Goal: Task Accomplishment & Management: Use online tool/utility

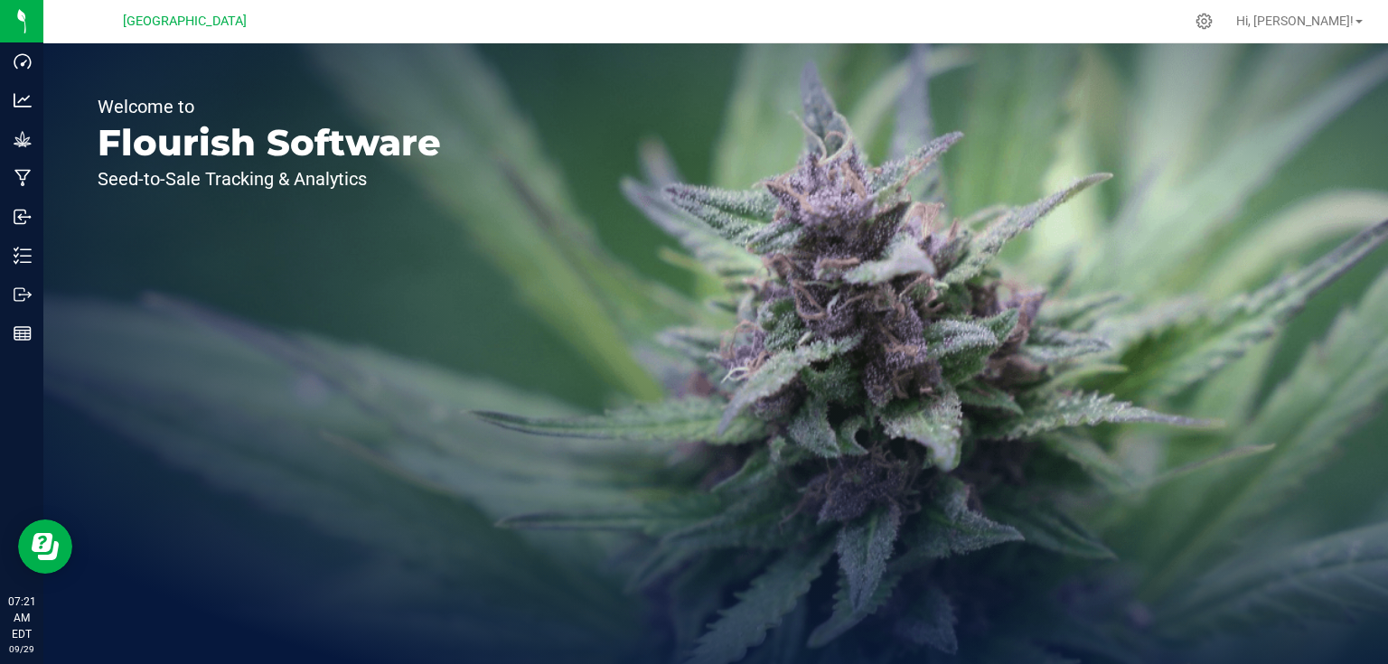
click at [589, 475] on div "Welcome to Flourish Software Seed-to-Sale Tracking & Analytics" at bounding box center [715, 353] width 1345 height 621
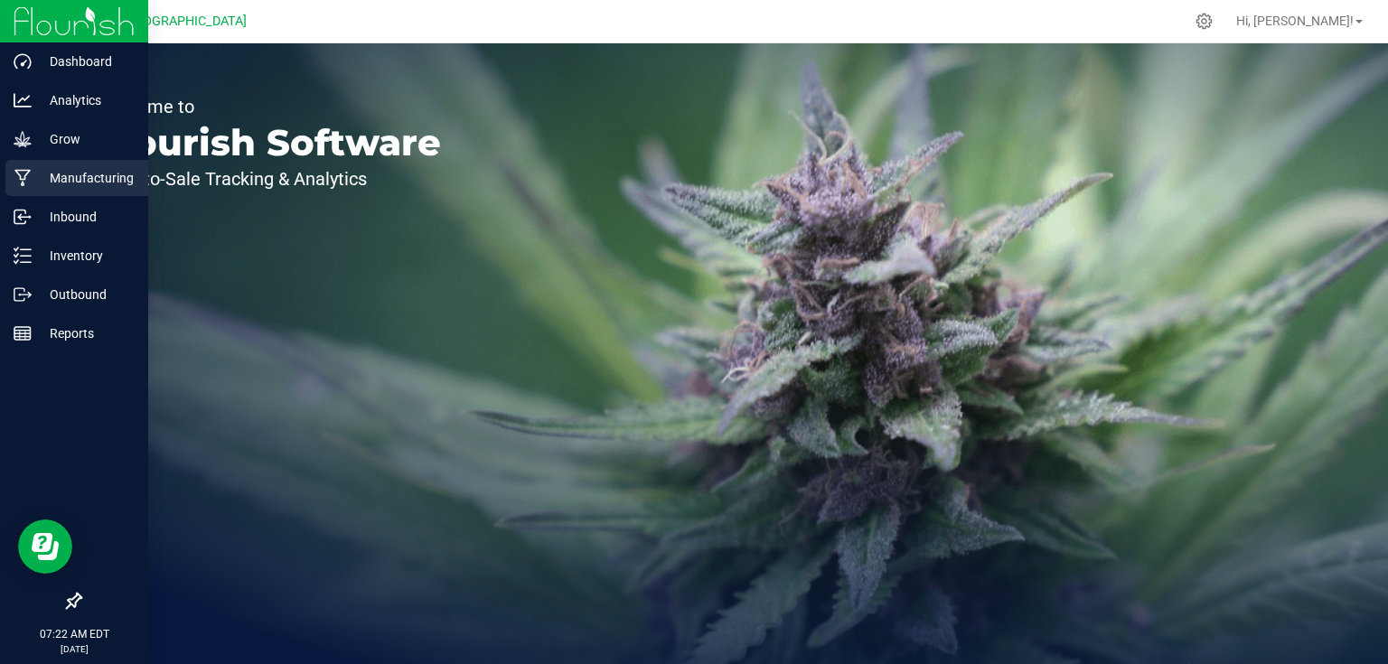
click at [31, 195] on div "Manufacturing" at bounding box center [76, 178] width 143 height 36
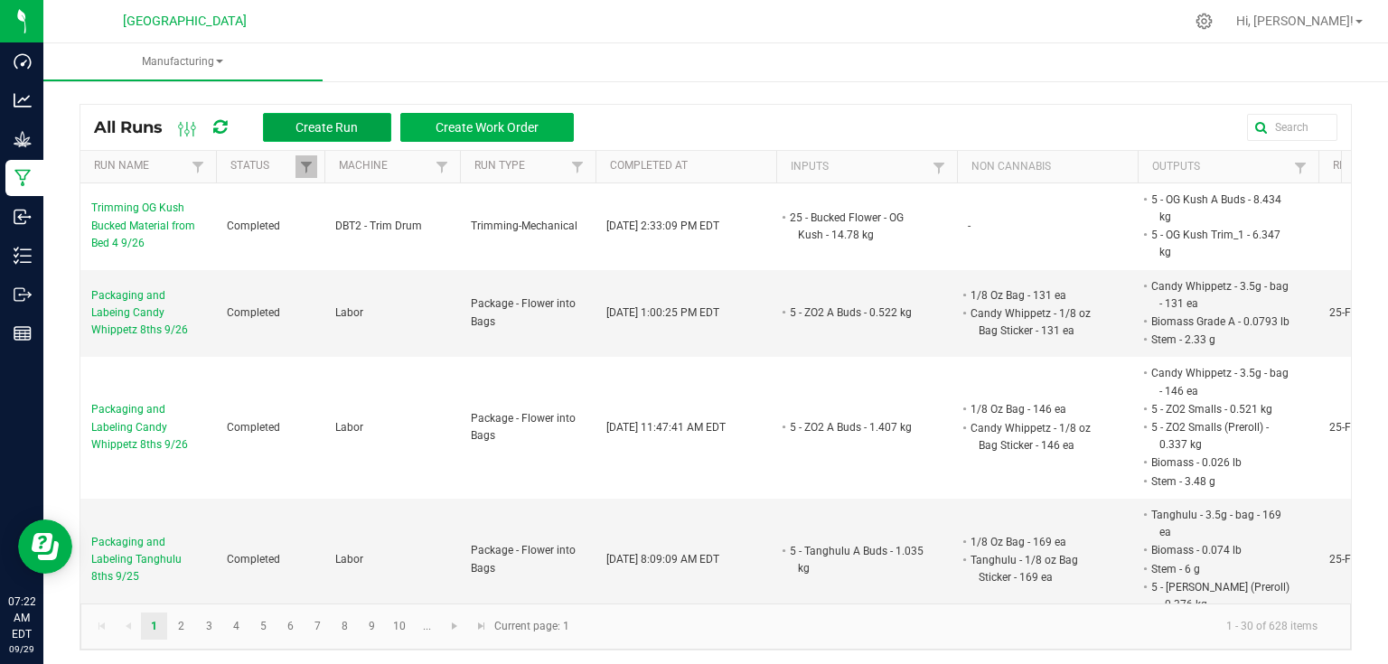
click at [357, 122] on span "Create Run" at bounding box center [327, 127] width 62 height 14
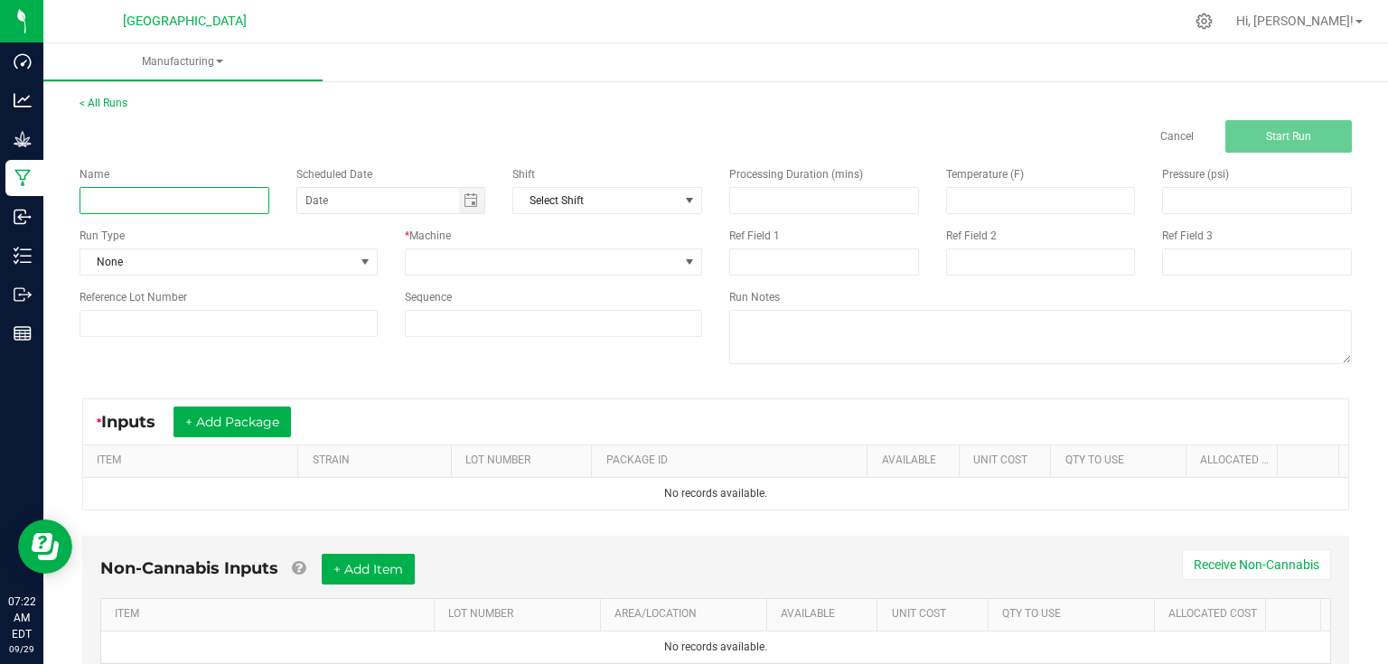
click at [175, 199] on input at bounding box center [175, 200] width 190 height 27
type input "Packaging and Labeling Lime Headbanger 14gs 9/26"
click at [358, 249] on span at bounding box center [364, 261] width 23 height 25
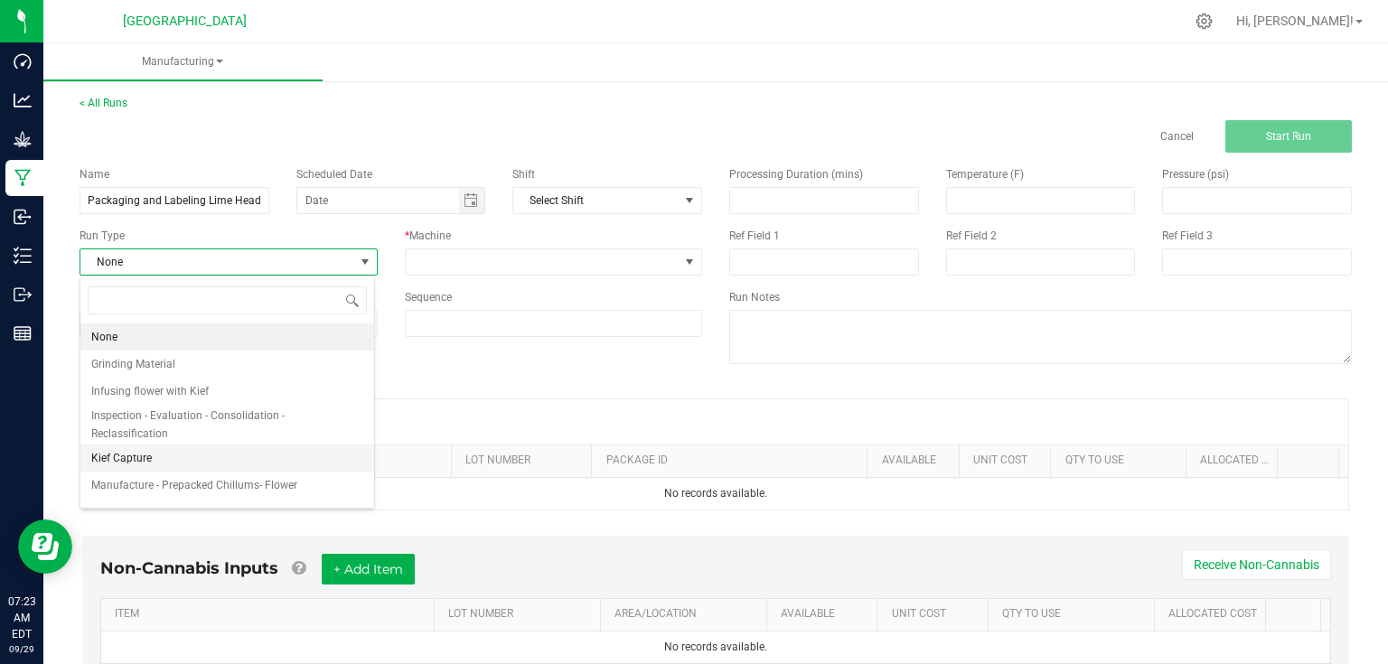
scroll to position [217, 0]
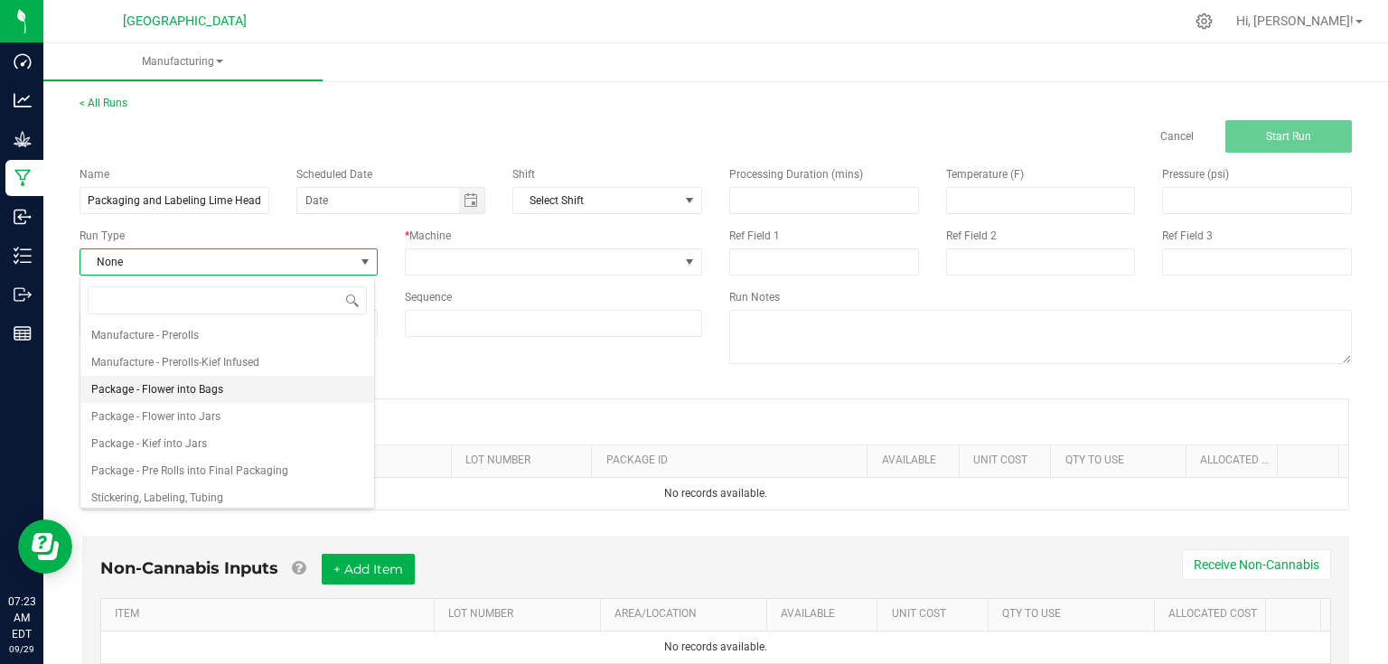
click at [178, 393] on span "Package - Flower into Bags" at bounding box center [157, 389] width 132 height 18
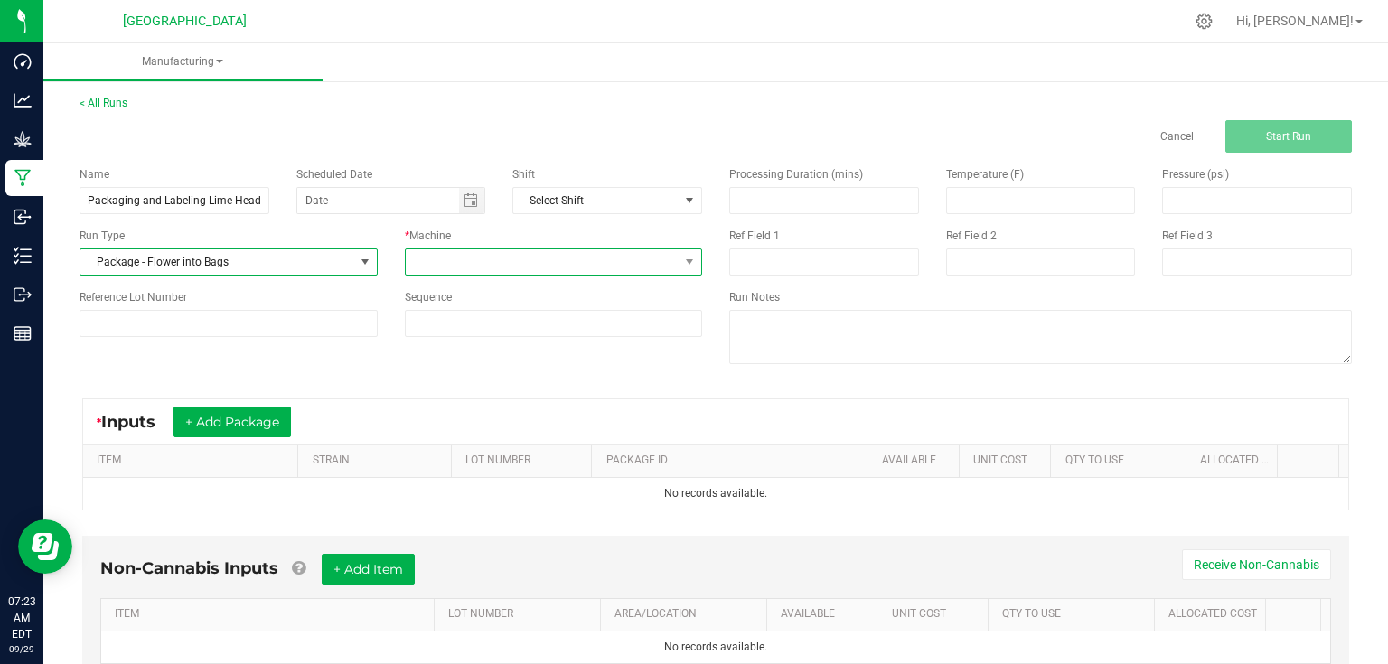
click at [477, 250] on span at bounding box center [543, 261] width 274 height 25
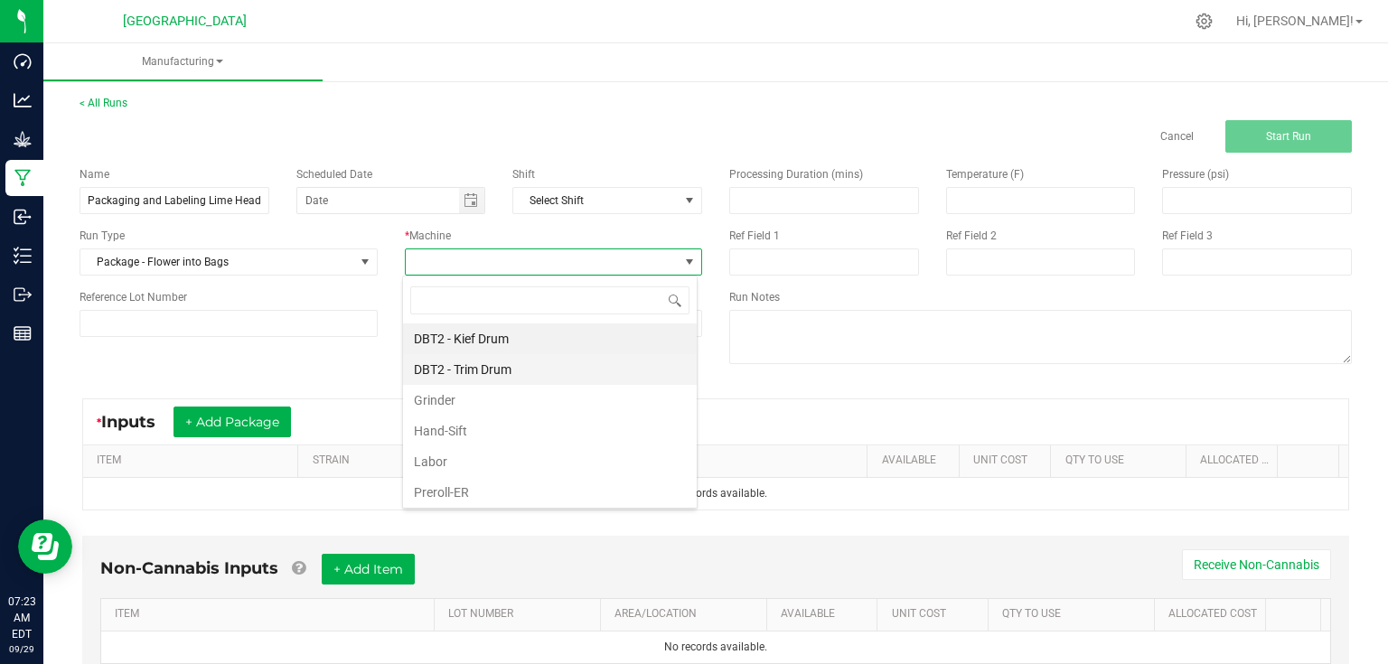
scroll to position [26, 295]
click at [447, 466] on li "Labor" at bounding box center [550, 461] width 294 height 31
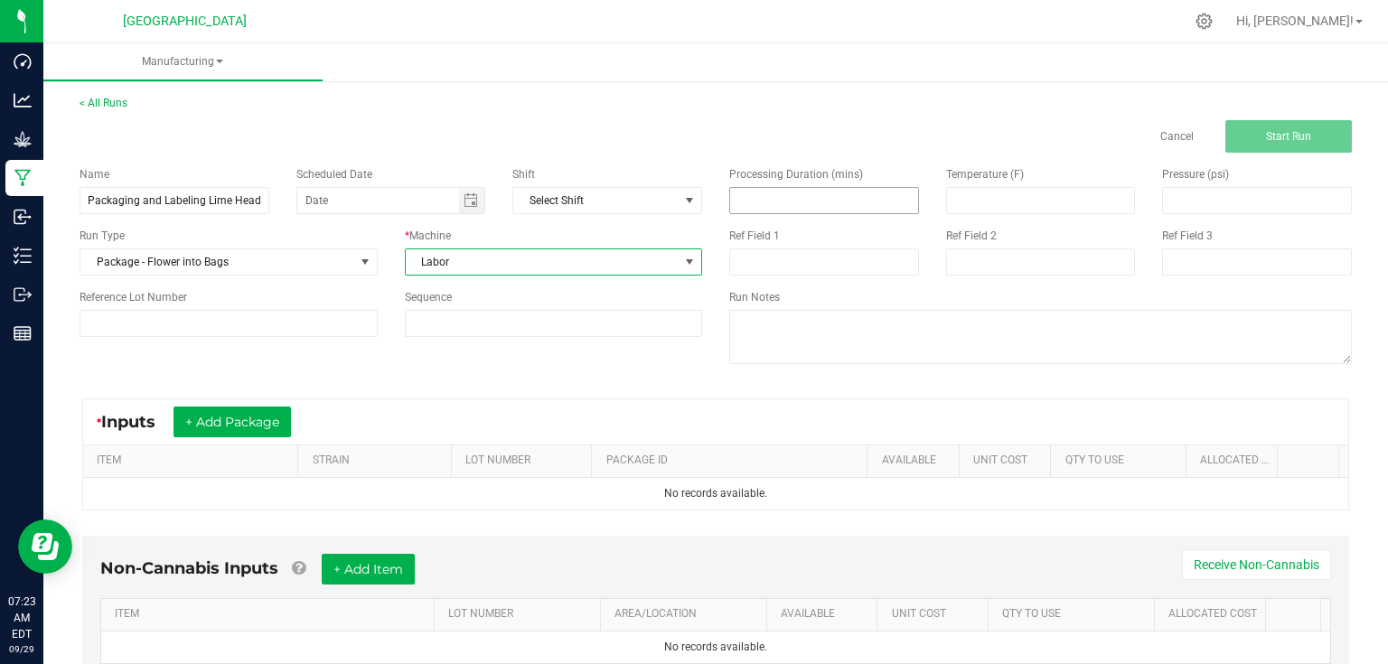
click at [757, 202] on input at bounding box center [824, 200] width 188 height 25
type input "150.00"
click at [218, 297] on div "Reference Lot Number" at bounding box center [229, 297] width 298 height 16
click at [213, 305] on div "Reference Lot Number" at bounding box center [228, 313] width 325 height 48
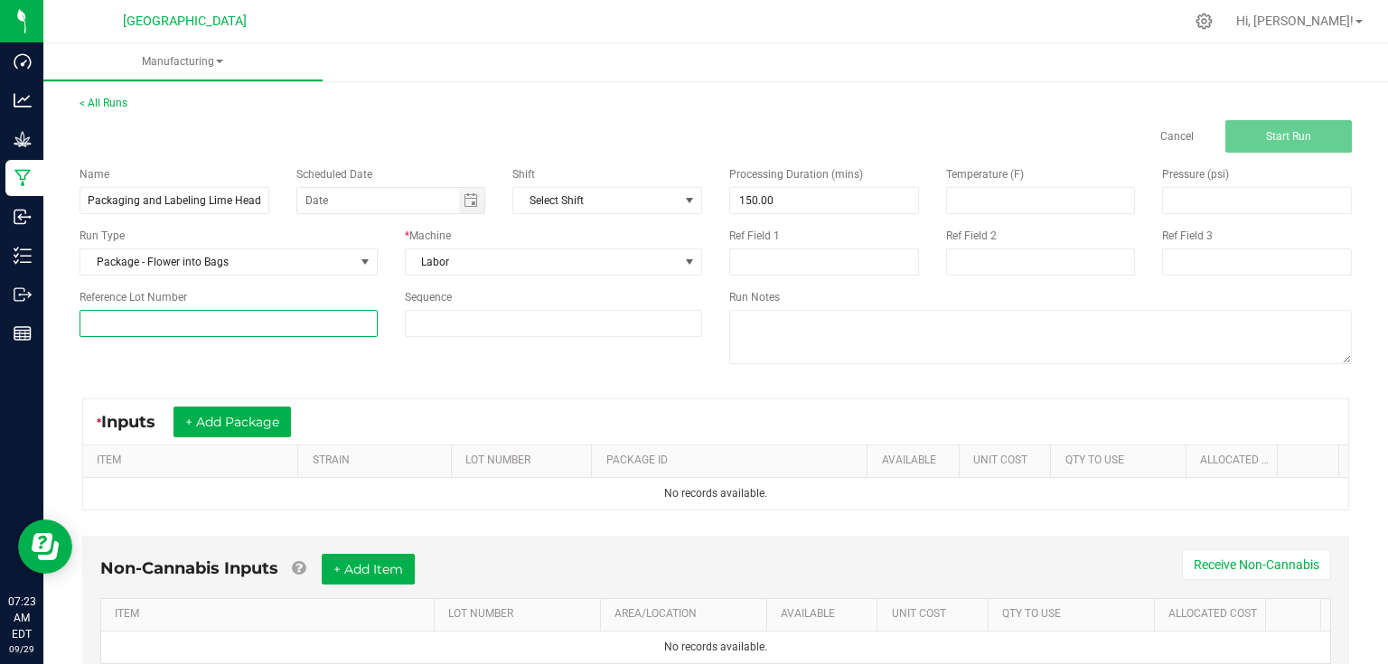
click at [191, 327] on input at bounding box center [229, 323] width 298 height 27
type input "25-F0044-2"
click at [283, 419] on button "+ Add Package" at bounding box center [232, 422] width 117 height 31
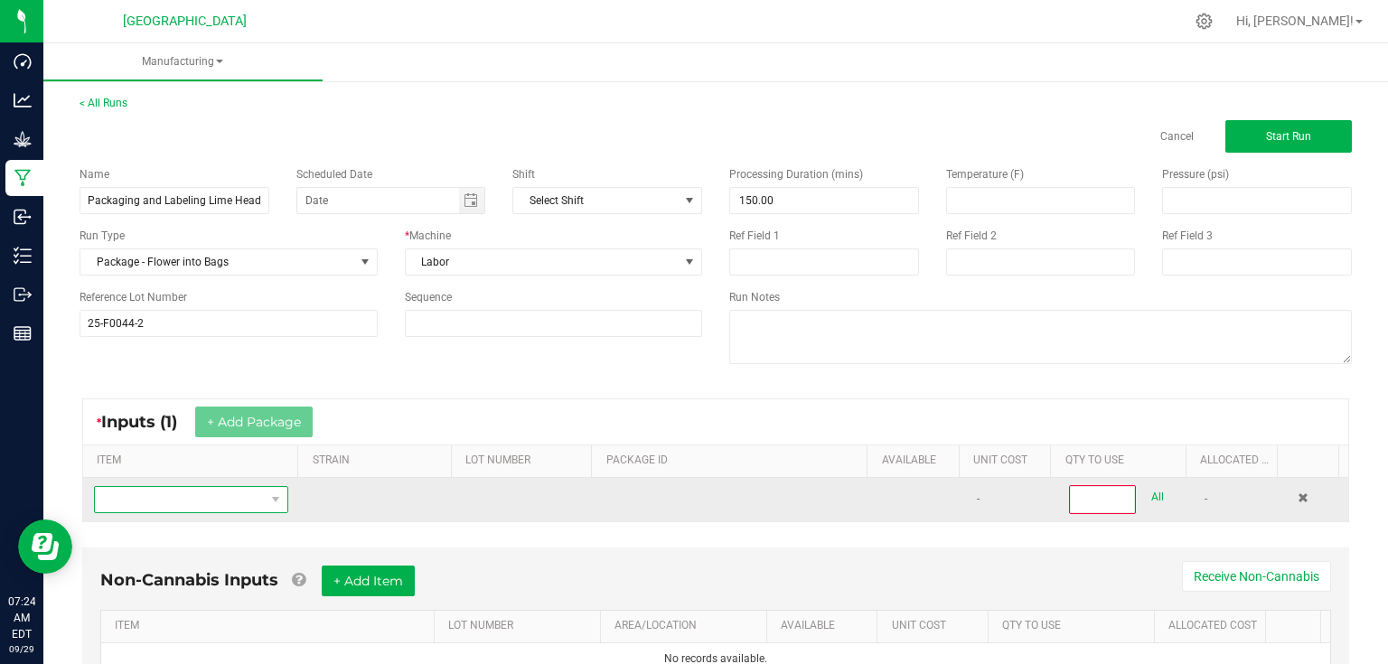
click at [222, 495] on span "NO DATA FOUND" at bounding box center [180, 499] width 170 height 25
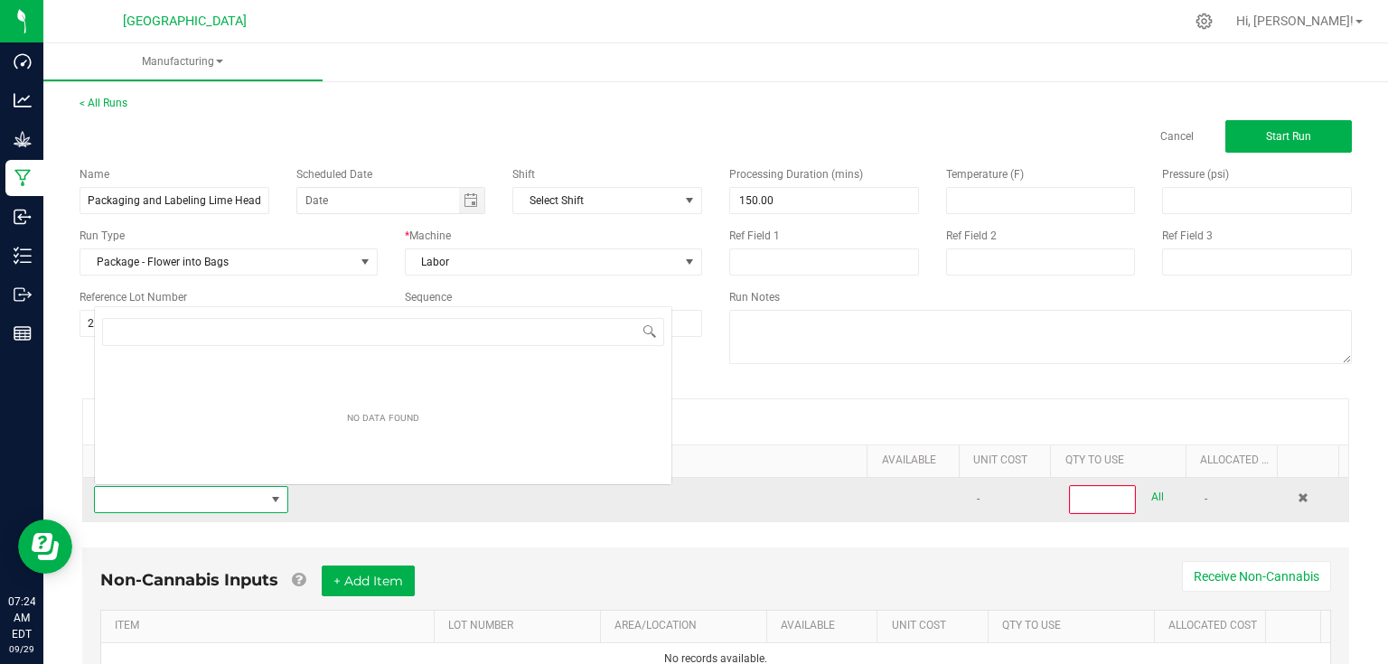
scroll to position [26, 188]
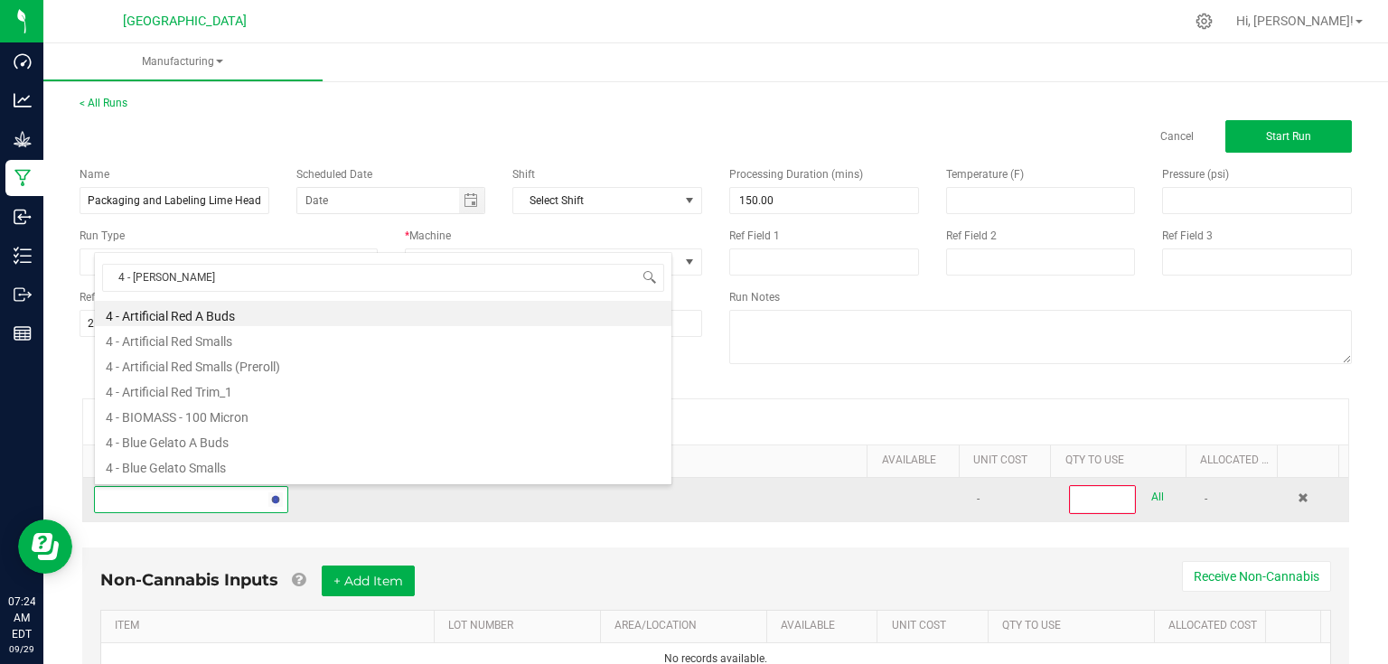
type input "4 - lime"
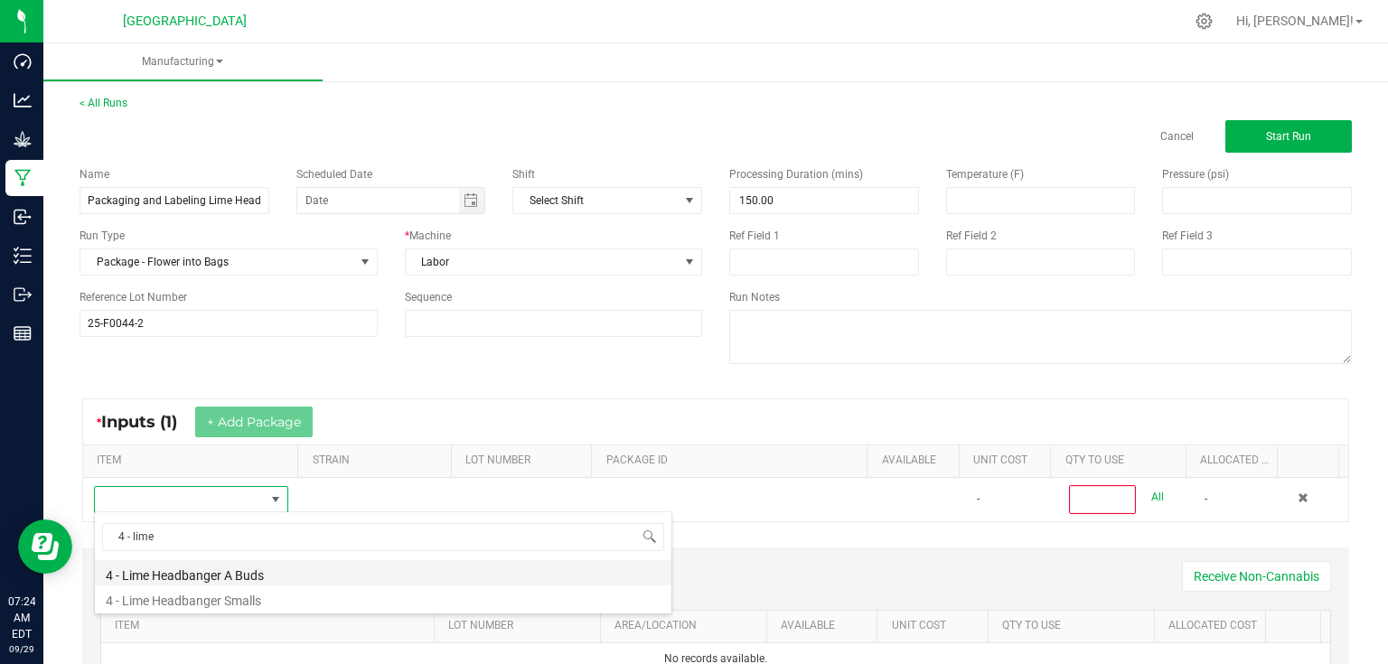
click at [255, 568] on li "4 - Lime Headbanger A Buds" at bounding box center [383, 572] width 577 height 25
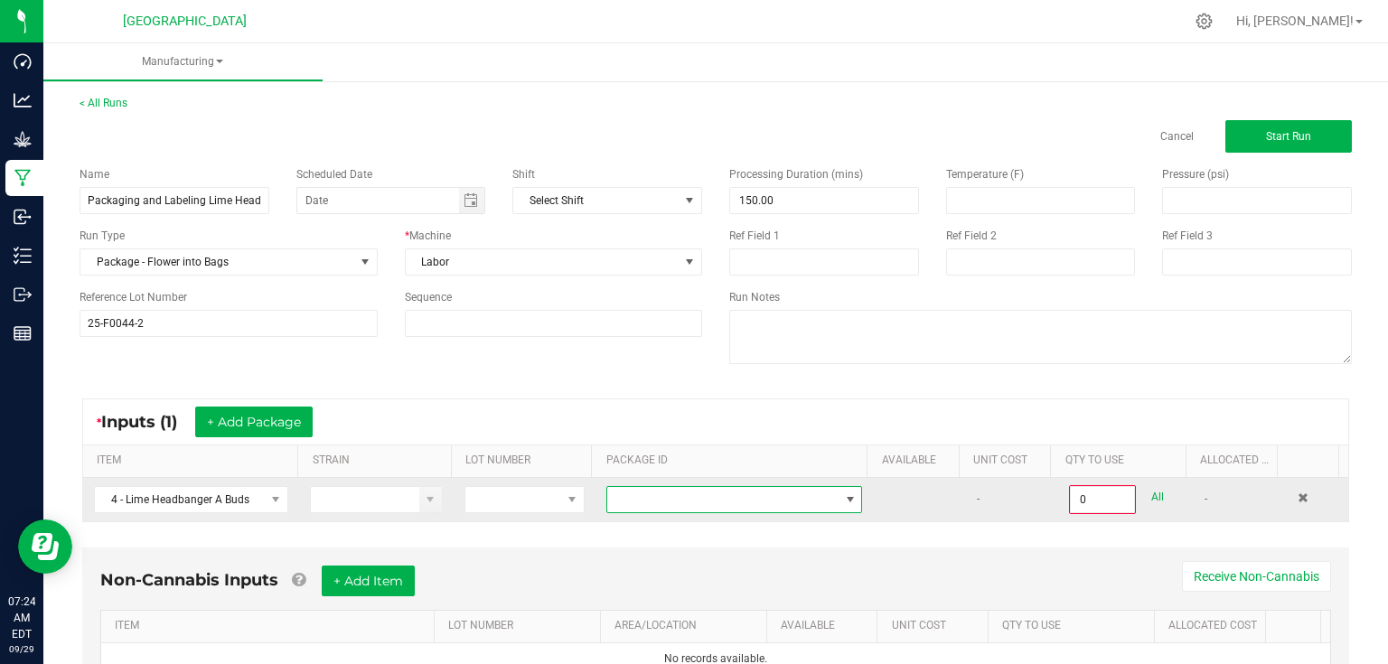
click at [652, 510] on span at bounding box center [722, 499] width 231 height 25
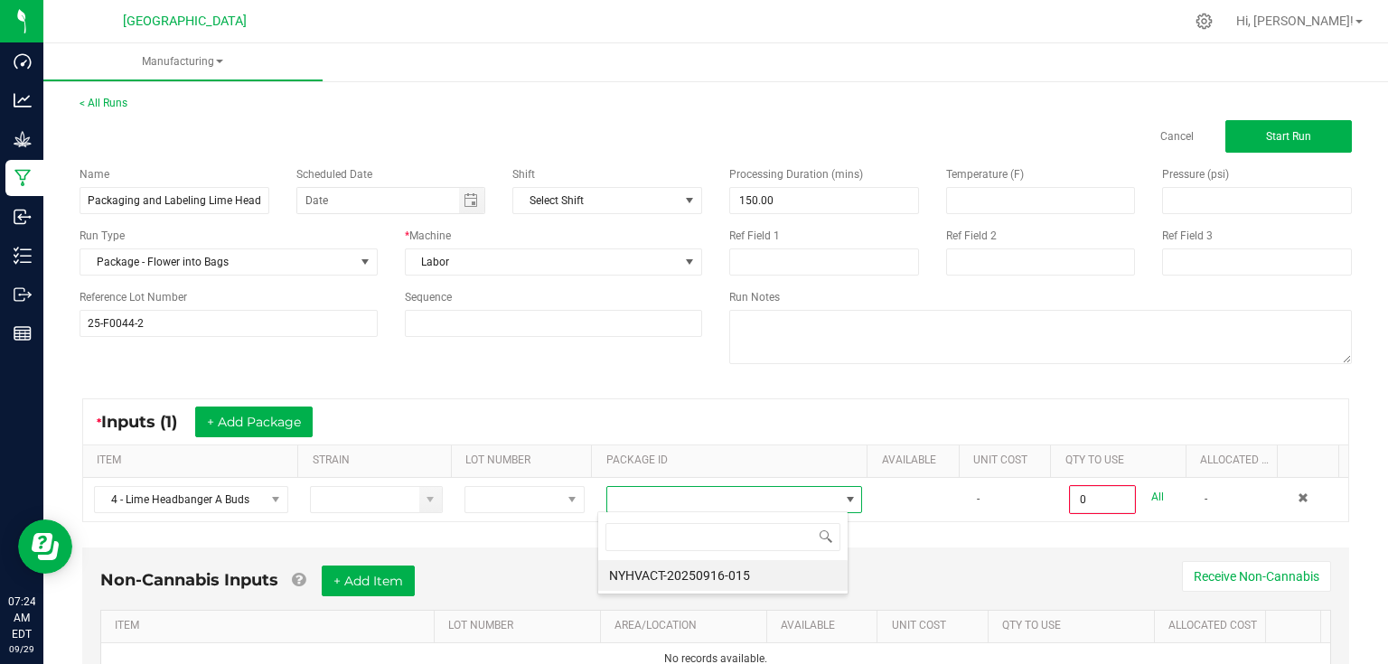
scroll to position [26, 250]
click at [658, 574] on li "NYHVACT-20250916-015" at bounding box center [722, 575] width 249 height 31
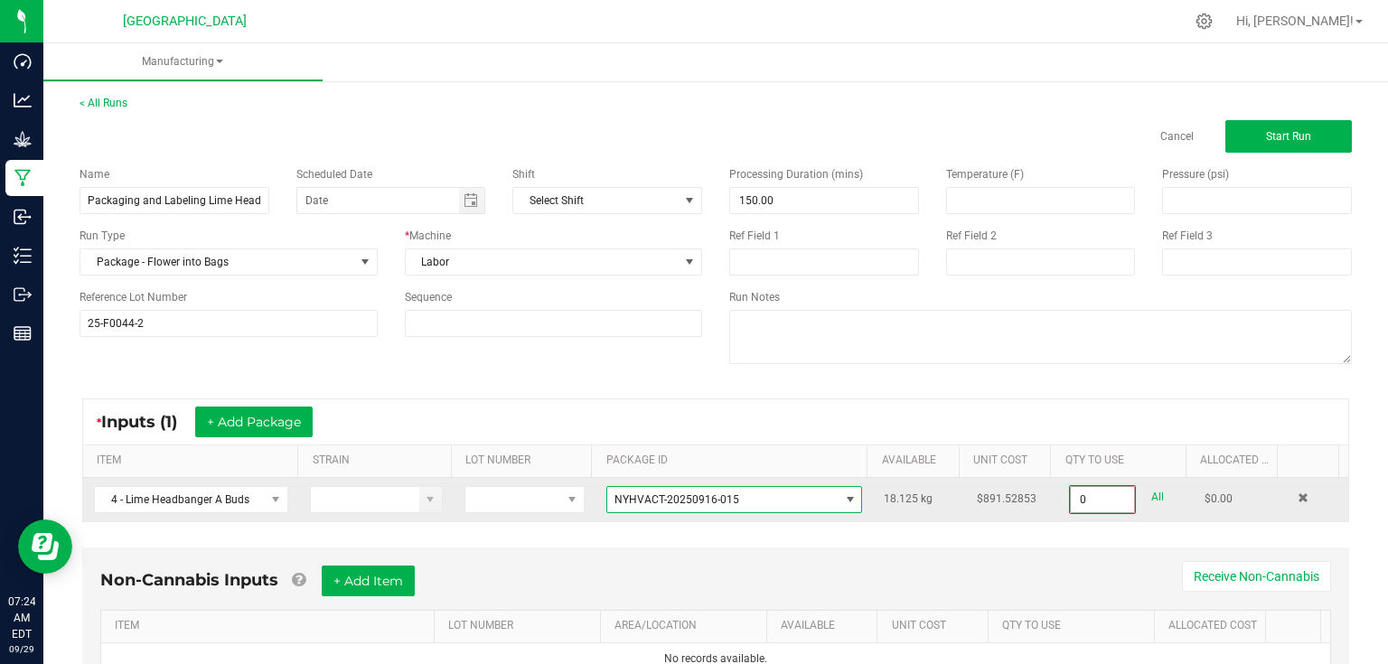
click at [1097, 503] on input "0" at bounding box center [1102, 499] width 63 height 25
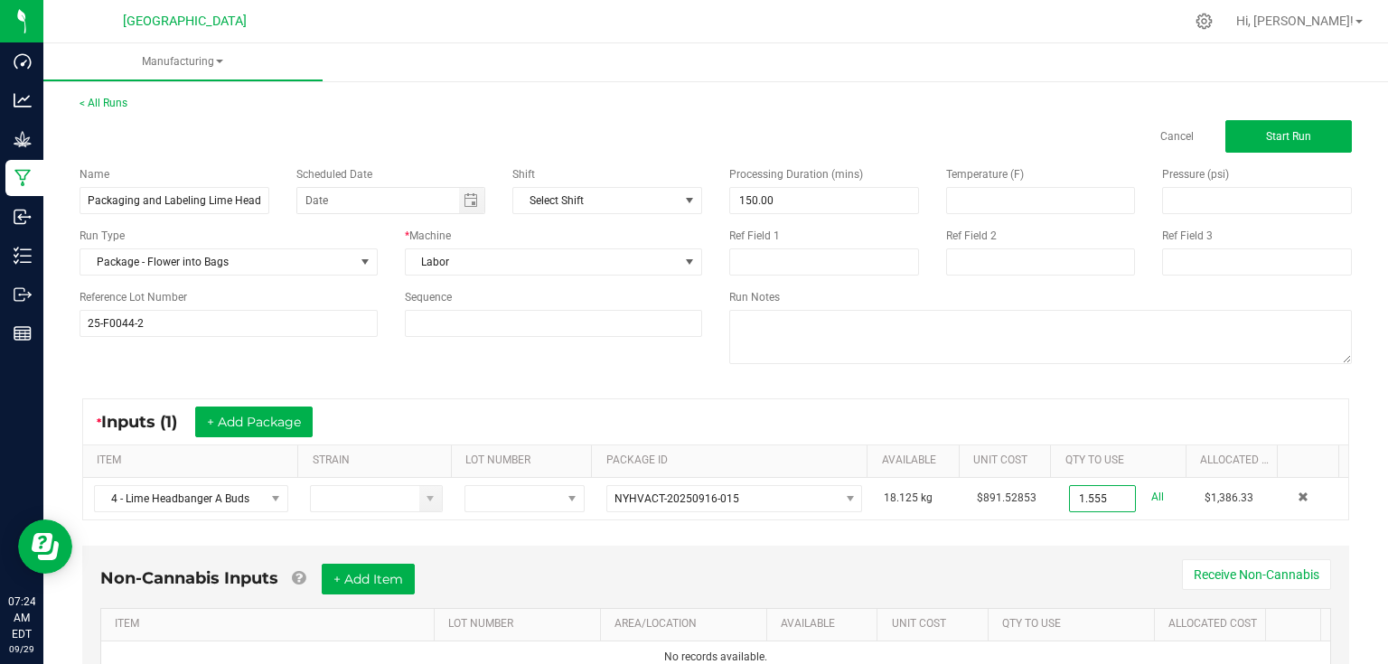
type input "1.5550 kg"
click at [1050, 537] on div "Non-Cannabis Inputs + Add Item Receive Non-Cannabis ITEM LOT NUMBER AREA/LOCATI…" at bounding box center [716, 632] width 1300 height 190
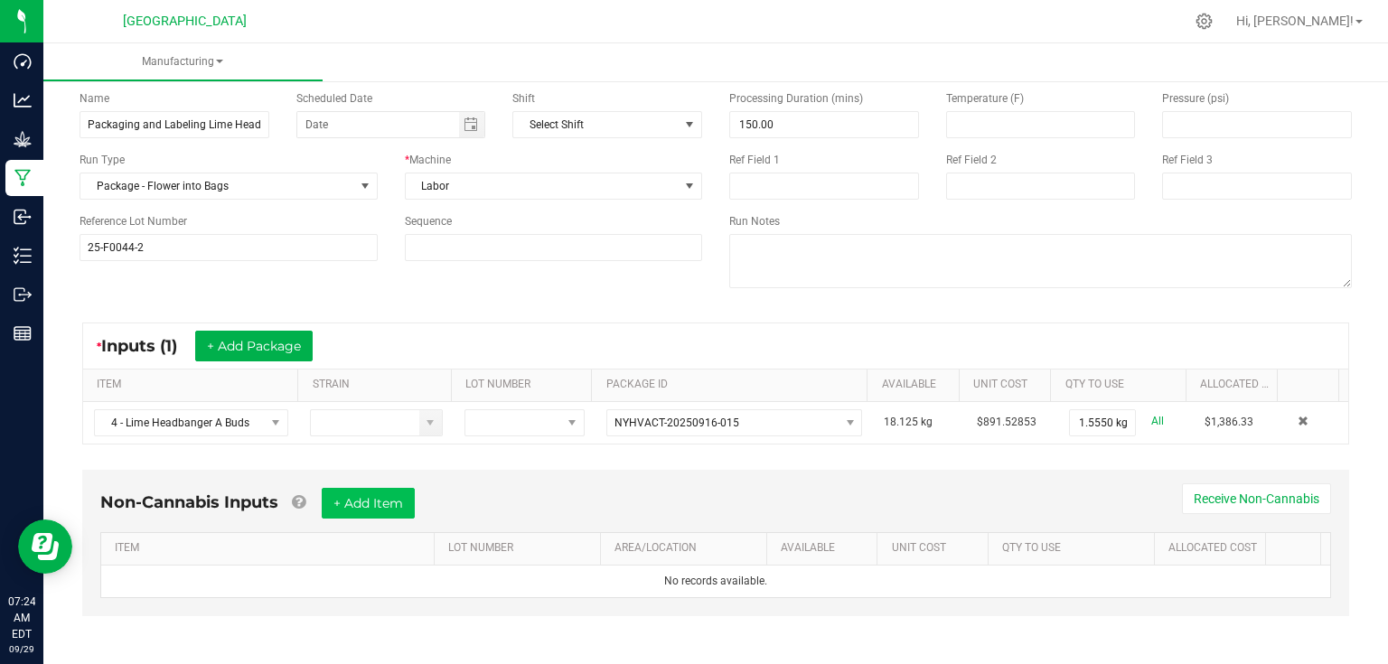
scroll to position [77, 0]
click at [390, 505] on button "+ Add Item" at bounding box center [368, 502] width 93 height 31
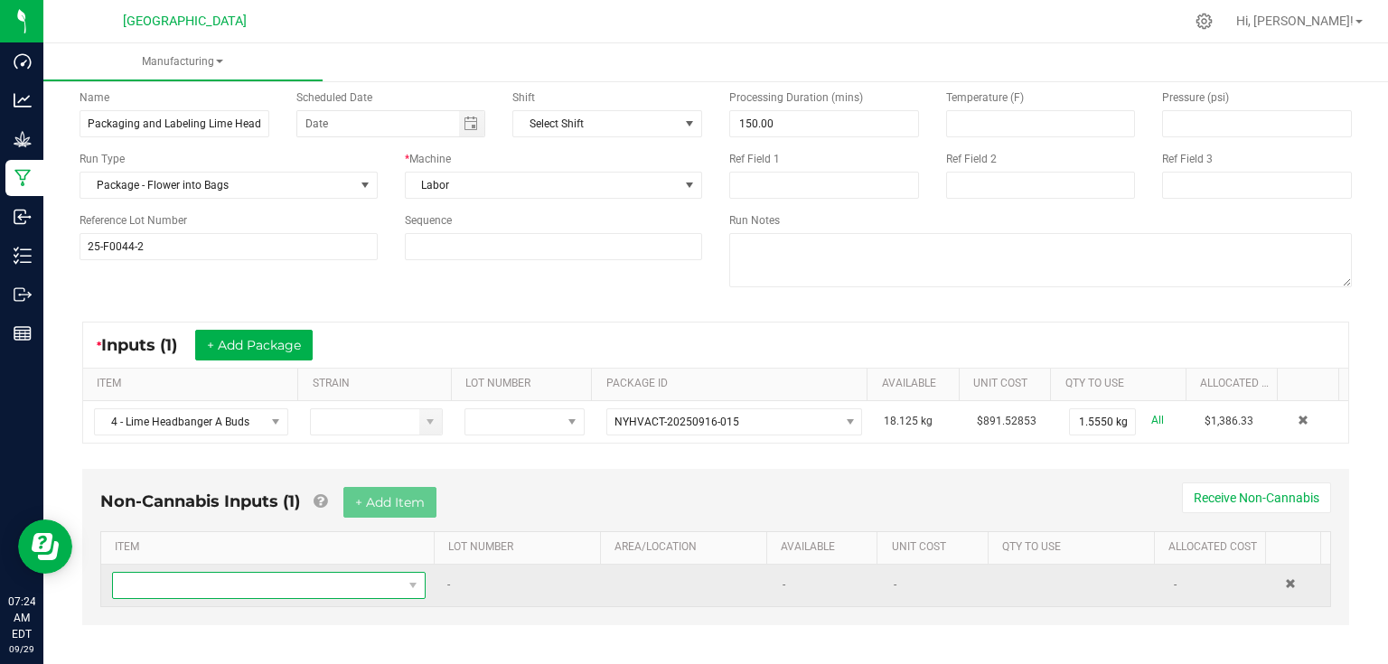
click at [318, 581] on span "NO DATA FOUND" at bounding box center [257, 585] width 289 height 25
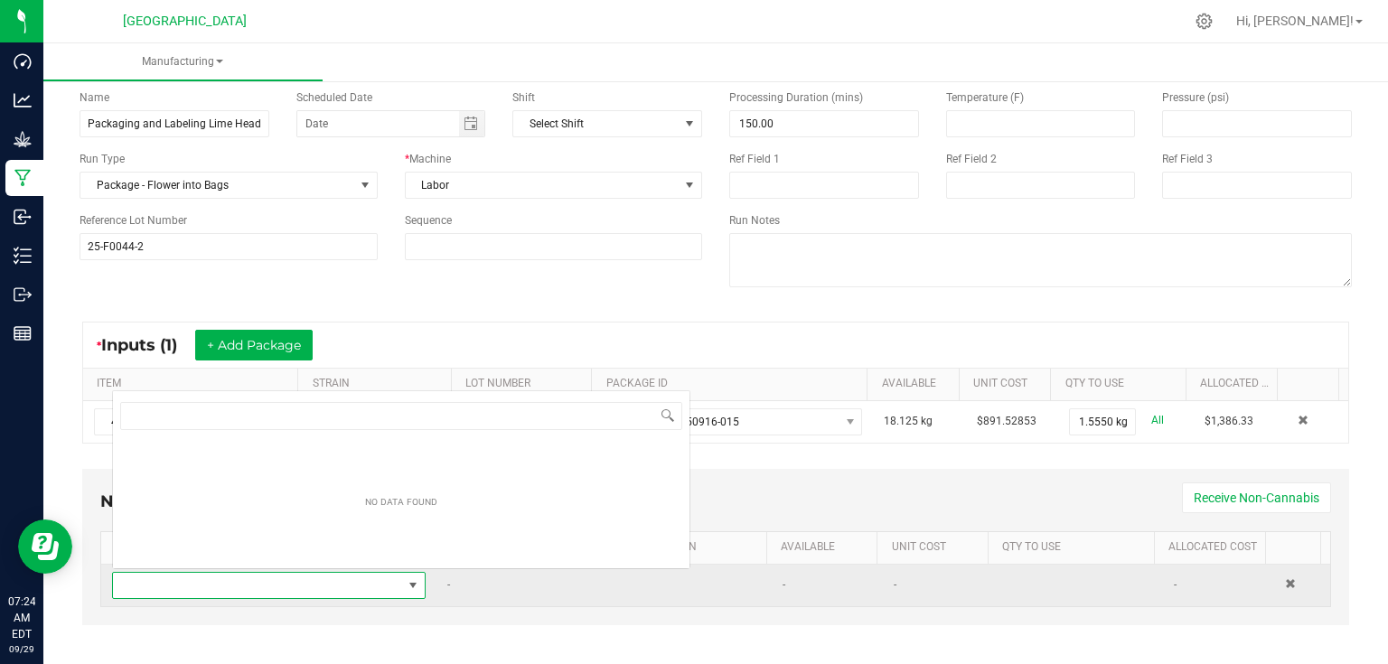
scroll to position [26, 304]
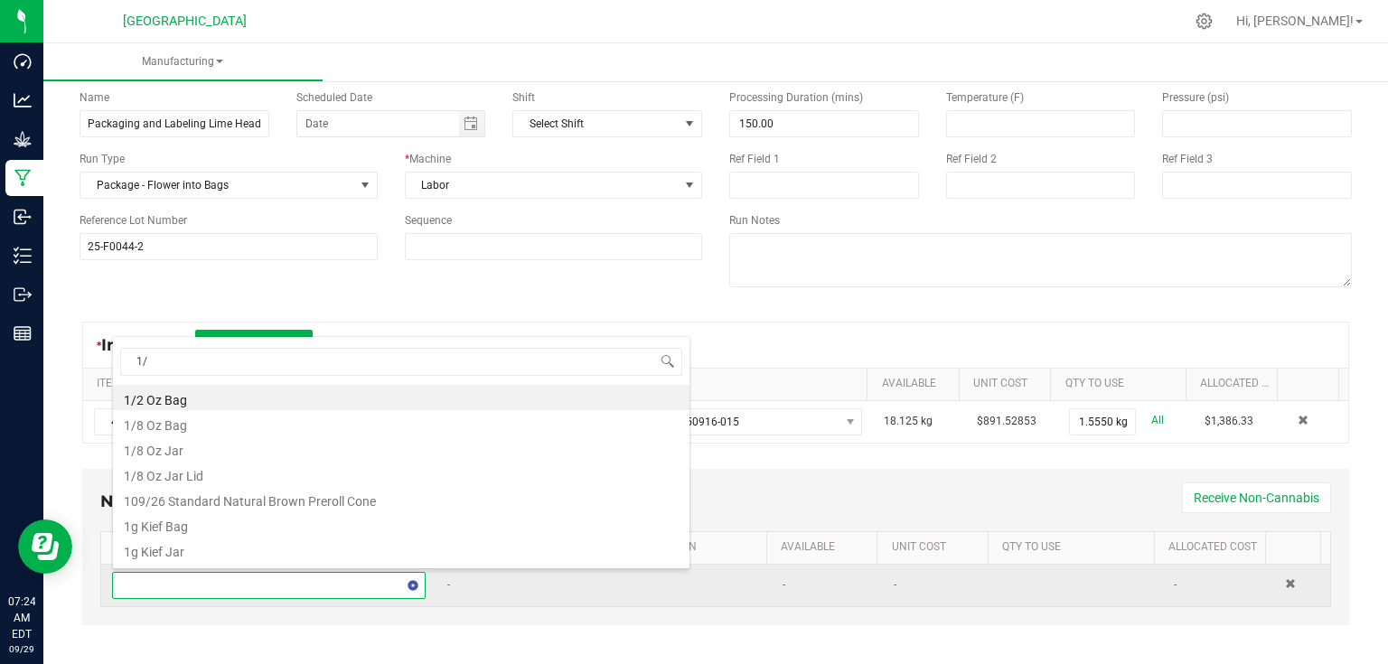
type input "1/2"
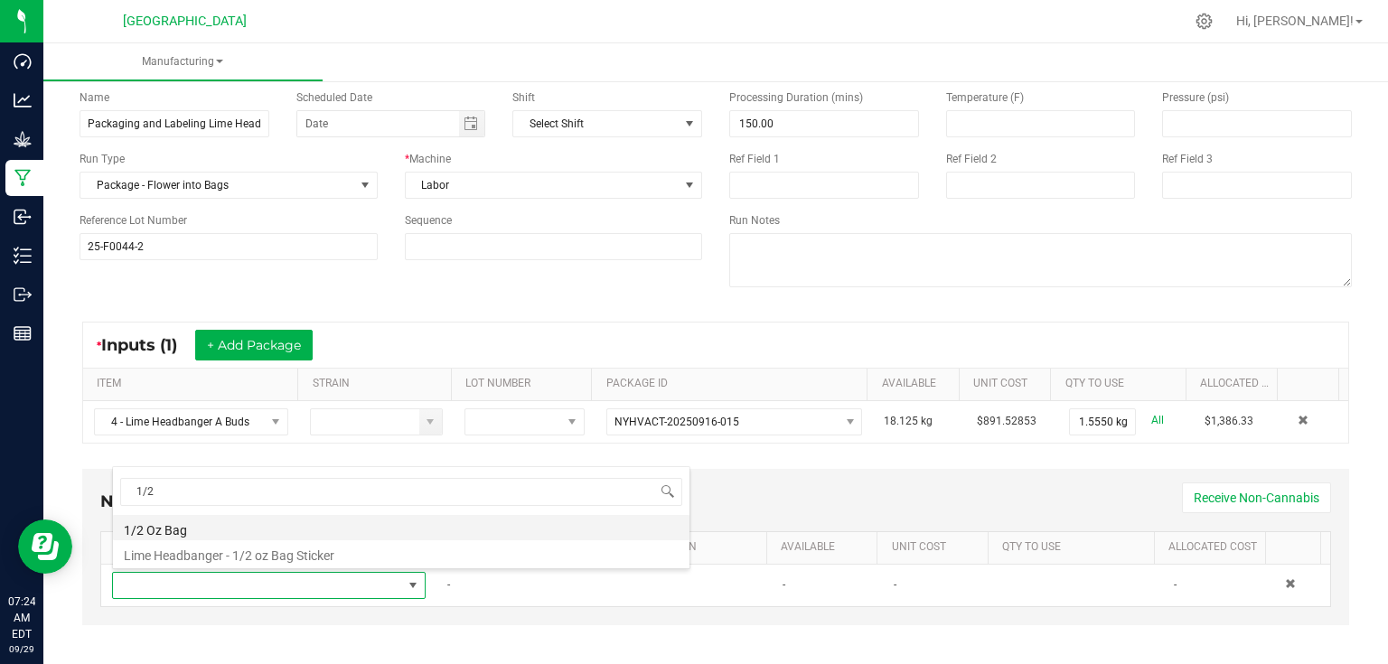
click at [213, 531] on li "1/2 Oz Bag" at bounding box center [401, 527] width 577 height 25
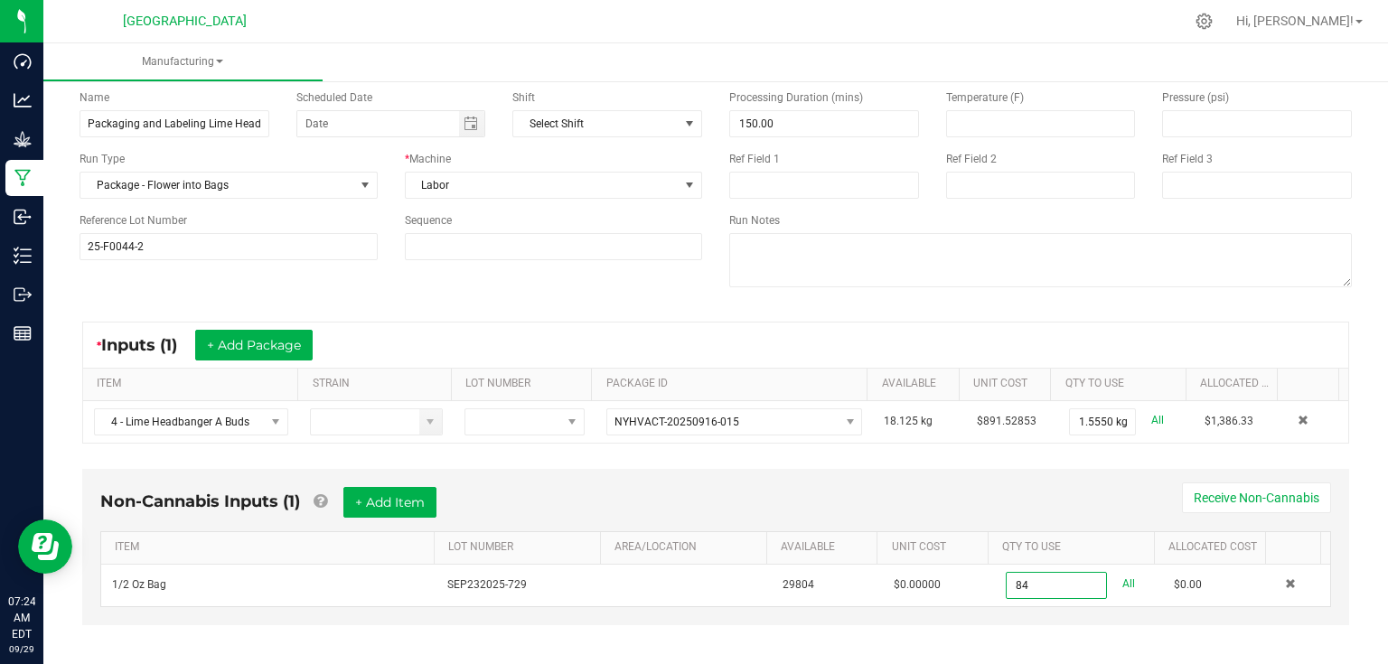
type input "84 ea"
drag, startPoint x: 963, startPoint y: 505, endPoint x: 538, endPoint y: 464, distance: 427.7
click at [962, 505] on div "Non-Cannabis Inputs (1) + Add Item Receive Non-Cannabis" at bounding box center [715, 509] width 1231 height 44
click at [428, 506] on button "+ Add Item" at bounding box center [389, 502] width 93 height 31
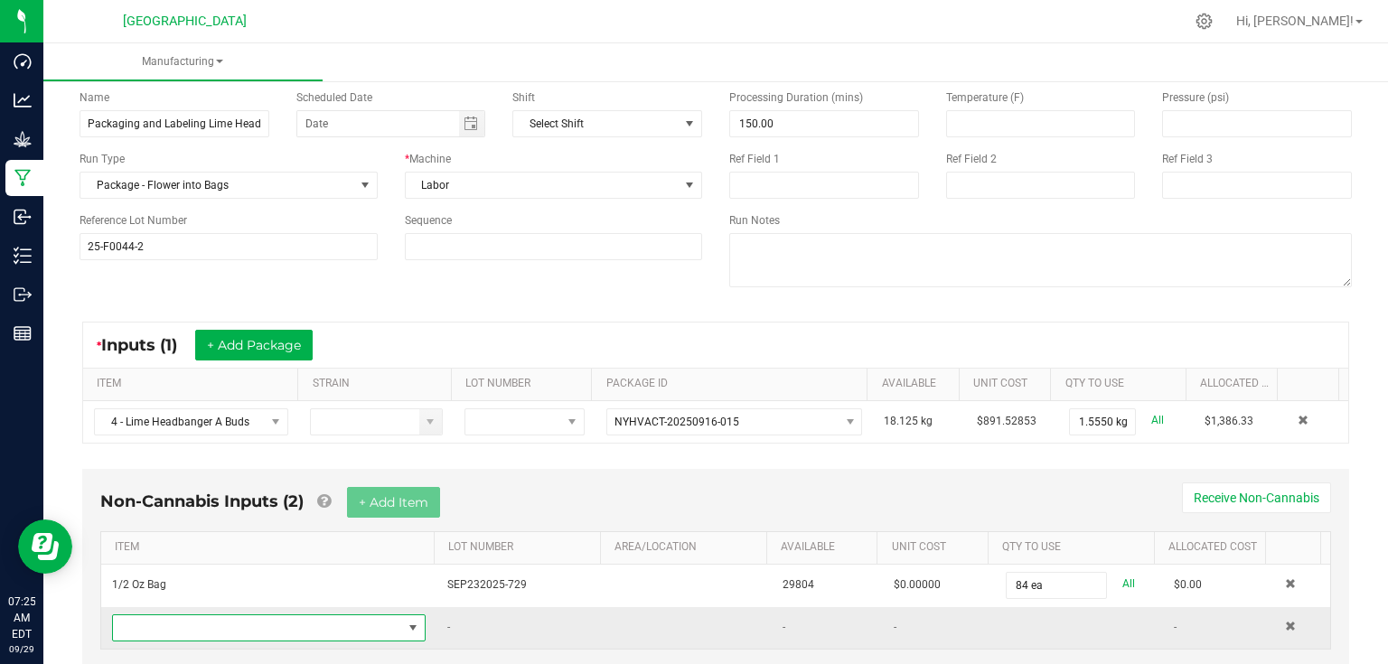
click at [303, 621] on span "NO DATA FOUND" at bounding box center [257, 627] width 289 height 25
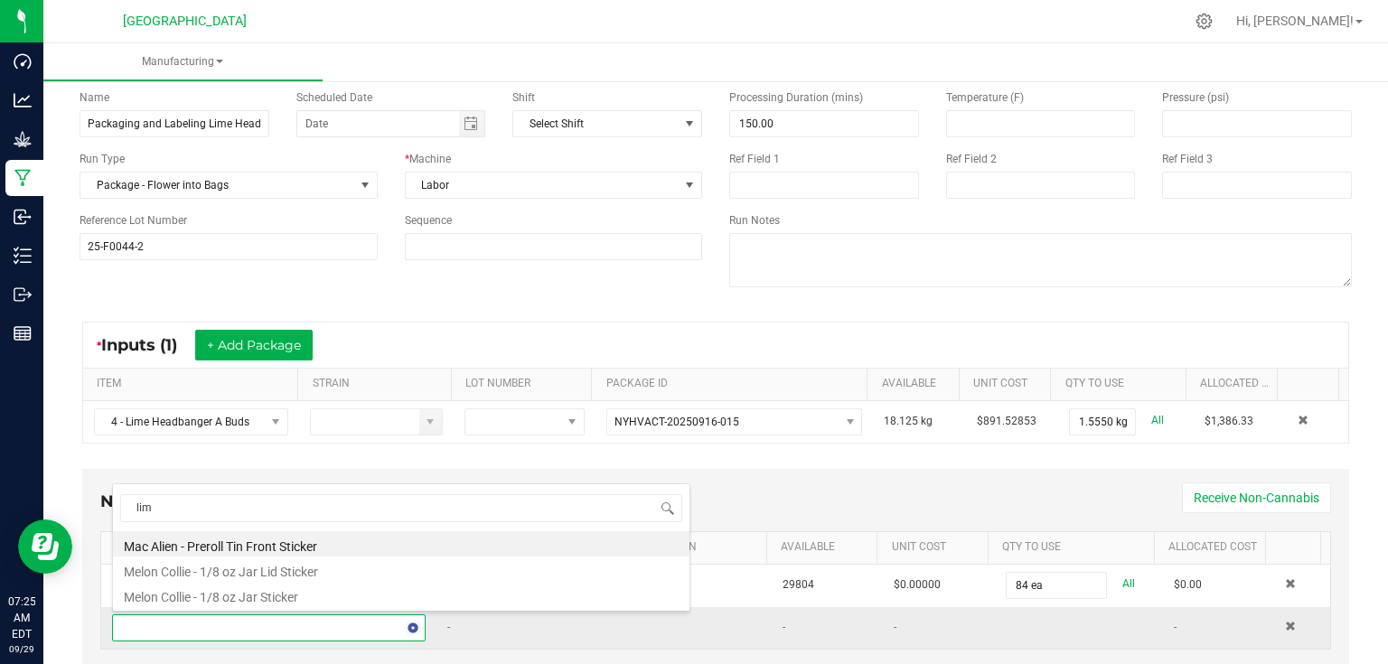
type input "lime"
click at [305, 550] on li "Lime Headbanger - 1/2 oz Bag Sticker" at bounding box center [401, 543] width 577 height 25
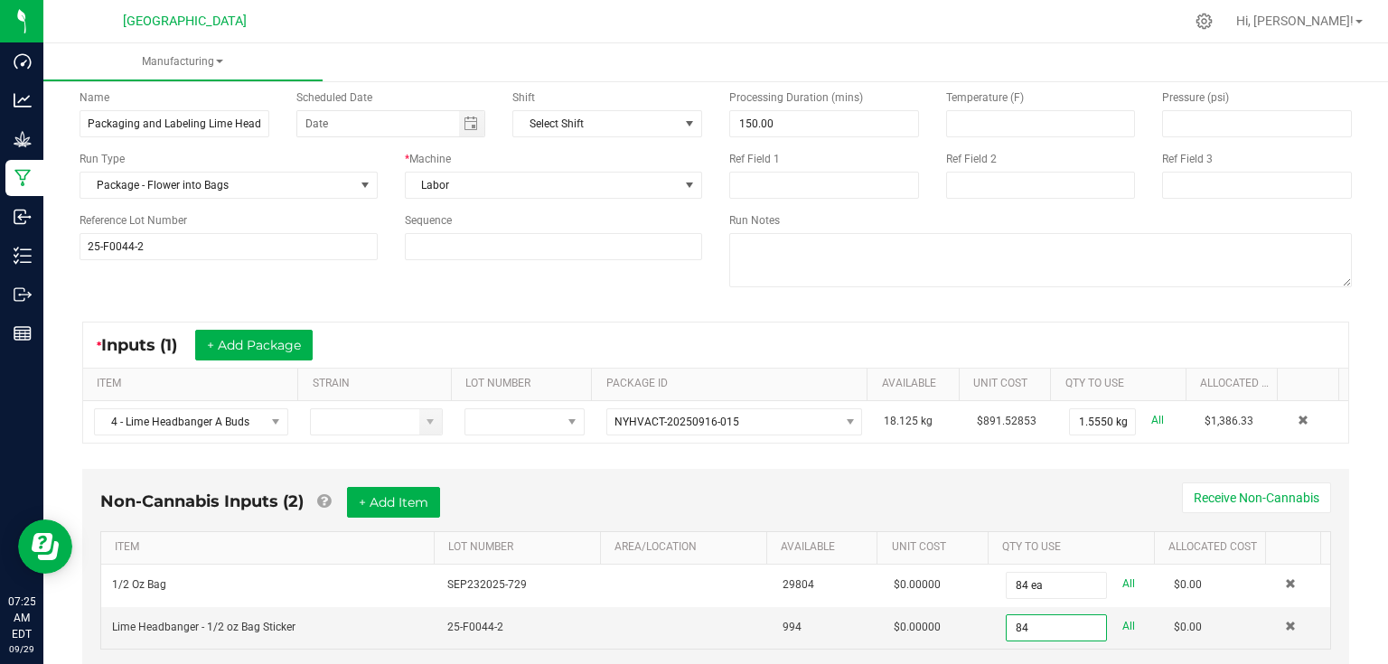
type input "84 ea"
click at [1052, 479] on div "Non-Cannabis Inputs (2) + Add Item Receive Non-Cannabis ITEM LOT NUMBER AREA/LO…" at bounding box center [715, 568] width 1267 height 199
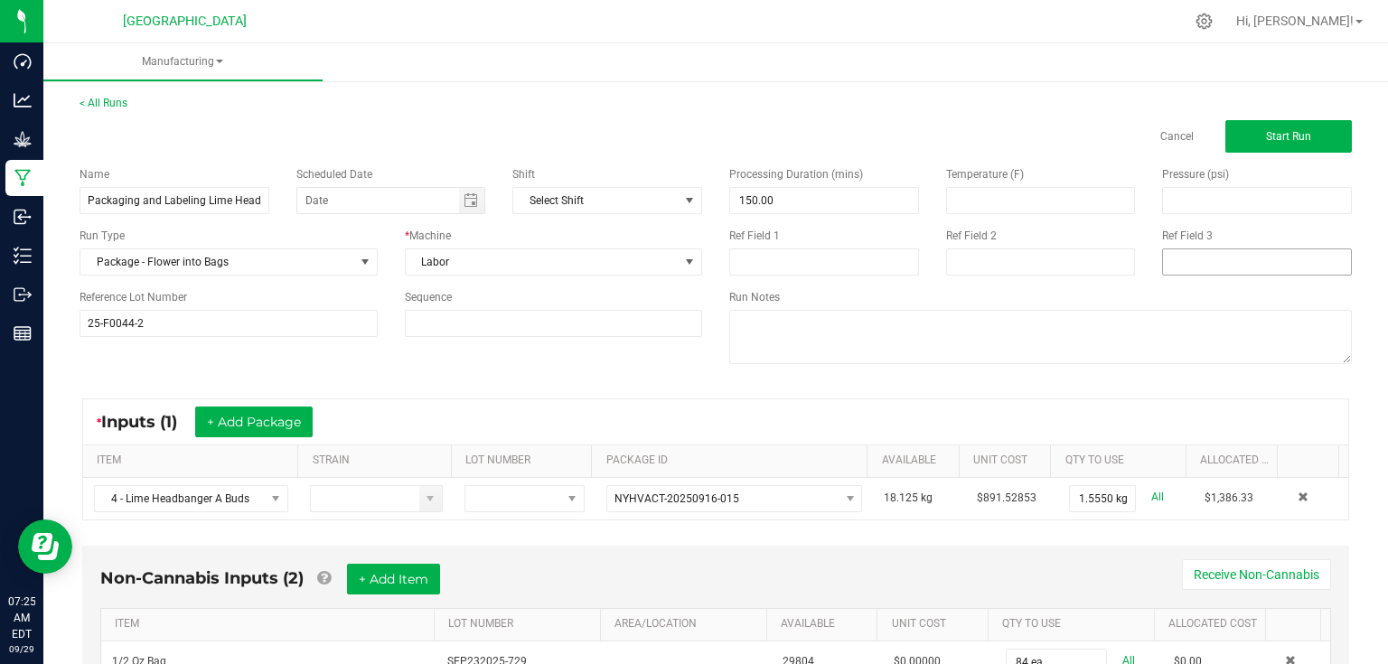
scroll to position [0, 0]
click at [1276, 155] on div "Processing Duration (mins) 150.00 Temperature (F) Pressure (psi) Ref Field 1 Re…" at bounding box center [1041, 268] width 650 height 230
click at [1279, 152] on button "Start Run" at bounding box center [1288, 136] width 127 height 33
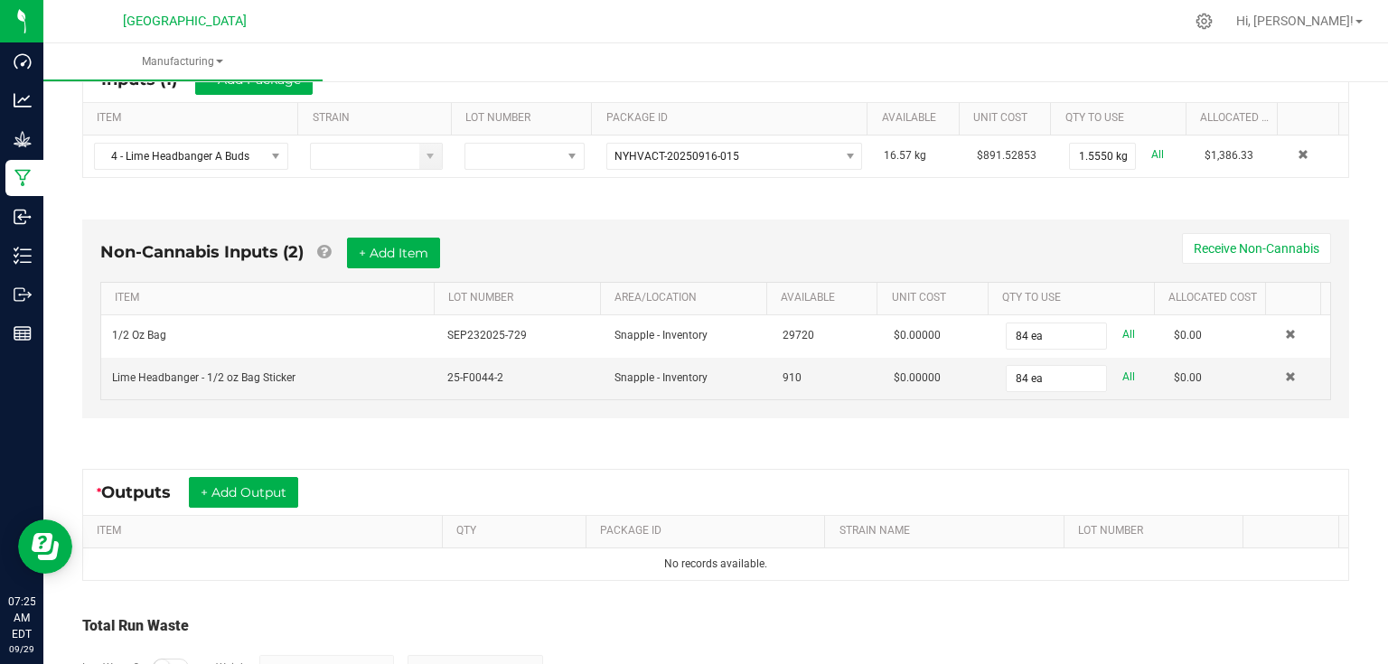
scroll to position [434, 0]
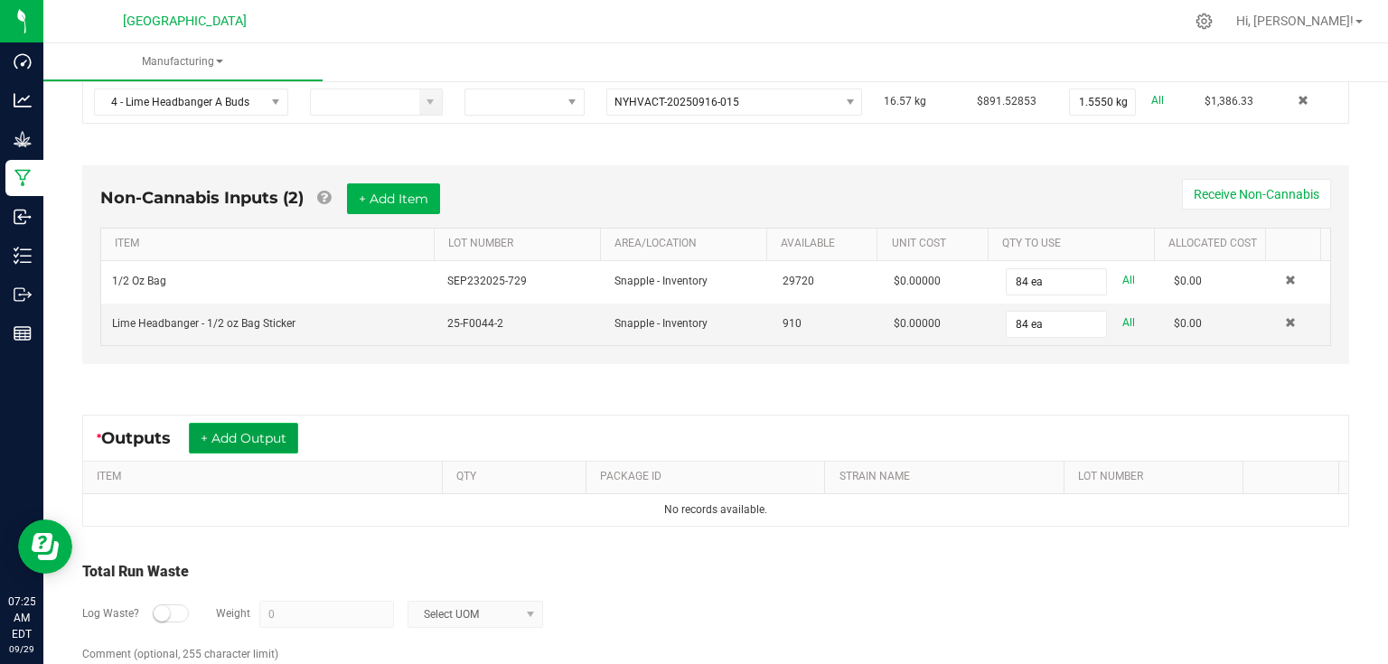
click at [258, 440] on button "+ Add Output" at bounding box center [243, 438] width 109 height 31
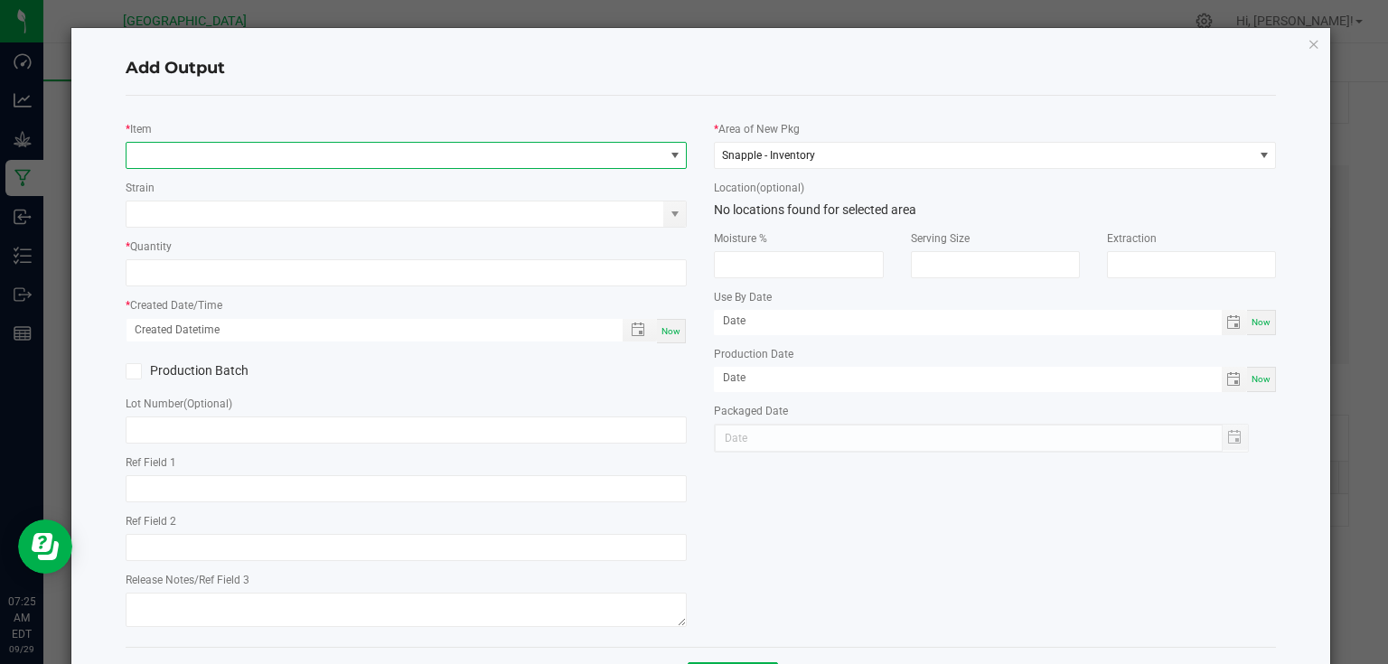
click at [260, 156] on span "NO DATA FOUND" at bounding box center [396, 155] width 538 height 25
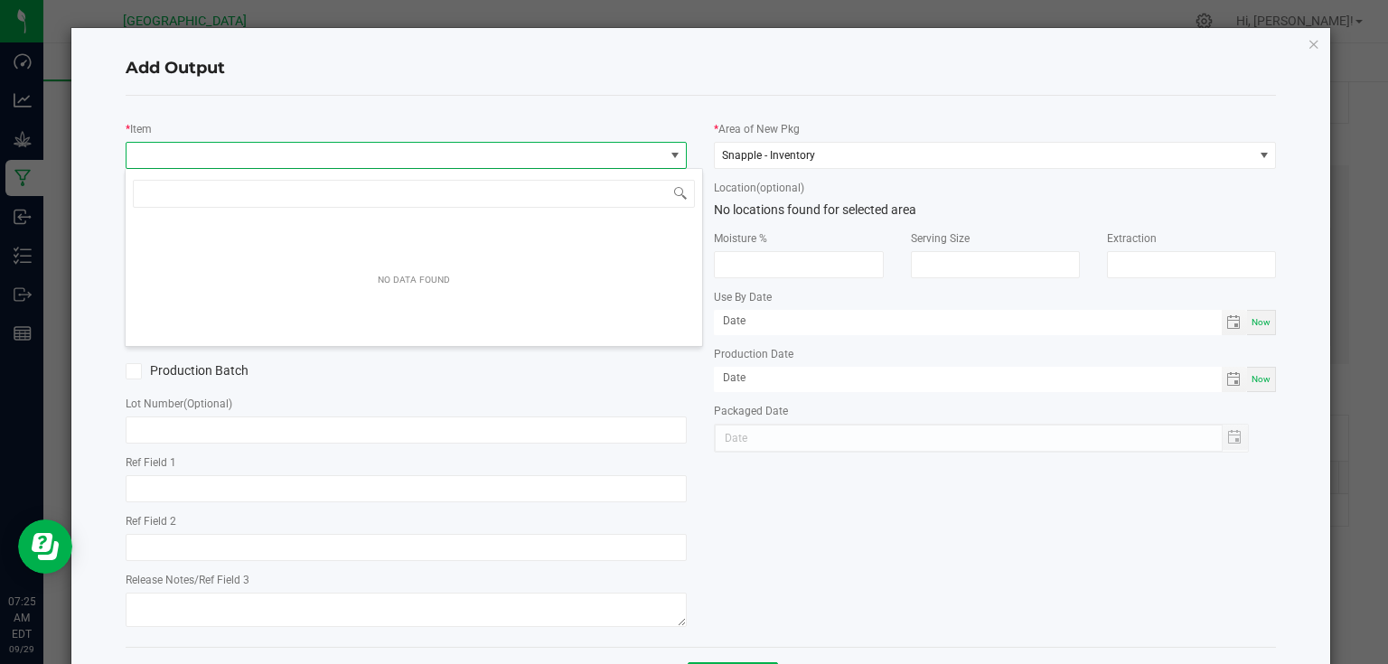
scroll to position [26, 557]
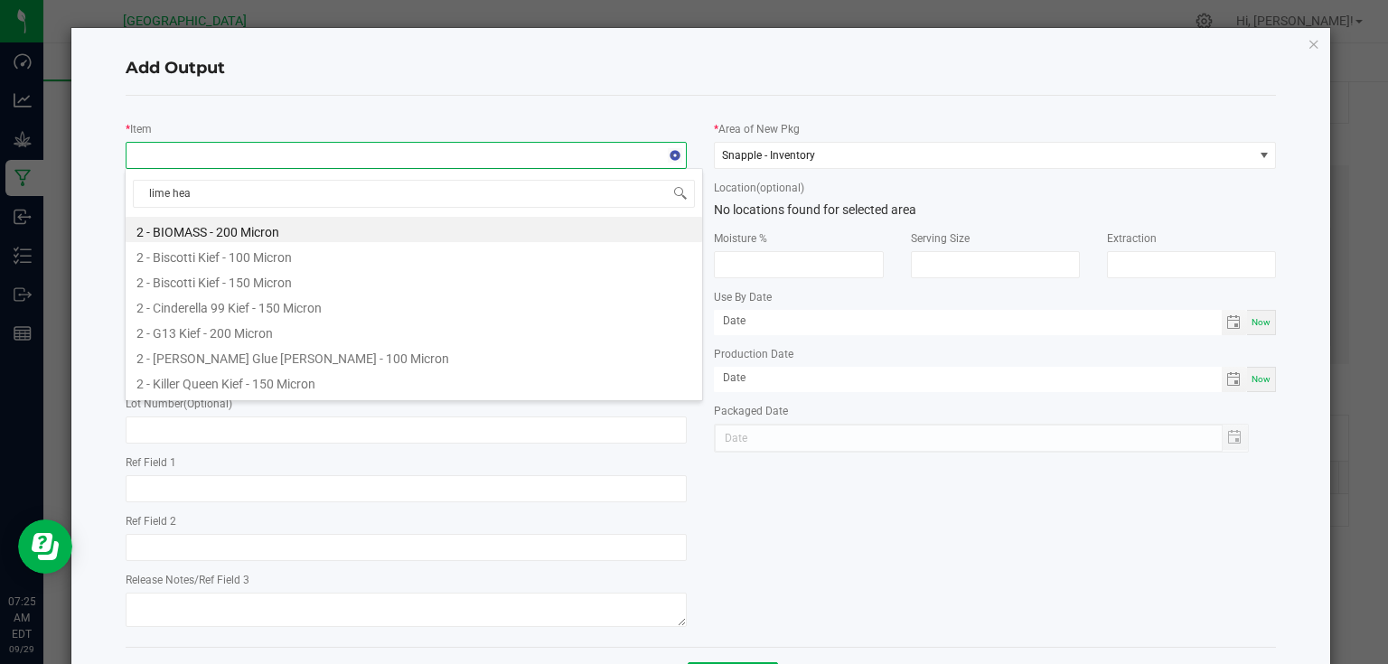
type input "lime head"
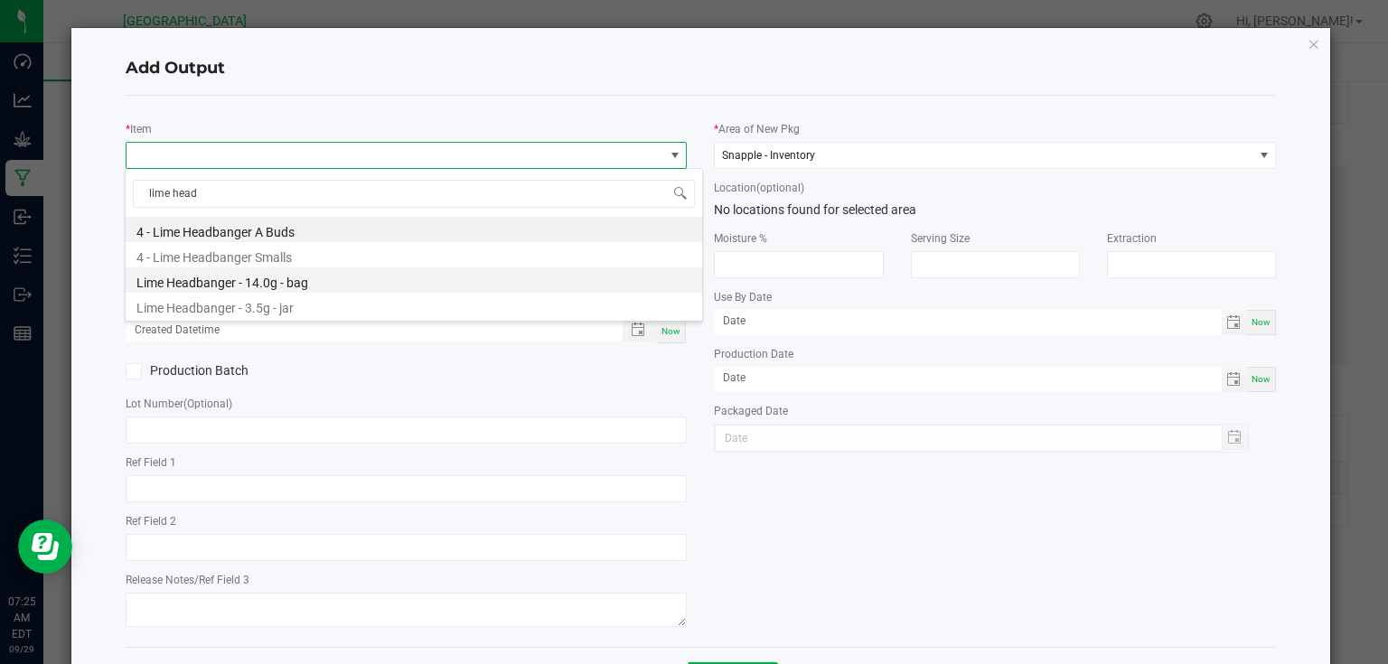
click at [259, 286] on li "Lime Headbanger - 14.0g - bag" at bounding box center [414, 279] width 577 height 25
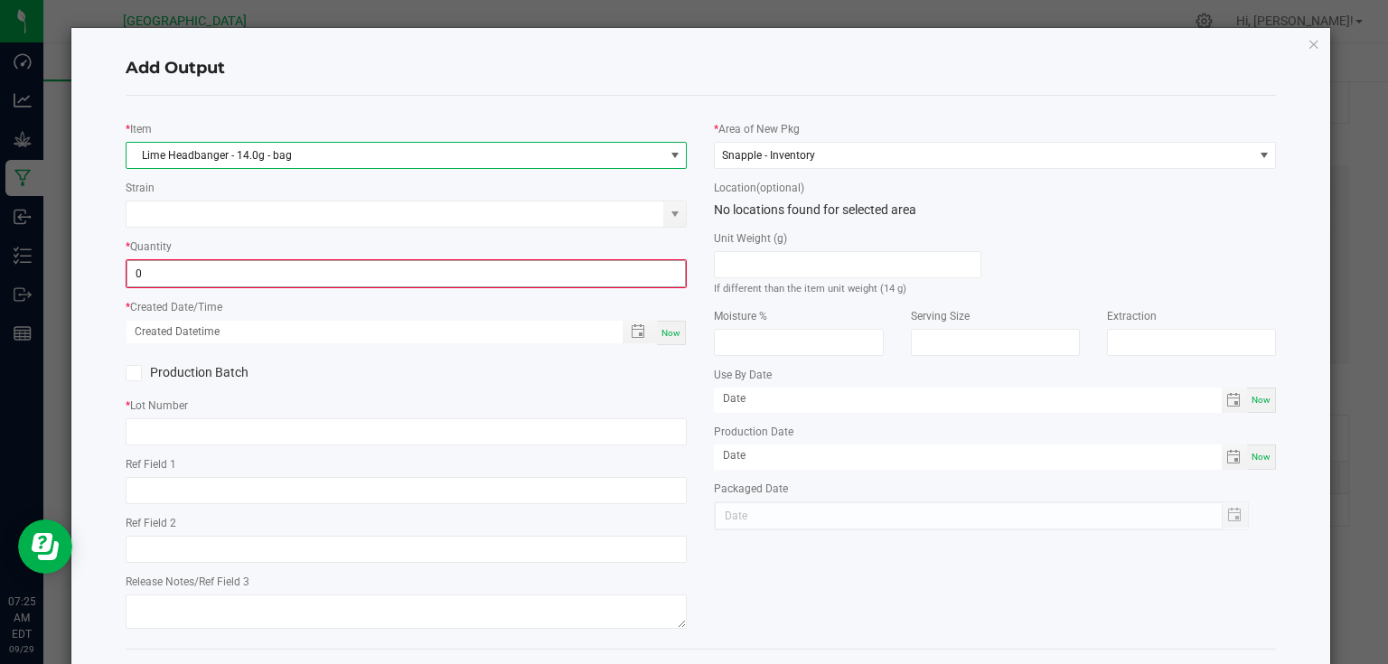
click at [273, 266] on input "0" at bounding box center [406, 273] width 558 height 25
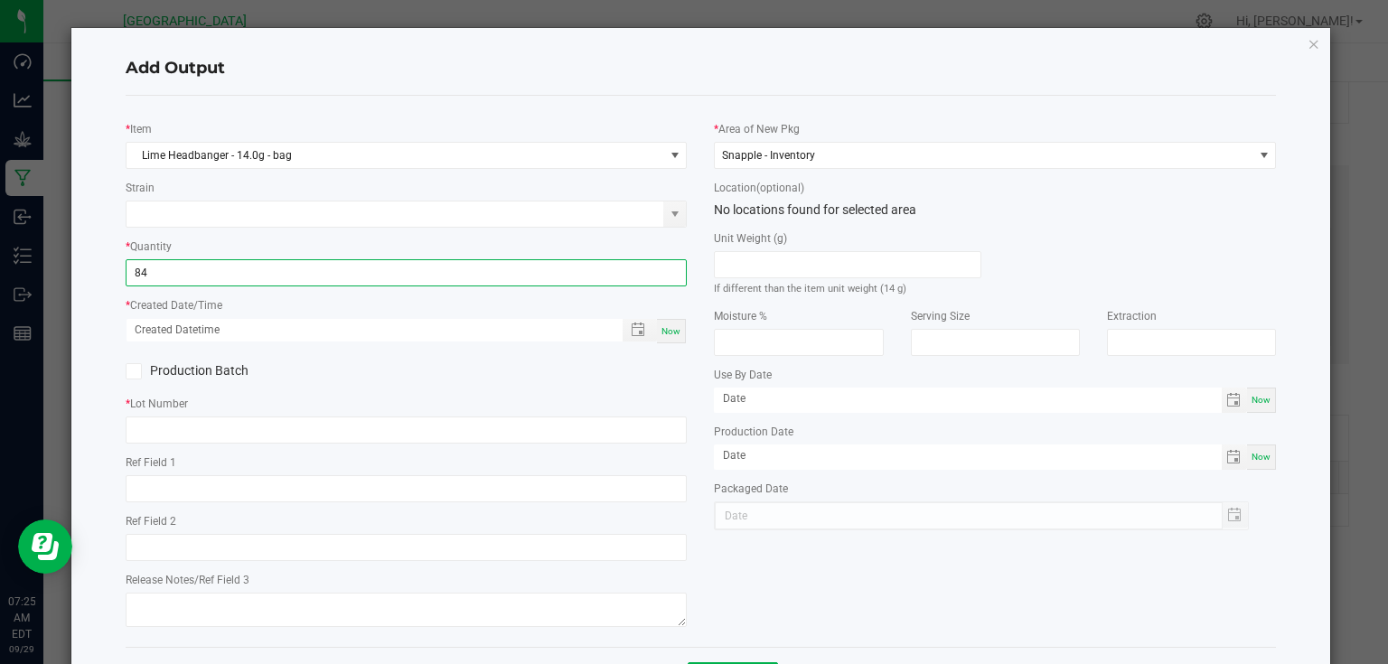
type input "84 ea"
click at [662, 326] on span "Now" at bounding box center [671, 331] width 19 height 10
type input "[DATE] 7:25 AM"
type input "[DATE]"
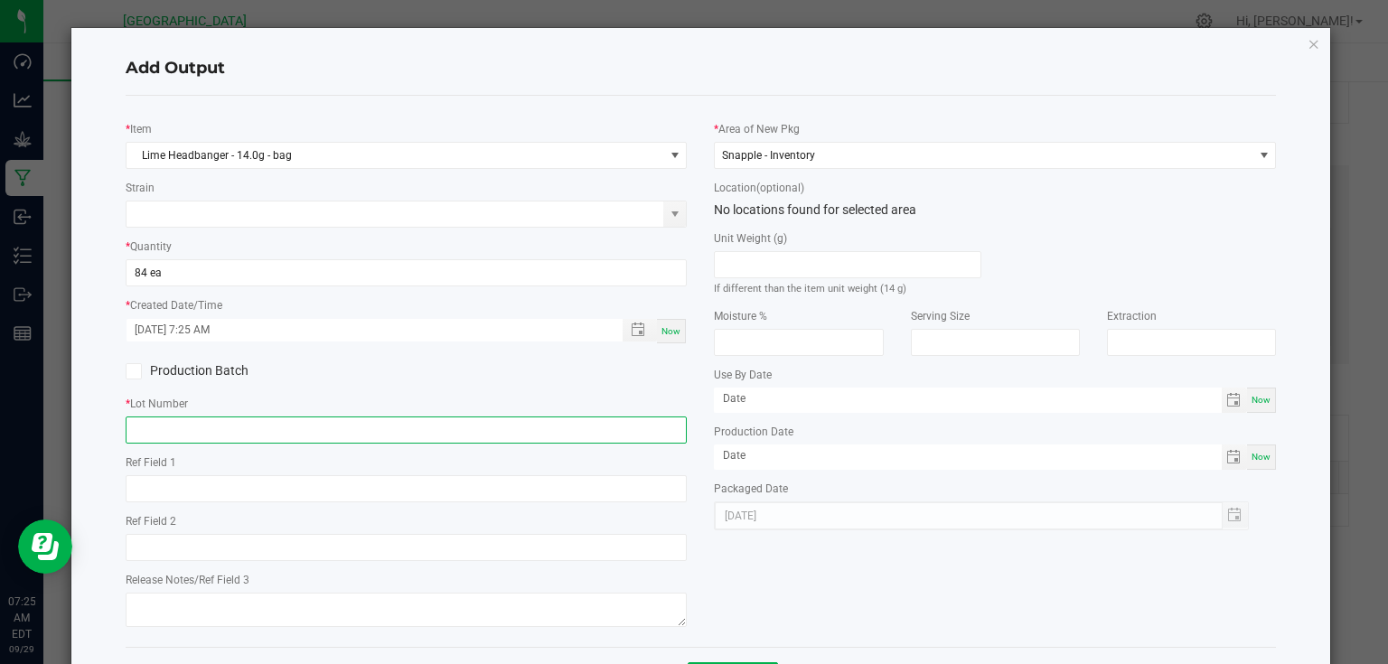
click at [624, 437] on input "text" at bounding box center [407, 430] width 562 height 27
type input "25-F0044-2"
click at [665, 383] on div "Production Batch" at bounding box center [406, 371] width 589 height 27
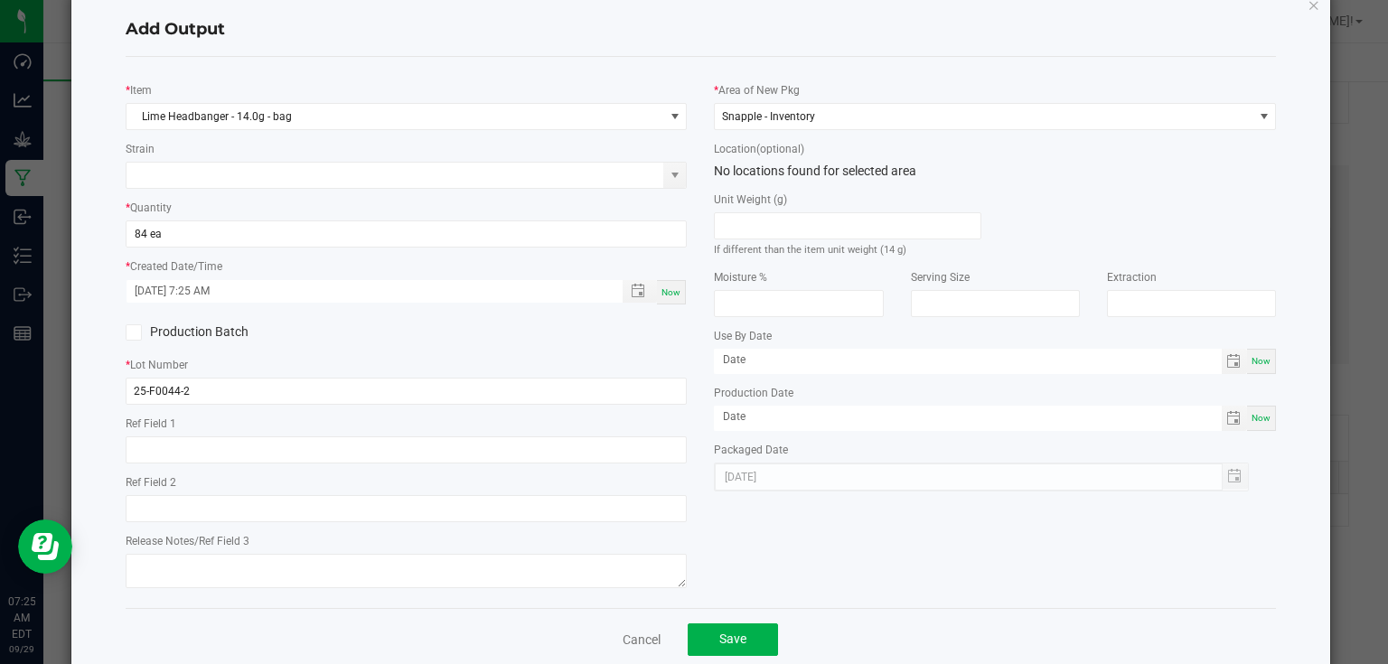
scroll to position [73, 0]
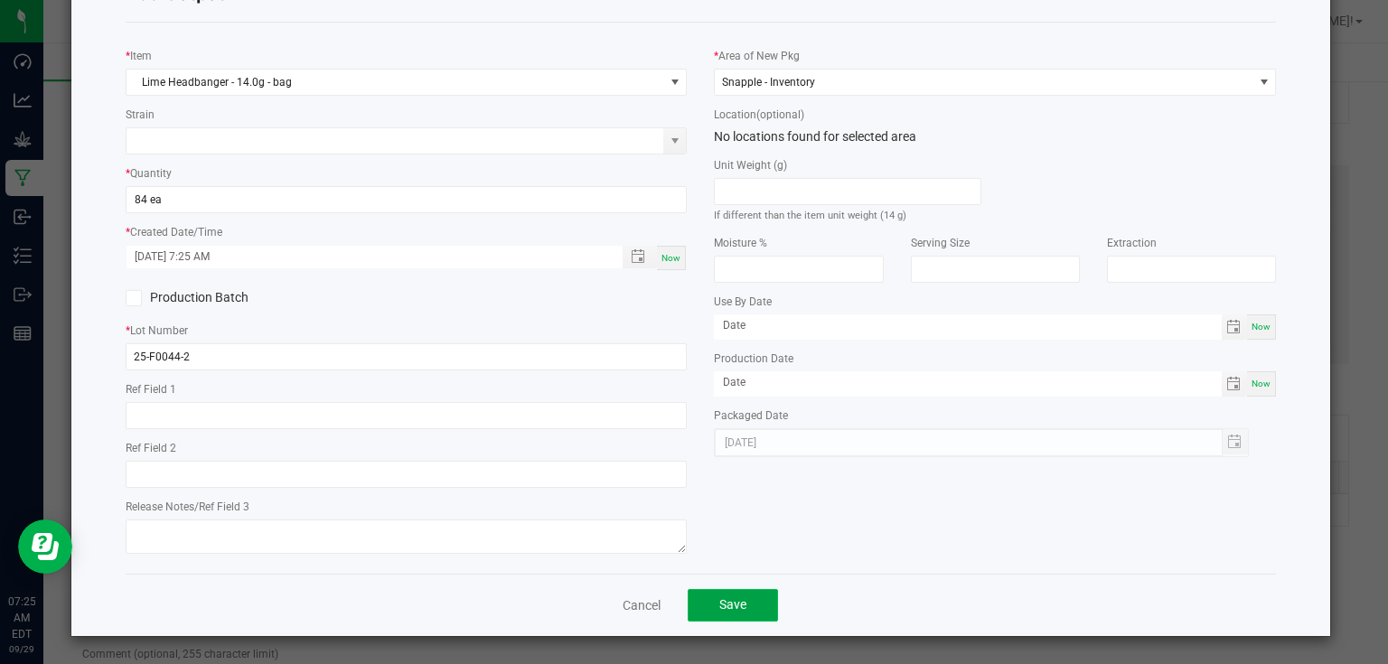
click at [721, 607] on span "Save" at bounding box center [732, 604] width 27 height 14
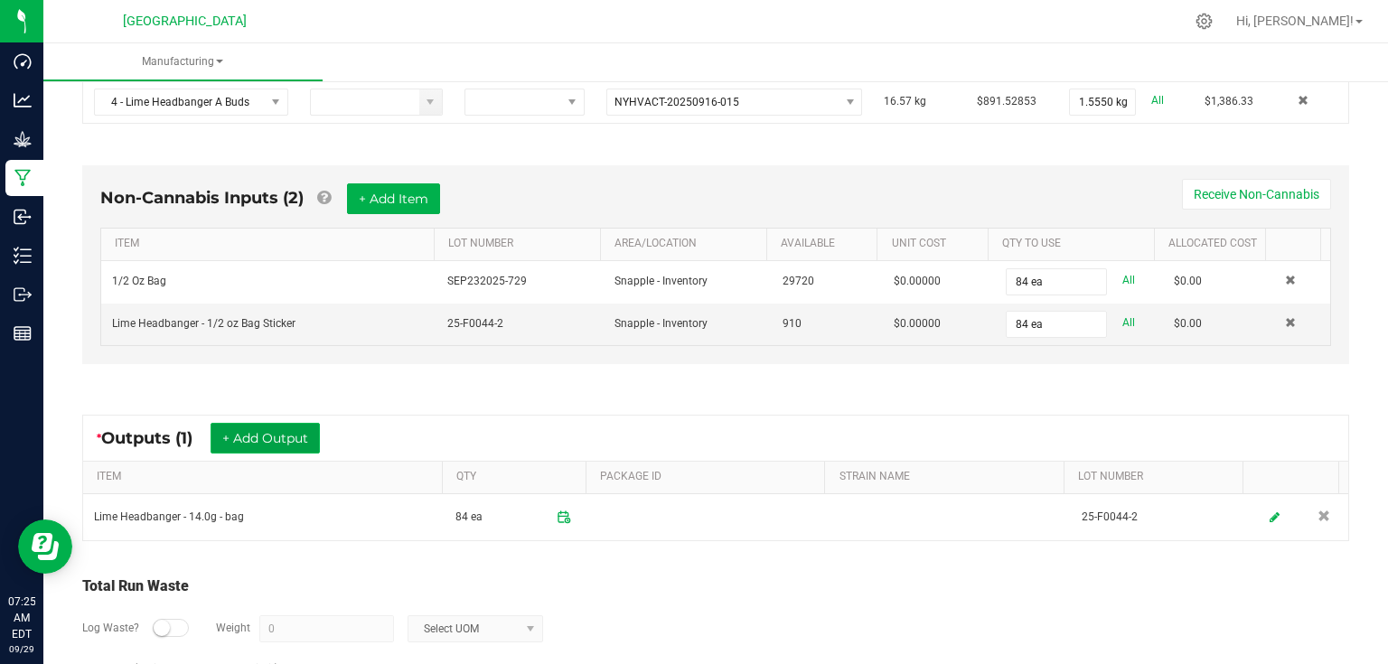
click at [282, 428] on button "+ Add Output" at bounding box center [265, 438] width 109 height 31
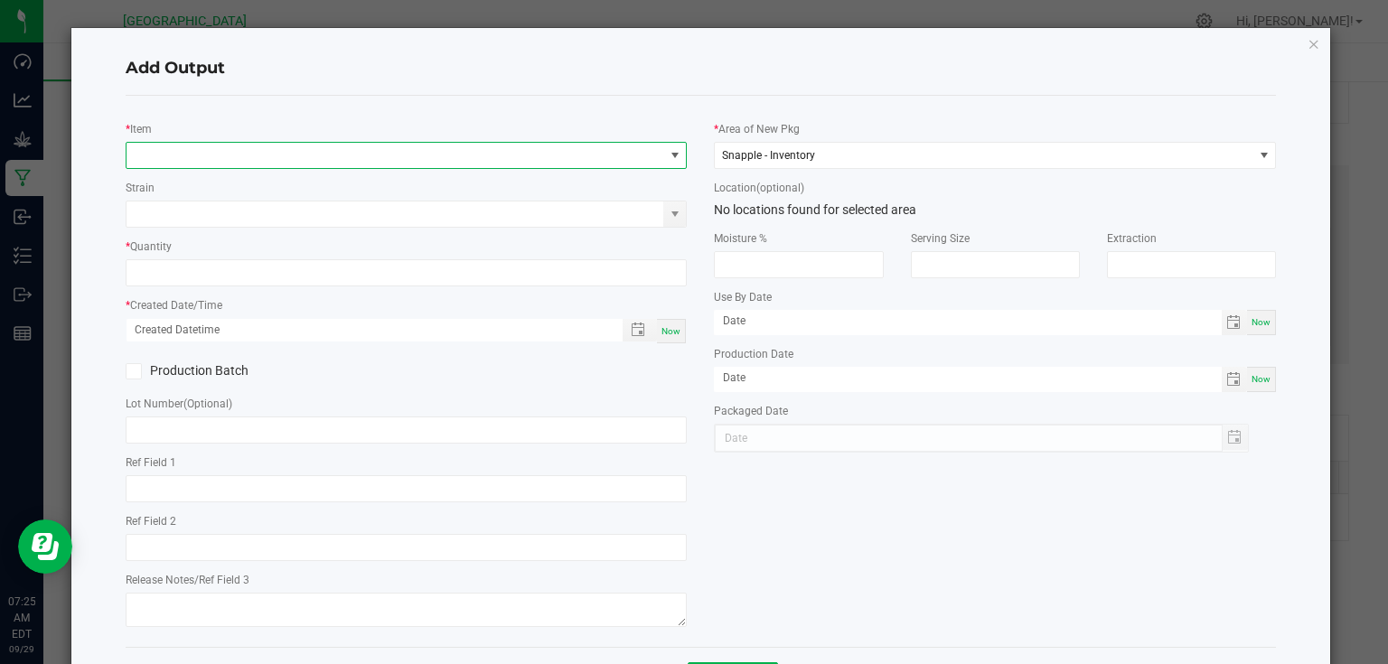
click at [300, 145] on span "NO DATA FOUND" at bounding box center [396, 155] width 538 height 25
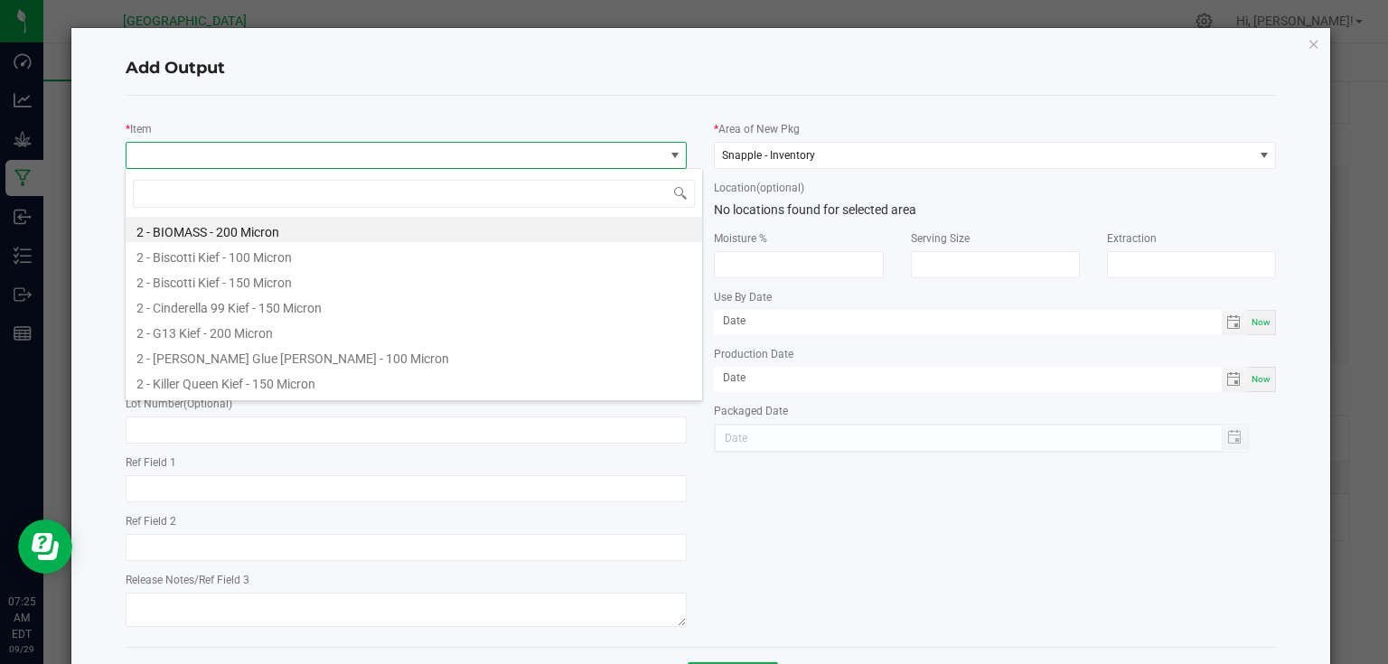
scroll to position [26, 557]
type input "4 - lime"
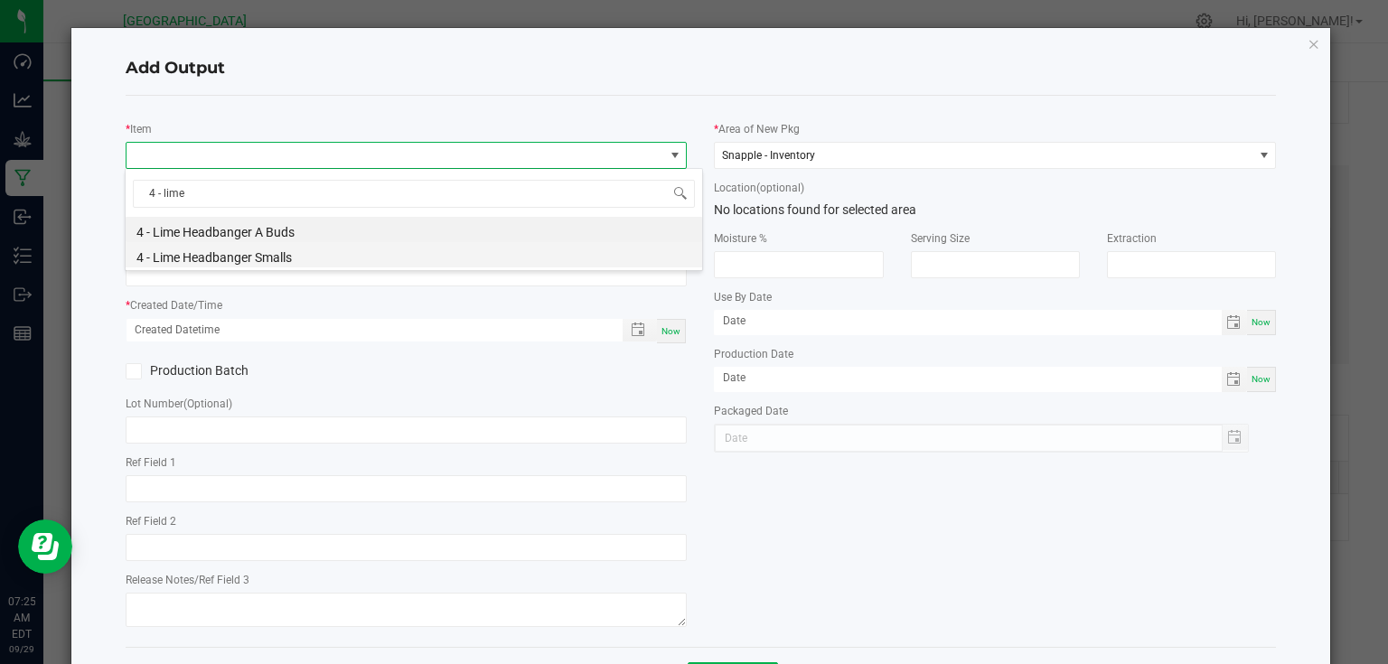
click at [276, 259] on li "4 - Lime Headbanger Smalls" at bounding box center [414, 254] width 577 height 25
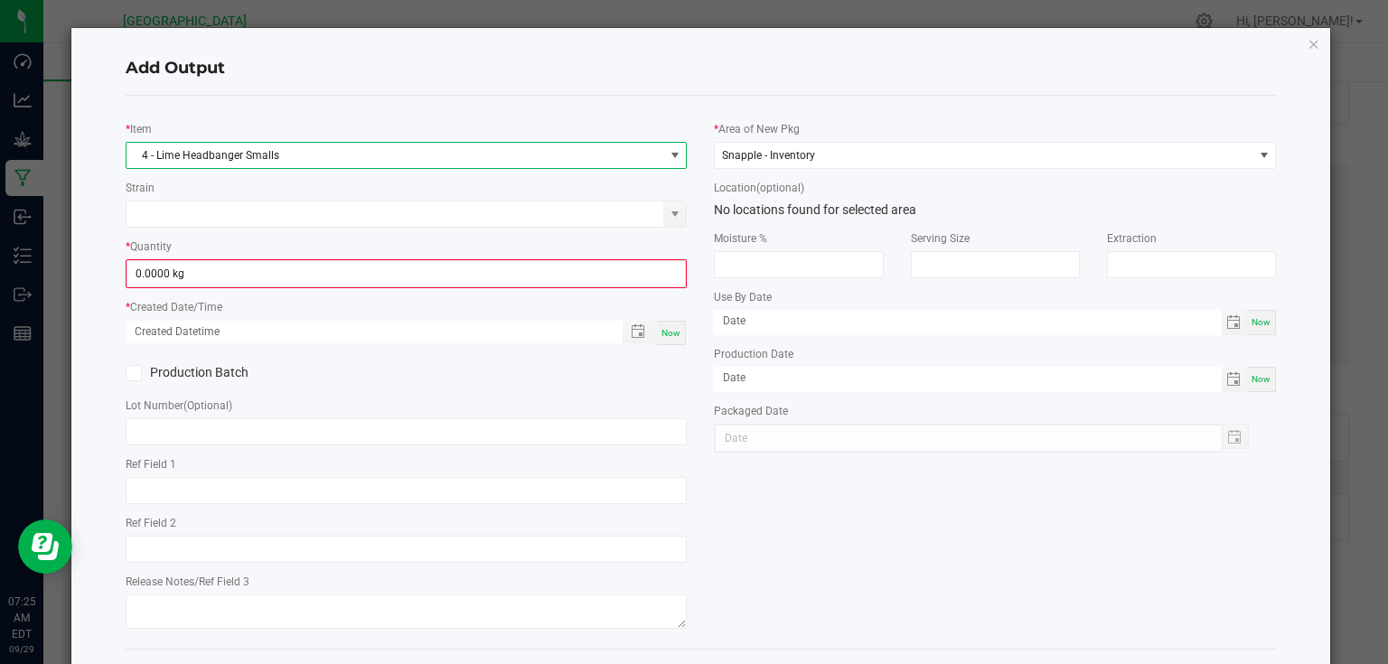
click at [276, 260] on span "0.0000 kg" at bounding box center [407, 273] width 560 height 27
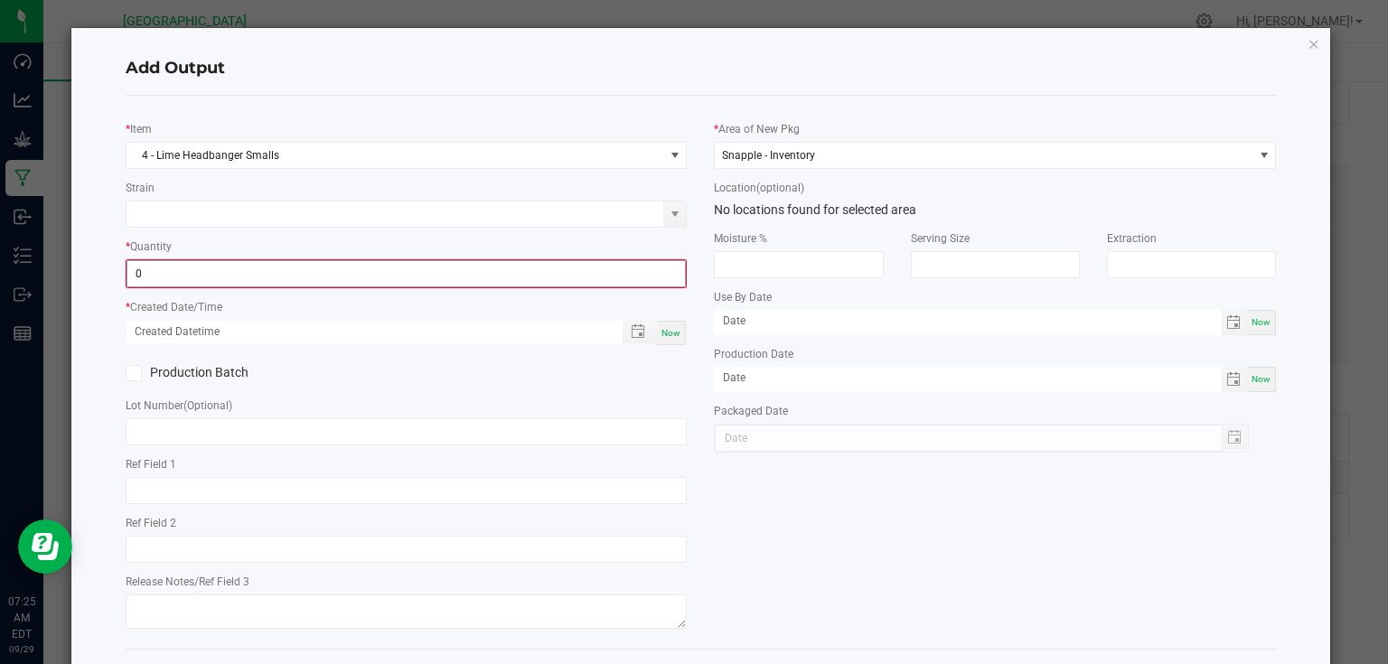
click at [274, 277] on input "0" at bounding box center [406, 273] width 558 height 25
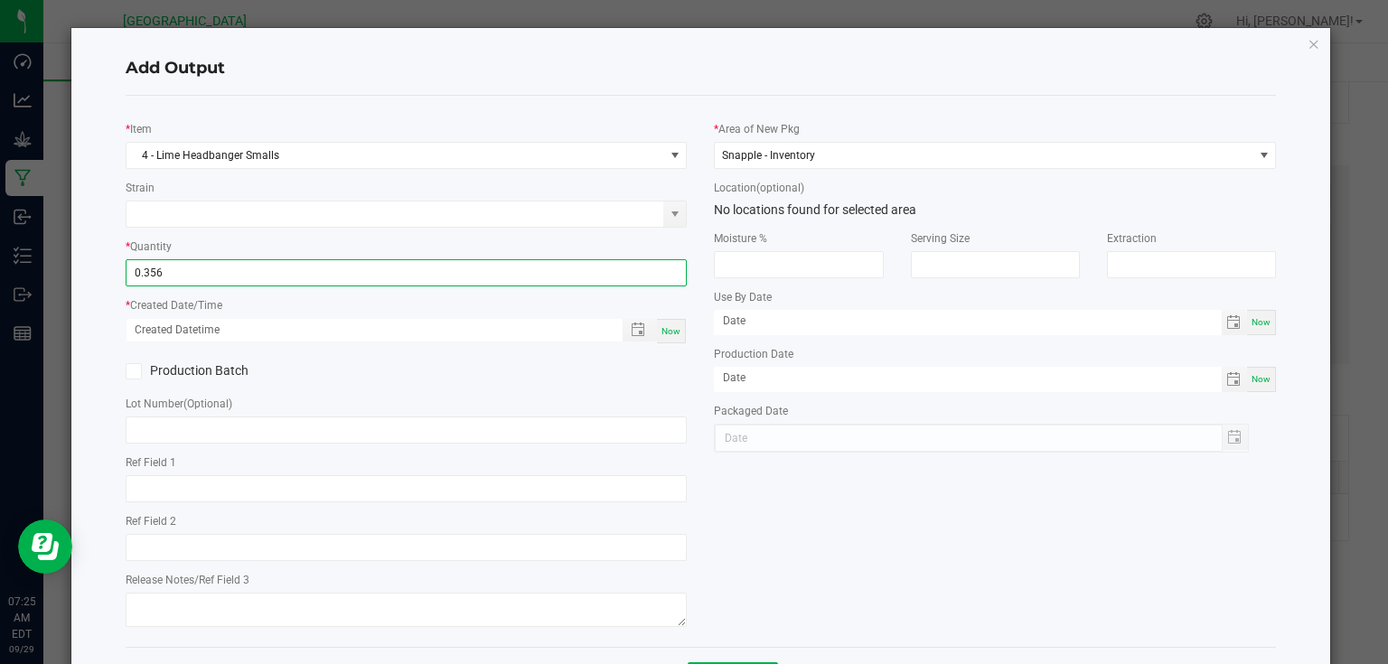
type input "0.3560 kg"
click at [662, 258] on div "* Quantity 0.3560 kg" at bounding box center [407, 262] width 562 height 50
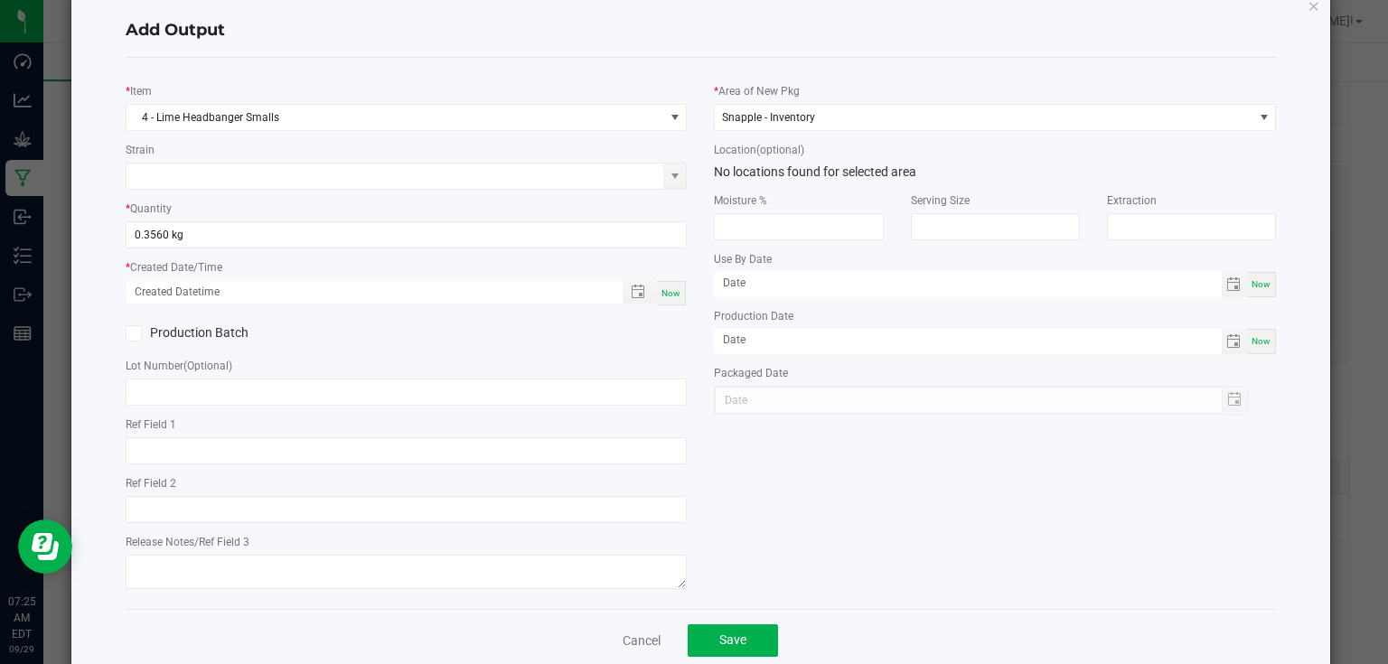
scroll to position [73, 0]
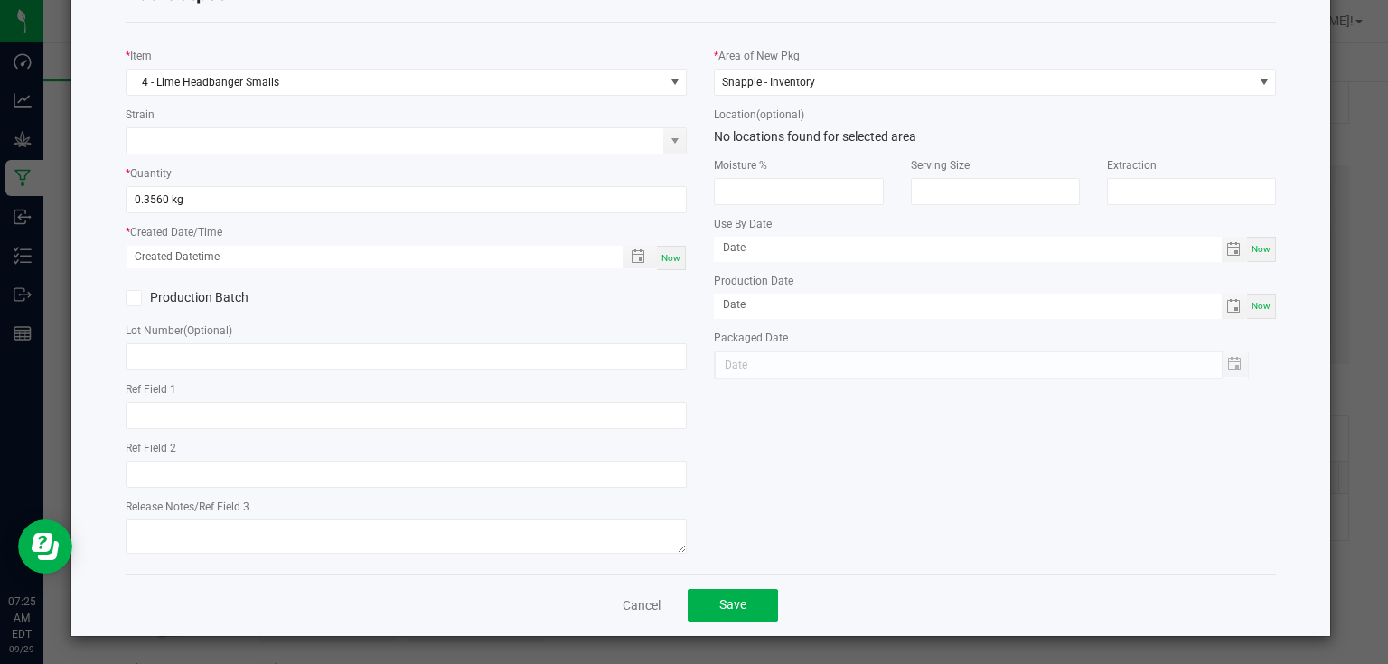
click at [680, 259] on div "Now" at bounding box center [671, 258] width 29 height 24
type input "[DATE] 7:25 AM"
type input "[DATE]"
click at [737, 597] on span "Save" at bounding box center [732, 604] width 27 height 14
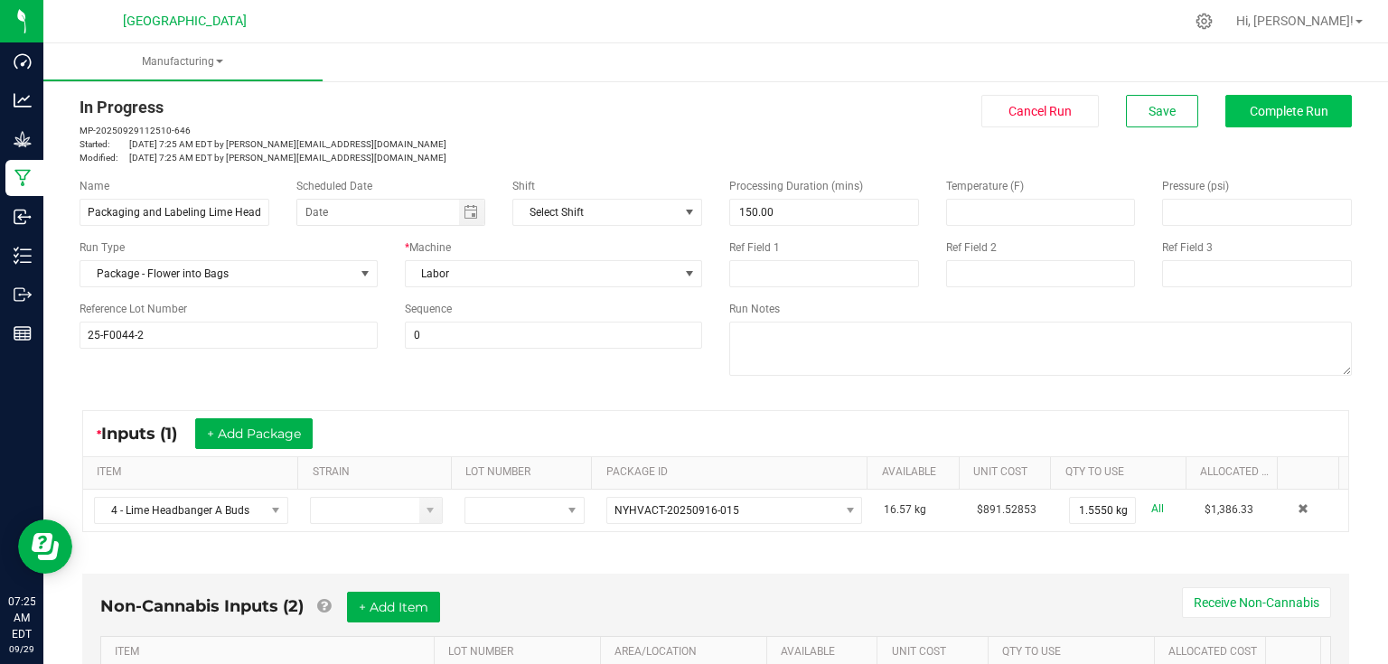
scroll to position [0, 0]
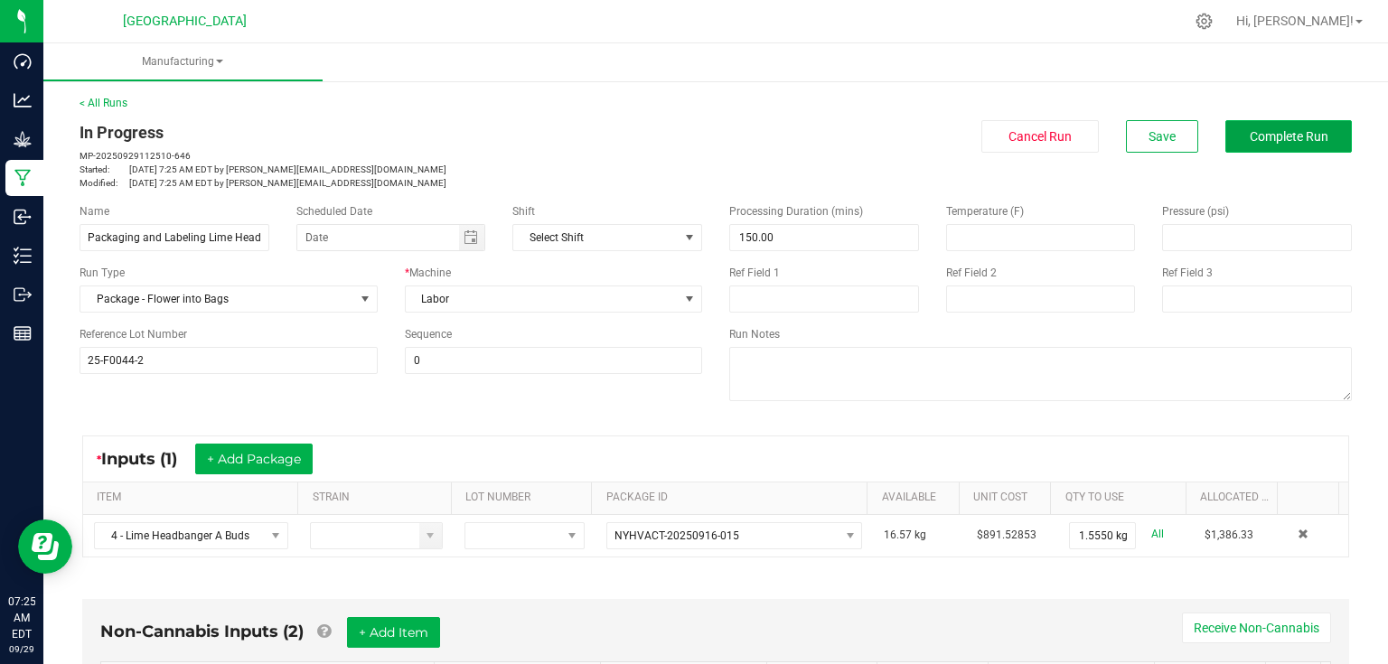
click at [1257, 148] on button "Complete Run" at bounding box center [1288, 136] width 127 height 33
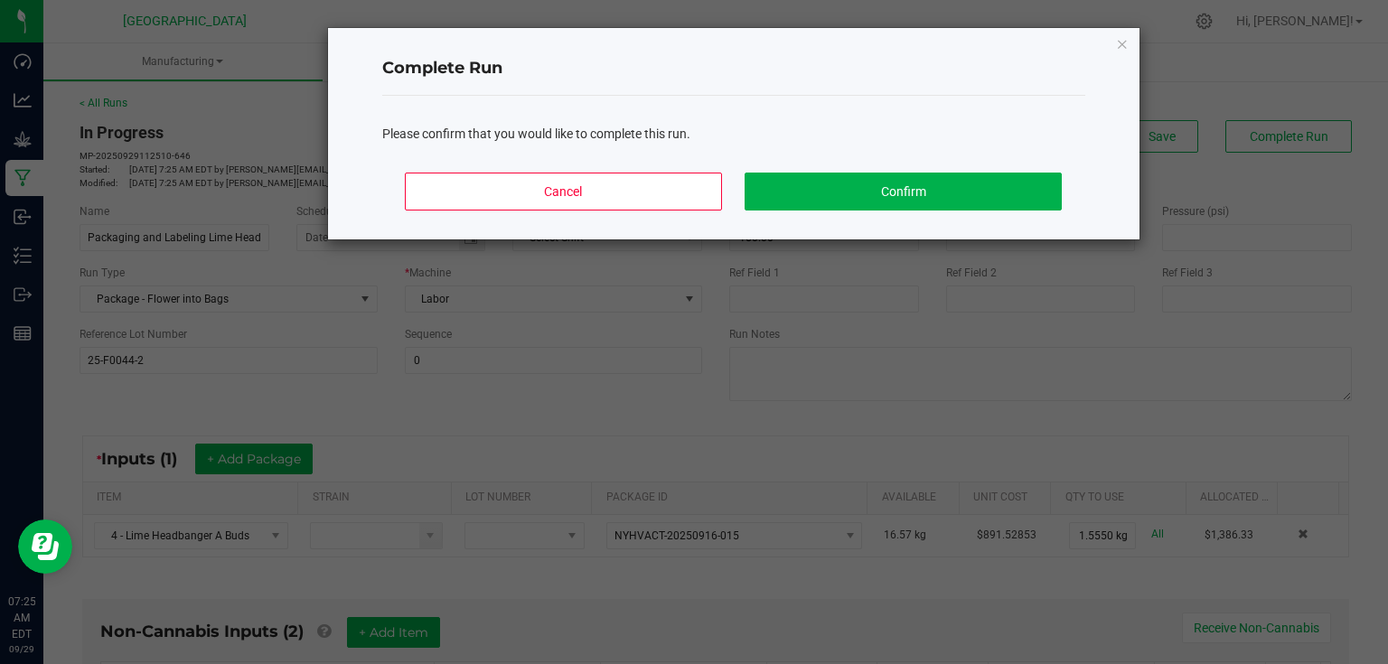
click at [868, 166] on div "Cancel Confirm" at bounding box center [733, 198] width 703 height 81
click at [869, 178] on button "Confirm" at bounding box center [903, 192] width 316 height 38
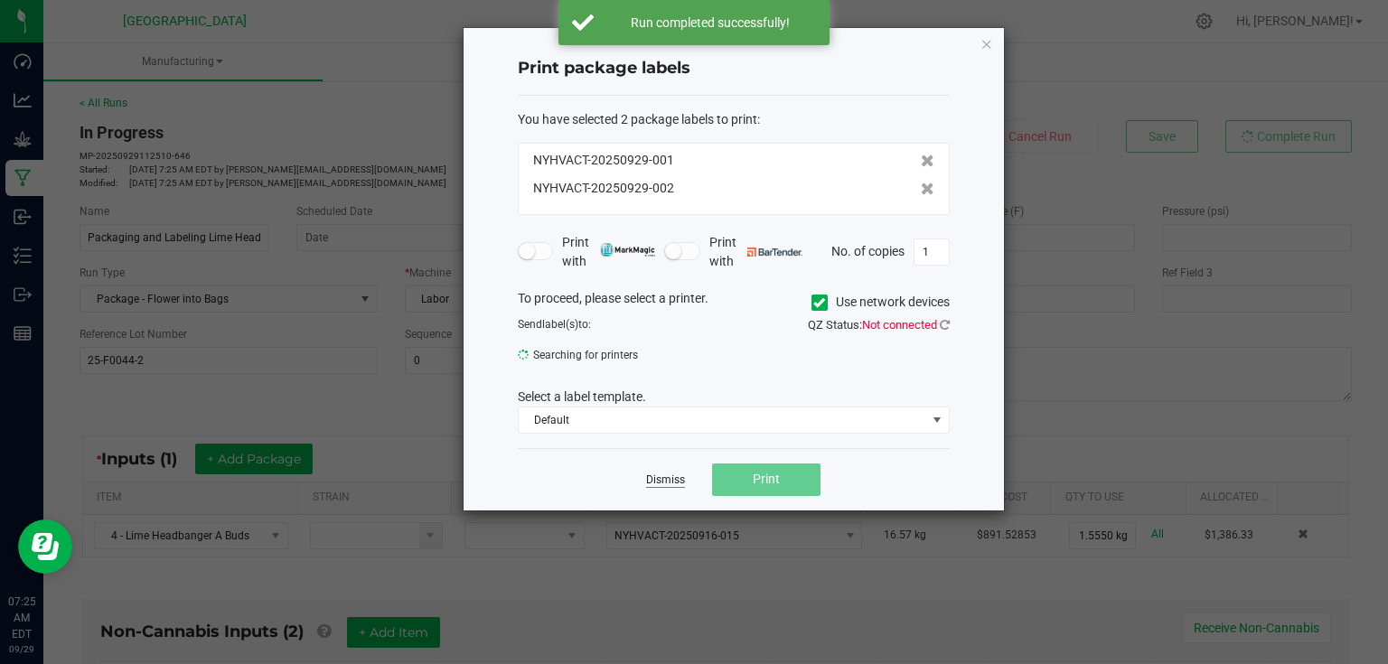
click at [671, 473] on link "Dismiss" at bounding box center [665, 480] width 39 height 15
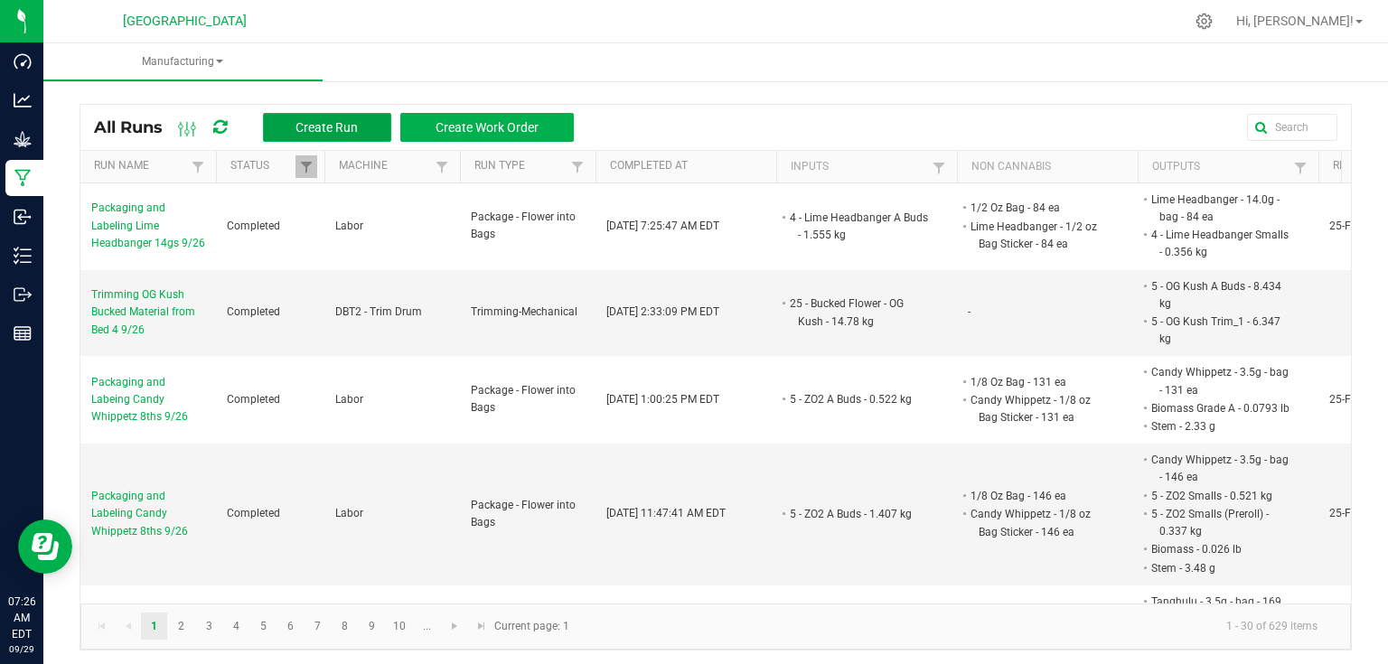
click at [338, 128] on span "Create Run" at bounding box center [327, 127] width 62 height 14
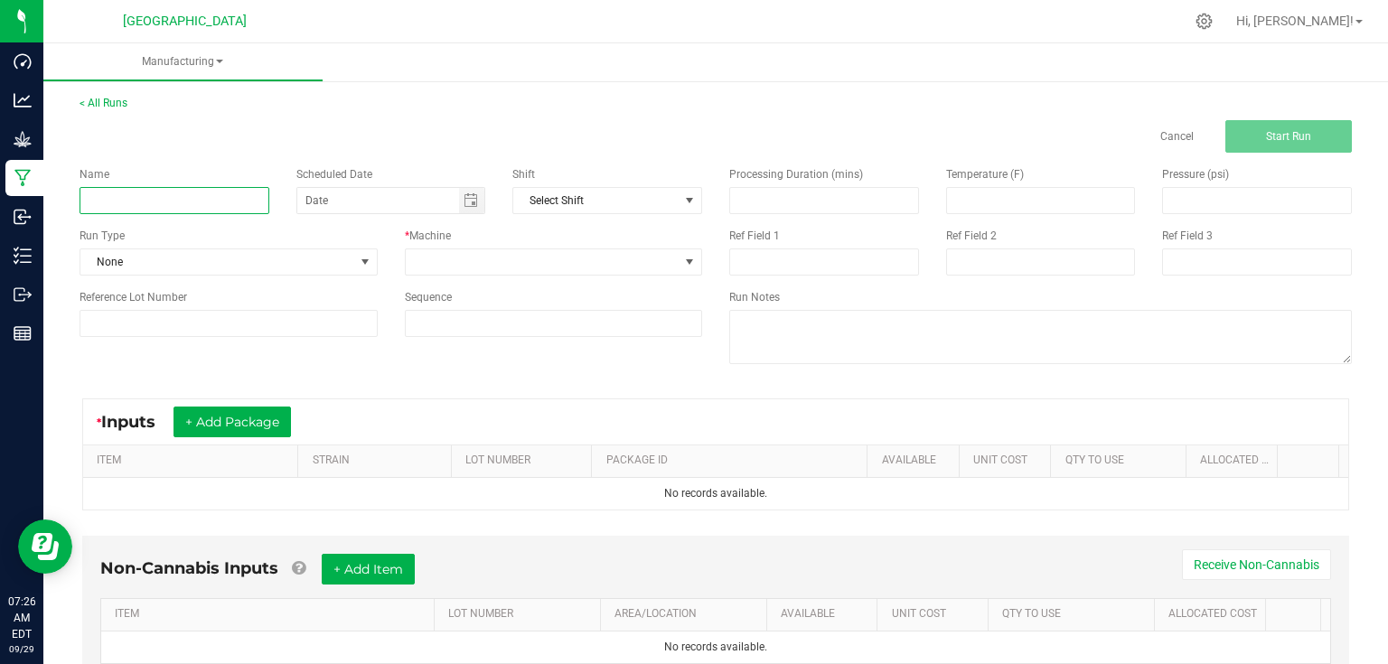
click at [238, 198] on input at bounding box center [175, 200] width 190 height 27
type input "Packaging and Labeling ZO2 Qs 9/26"
click at [360, 258] on span at bounding box center [365, 262] width 14 height 14
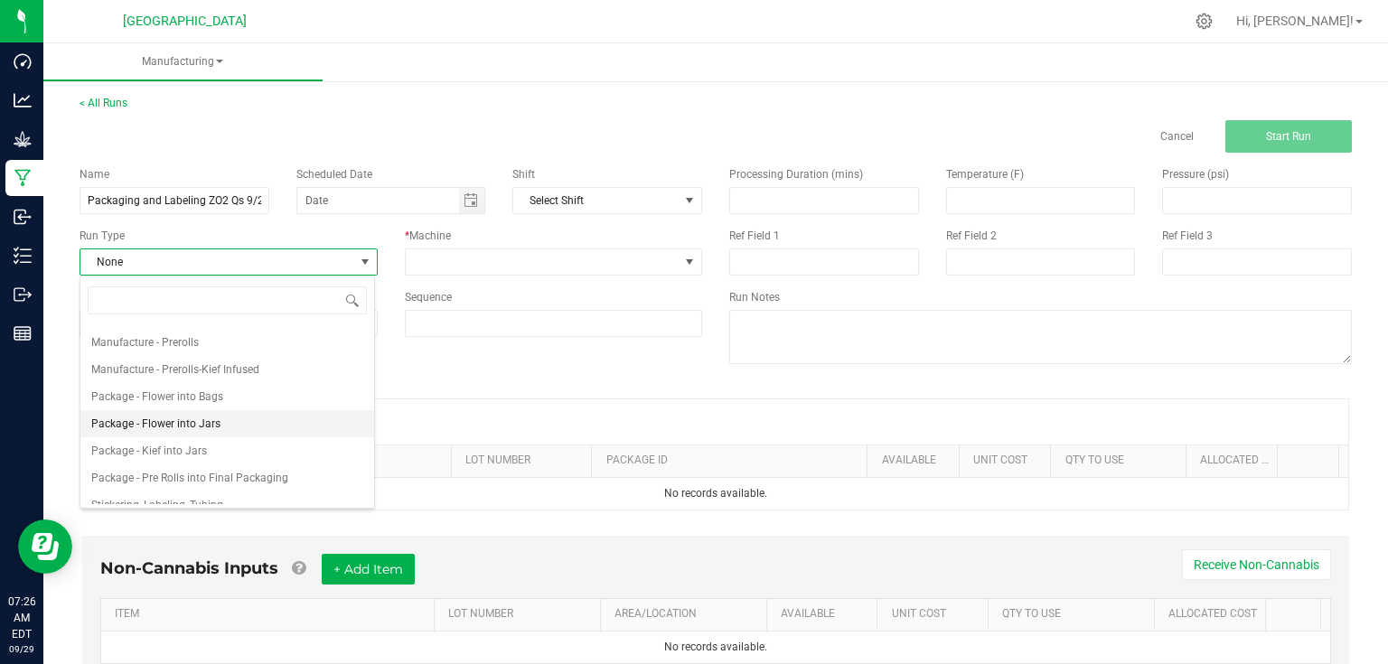
scroll to position [277, 0]
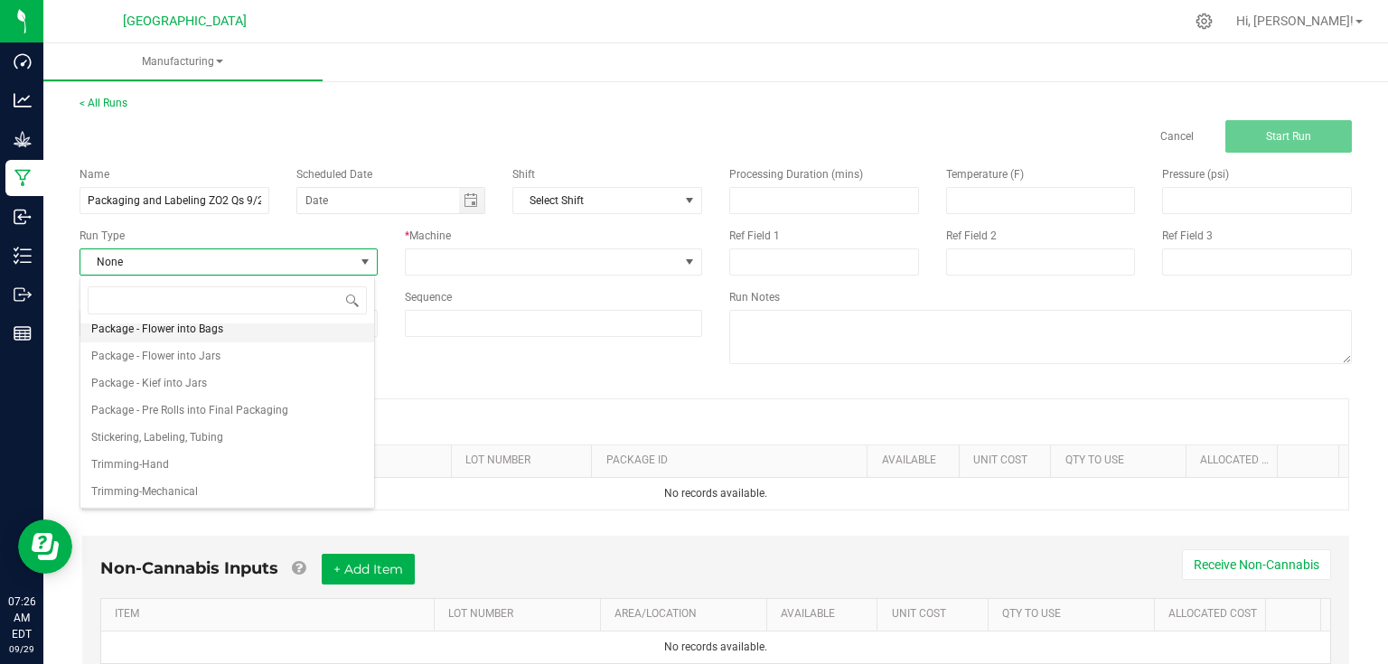
click at [202, 330] on span "Package - Flower into Bags" at bounding box center [157, 329] width 132 height 18
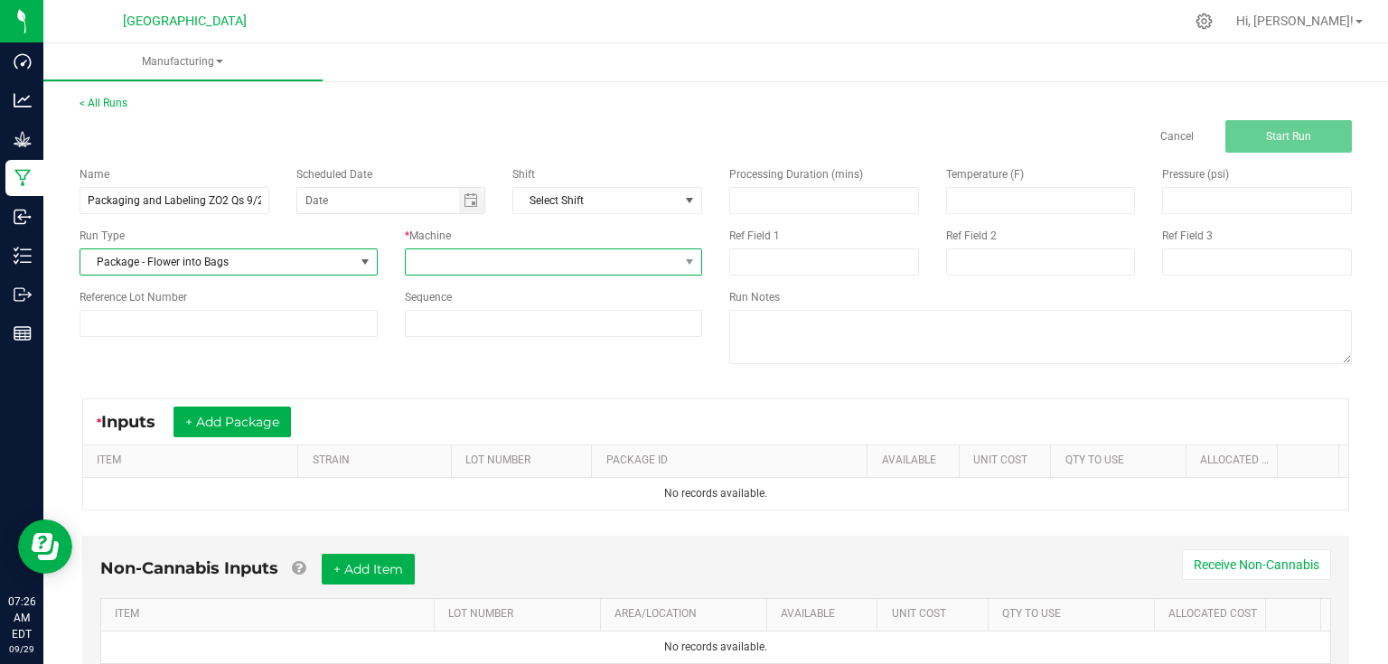
click at [552, 251] on span at bounding box center [543, 261] width 274 height 25
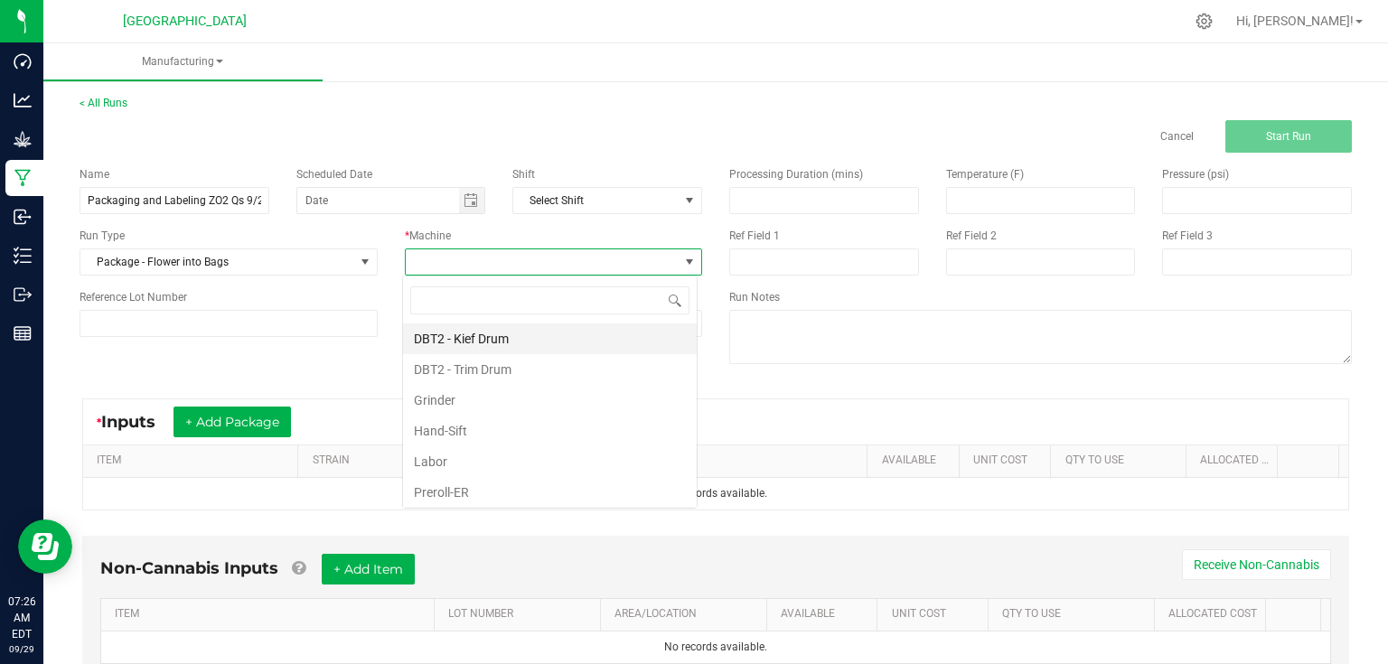
scroll to position [26, 295]
click at [440, 467] on li "Labor" at bounding box center [550, 461] width 294 height 31
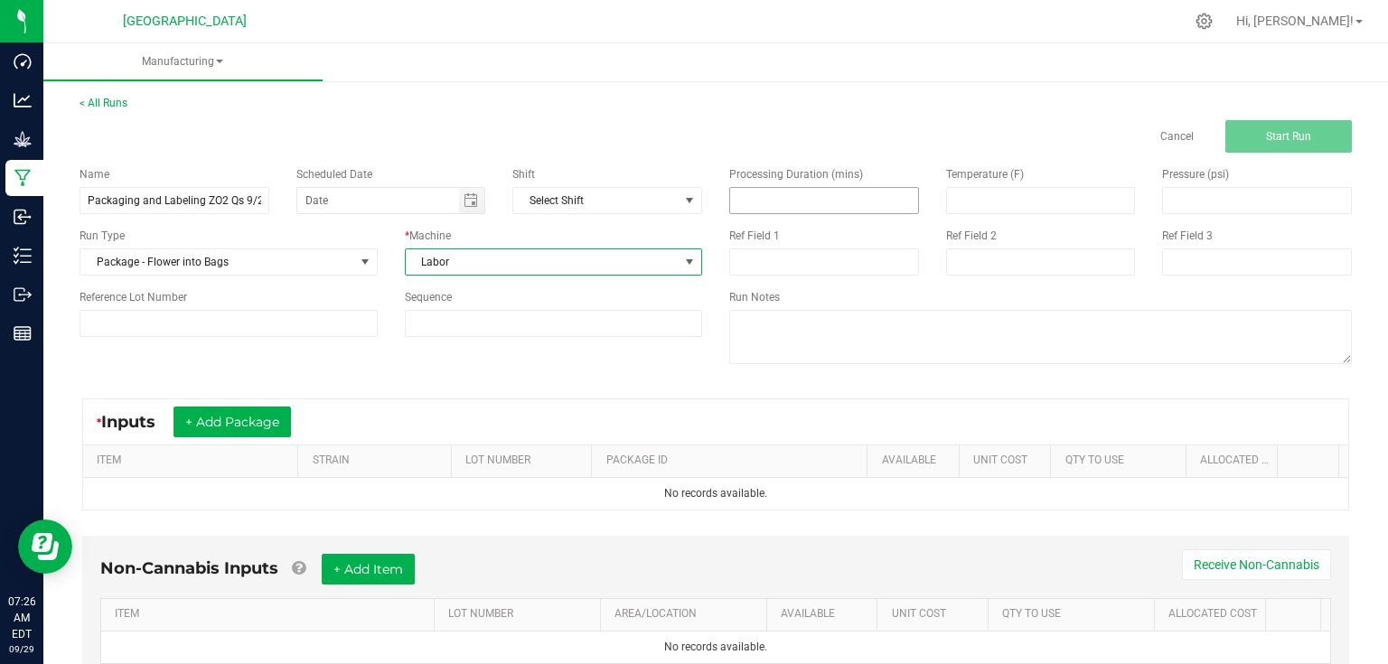
click at [752, 203] on input at bounding box center [824, 200] width 188 height 25
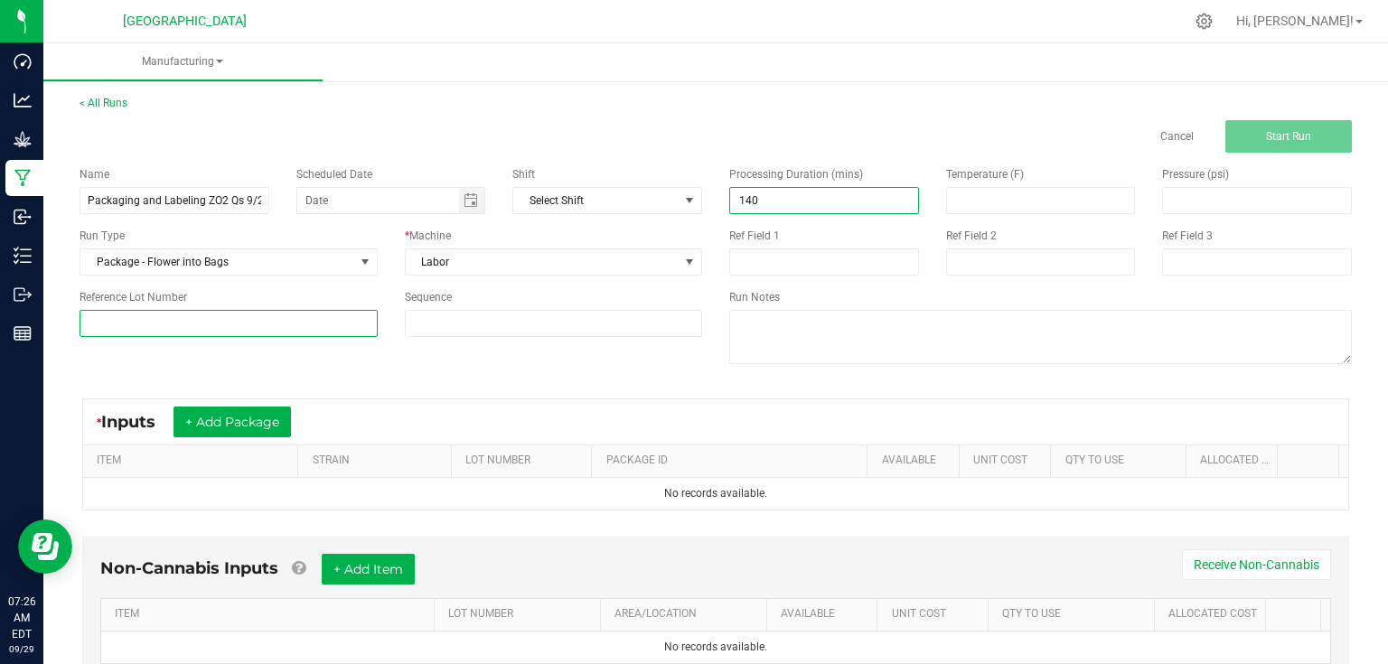
type input "140.00"
click at [349, 332] on input at bounding box center [229, 323] width 298 height 27
type input "25-F0042-2"
click at [365, 382] on div "* Inputs + Add Package ITEM STRAIN LOT NUMBER PACKAGE ID AVAILABLE Unit Cost QT…" at bounding box center [716, 454] width 1300 height 145
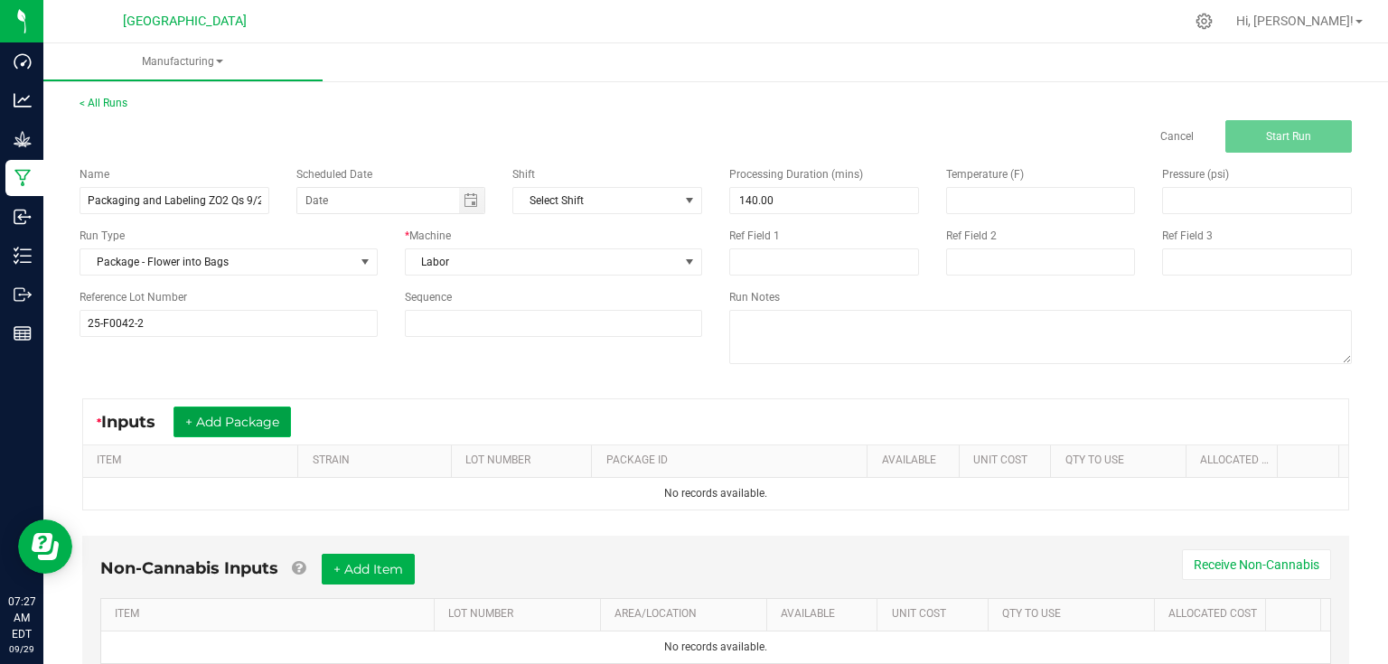
click at [267, 430] on button "+ Add Package" at bounding box center [232, 422] width 117 height 31
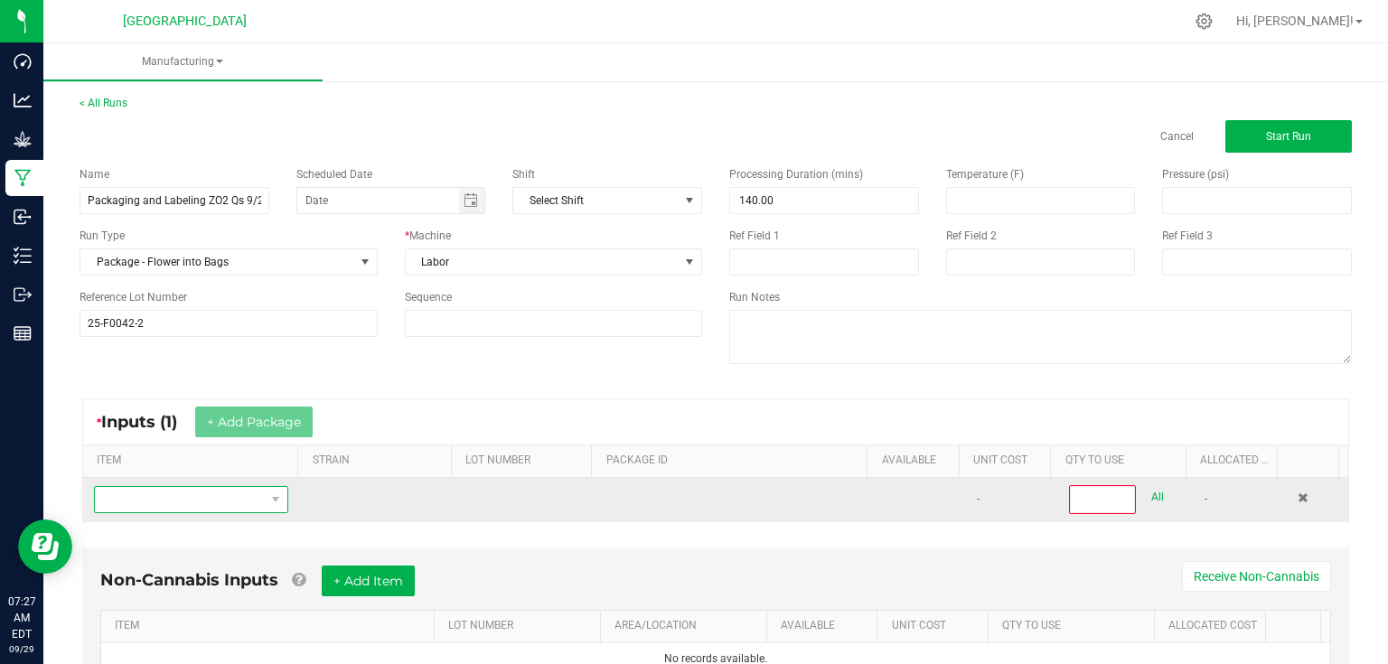
click at [221, 500] on span "NO DATA FOUND" at bounding box center [180, 499] width 170 height 25
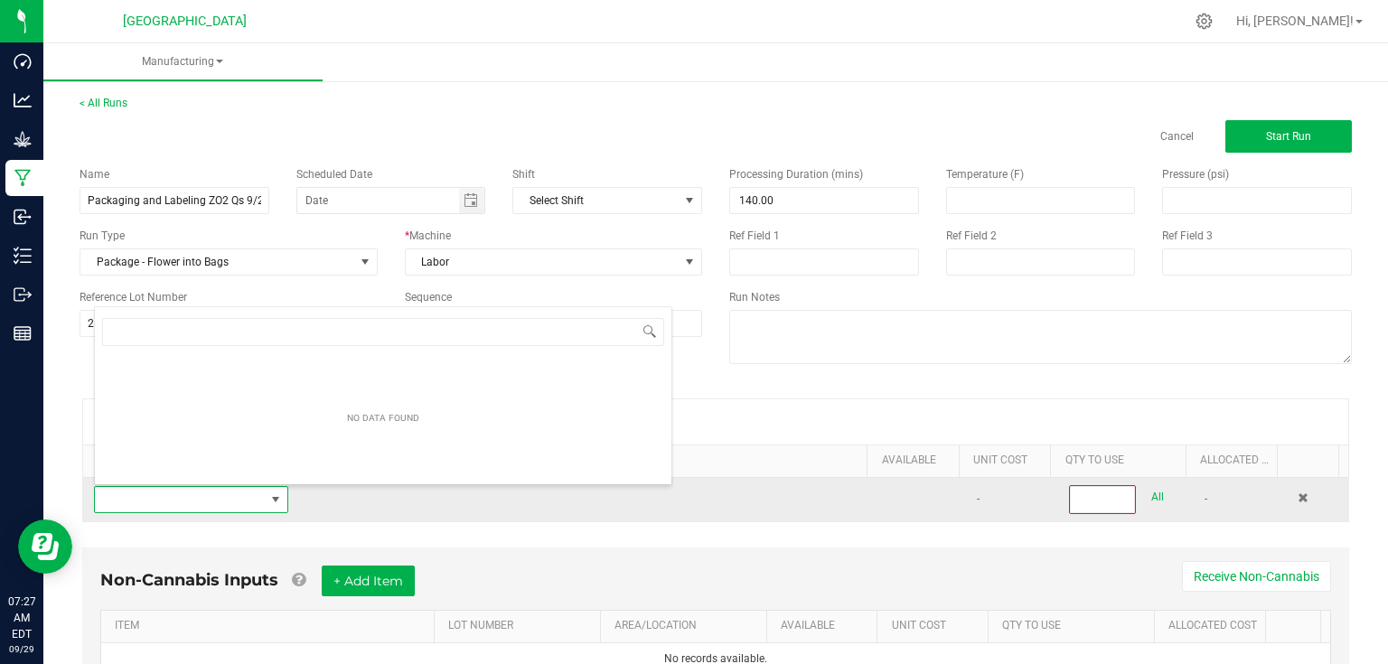
scroll to position [26, 188]
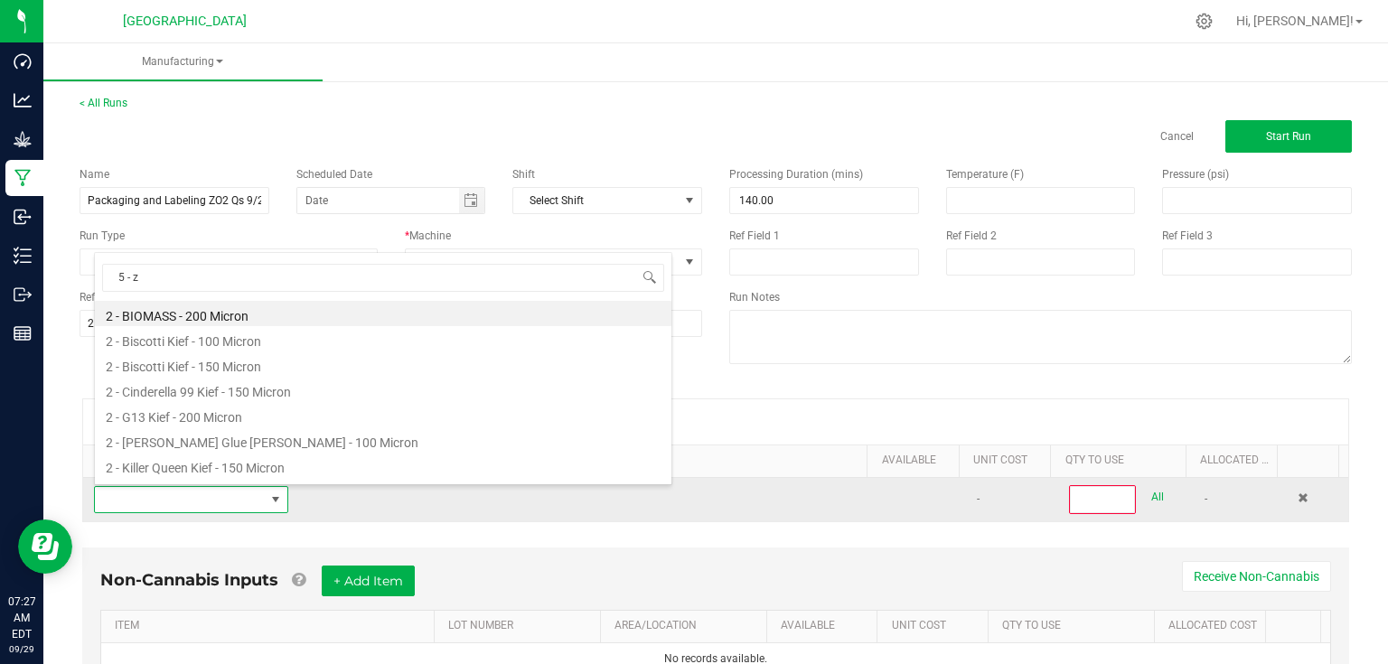
type input "5 - zo"
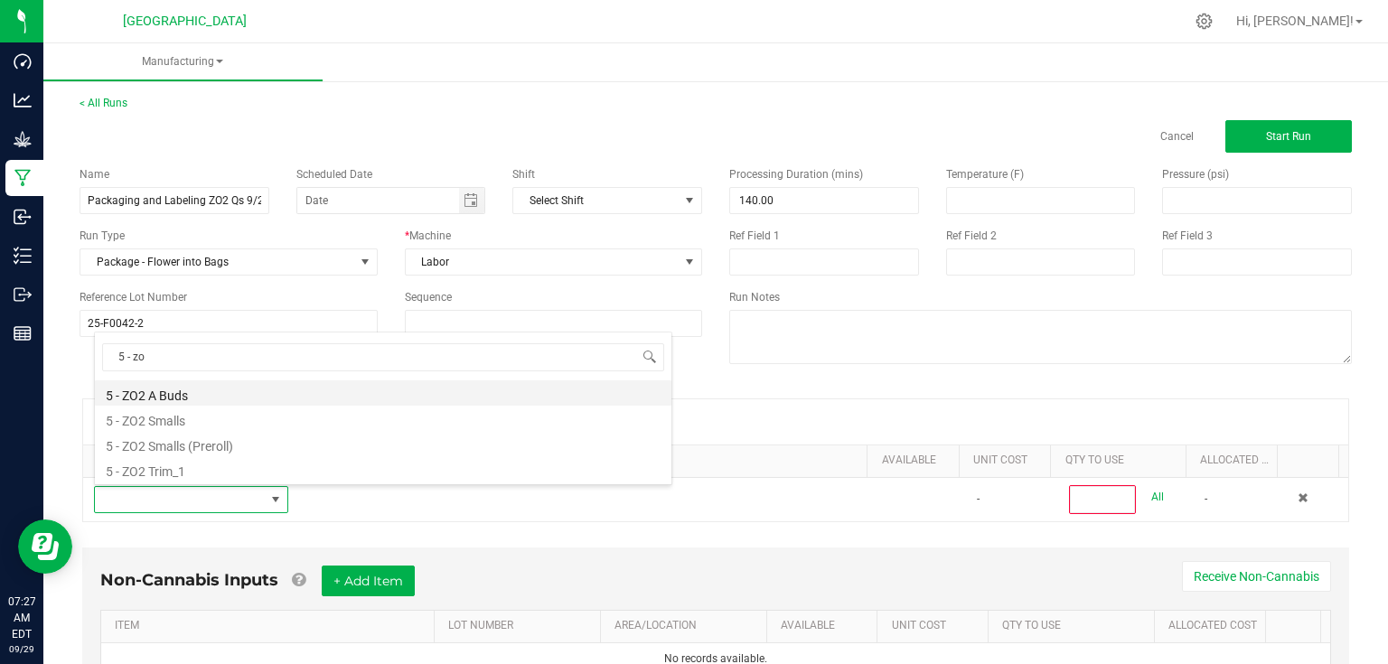
click at [222, 388] on li "5 - ZO2 A Buds" at bounding box center [383, 392] width 577 height 25
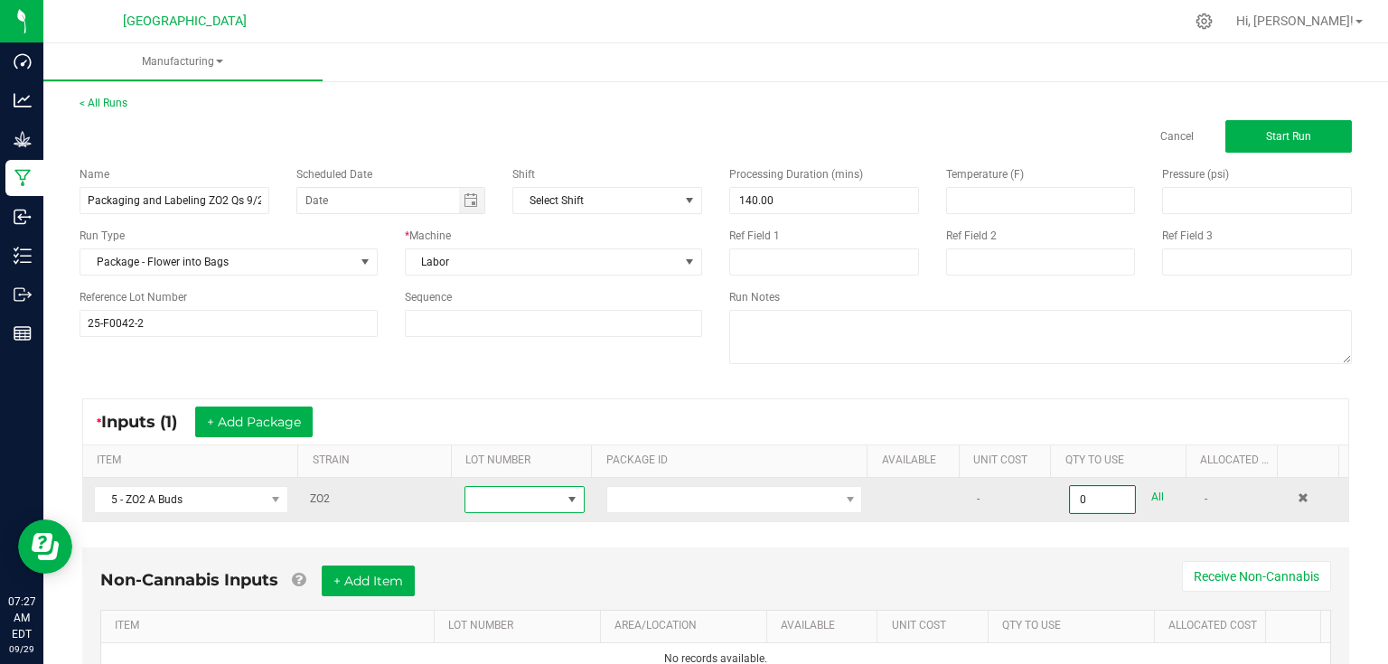
click at [521, 499] on span at bounding box center [513, 499] width 96 height 25
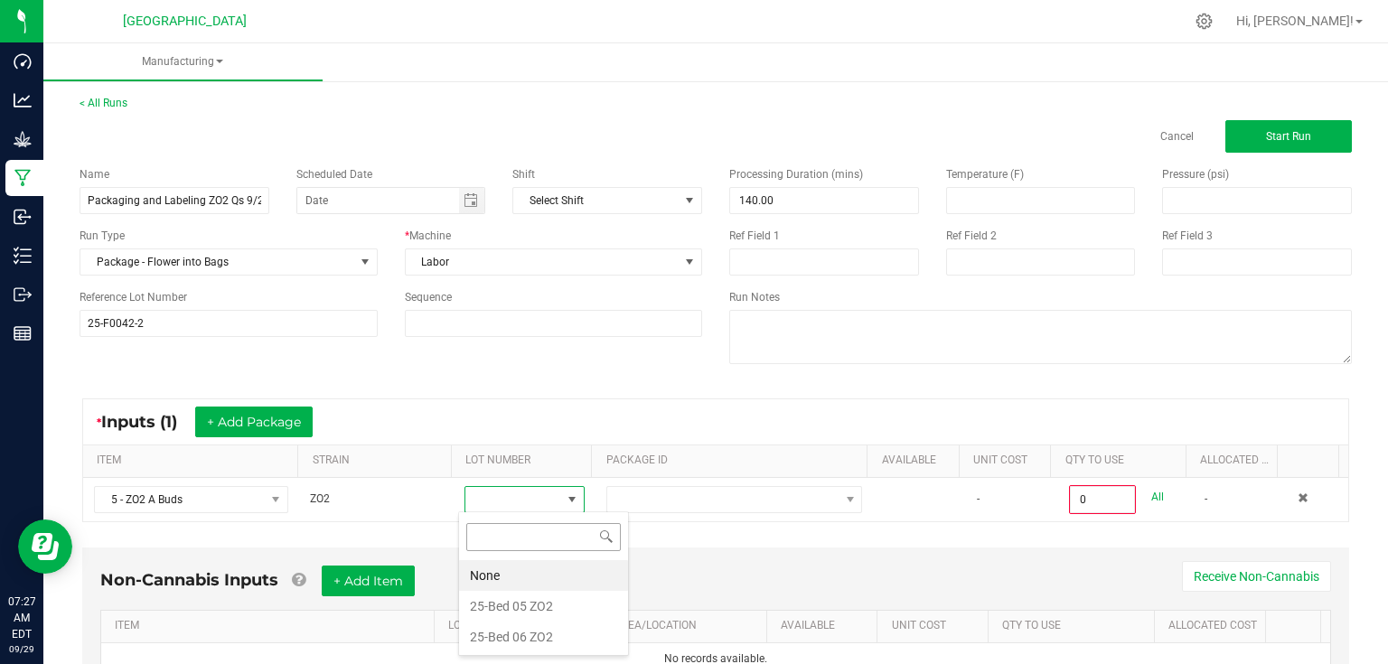
scroll to position [26, 117]
drag, startPoint x: 515, startPoint y: 603, endPoint x: 542, endPoint y: 586, distance: 32.1
click at [521, 598] on ZO2 "25-Bed 05 ZO2" at bounding box center [543, 606] width 169 height 31
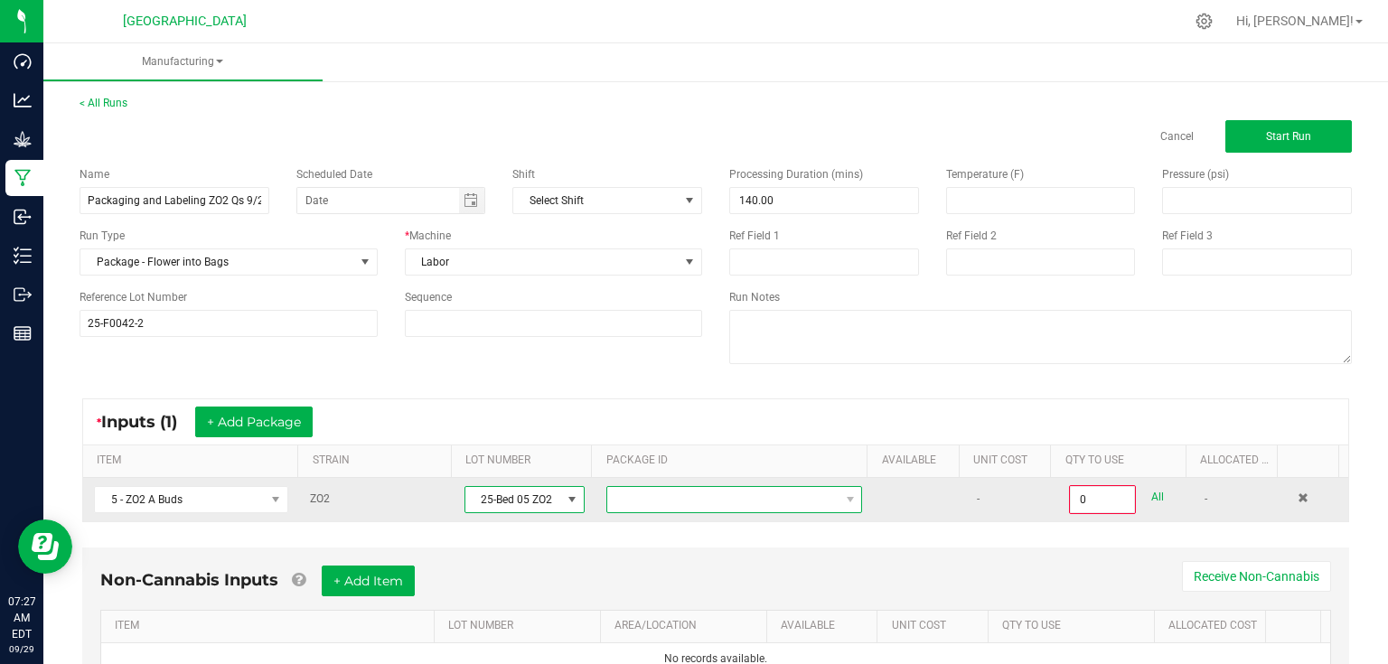
click at [665, 503] on span at bounding box center [722, 499] width 231 height 25
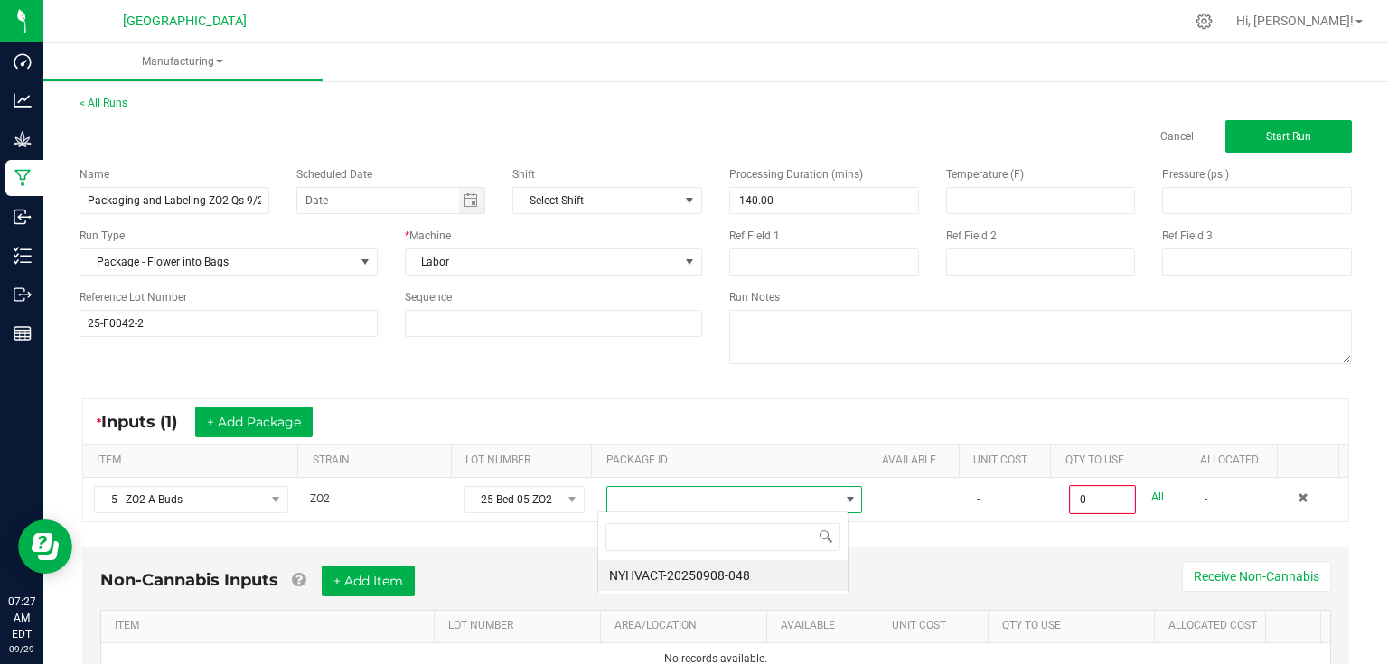
scroll to position [26, 250]
click at [677, 581] on li "NYHVACT-20250908-048" at bounding box center [722, 575] width 249 height 31
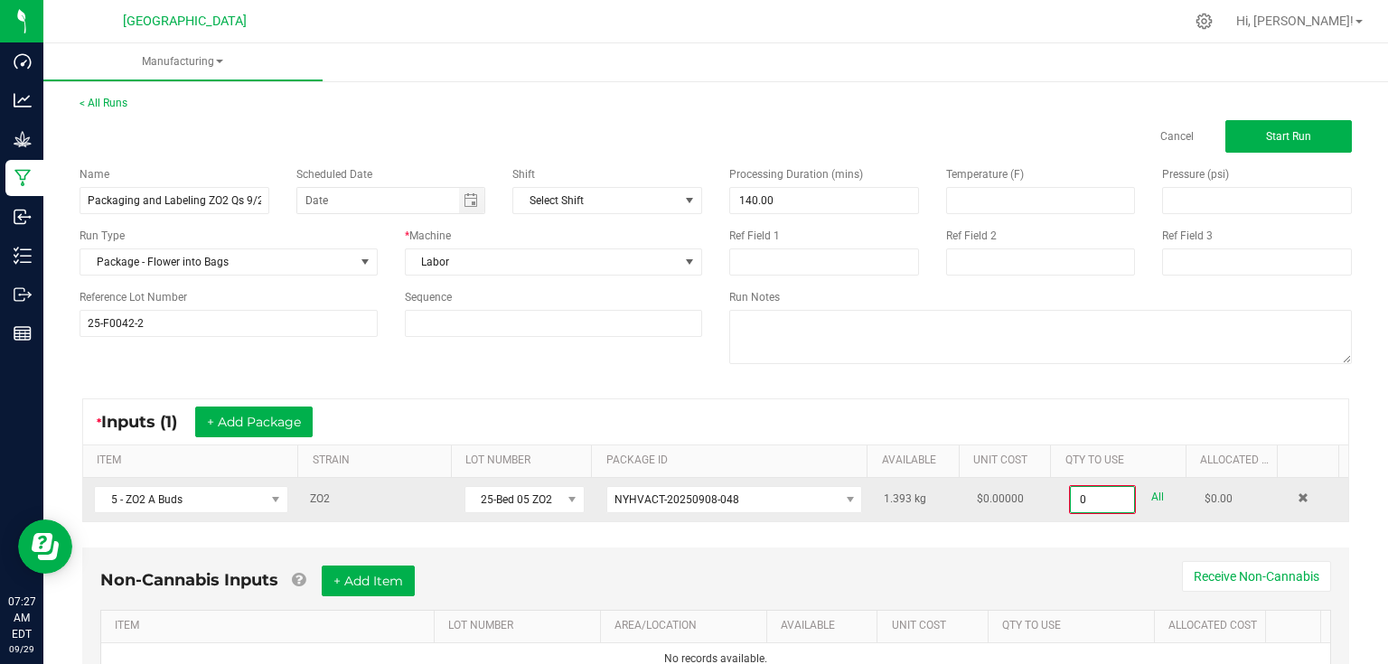
click at [1092, 507] on input "0" at bounding box center [1102, 499] width 63 height 25
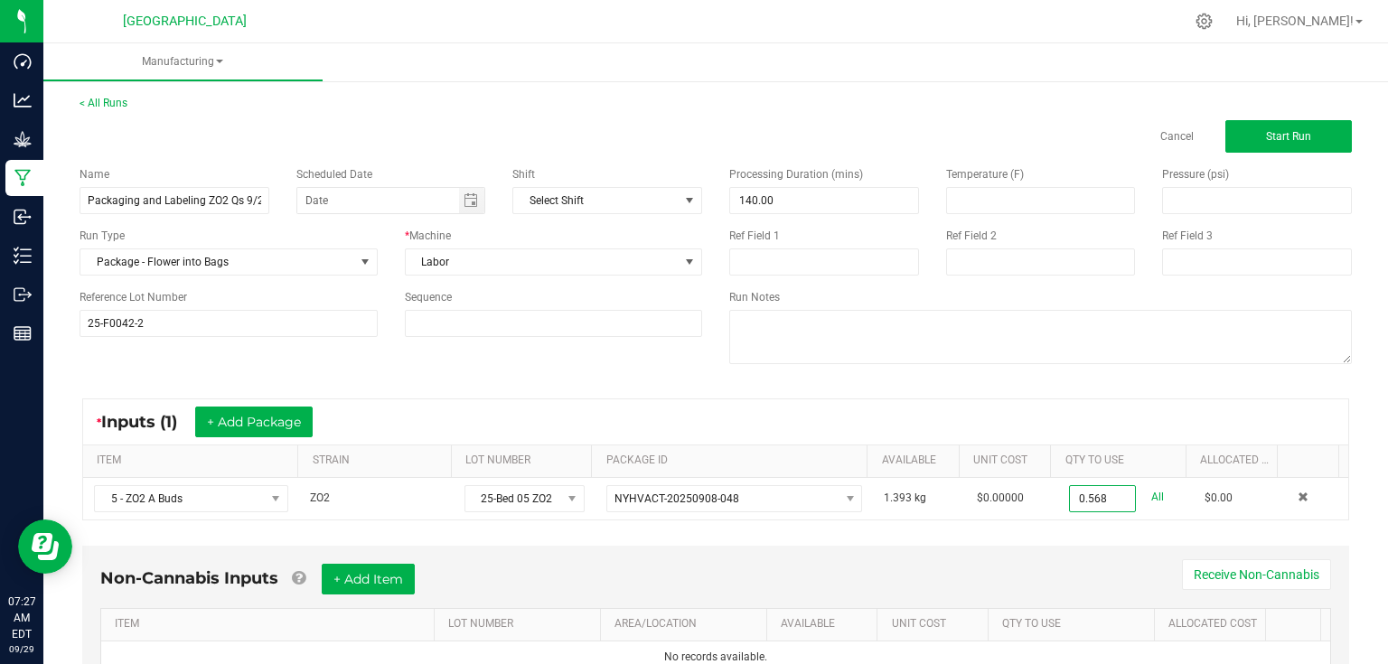
type input "0.5680 kg"
click at [766, 596] on div "Non-Cannabis Inputs + Add Item Receive Non-Cannabis" at bounding box center [715, 586] width 1231 height 44
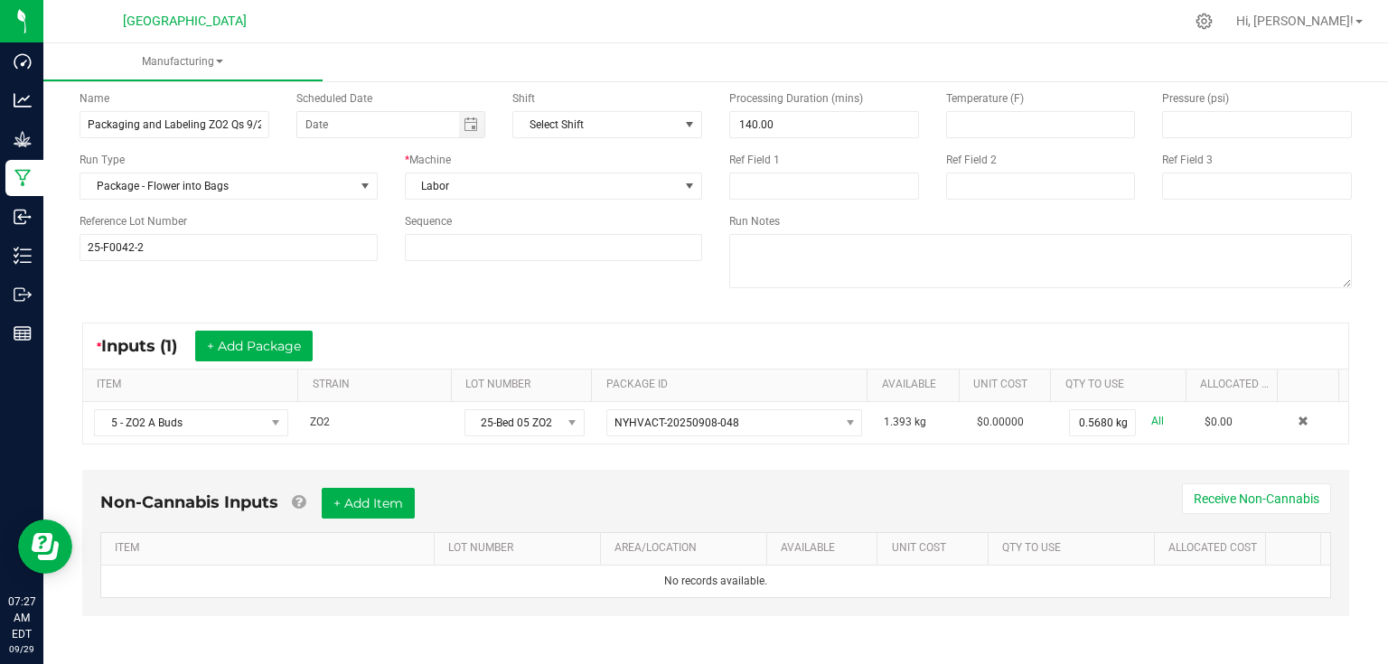
scroll to position [77, 0]
click at [371, 510] on button "+ Add Item" at bounding box center [368, 502] width 93 height 31
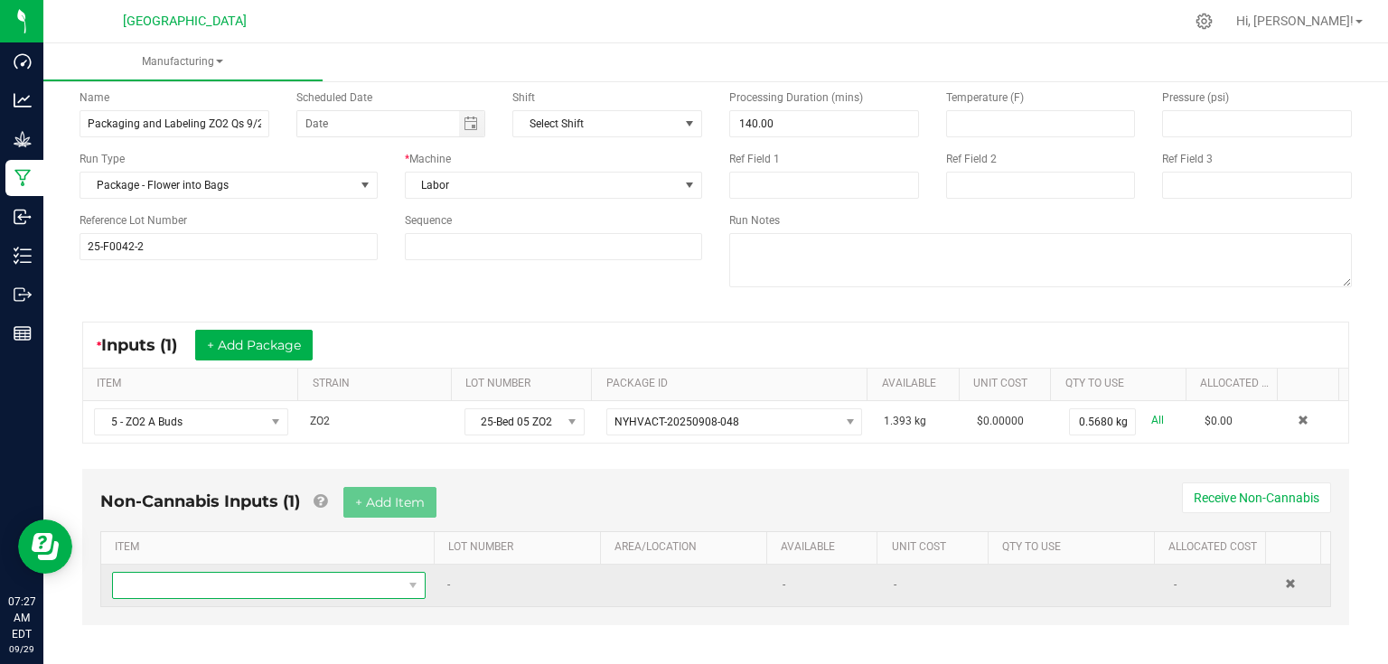
click at [273, 593] on span "NO DATA FOUND" at bounding box center [257, 585] width 289 height 25
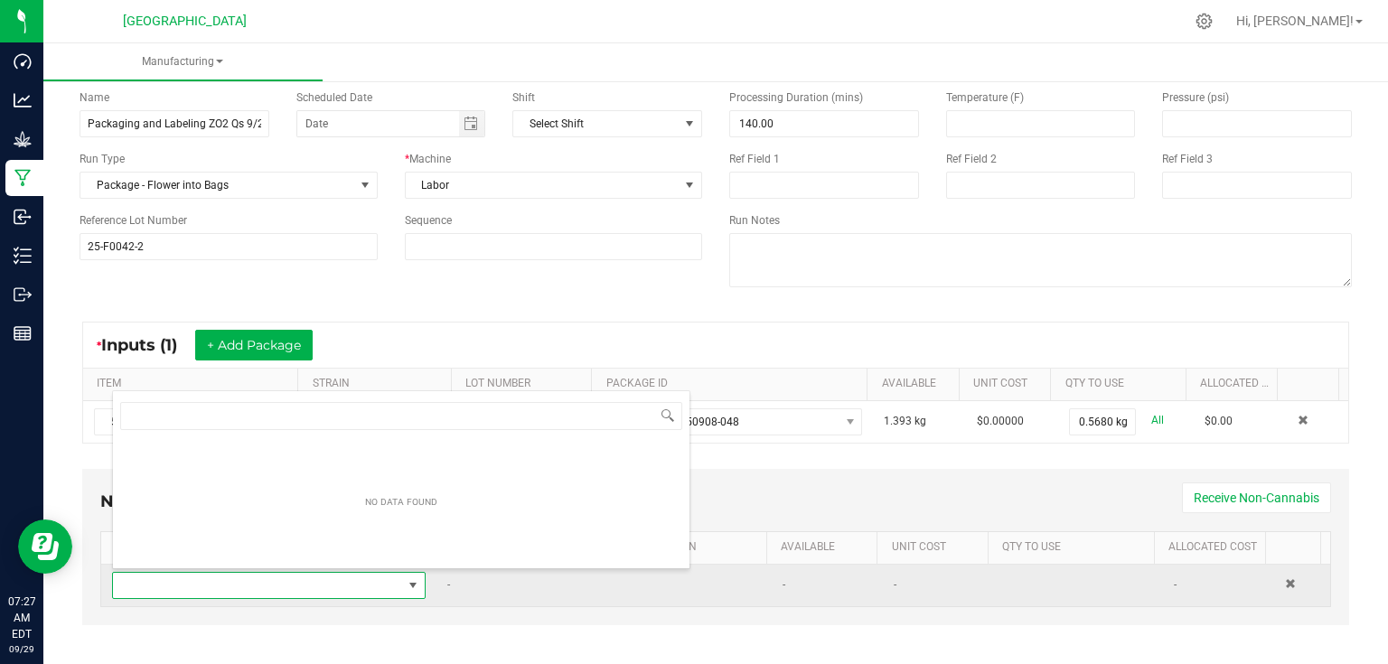
scroll to position [26, 304]
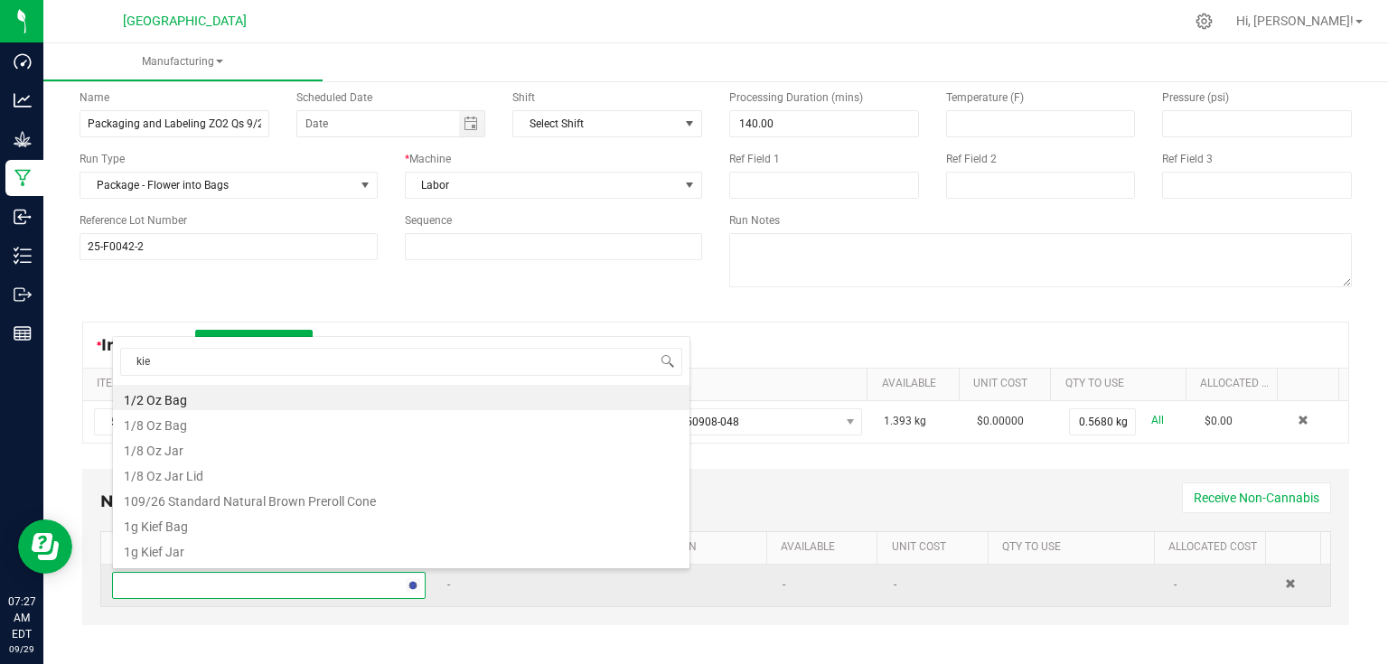
type input "kief"
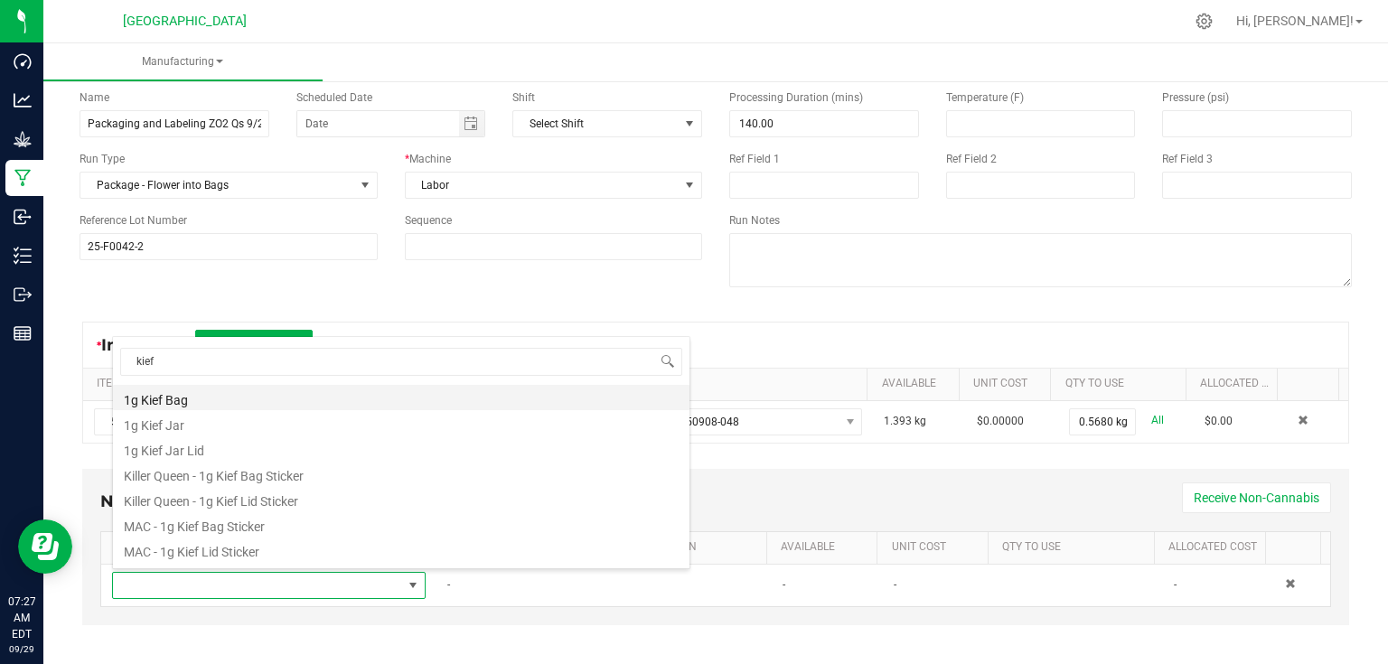
click at [224, 400] on li "1g Kief Bag" at bounding box center [401, 397] width 577 height 25
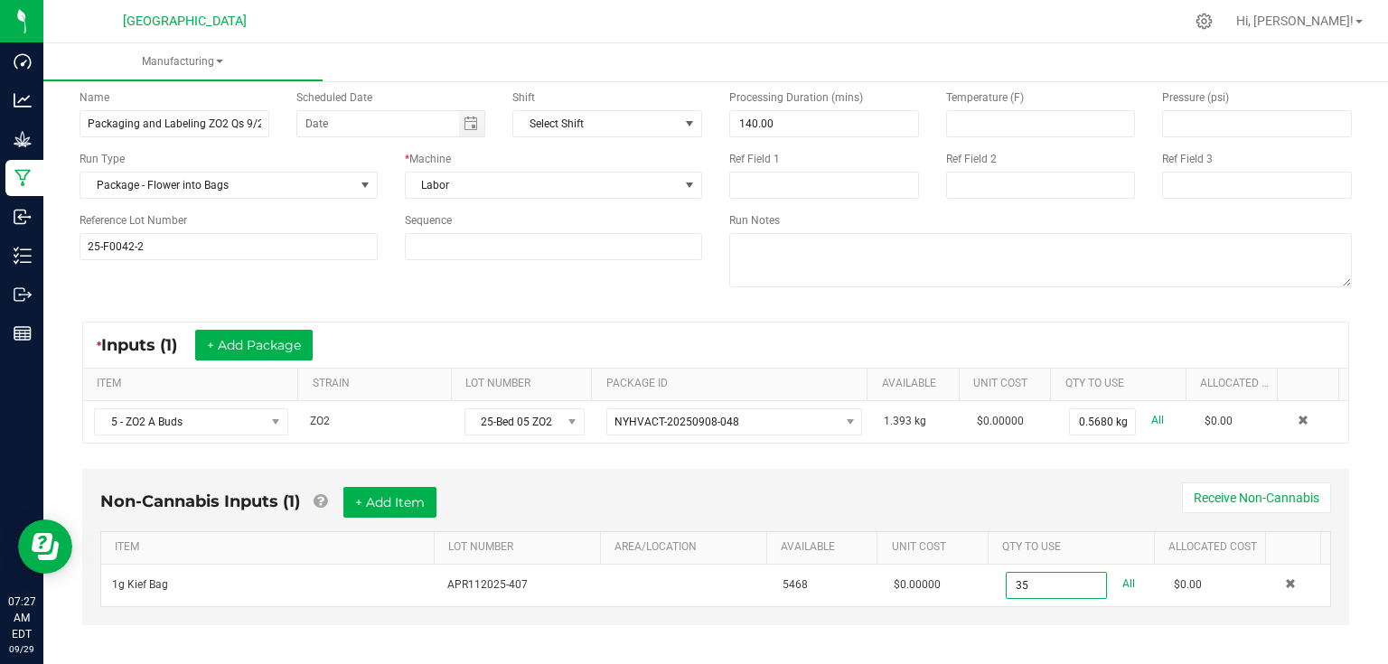
type input "35 ea"
click at [1028, 505] on div "Non-Cannabis Inputs (1) + Add Item Receive Non-Cannabis" at bounding box center [715, 509] width 1231 height 44
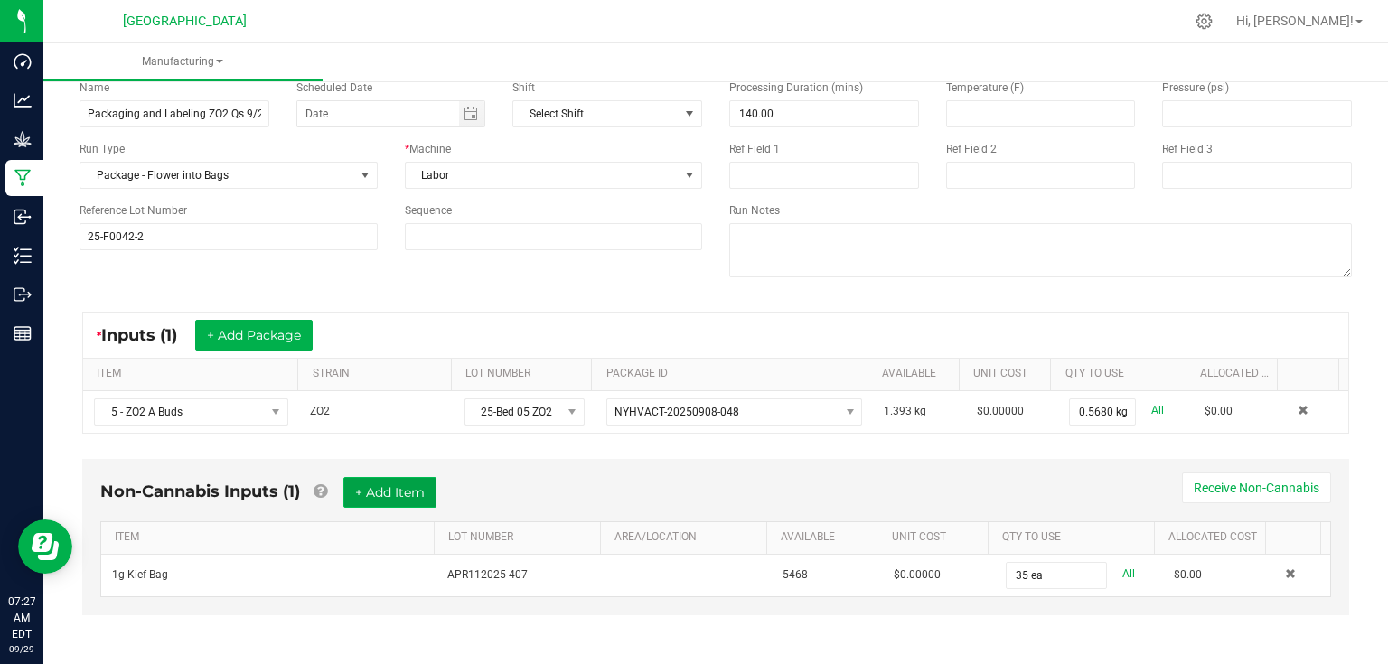
click at [393, 483] on button "+ Add Item" at bounding box center [389, 492] width 93 height 31
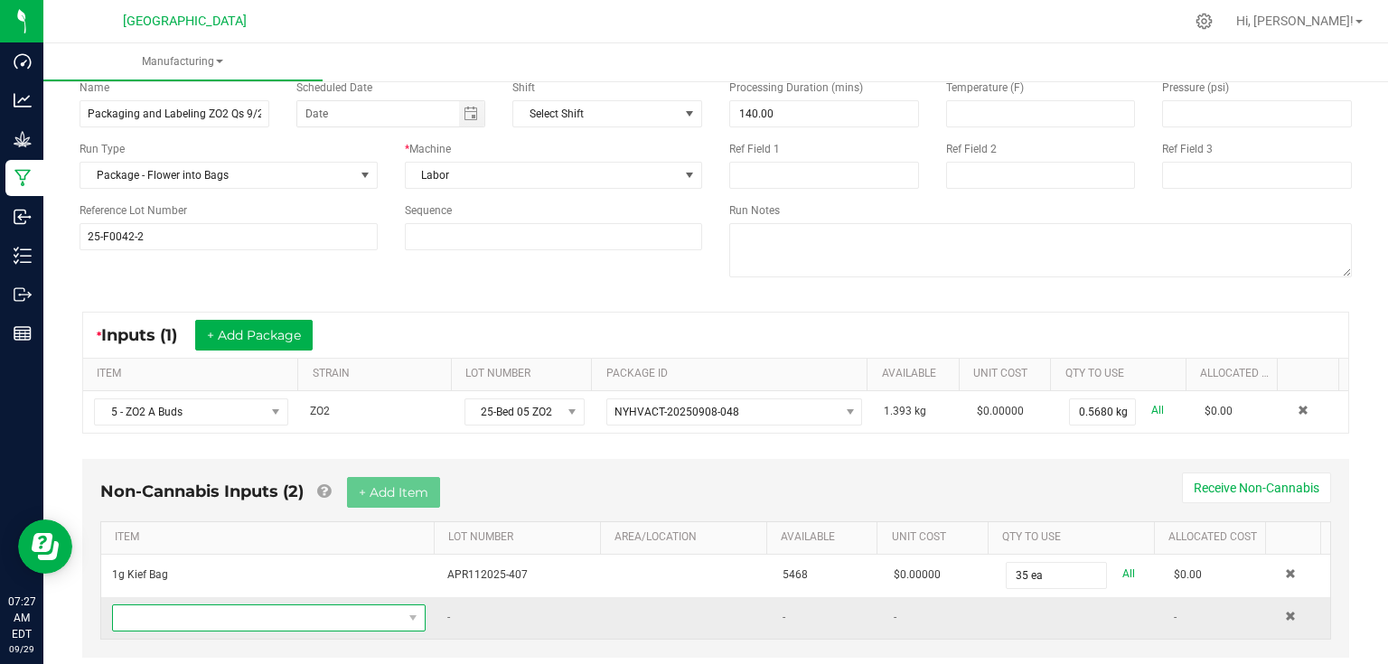
click at [210, 615] on span "NO DATA FOUND" at bounding box center [257, 617] width 289 height 25
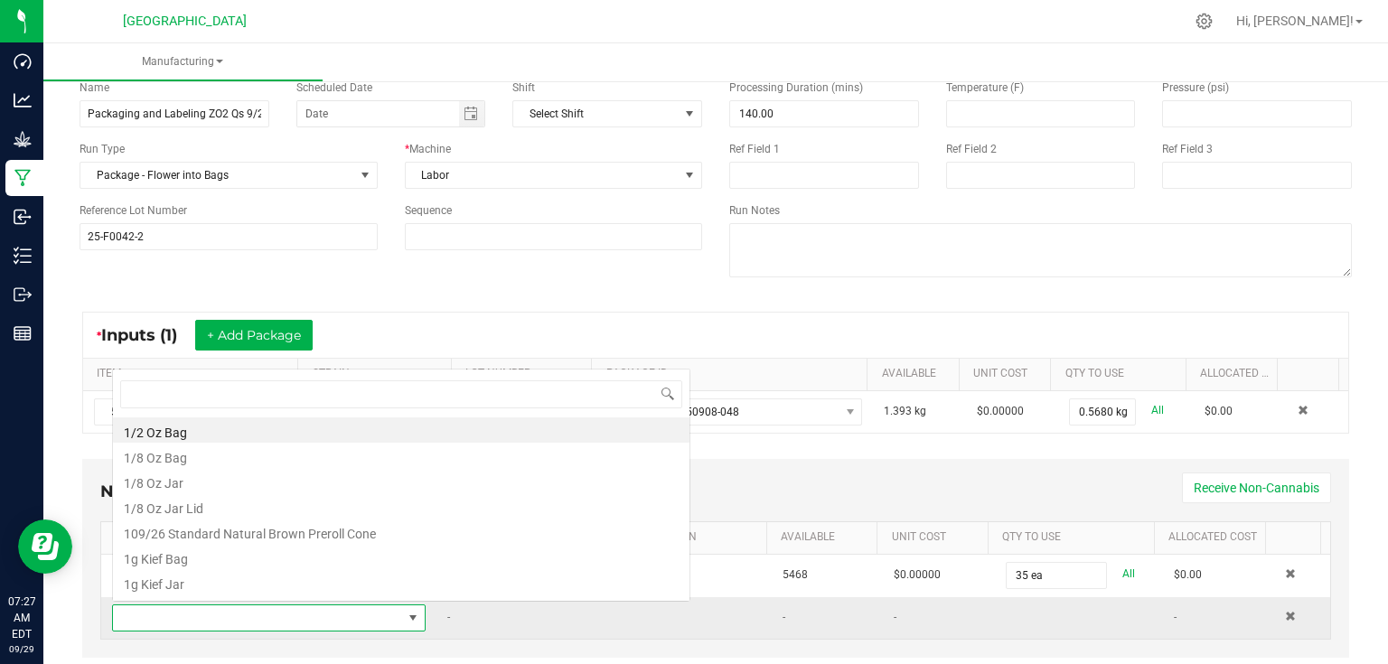
scroll to position [26, 304]
type input "candy"
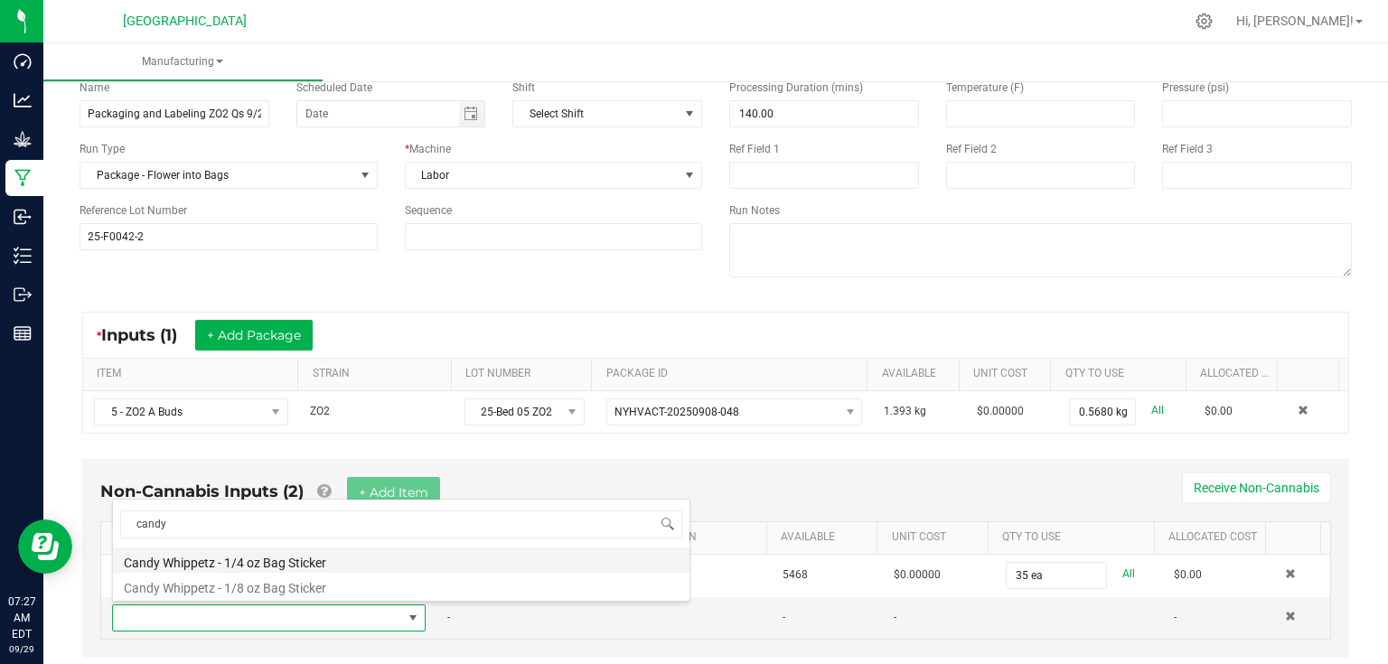
click at [264, 564] on li "Candy Whippetz - 1/4 oz Bag Sticker" at bounding box center [401, 560] width 577 height 25
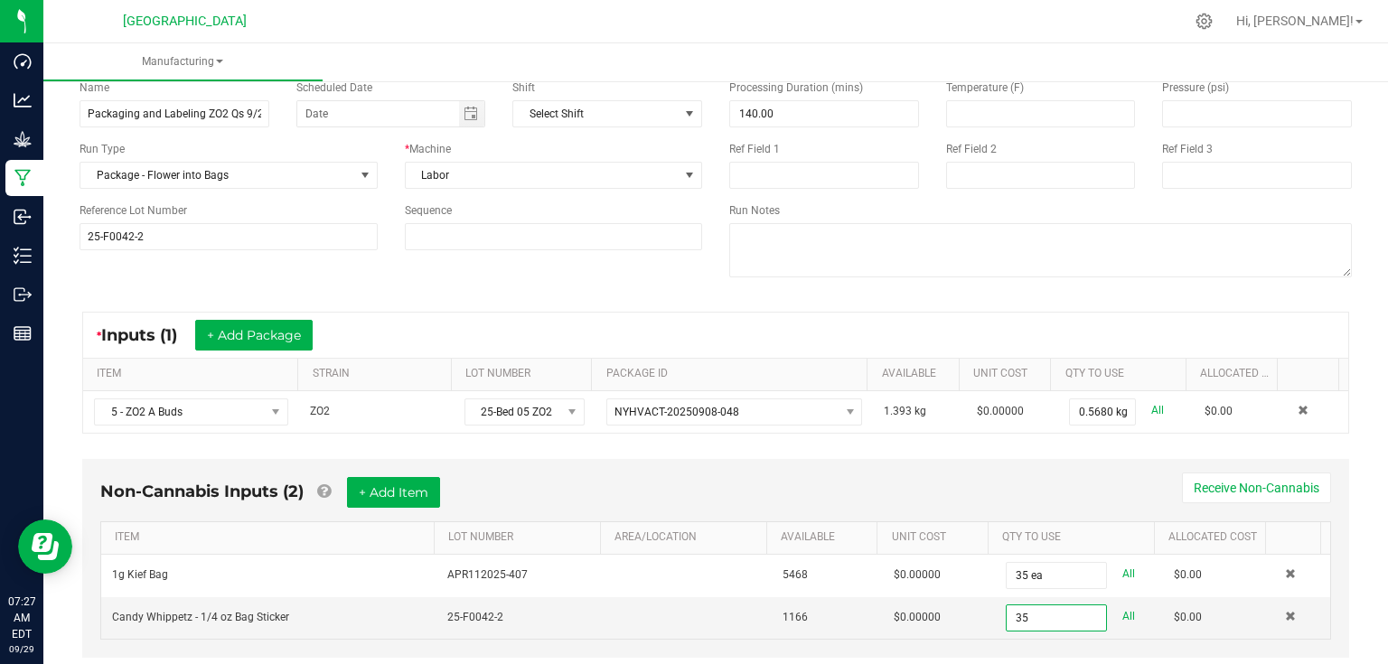
type input "35 ea"
click at [906, 477] on div "Non-Cannabis Inputs (2) + Add Item Receive Non-Cannabis" at bounding box center [715, 499] width 1231 height 44
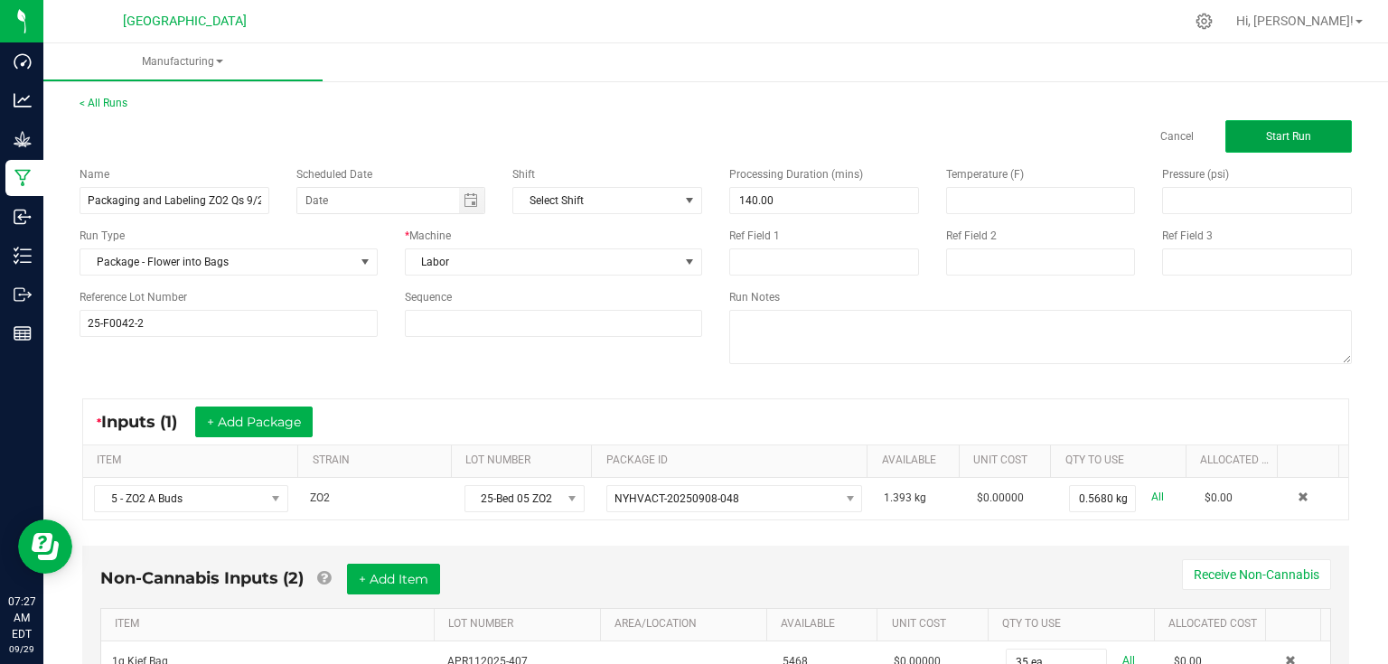
click at [1266, 141] on span "Start Run" at bounding box center [1288, 136] width 45 height 13
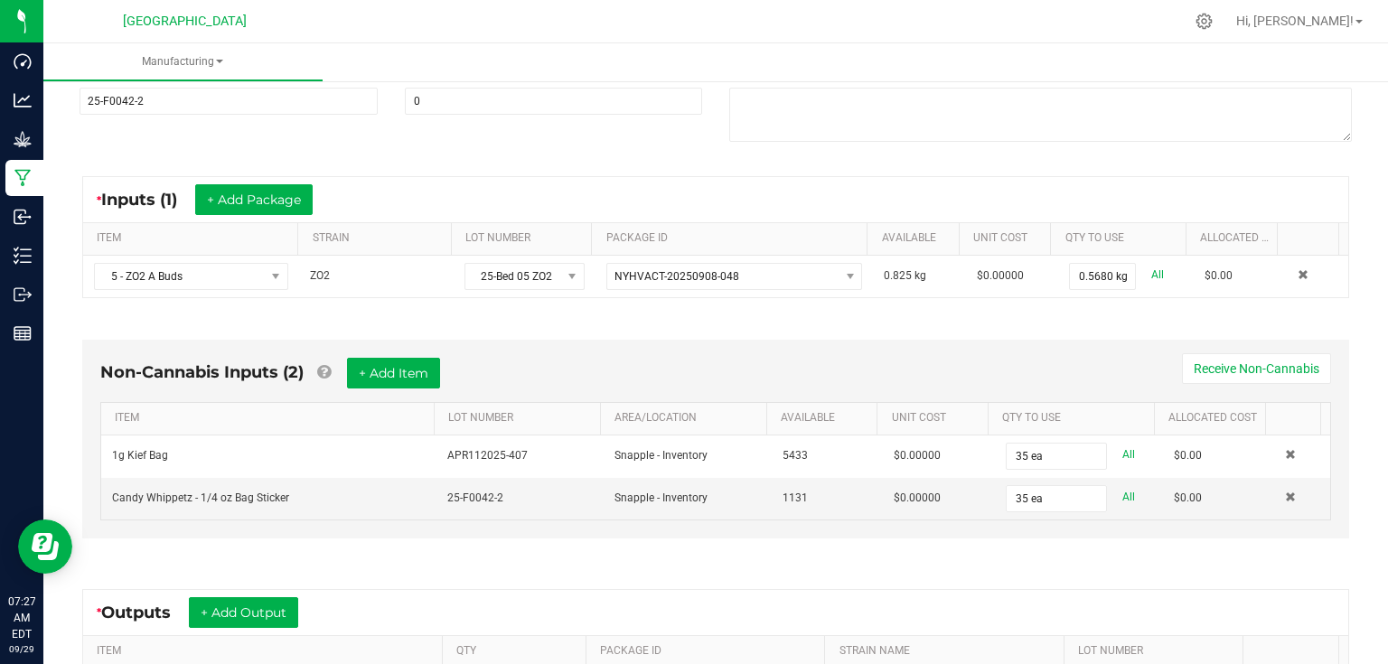
scroll to position [289, 0]
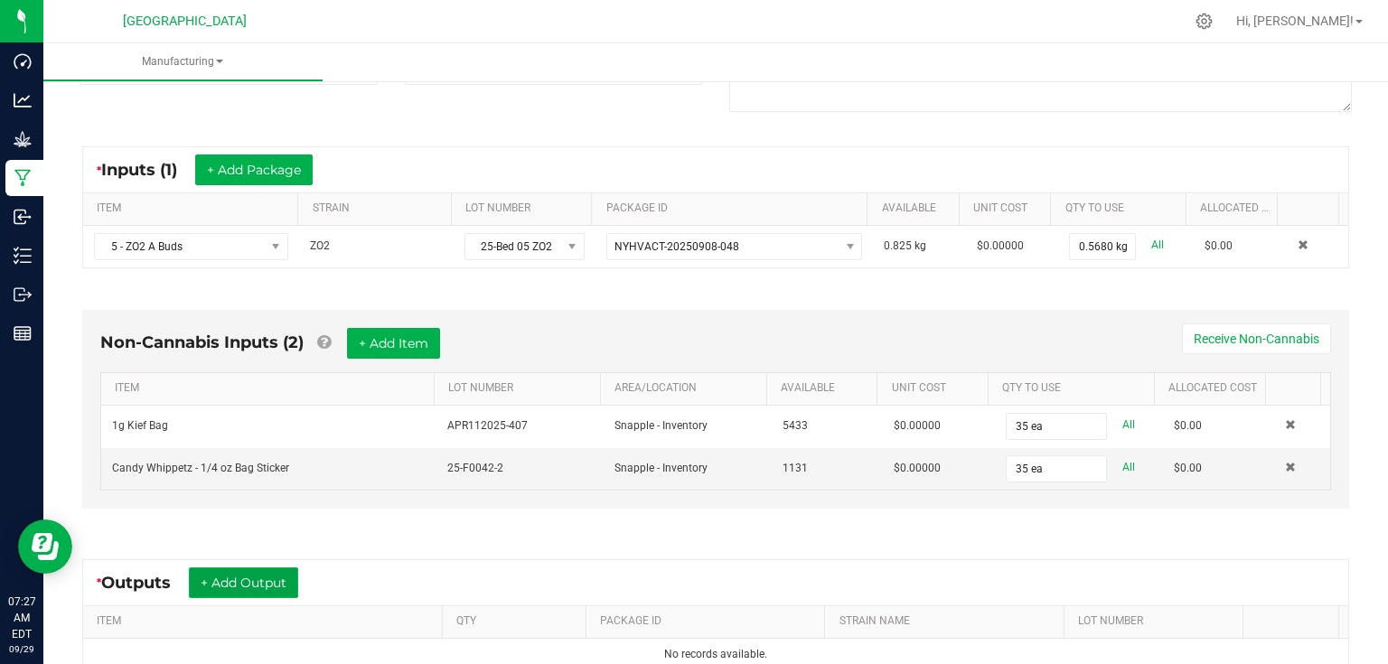
click at [277, 580] on button "+ Add Output" at bounding box center [243, 583] width 109 height 31
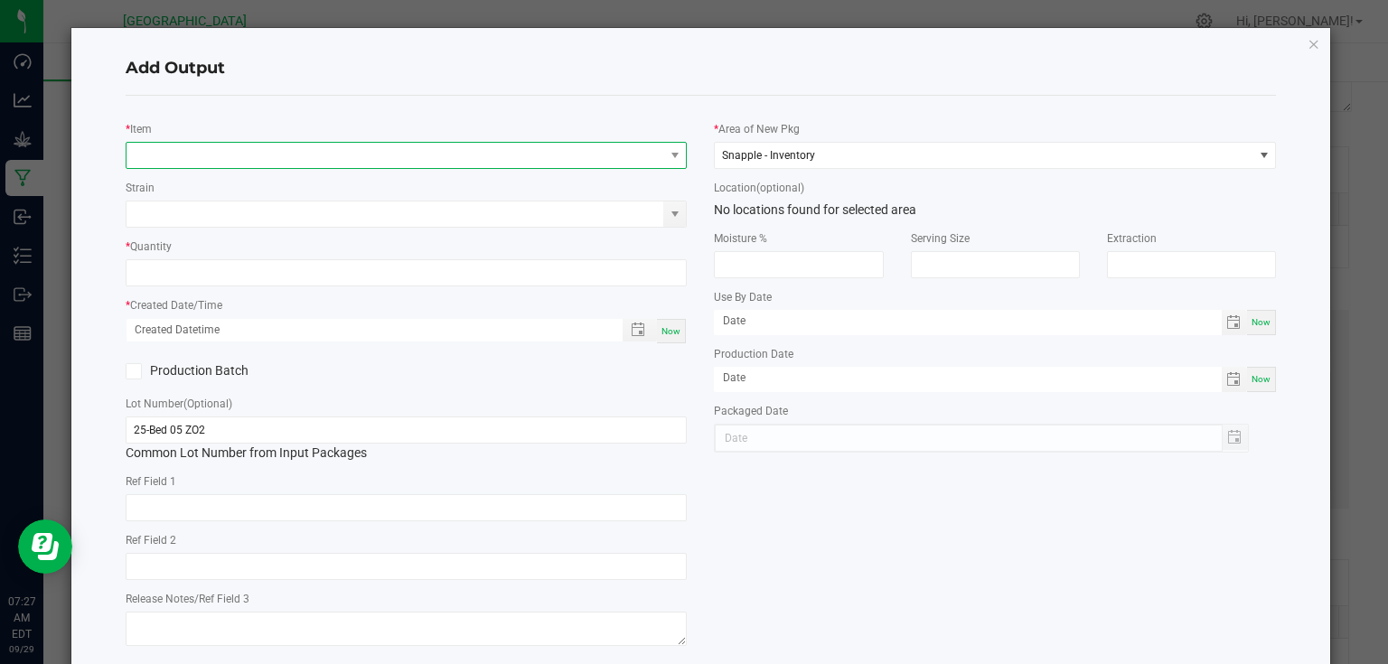
click at [316, 156] on span "NO DATA FOUND" at bounding box center [396, 155] width 538 height 25
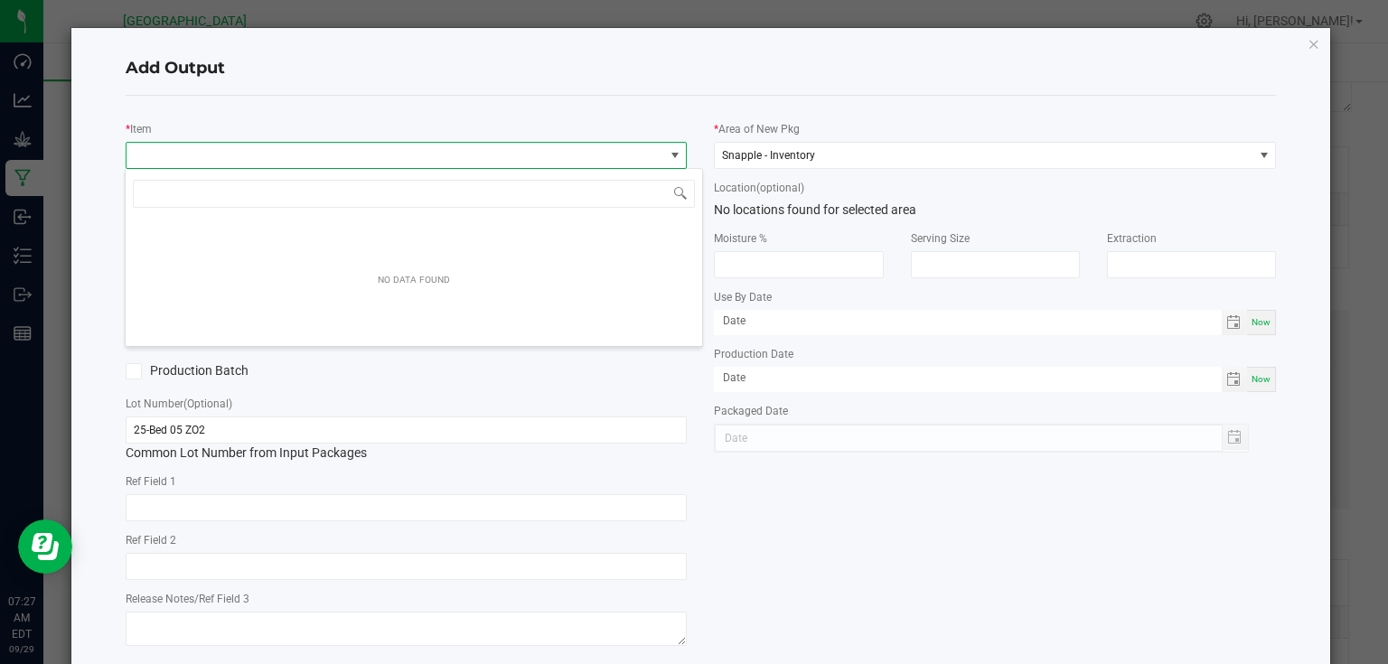
scroll to position [26, 557]
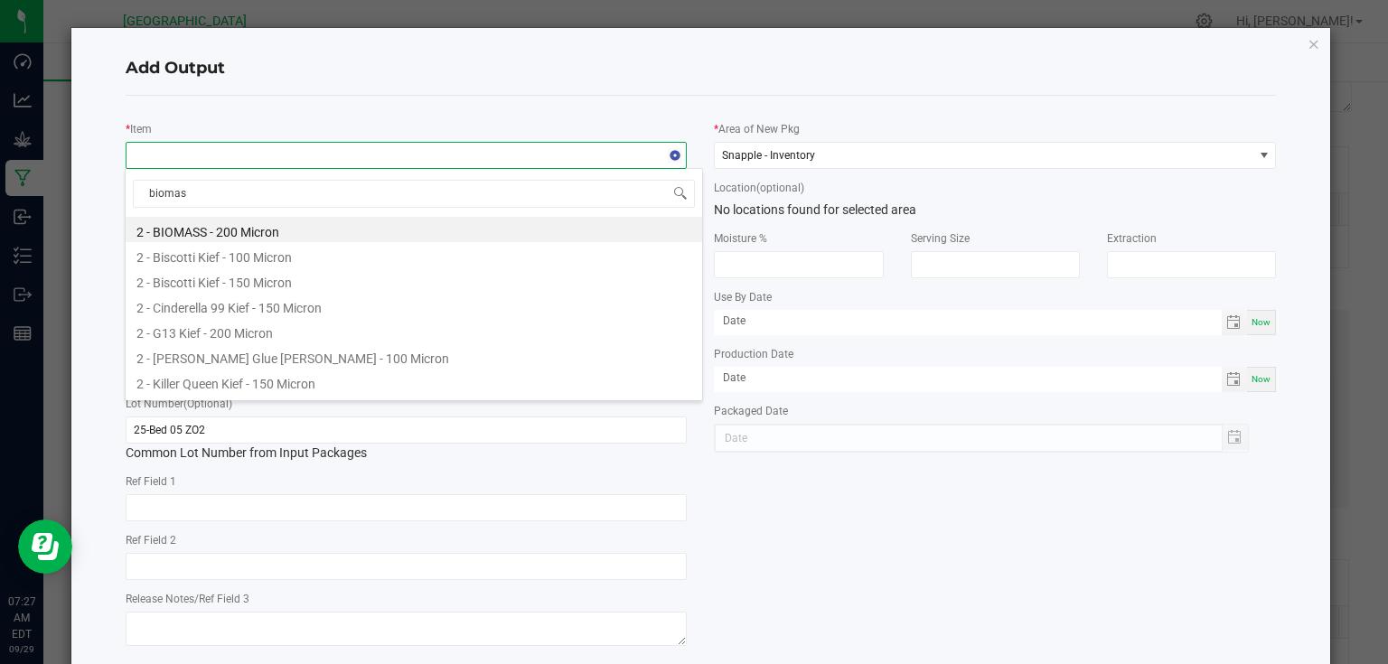
type input "biomass"
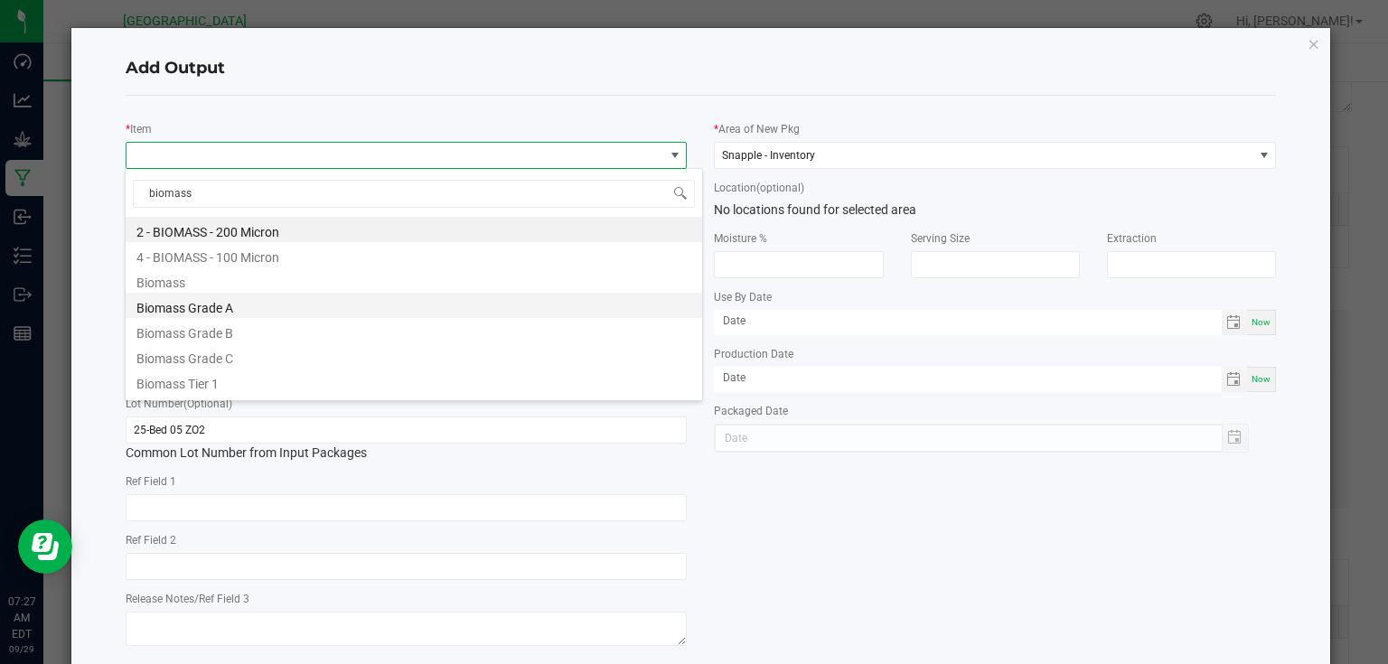
click at [217, 296] on li "Biomass Grade A" at bounding box center [414, 305] width 577 height 25
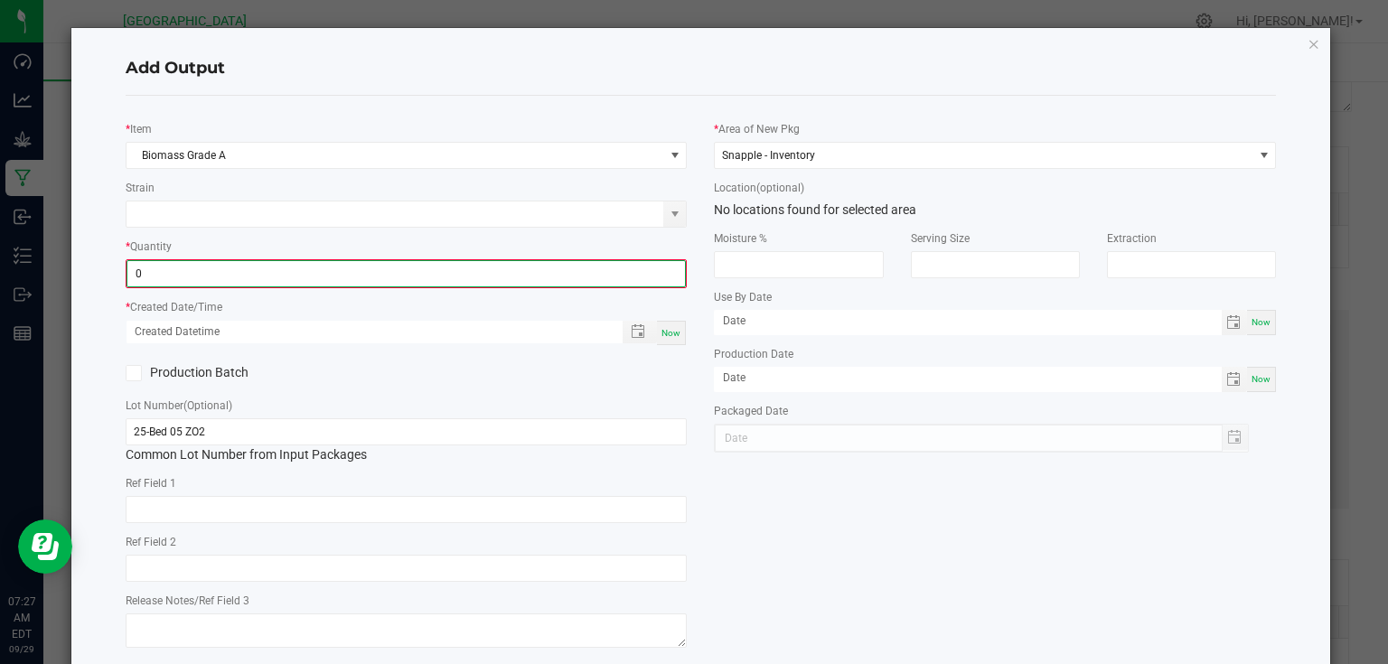
click at [214, 273] on input "0" at bounding box center [406, 273] width 558 height 25
type input "0.0138 lb"
click at [662, 331] on span "Now" at bounding box center [671, 331] width 19 height 10
type input "[DATE] 7:28 AM"
type input "[DATE]"
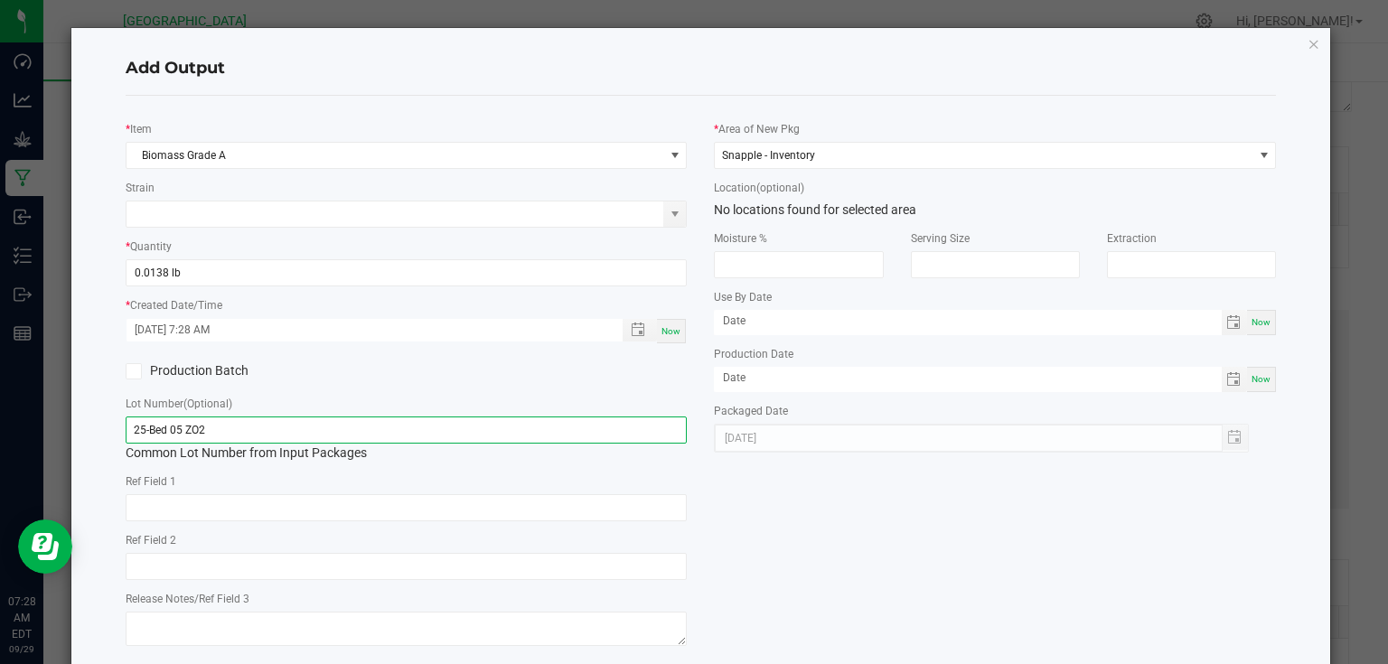
click at [659, 434] on input "25-Bed 05 ZO2" at bounding box center [407, 430] width 562 height 27
click at [885, 535] on div "* Item Biomass Grade A Strain * Quantity 0.0138 lb * Created Date/Time [DATE] 7…" at bounding box center [701, 380] width 1178 height 541
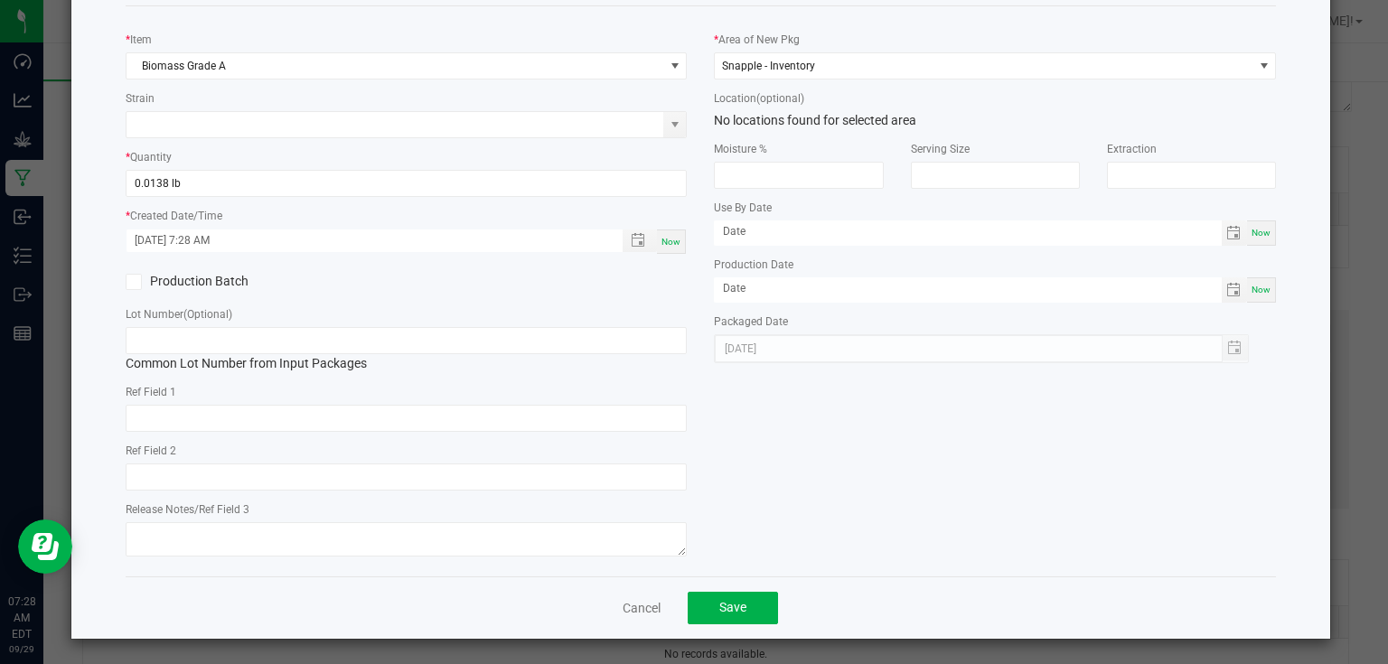
scroll to position [92, 0]
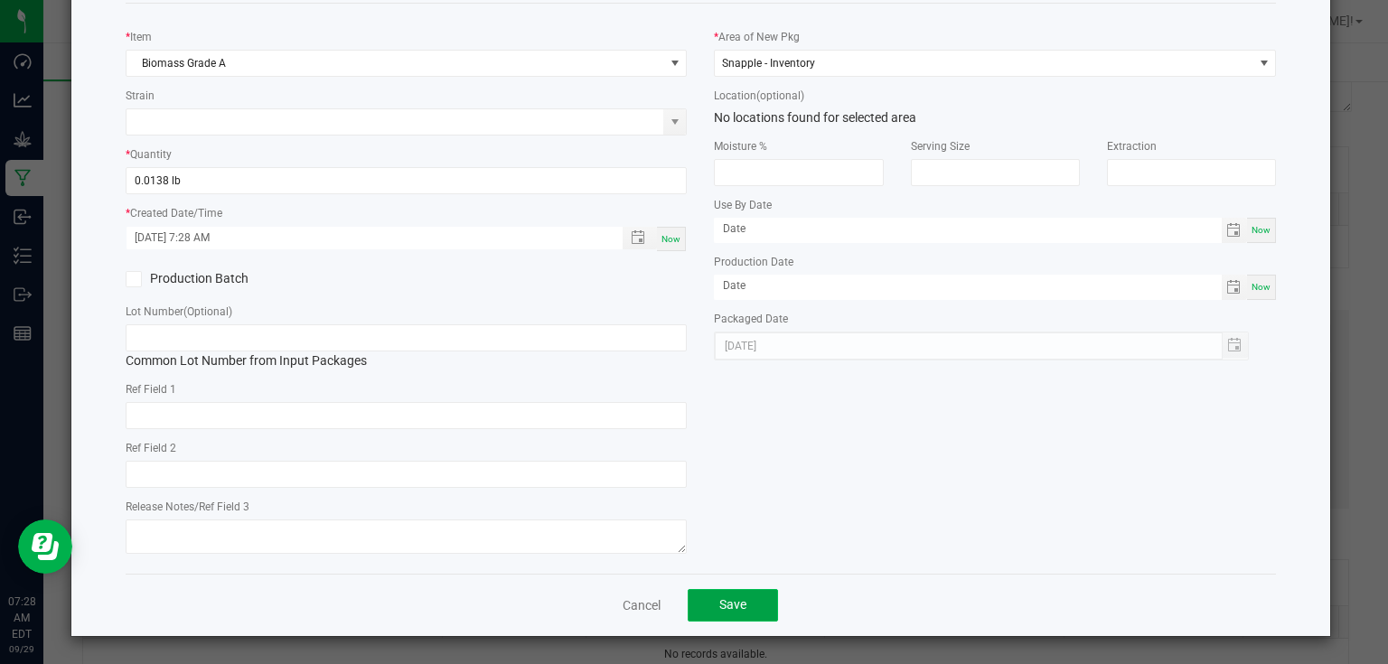
click at [724, 600] on span "Save" at bounding box center [732, 604] width 27 height 14
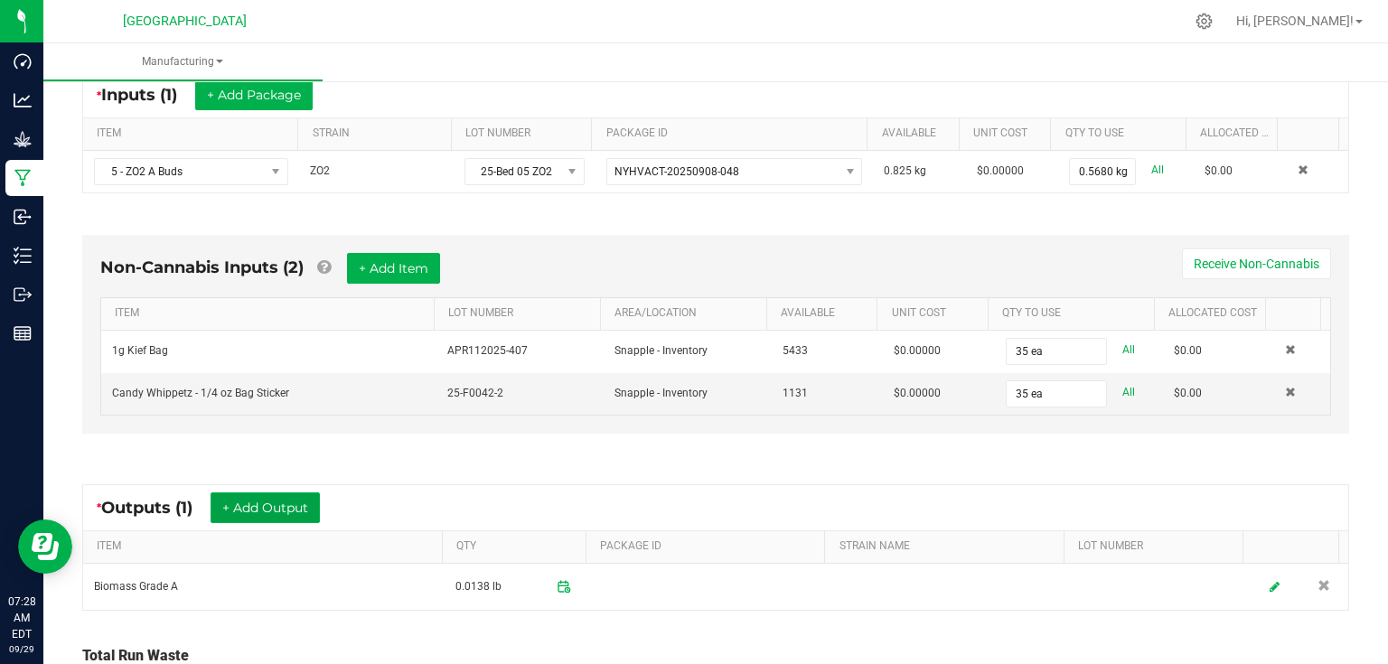
scroll to position [434, 0]
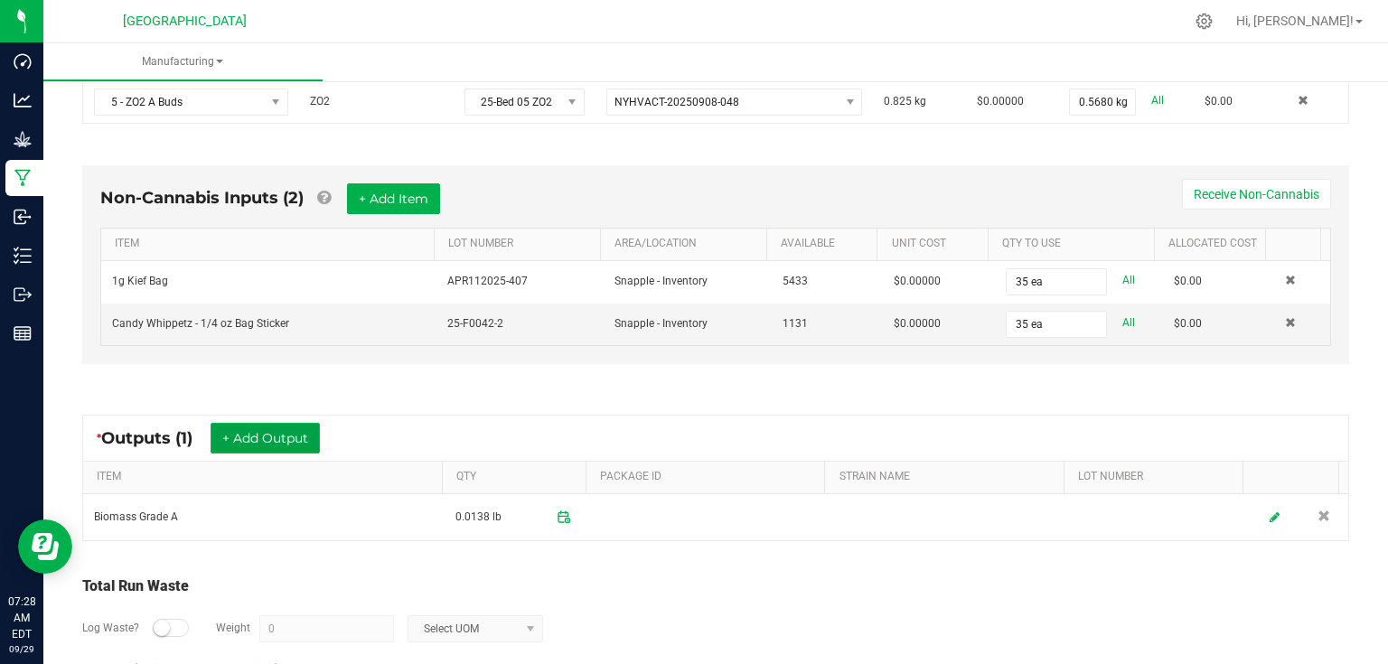
click at [307, 448] on button "+ Add Output" at bounding box center [265, 438] width 109 height 31
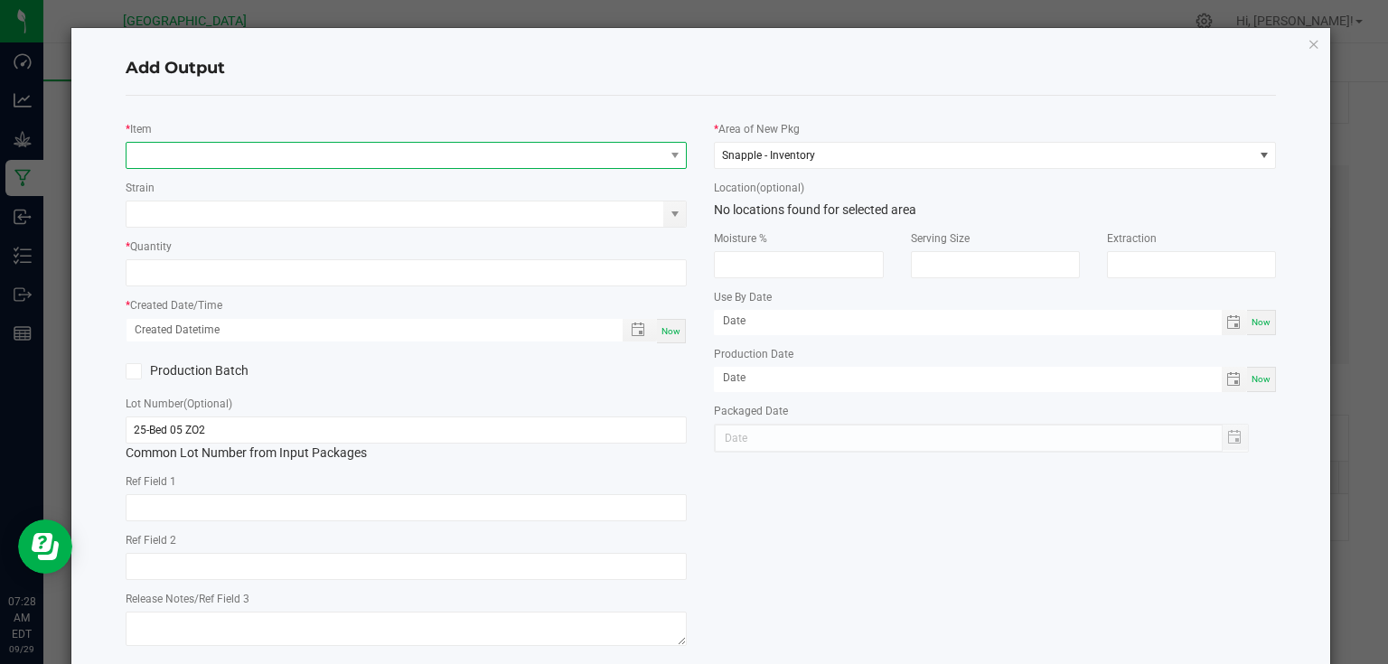
click at [281, 163] on span "NO DATA FOUND" at bounding box center [396, 155] width 538 height 25
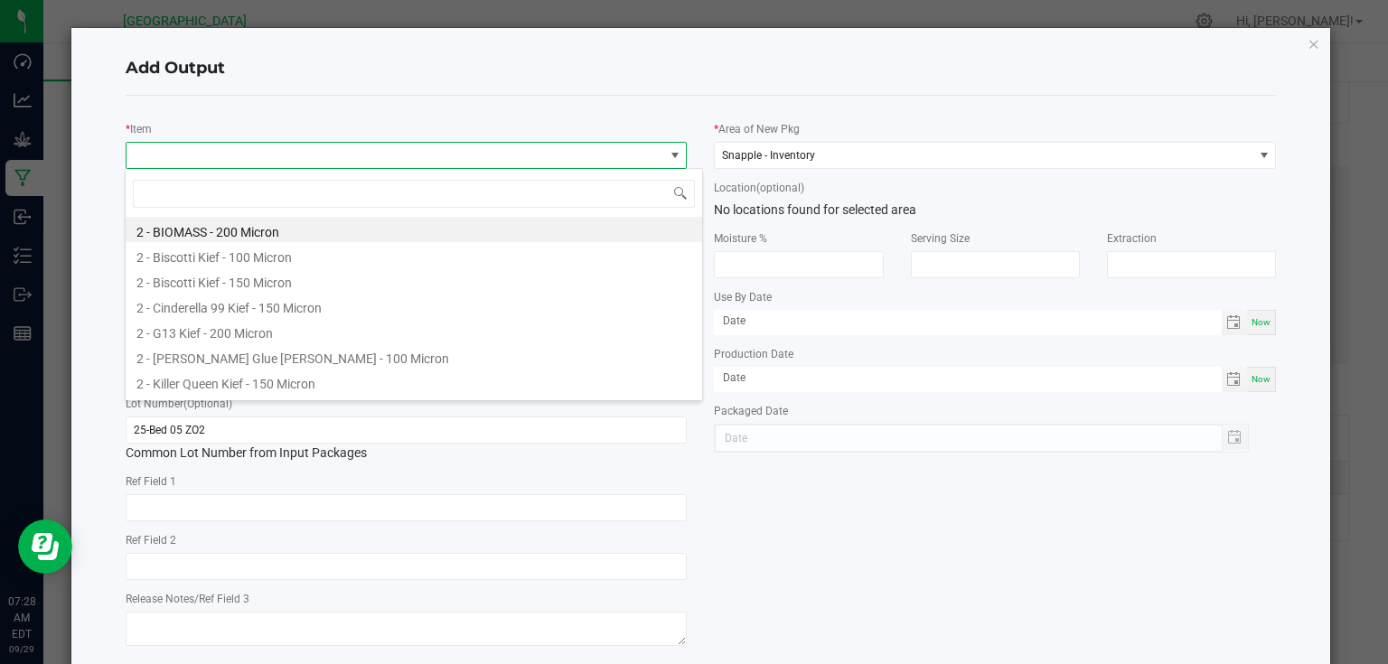
scroll to position [26, 557]
type input "stem"
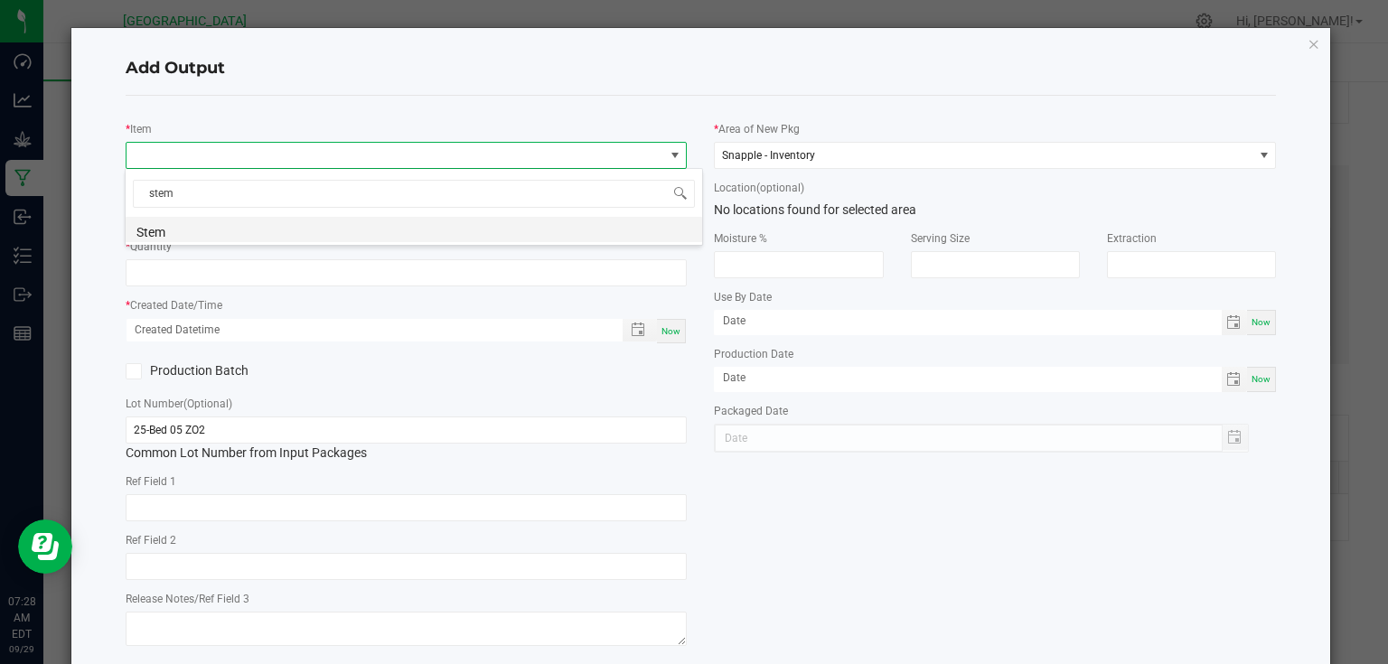
click at [196, 227] on li "Stem" at bounding box center [414, 229] width 577 height 25
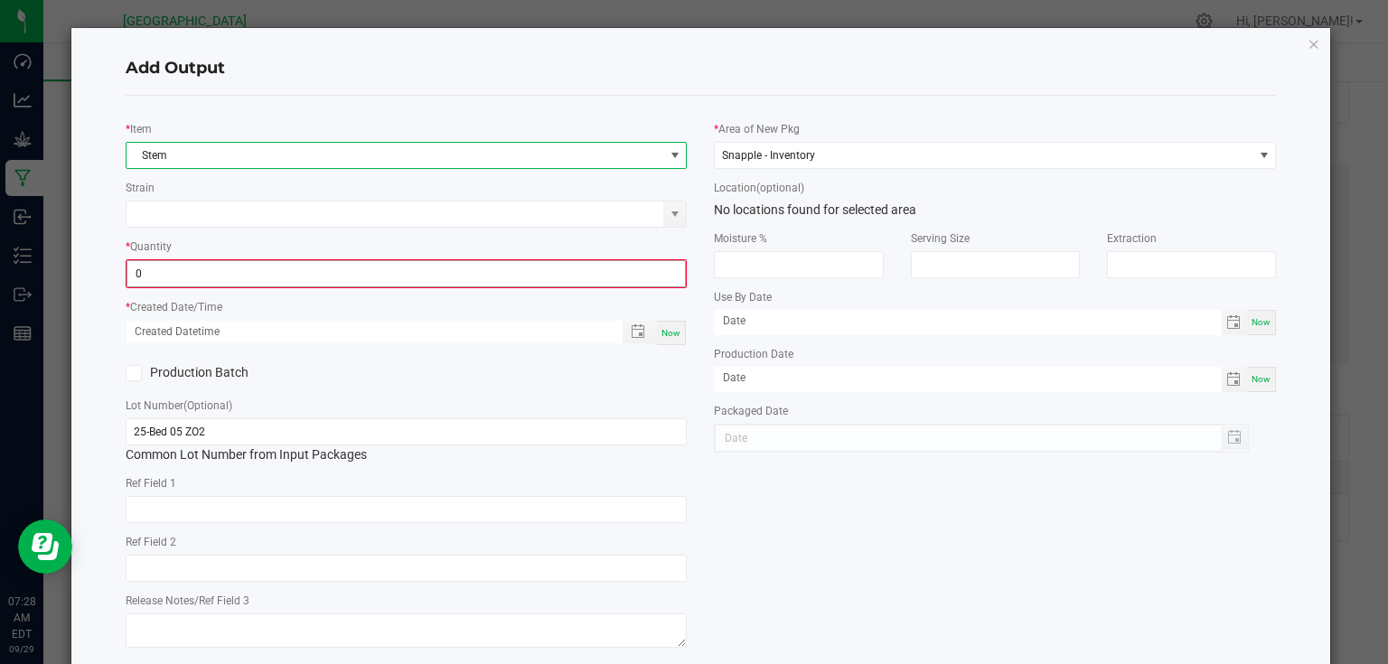
click at [184, 273] on input "0" at bounding box center [406, 273] width 558 height 25
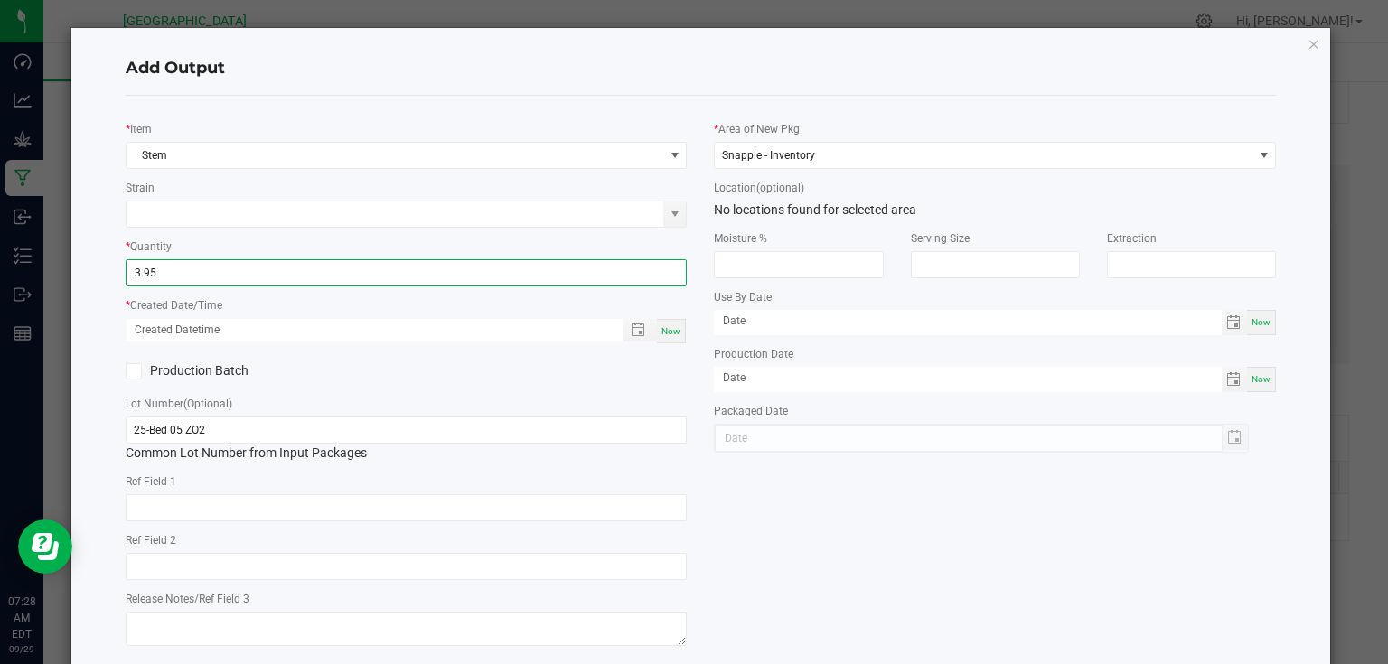
type input "3.9500 g"
click at [657, 329] on div "Now" at bounding box center [671, 331] width 29 height 24
type input "[DATE] 7:28 AM"
type input "[DATE]"
click at [659, 366] on div "Production Batch" at bounding box center [406, 371] width 589 height 27
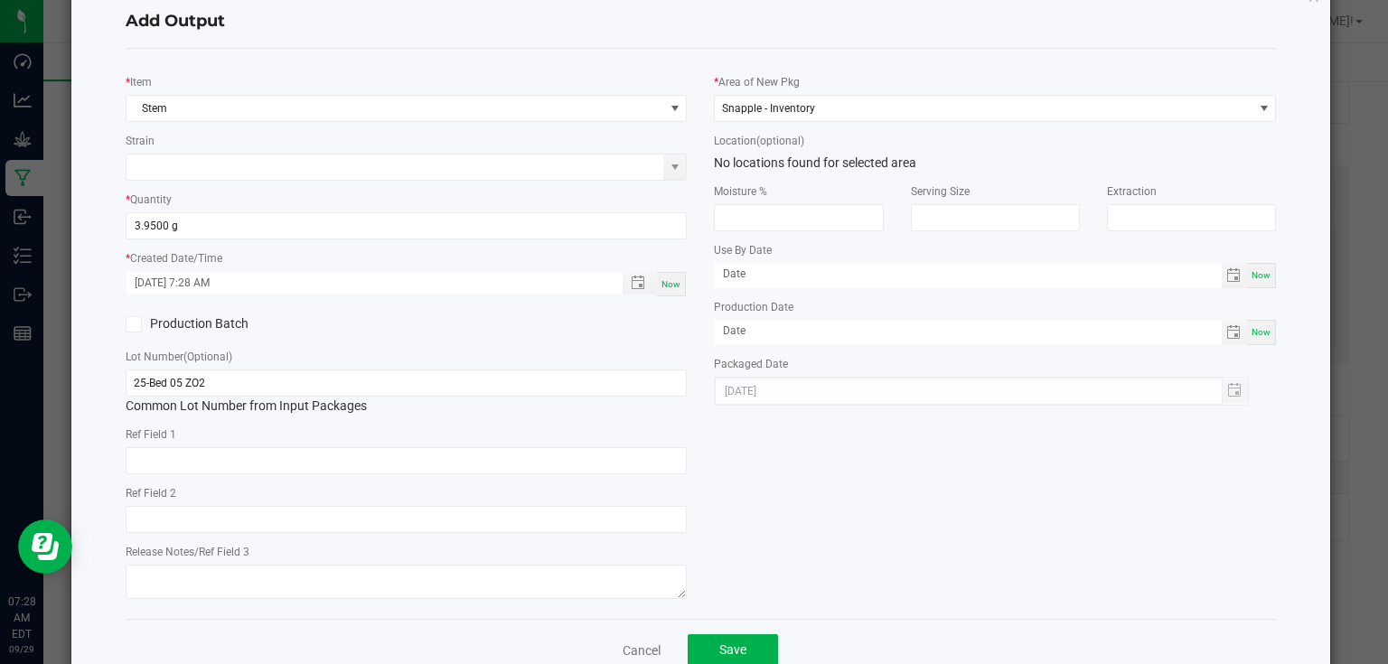
scroll to position [92, 0]
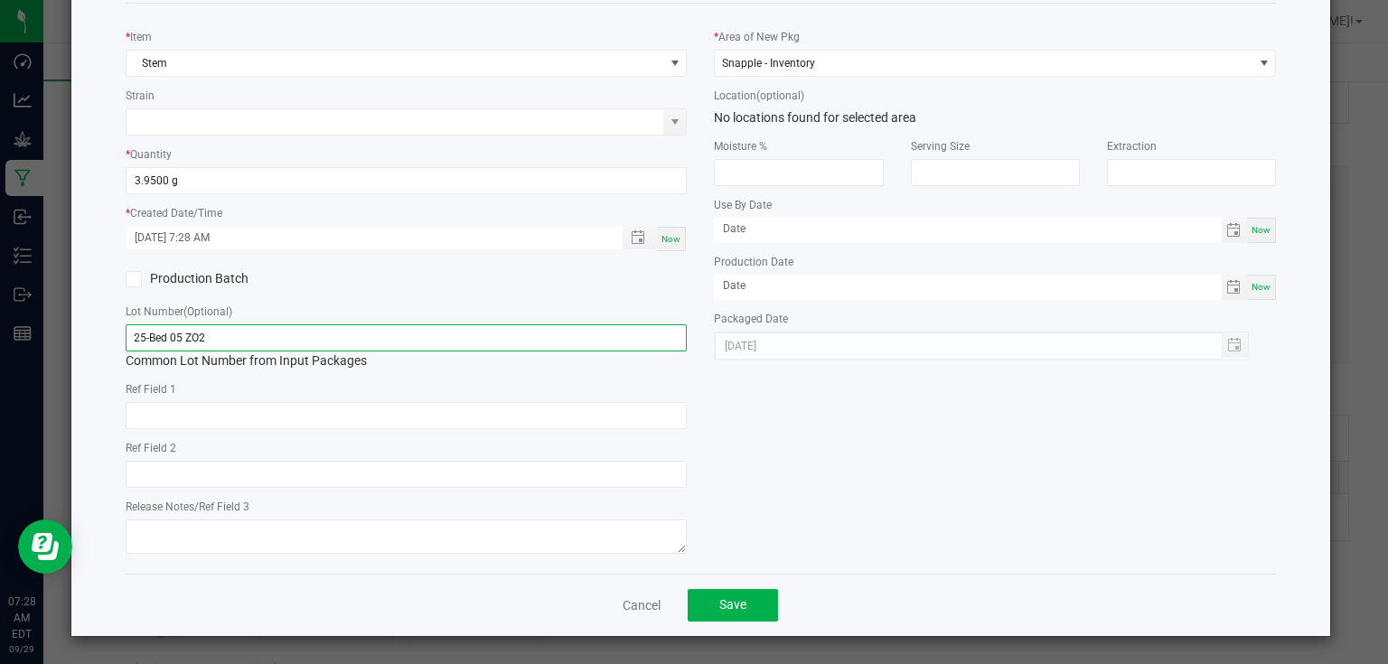
click at [625, 346] on input "25-Bed 05 ZO2" at bounding box center [407, 337] width 562 height 27
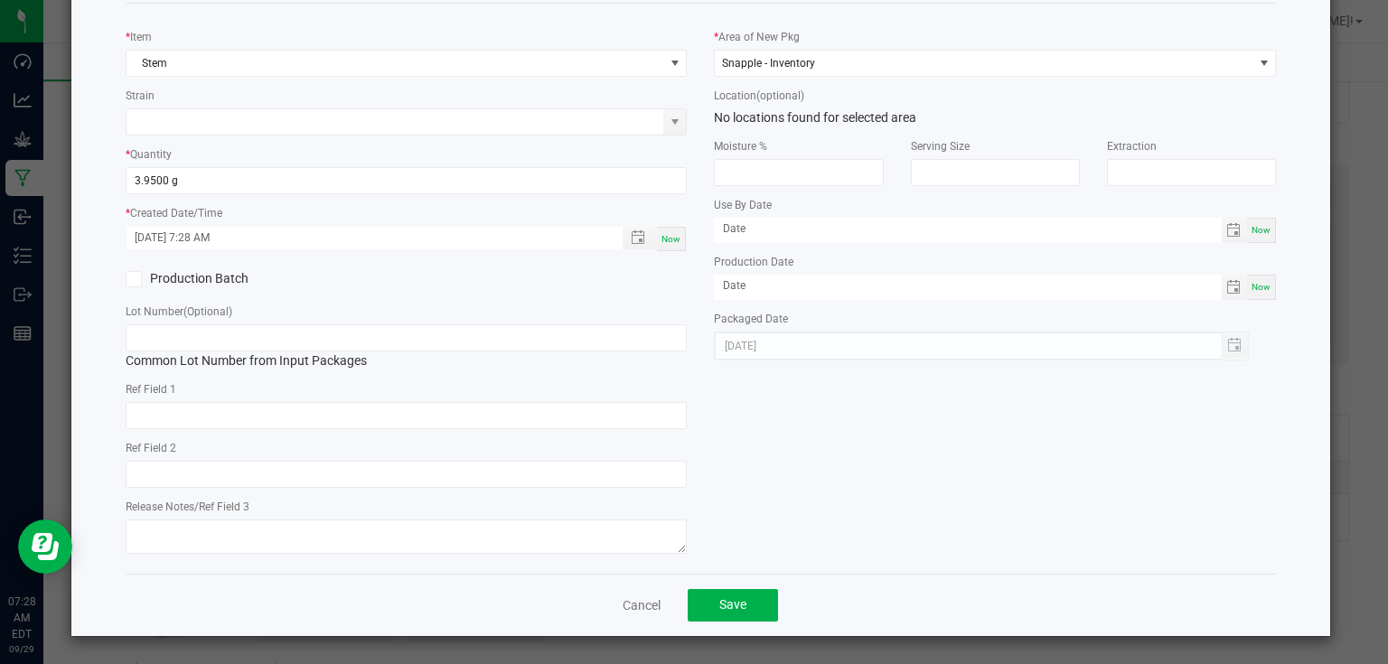
click at [824, 448] on div "* Item Stem Strain * Quantity 3.9500 g * Created Date/Time [DATE] 7:28 AM Now P…" at bounding box center [701, 288] width 1178 height 541
click at [742, 626] on div "Cancel Save" at bounding box center [701, 605] width 1151 height 62
click at [747, 617] on button "Save" at bounding box center [733, 605] width 90 height 33
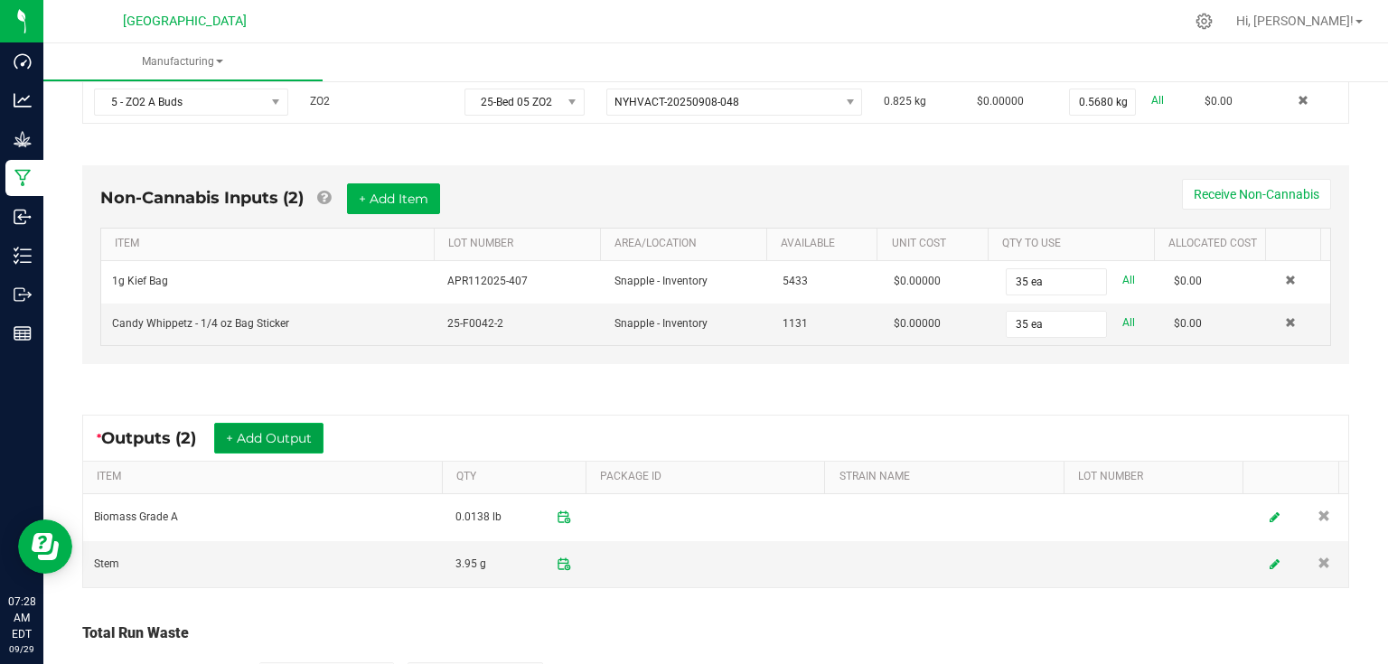
click at [271, 426] on button "+ Add Output" at bounding box center [268, 438] width 109 height 31
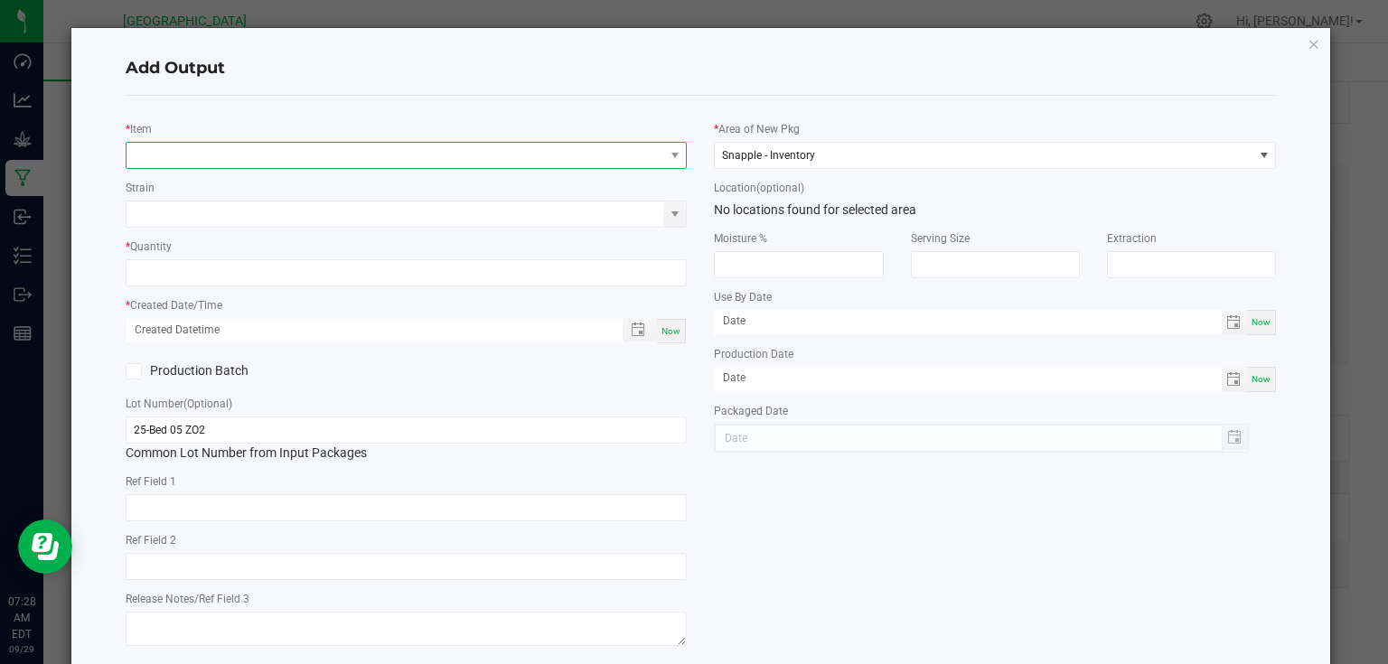
click at [255, 143] on span "NO DATA FOUND" at bounding box center [396, 155] width 538 height 25
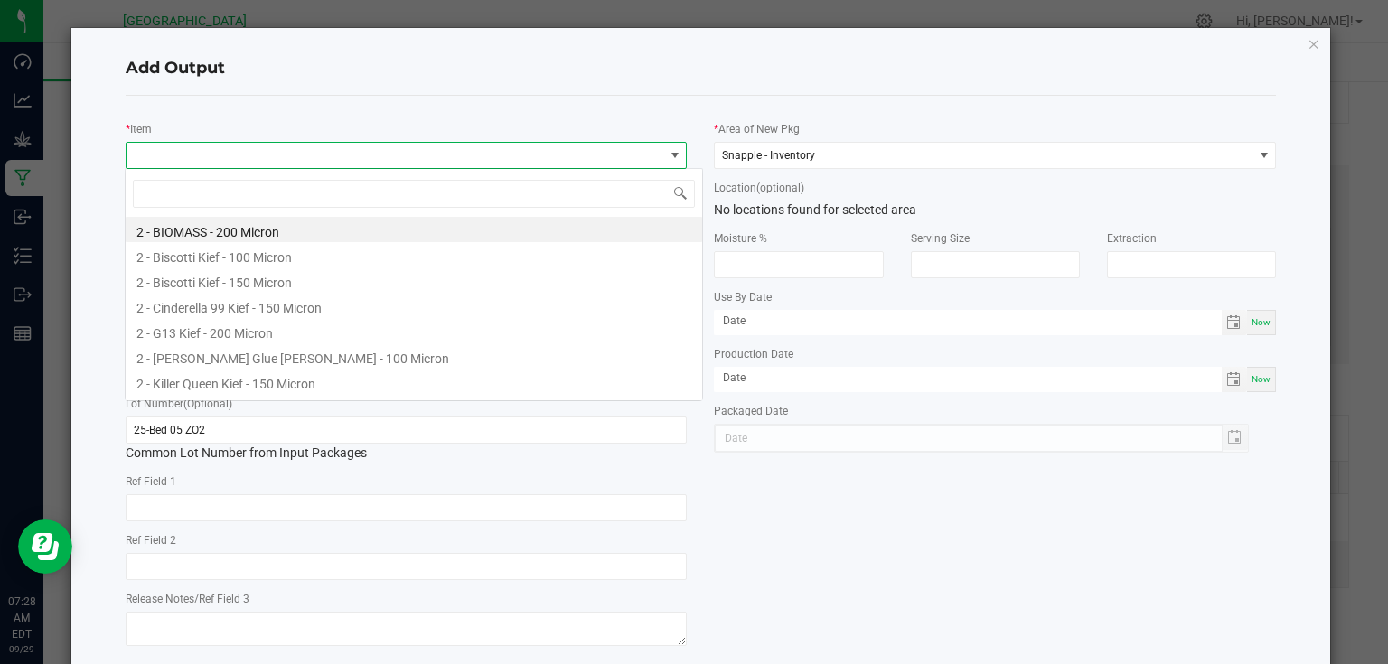
scroll to position [26, 557]
type input "candy"
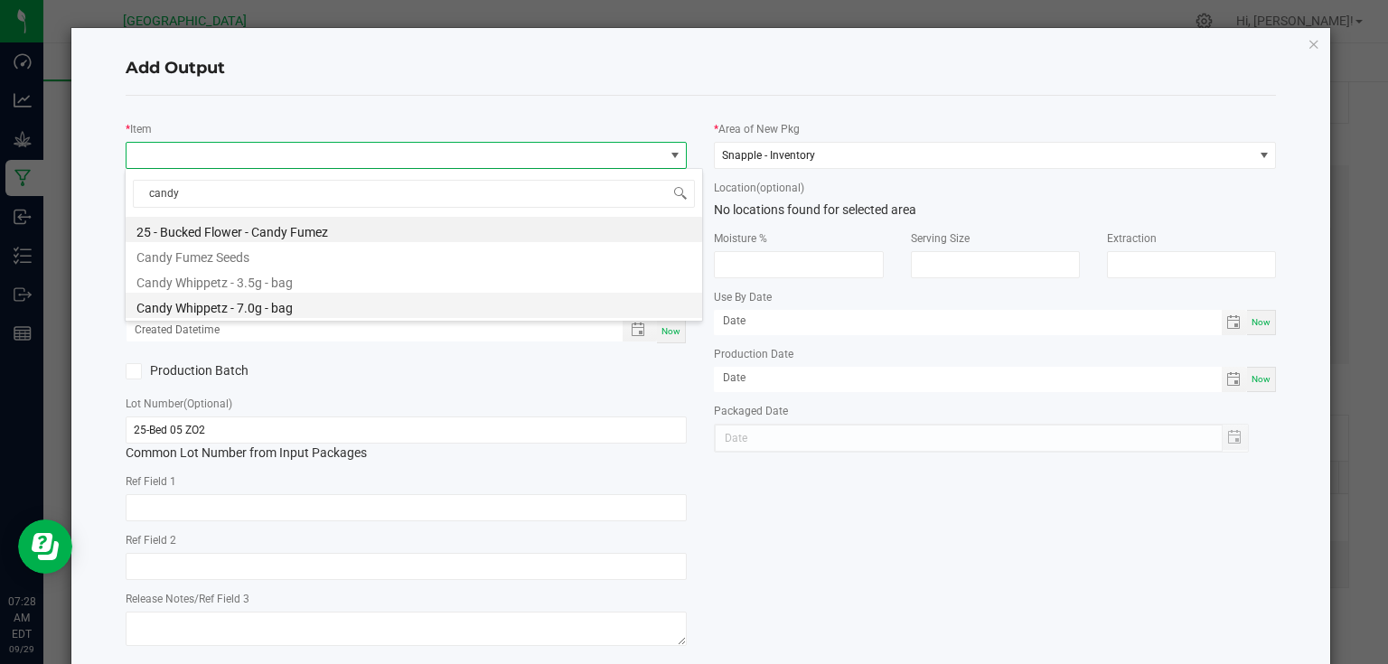
click at [259, 311] on li "Candy Whippetz - 7.0g - bag" at bounding box center [414, 305] width 577 height 25
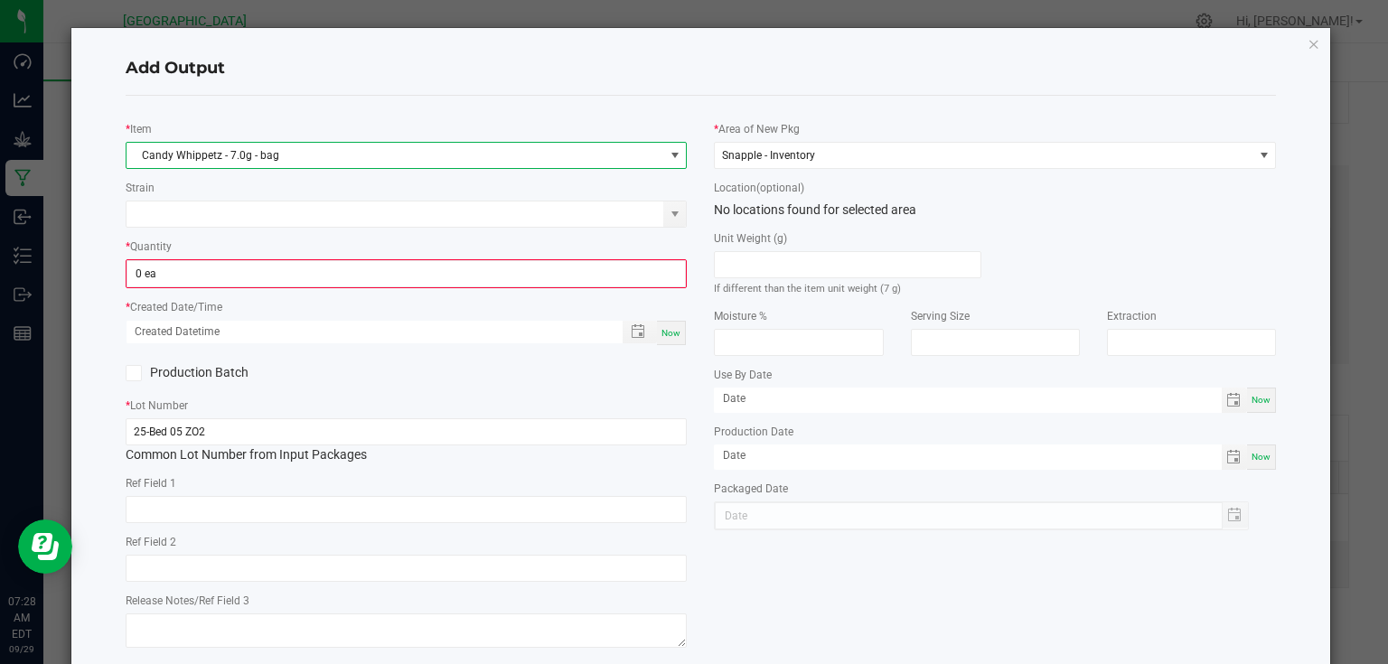
click at [259, 289] on div "* Item Candy Whippetz - 7.0g - bag Strain * Quantity 0 ea * Created Date/Time N…" at bounding box center [406, 381] width 589 height 543
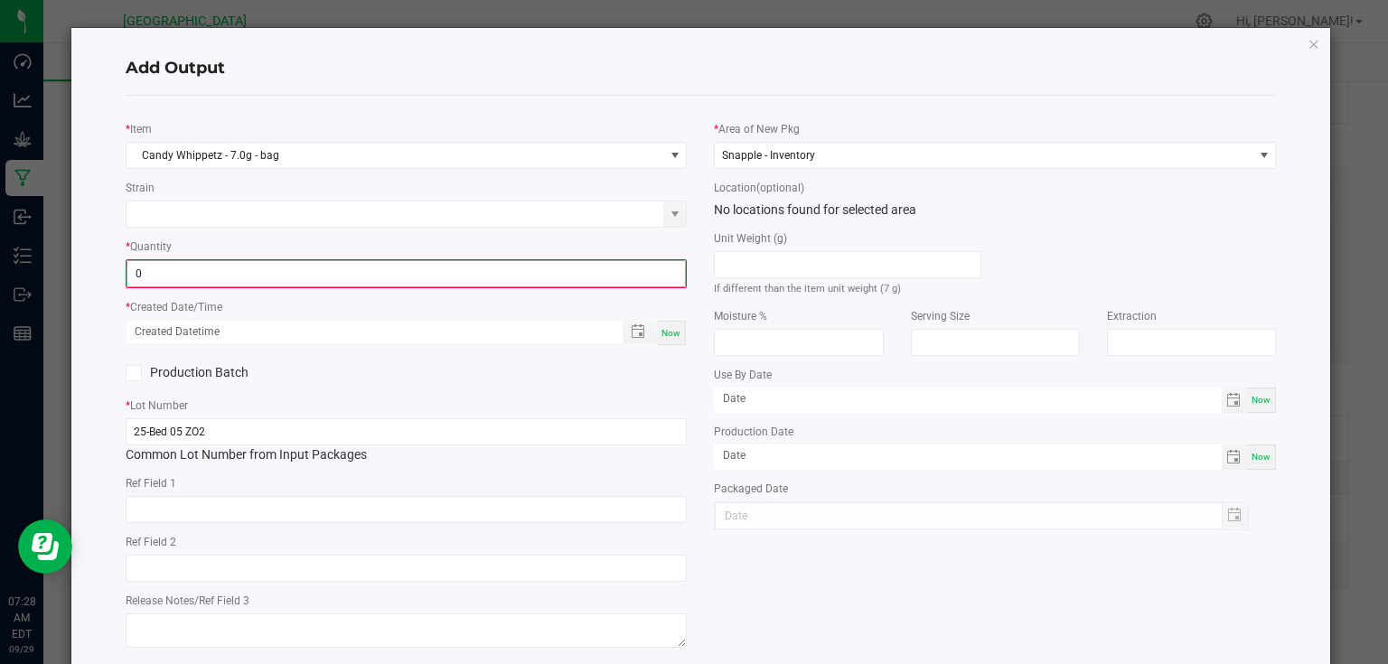
click at [263, 284] on input "0" at bounding box center [406, 273] width 558 height 25
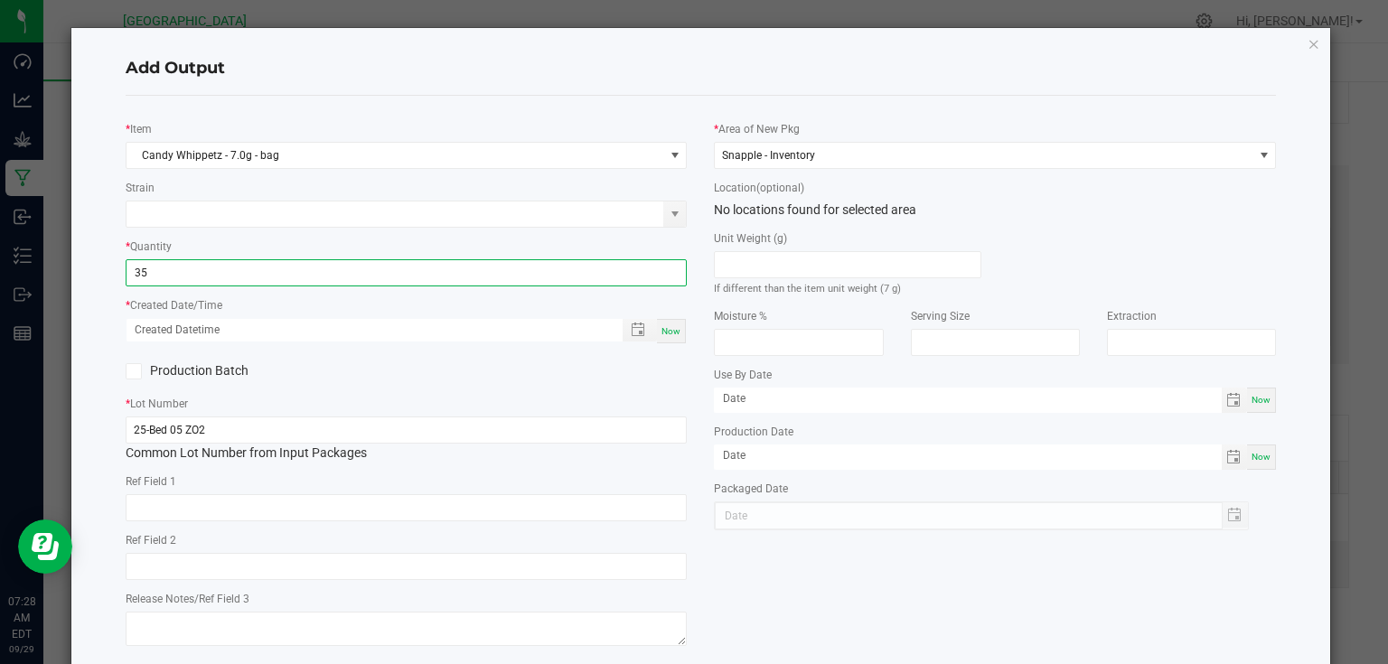
type input "35 ea"
click at [662, 331] on span "Now" at bounding box center [671, 331] width 19 height 10
type input "[DATE] 7:28 AM"
type input "[DATE]"
click at [643, 381] on div "Production Batch" at bounding box center [406, 371] width 589 height 27
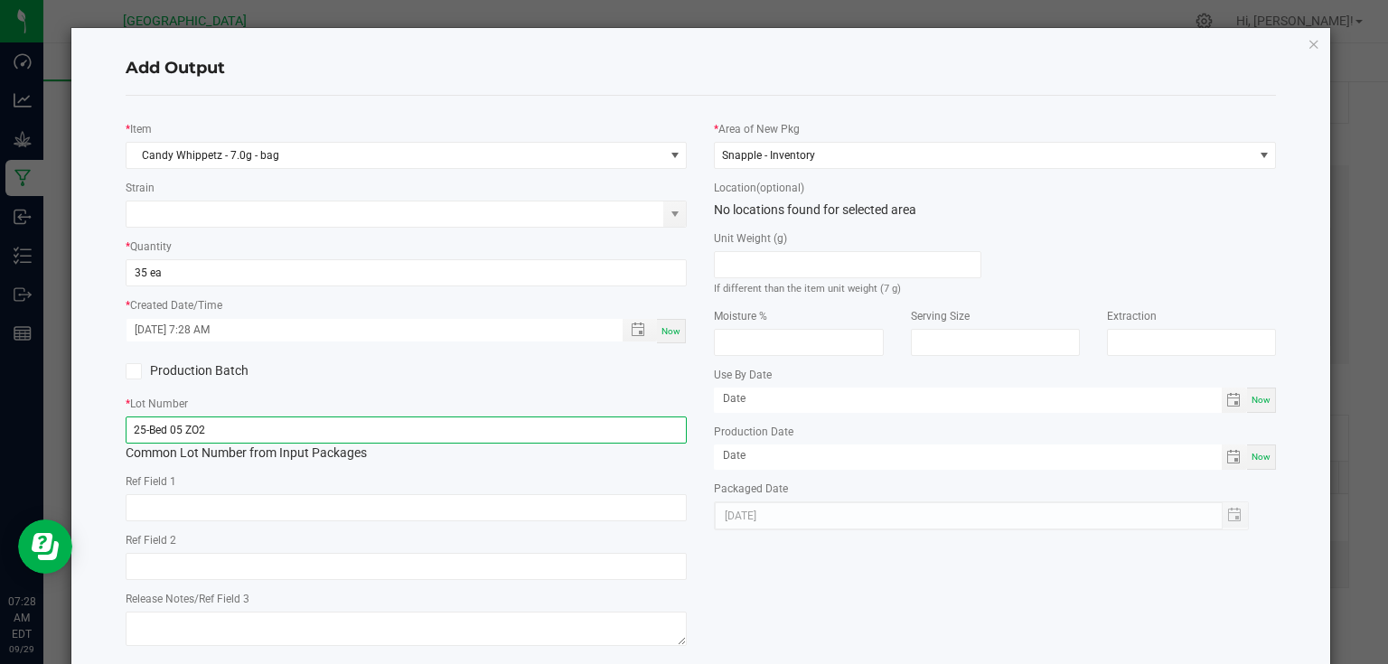
click at [579, 436] on input "25-Bed 05 ZO2" at bounding box center [407, 430] width 562 height 27
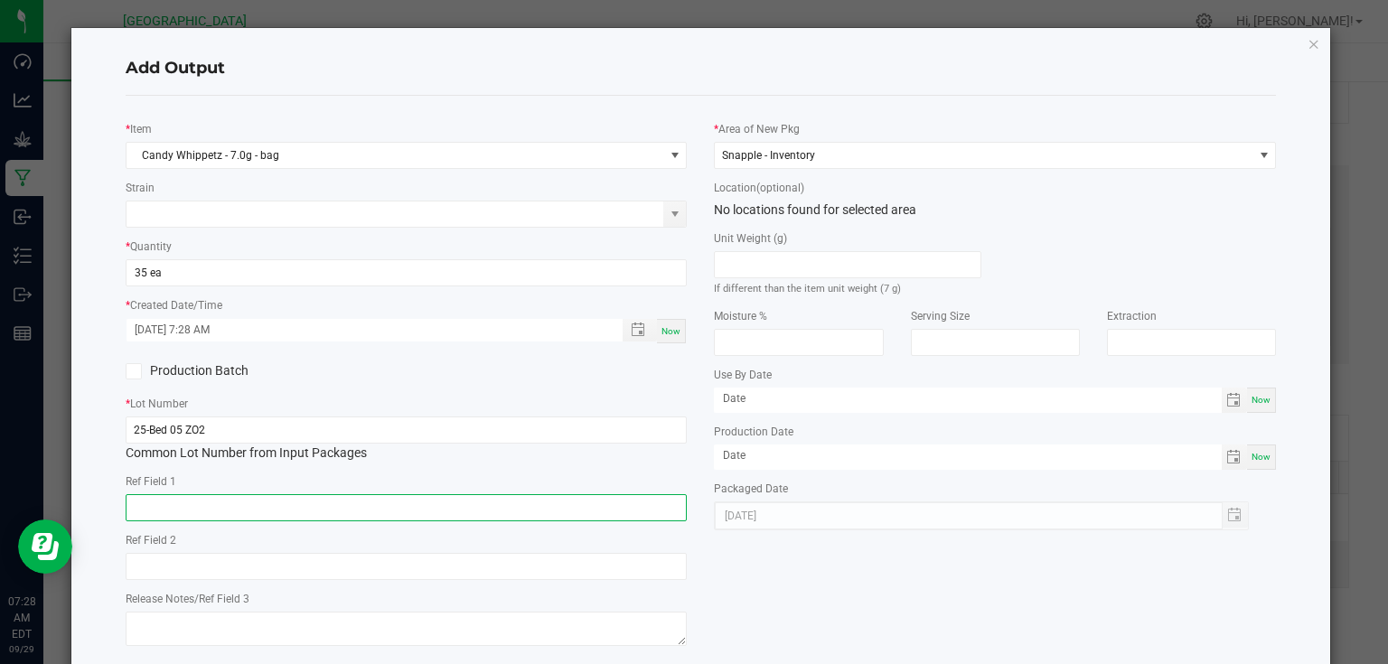
click at [387, 520] on input "text" at bounding box center [407, 507] width 562 height 27
paste input "25-Bed 05 ZO2"
type input "25-Bed 05 ZO2"
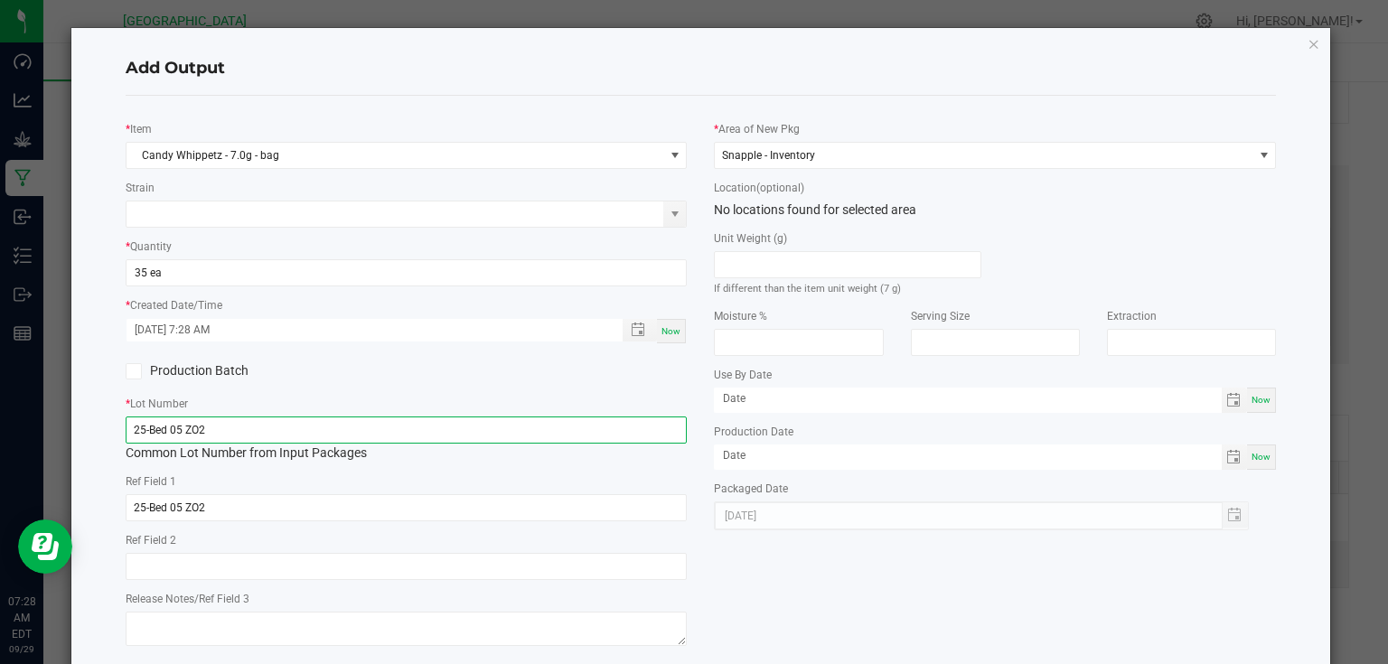
click at [373, 429] on input "25-Bed 05 ZO2" at bounding box center [407, 430] width 562 height 27
type input "25-F0042-2"
click at [407, 388] on div "* Item Candy Whippetz - 7.0g - bag Strain * Quantity 35 ea * Created Date/Time …" at bounding box center [406, 380] width 589 height 541
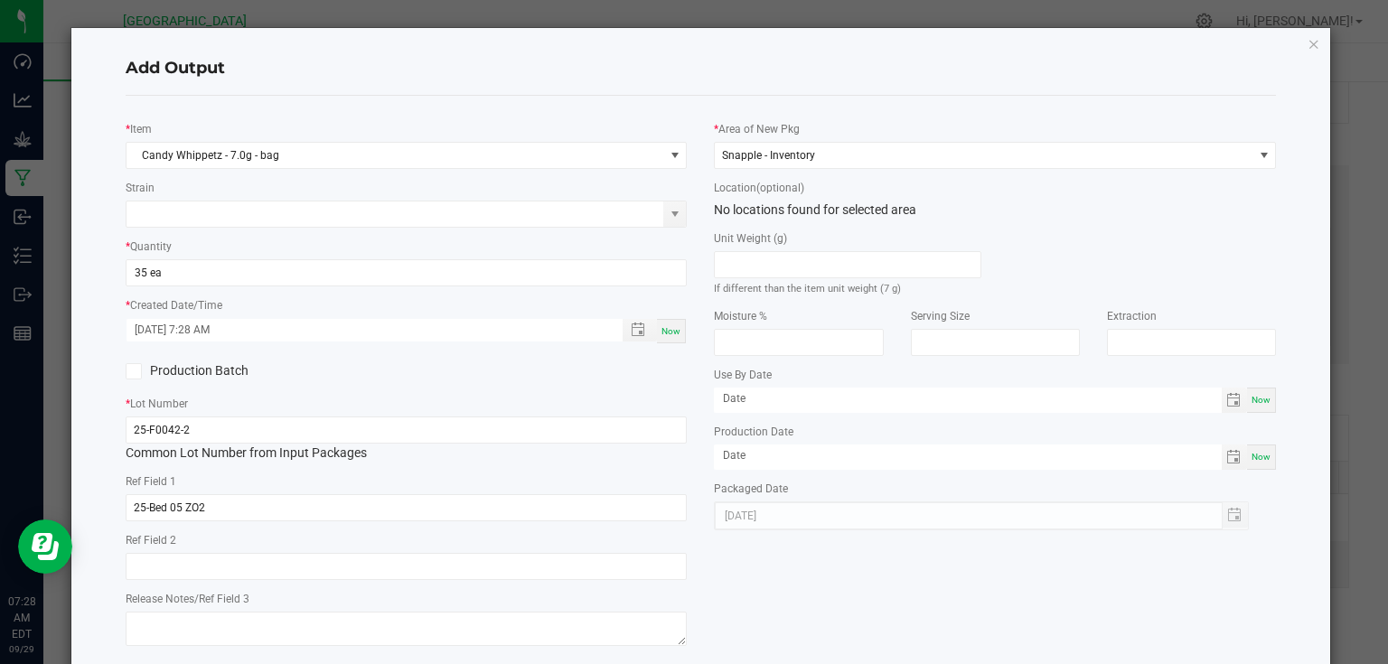
scroll to position [92, 0]
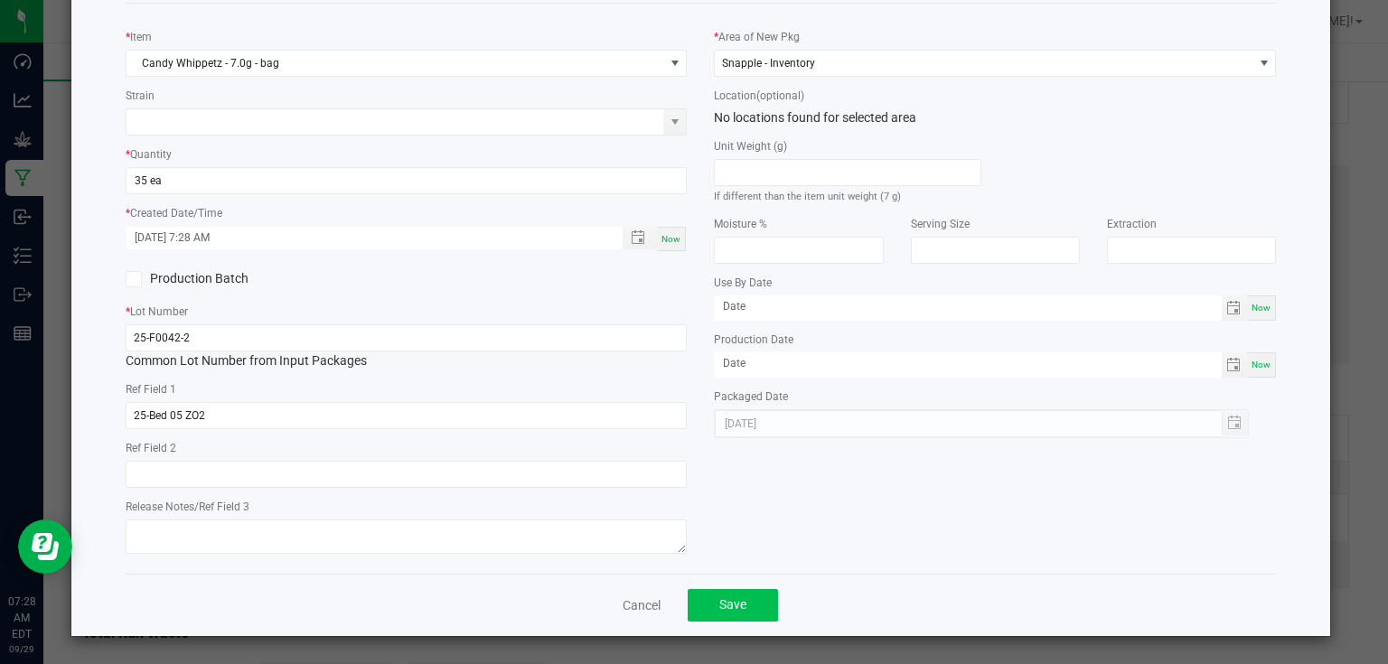
click at [755, 623] on div "Cancel Save" at bounding box center [701, 605] width 1151 height 62
click at [748, 614] on button "Save" at bounding box center [733, 605] width 90 height 33
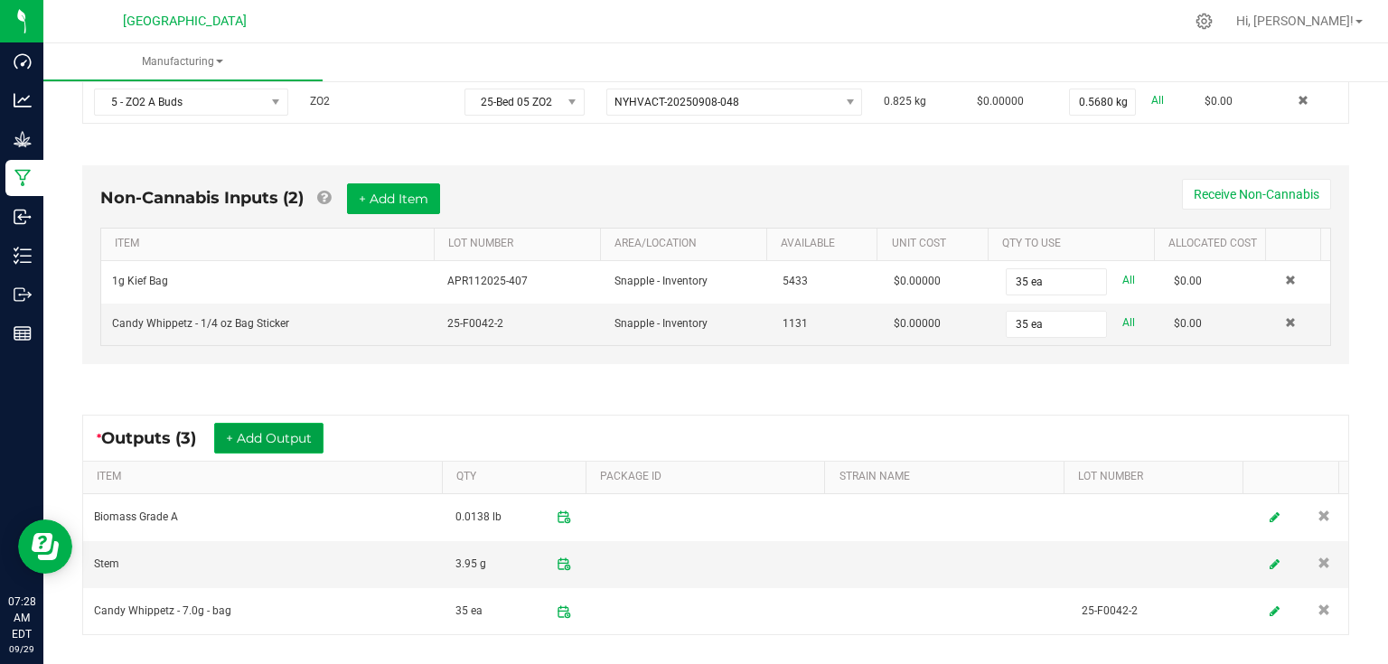
click at [267, 441] on button "+ Add Output" at bounding box center [268, 438] width 109 height 31
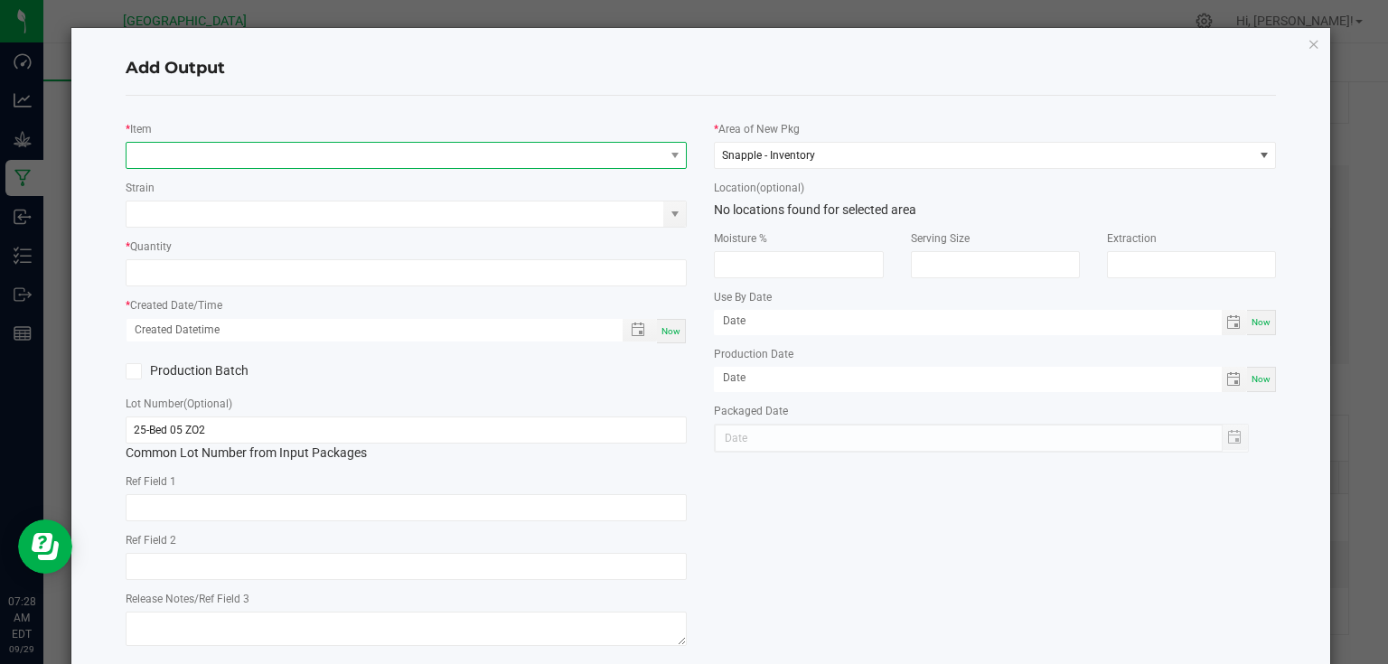
click at [267, 155] on span "NO DATA FOUND" at bounding box center [396, 155] width 538 height 25
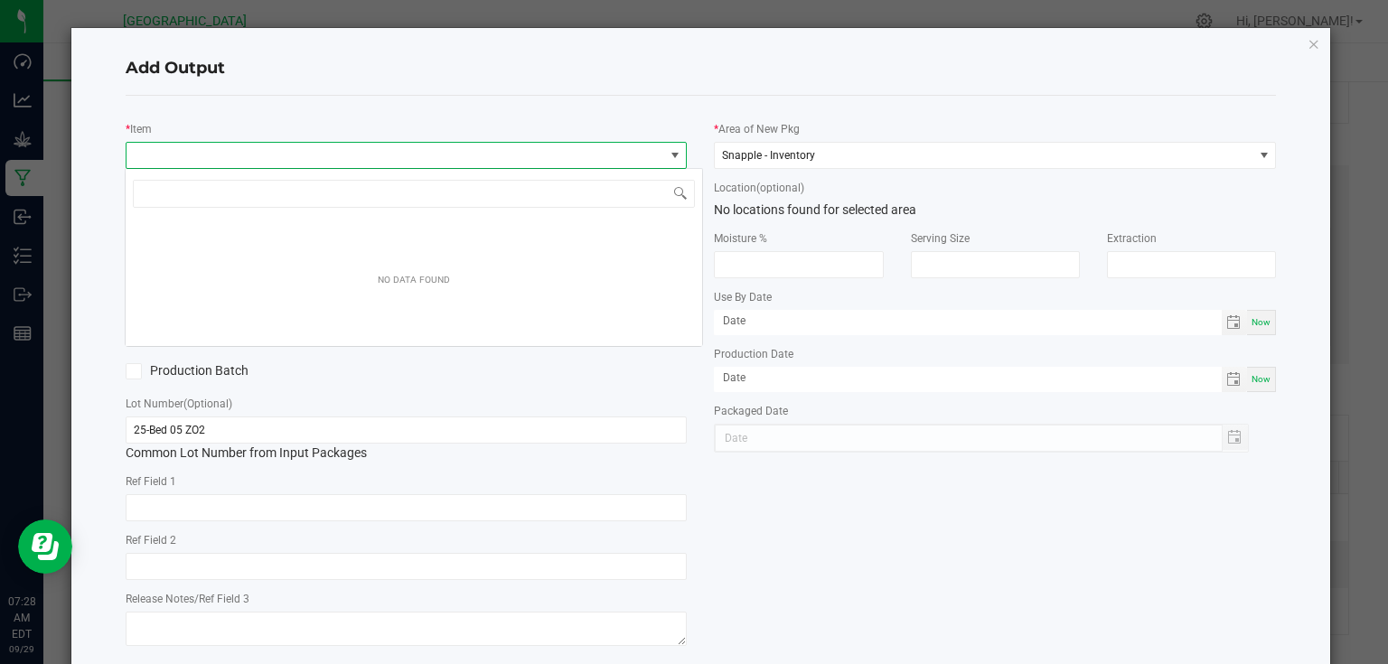
scroll to position [26, 557]
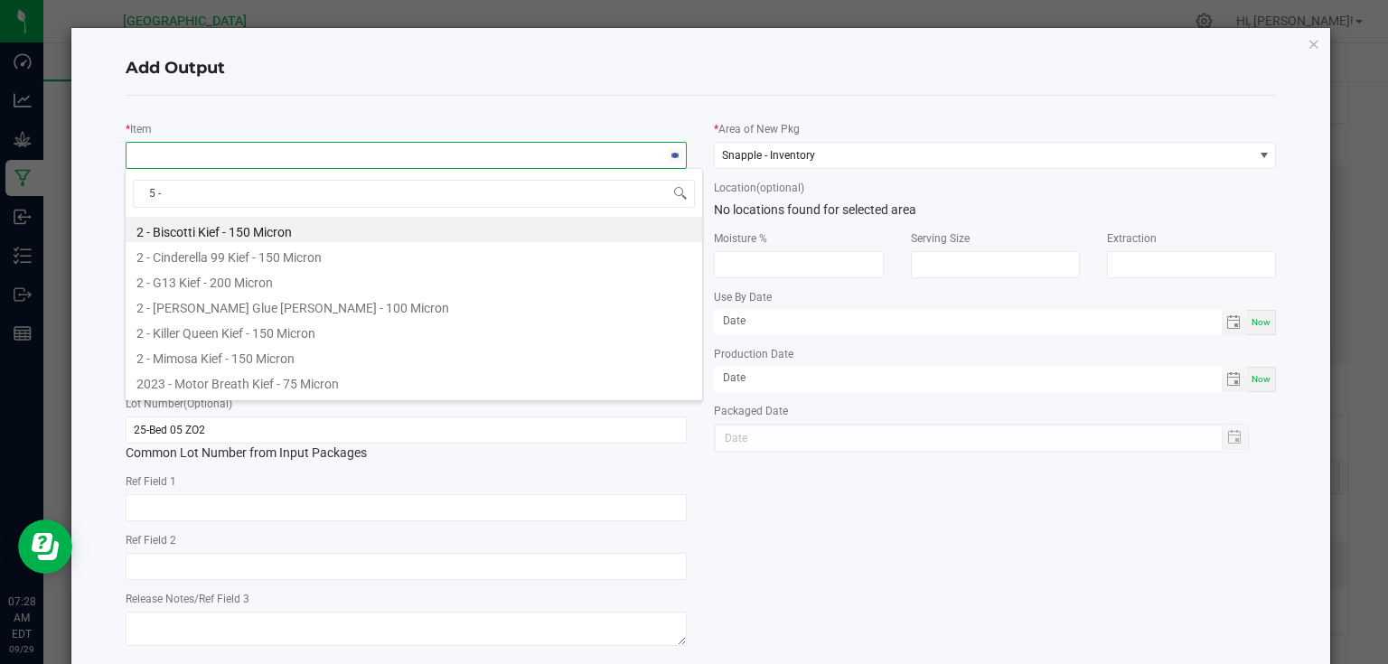
type input "5 - z"
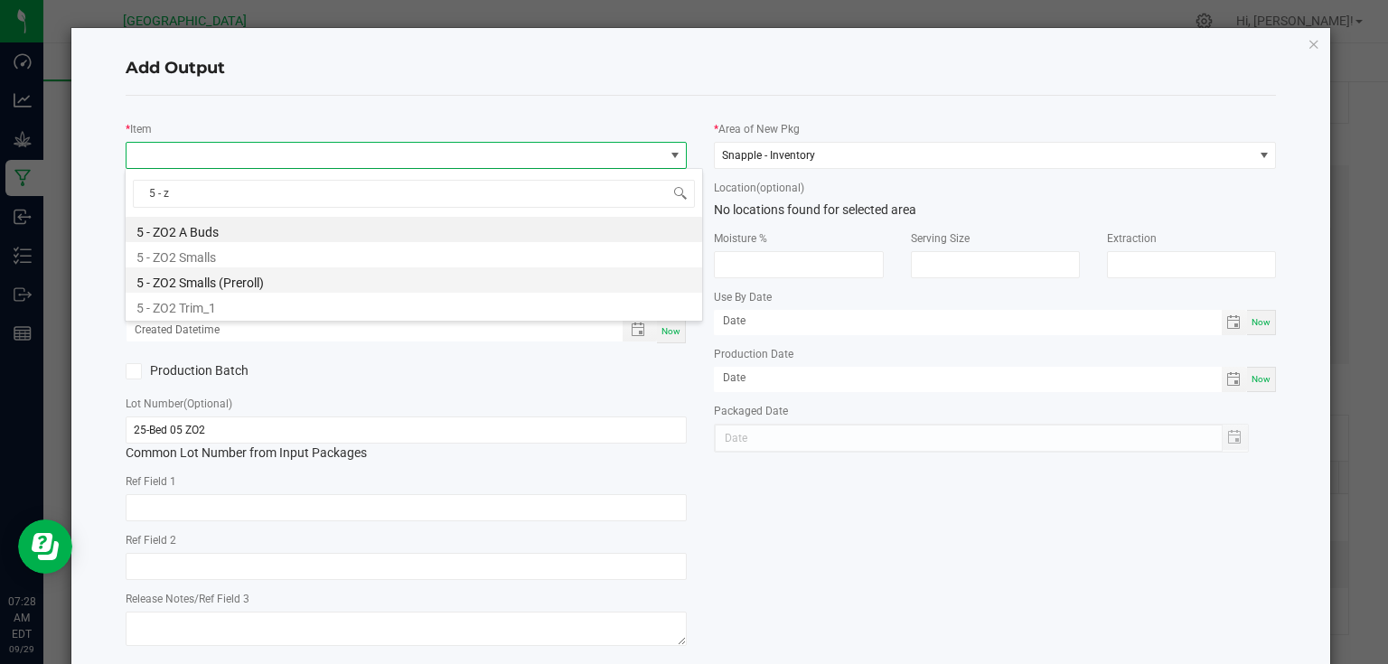
click at [282, 286] on li "5 - ZO2 Smalls (Preroll)" at bounding box center [414, 279] width 577 height 25
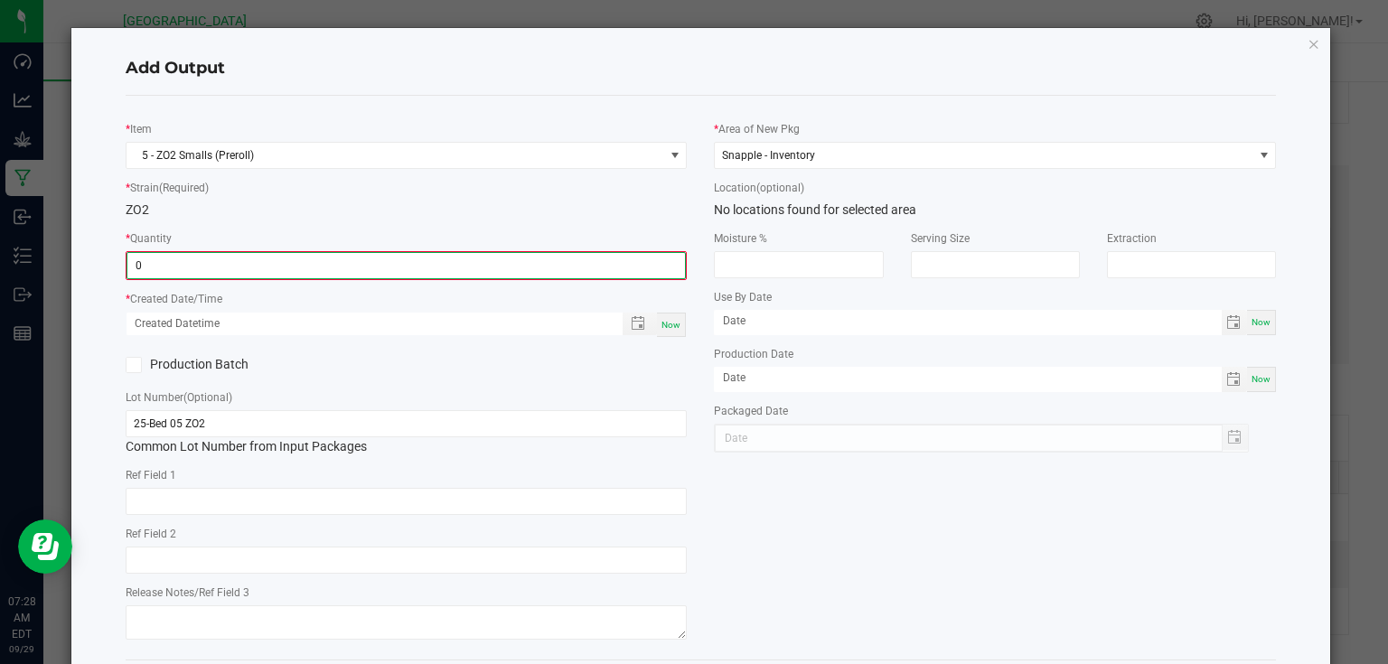
click at [294, 269] on input "0" at bounding box center [406, 265] width 558 height 25
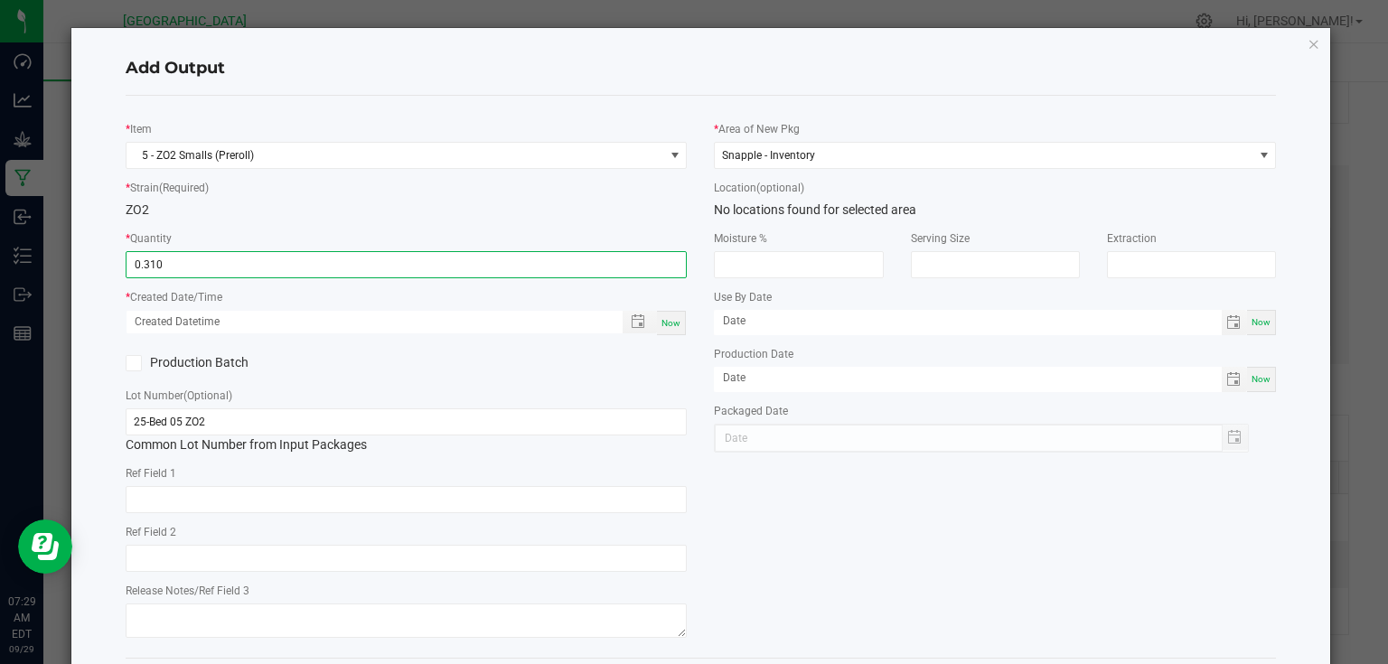
type input "0.3100 kg"
click at [672, 324] on span "Now" at bounding box center [671, 323] width 19 height 10
type input "[DATE] 7:29 AM"
type input "[DATE]"
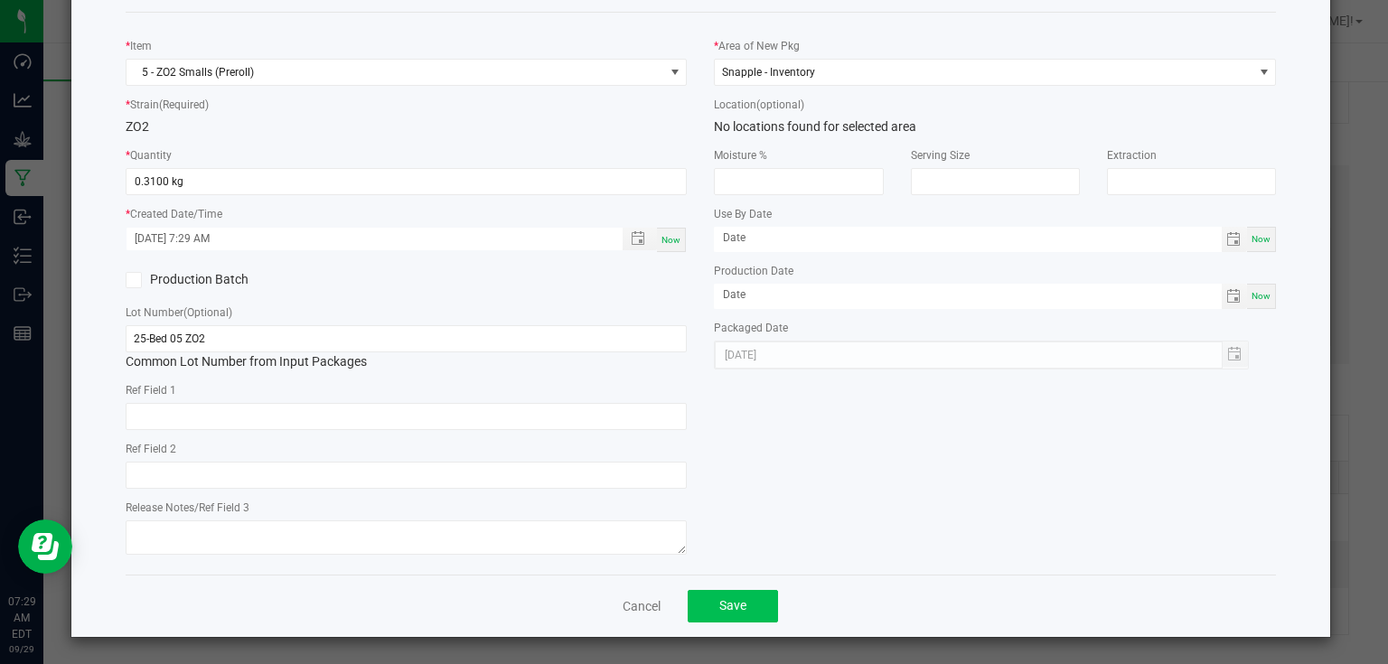
scroll to position [84, 0]
click at [740, 596] on button "Save" at bounding box center [733, 605] width 90 height 33
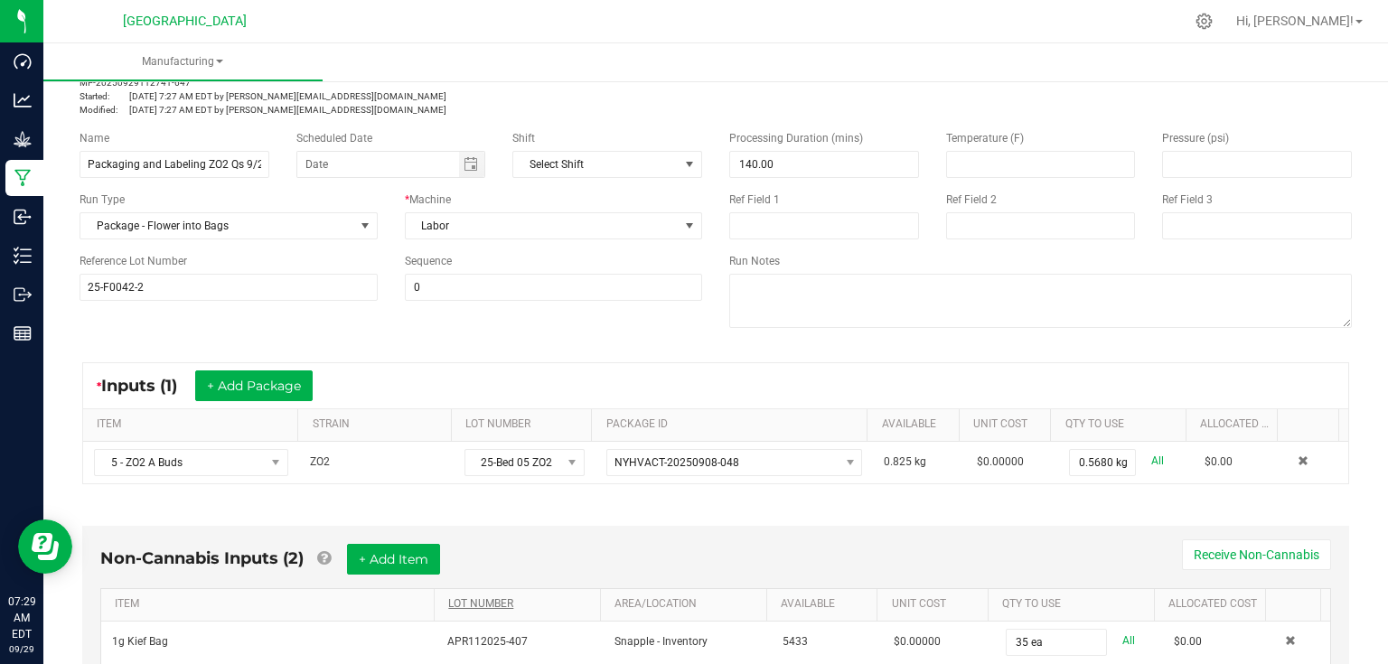
scroll to position [0, 0]
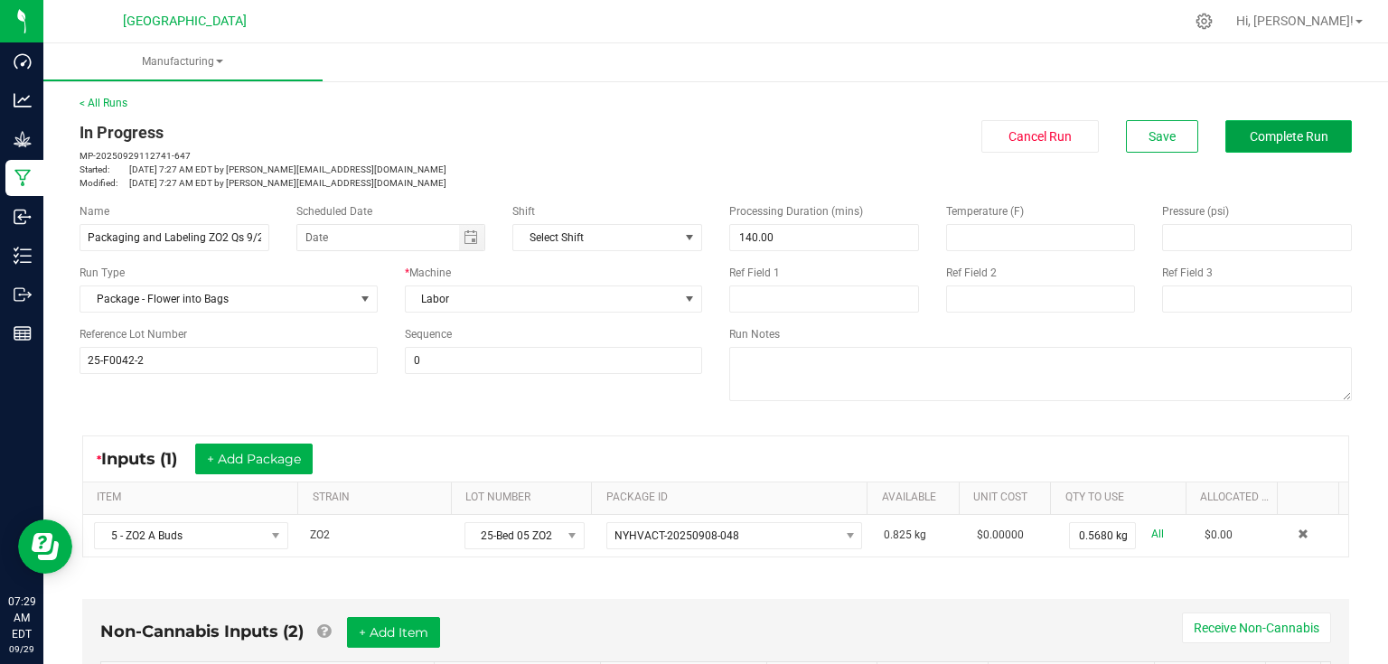
click at [1260, 147] on button "Complete Run" at bounding box center [1288, 136] width 127 height 33
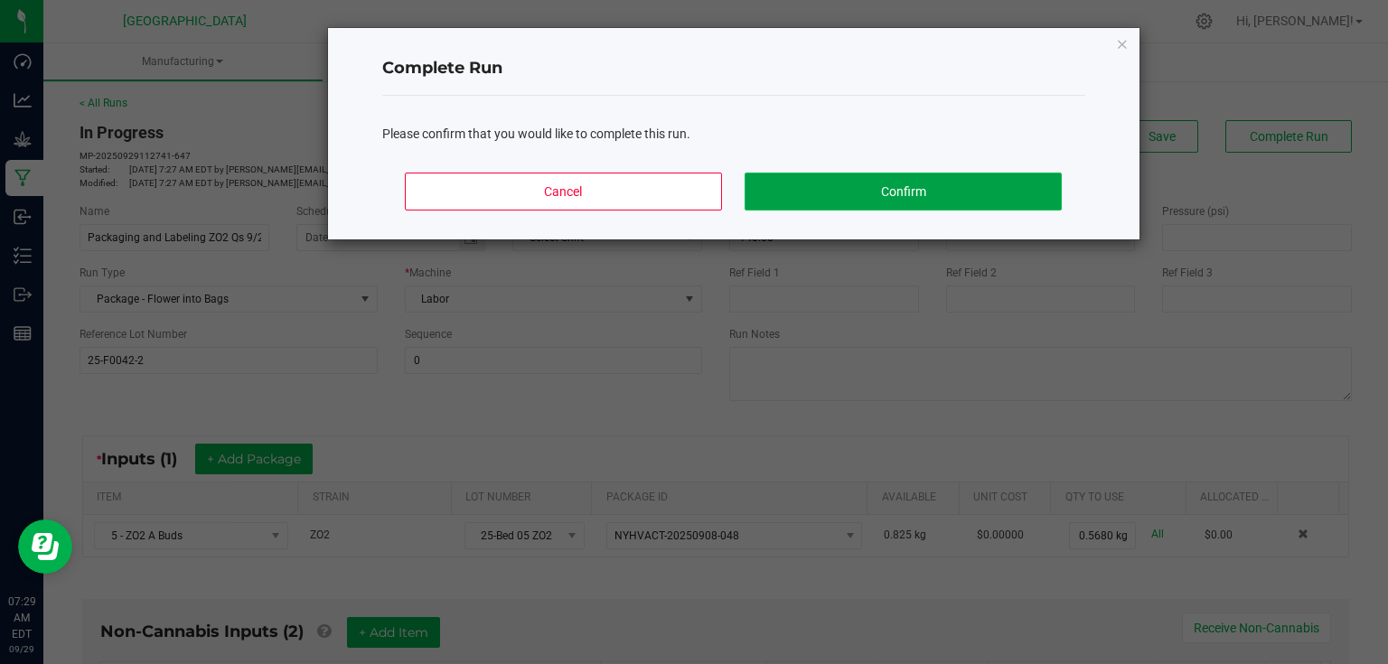
click at [976, 188] on button "Confirm" at bounding box center [903, 192] width 316 height 38
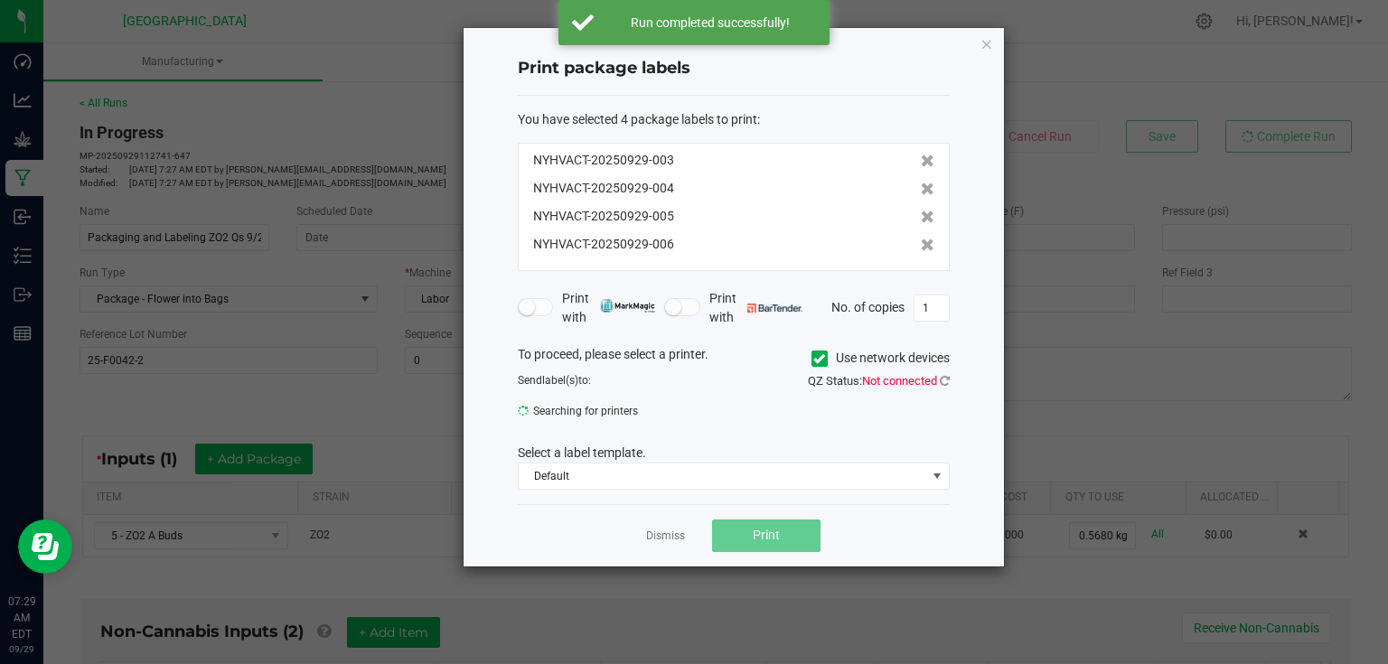
click at [675, 547] on div "Dismiss Print" at bounding box center [734, 535] width 432 height 62
click at [677, 540] on link "Dismiss" at bounding box center [665, 536] width 39 height 15
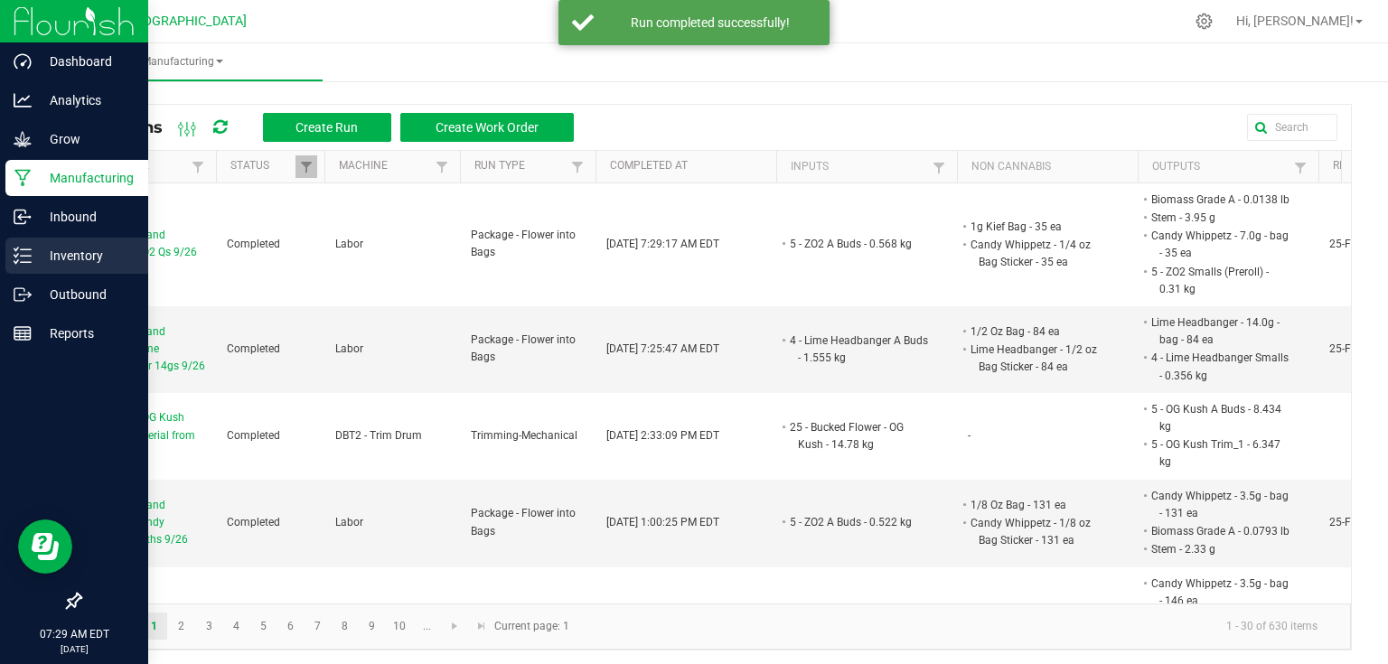
click at [16, 255] on icon at bounding box center [16, 255] width 4 height 3
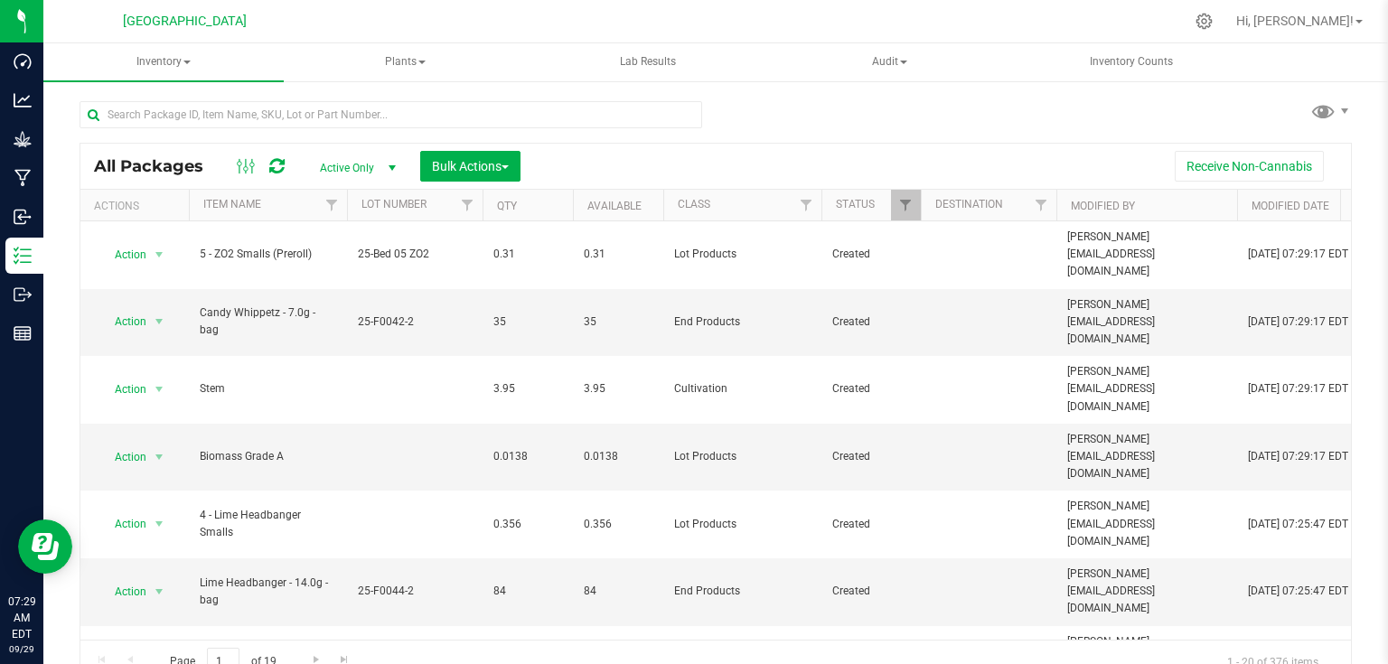
click at [256, 128] on div at bounding box center [391, 122] width 623 height 42
click at [265, 115] on input "text" at bounding box center [391, 114] width 623 height 27
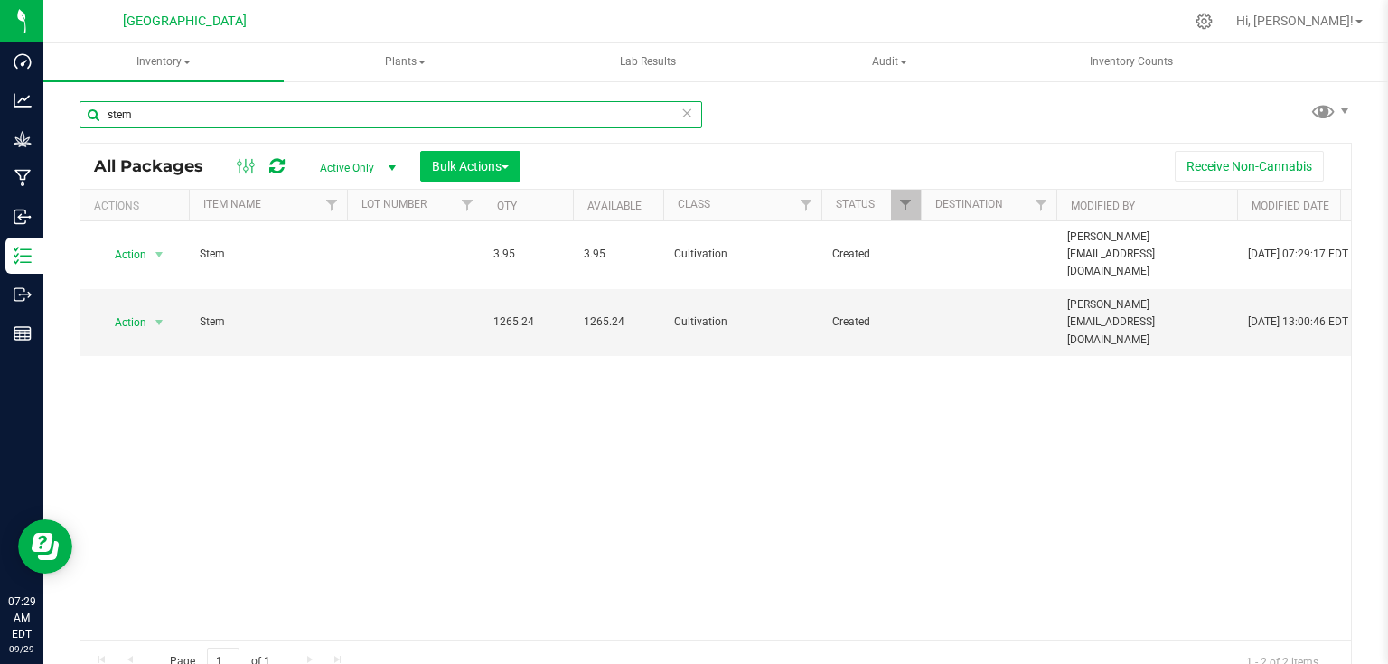
type input "stem"
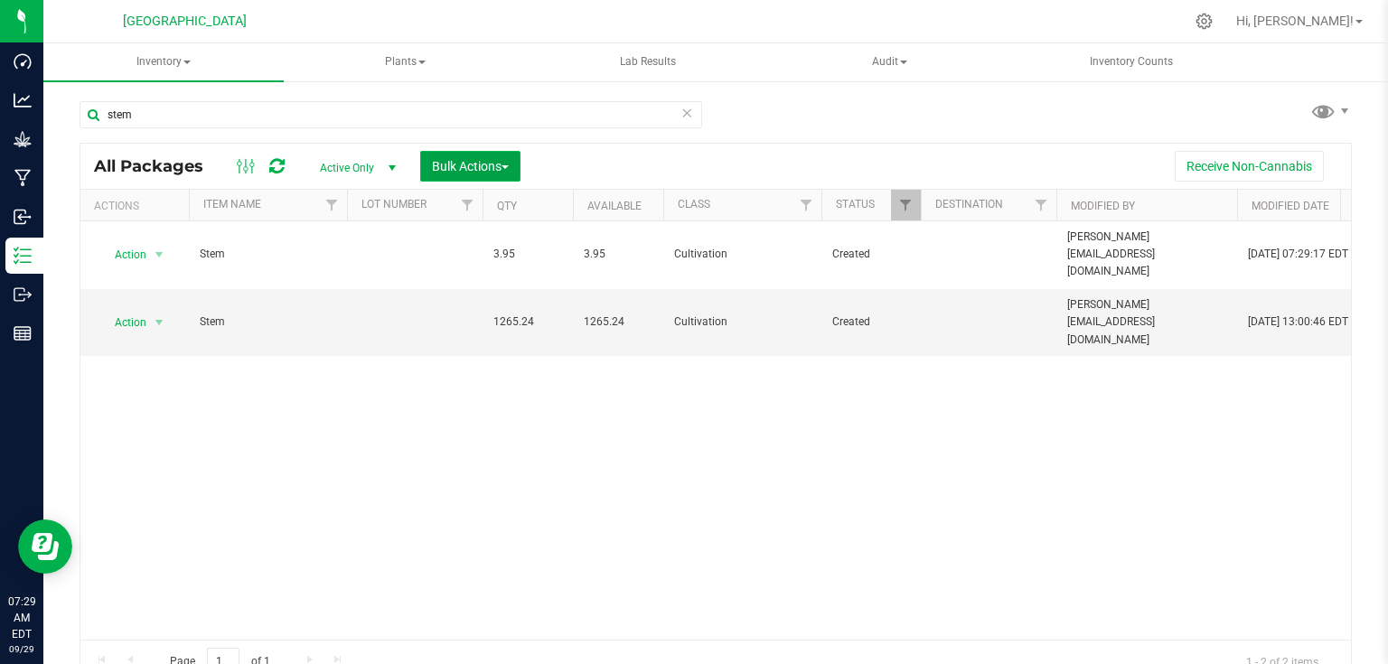
click at [444, 151] on button "Bulk Actions" at bounding box center [470, 166] width 100 height 31
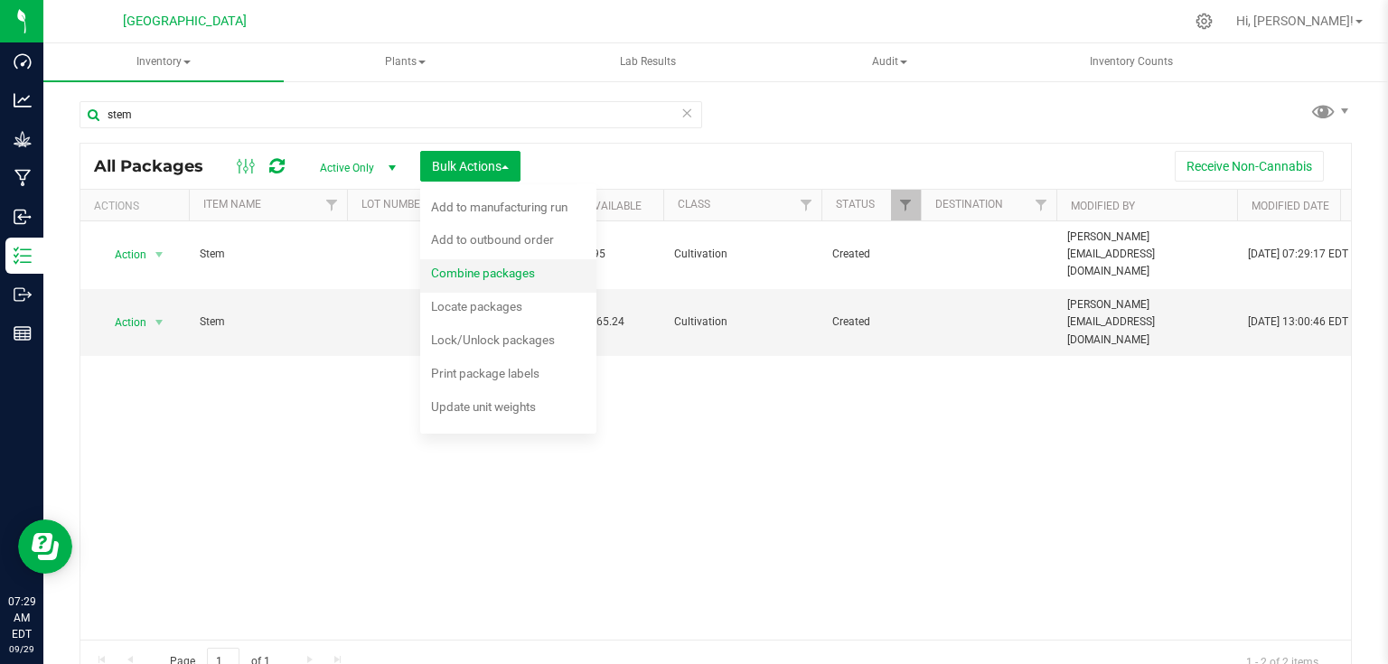
click at [464, 275] on span "Combine packages" at bounding box center [483, 273] width 104 height 14
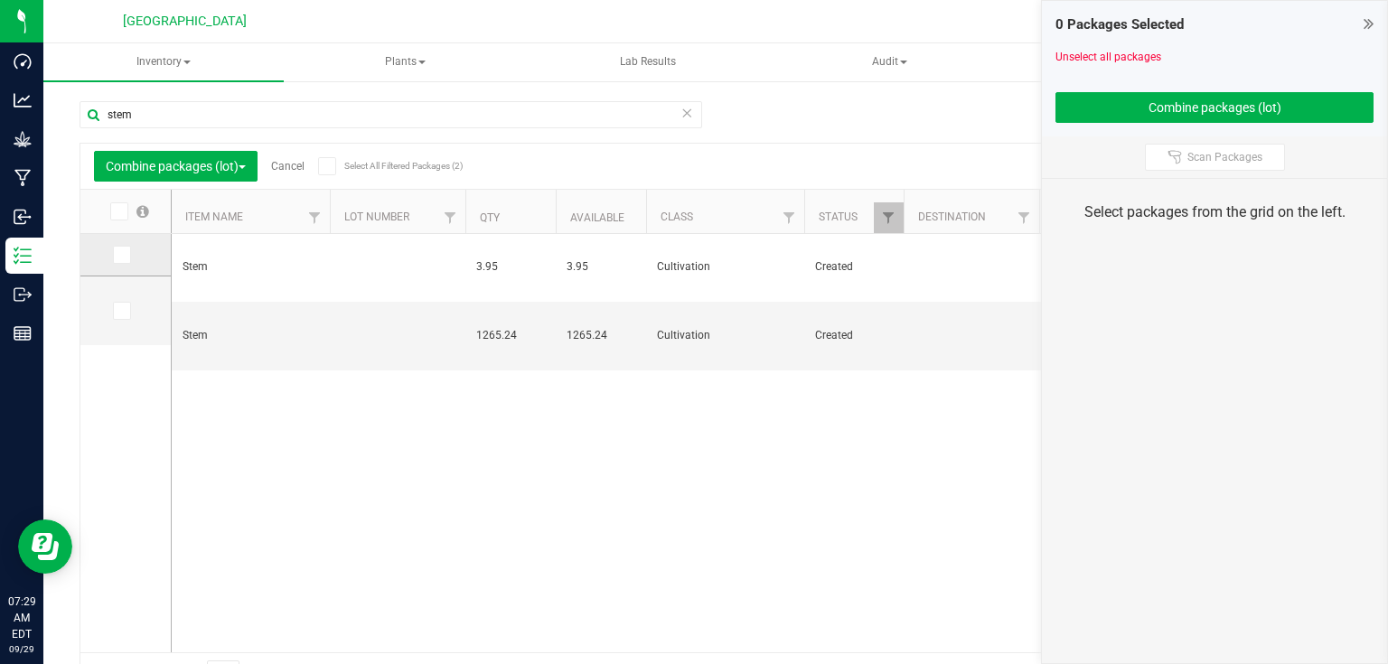
click at [130, 253] on span at bounding box center [122, 255] width 18 height 18
click at [0, 0] on input "checkbox" at bounding box center [0, 0] width 0 height 0
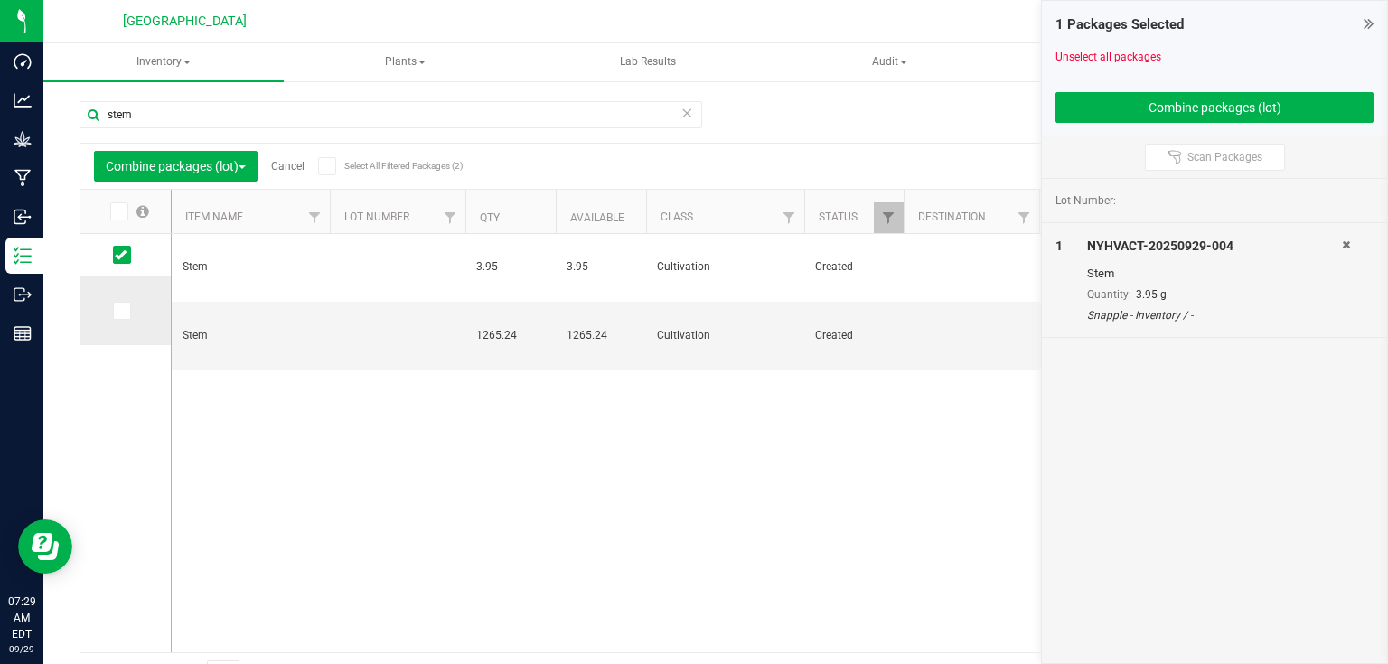
click at [124, 320] on td at bounding box center [125, 311] width 90 height 69
click at [132, 316] on label at bounding box center [126, 311] width 26 height 18
click at [0, 0] on input "checkbox" at bounding box center [0, 0] width 0 height 0
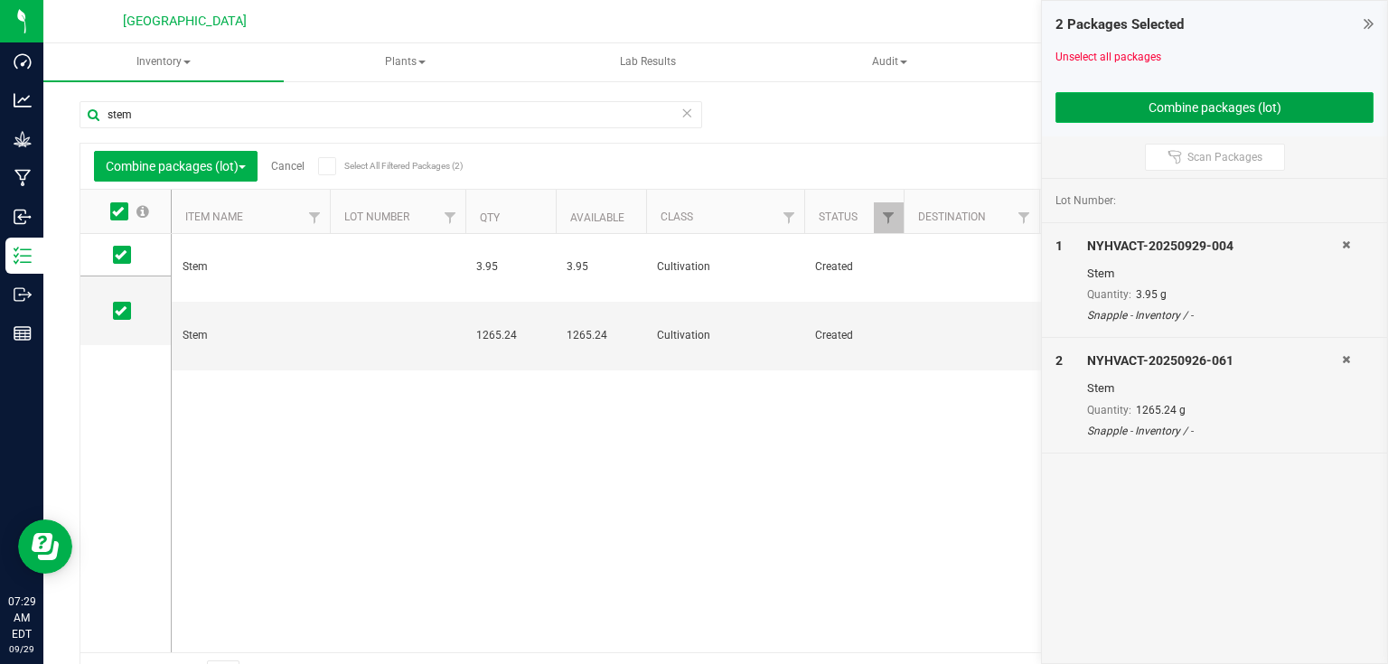
click at [1106, 118] on button "Combine packages (lot)" at bounding box center [1215, 107] width 318 height 31
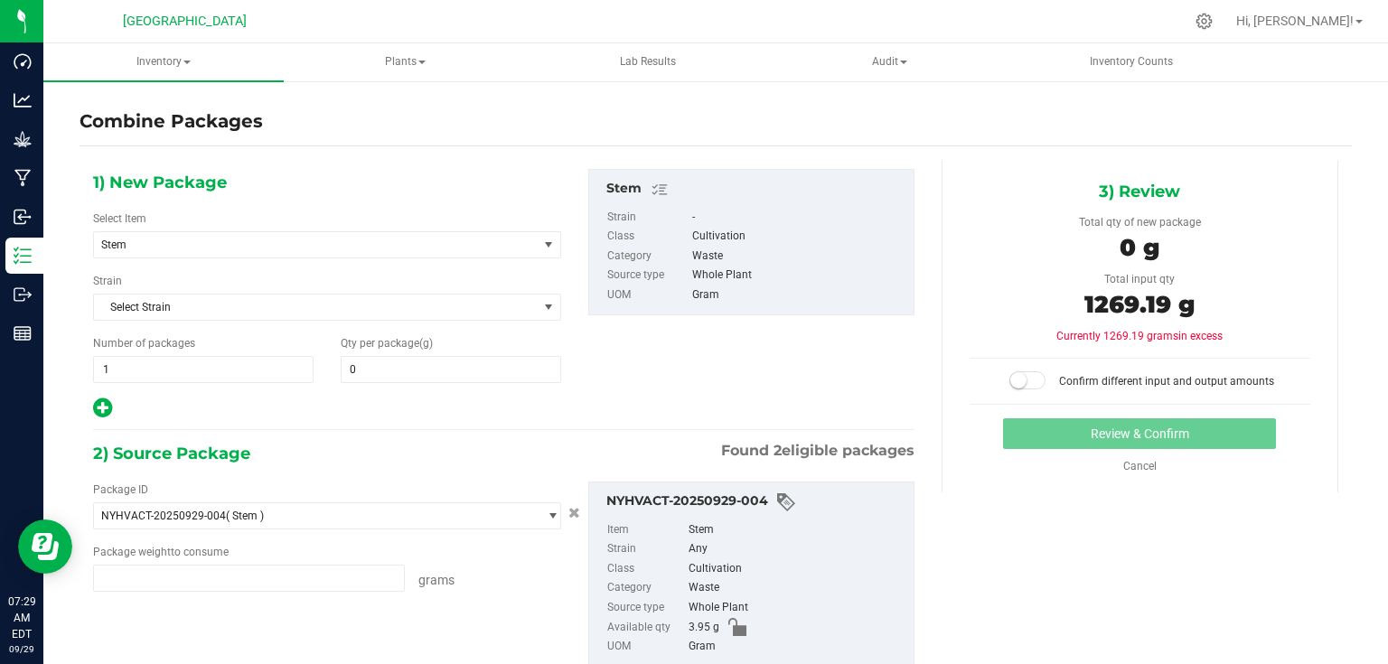
type input "3.9500 g"
type input "1265.2400 g"
click at [521, 374] on span at bounding box center [451, 369] width 221 height 27
type input "1269.19"
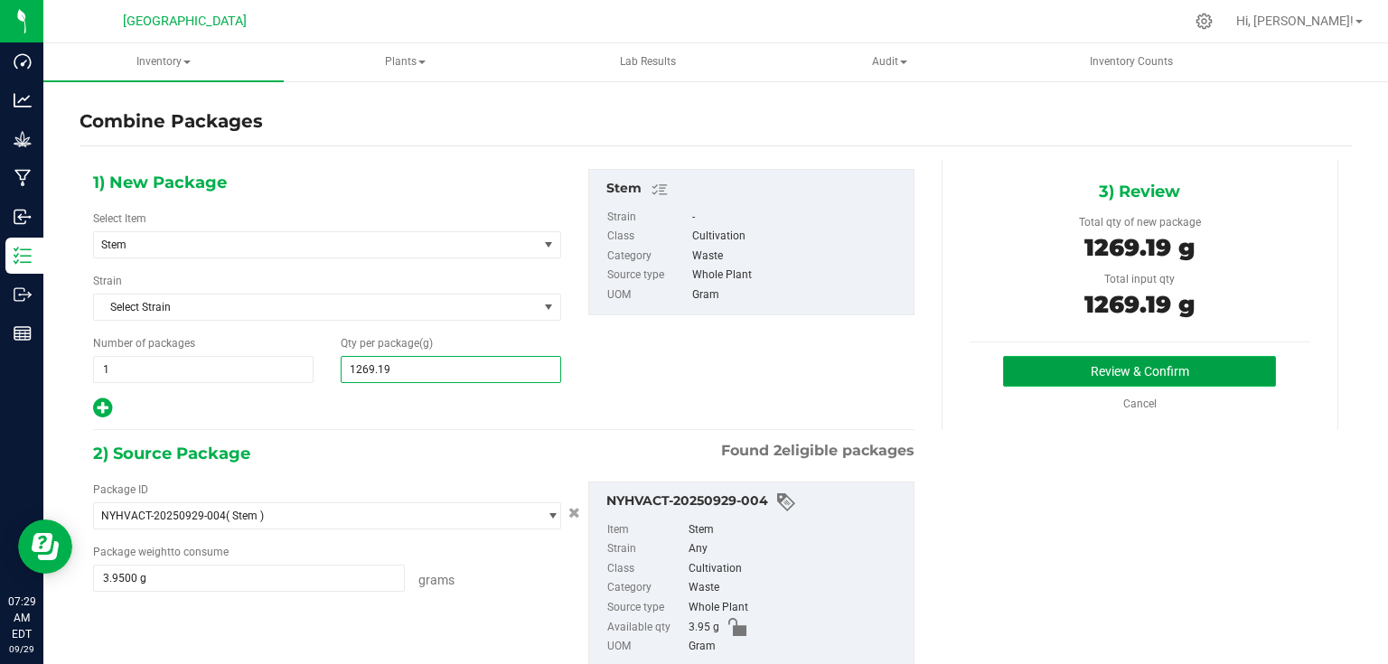
type input "1,269"
click at [1196, 376] on button "Review & Confirm" at bounding box center [1139, 371] width 273 height 31
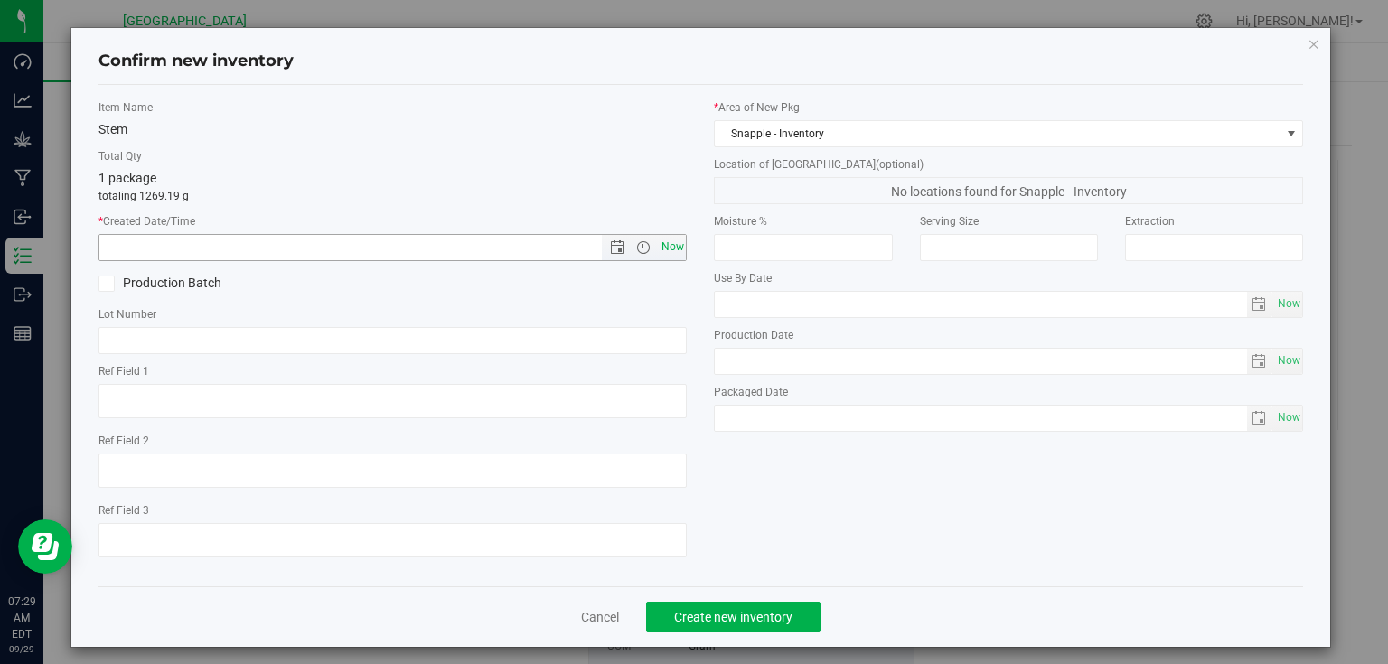
click at [672, 239] on span "Now" at bounding box center [672, 247] width 31 height 26
type input "[DATE] 7:29 AM"
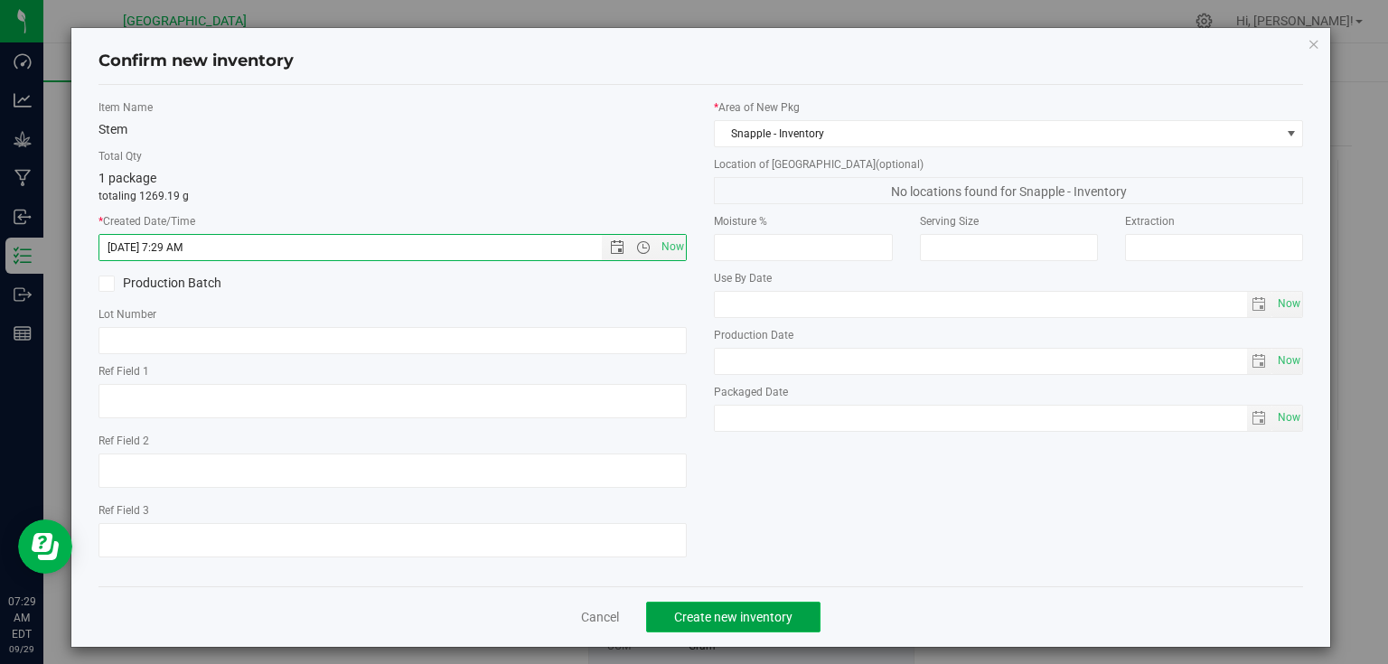
click at [717, 614] on span "Create new inventory" at bounding box center [733, 617] width 118 height 14
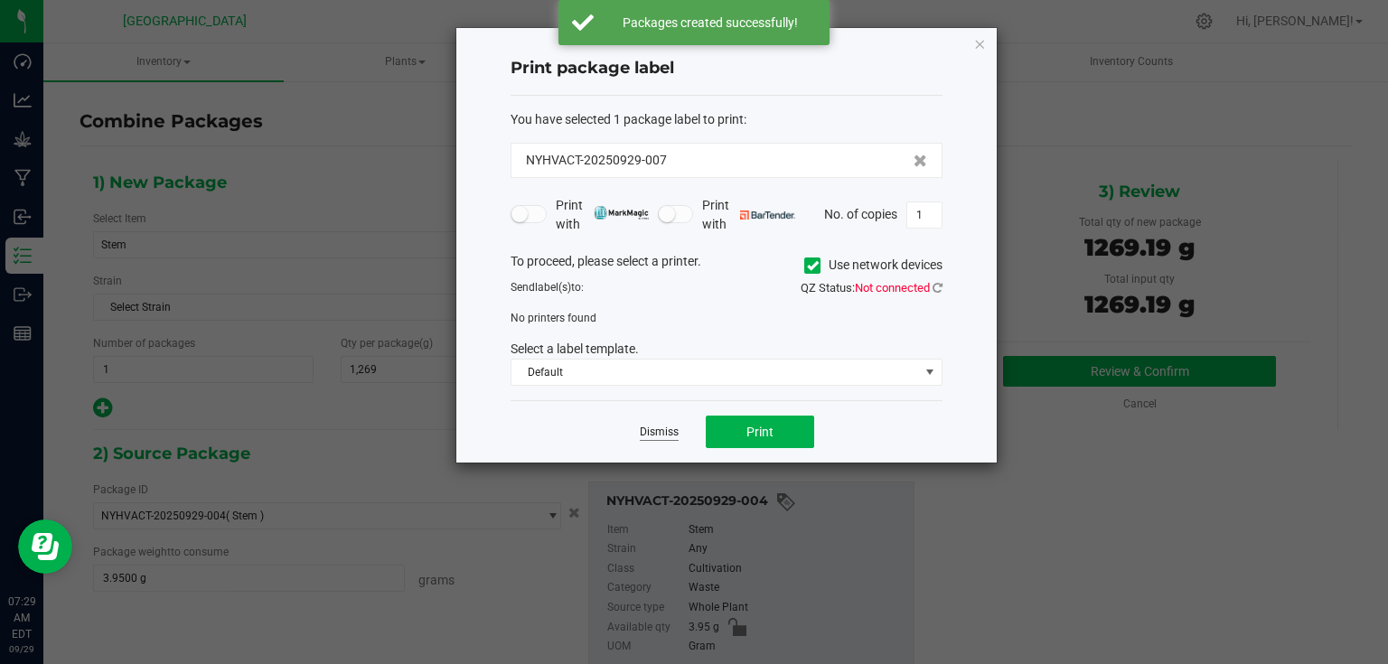
click at [658, 437] on link "Dismiss" at bounding box center [659, 432] width 39 height 15
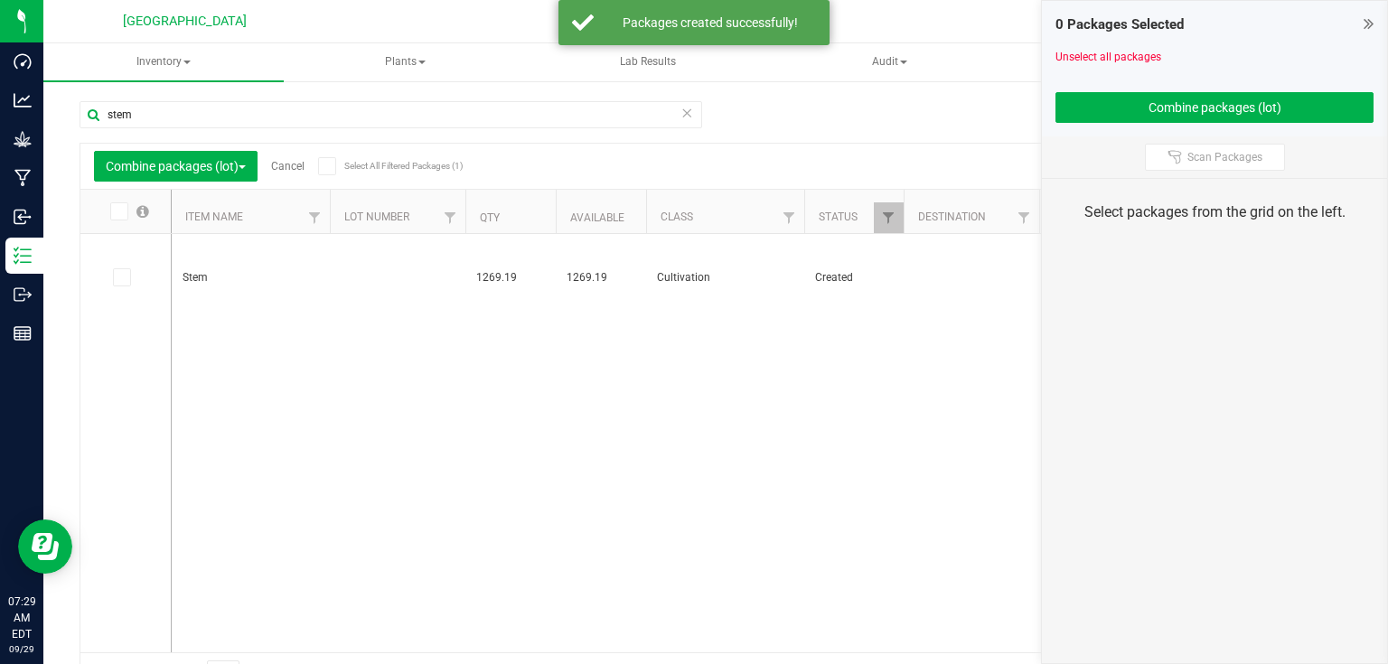
click at [1364, 21] on icon at bounding box center [1369, 23] width 10 height 18
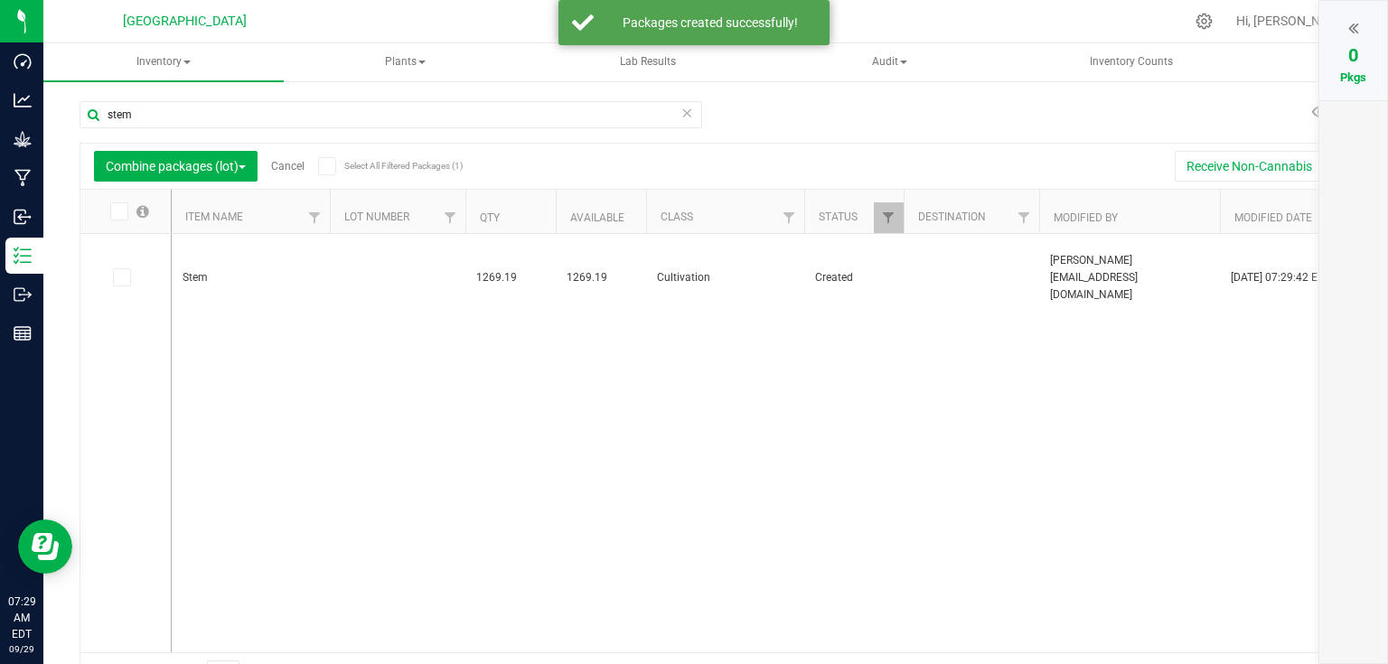
click at [290, 173] on div "Combine packages (lot) Cancel Select All Filtered Packages (1)" at bounding box center [264, 166] width 341 height 31
click at [291, 166] on link "Cancel" at bounding box center [287, 166] width 33 height 13
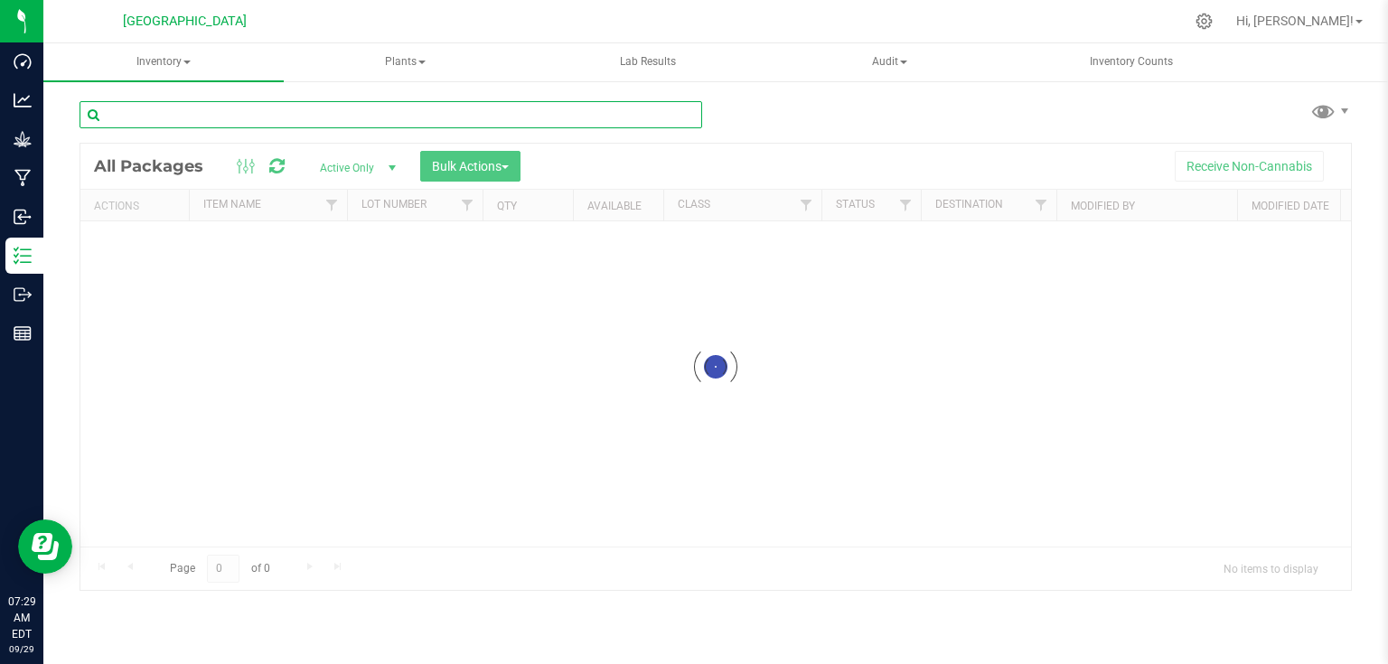
click at [300, 122] on input "text" at bounding box center [391, 114] width 623 height 27
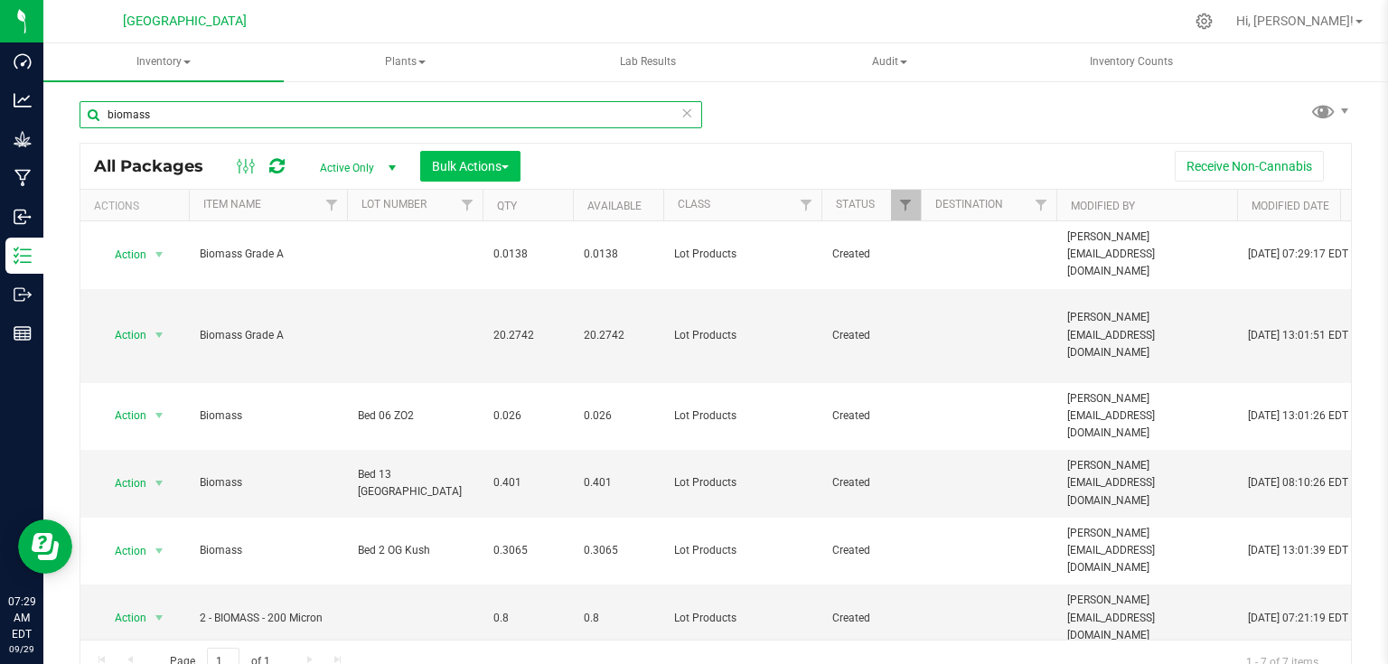
type input "biomass"
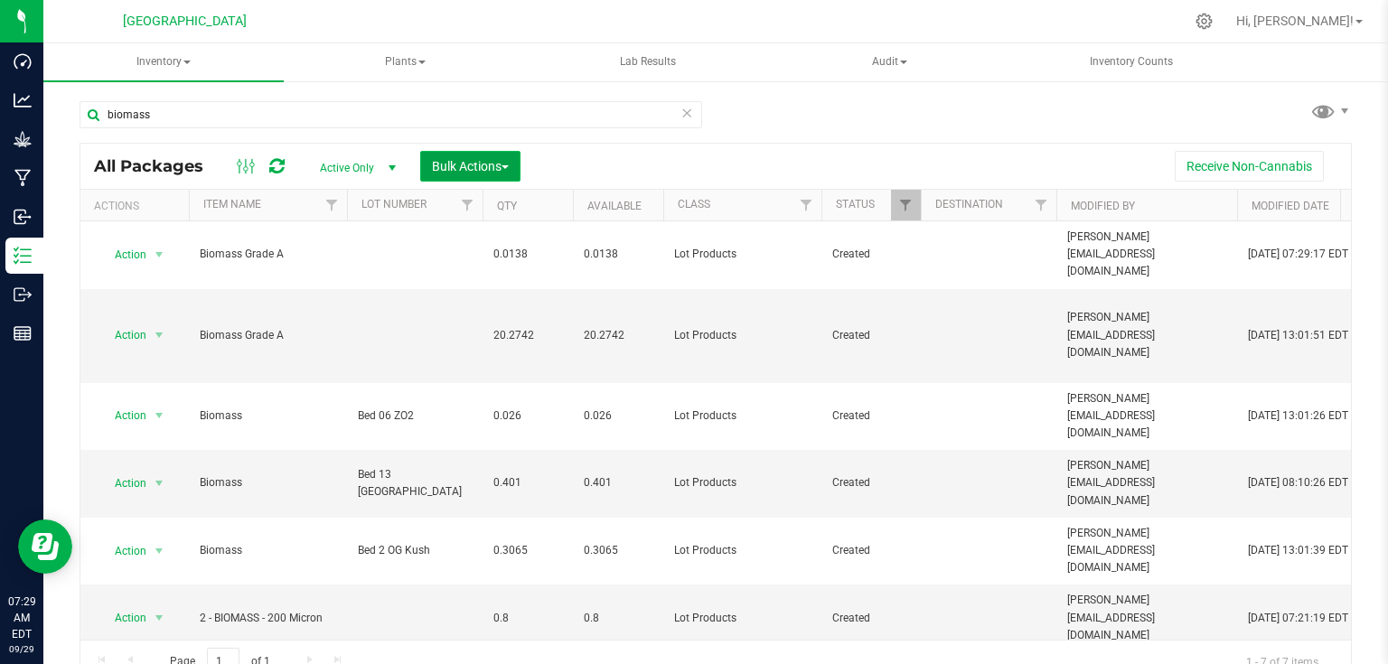
click at [446, 170] on span "Bulk Actions" at bounding box center [470, 166] width 77 height 14
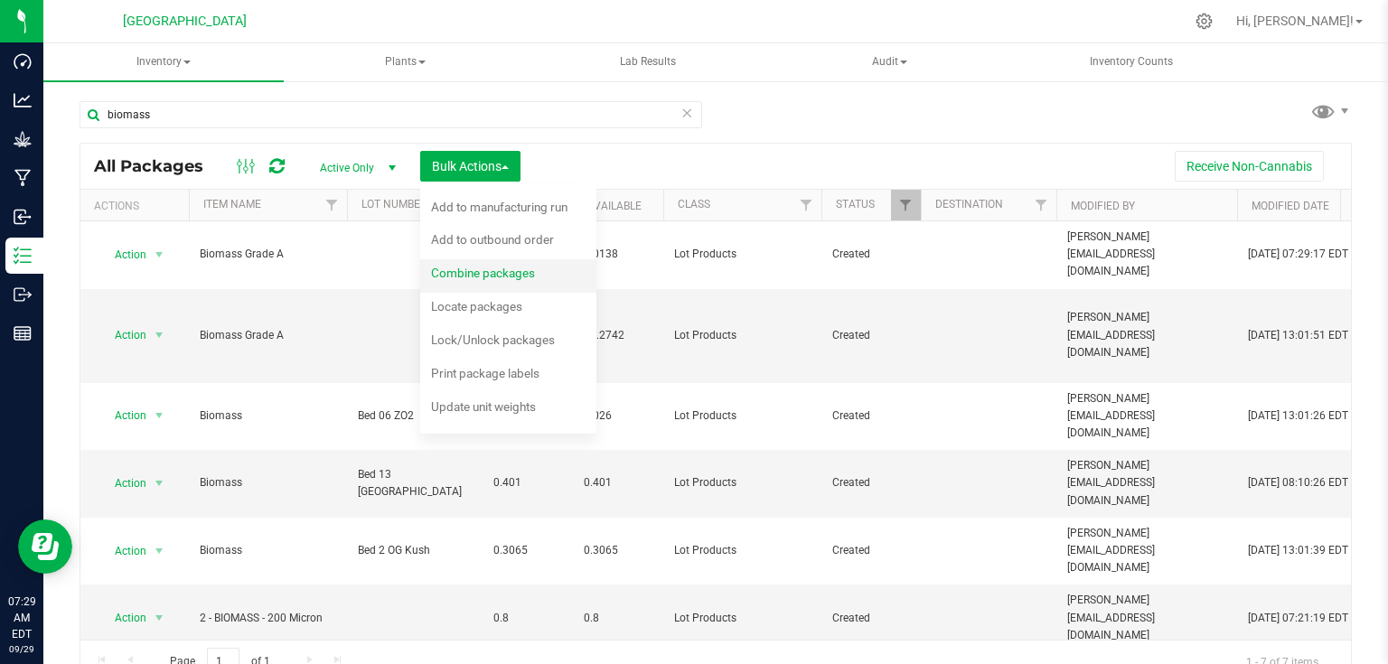
click at [445, 272] on span "Combine packages" at bounding box center [483, 273] width 104 height 14
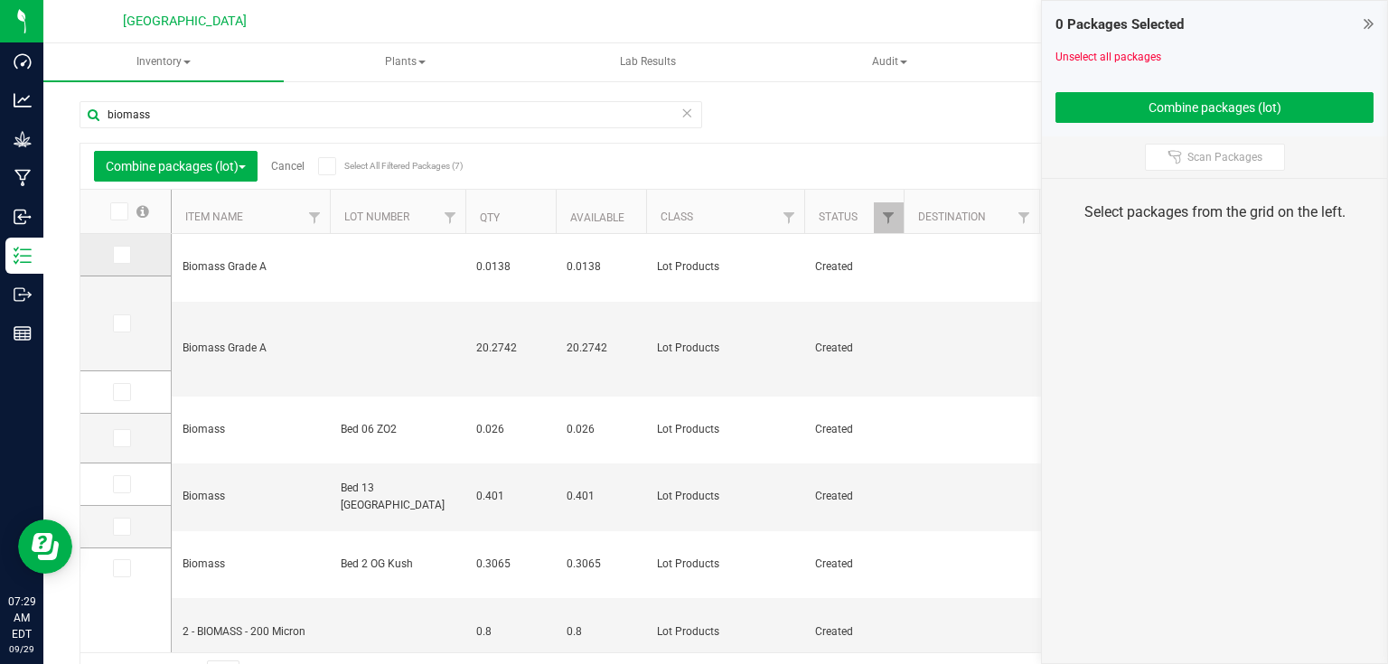
click at [118, 255] on icon at bounding box center [121, 255] width 12 height 0
click at [0, 0] on input "checkbox" at bounding box center [0, 0] width 0 height 0
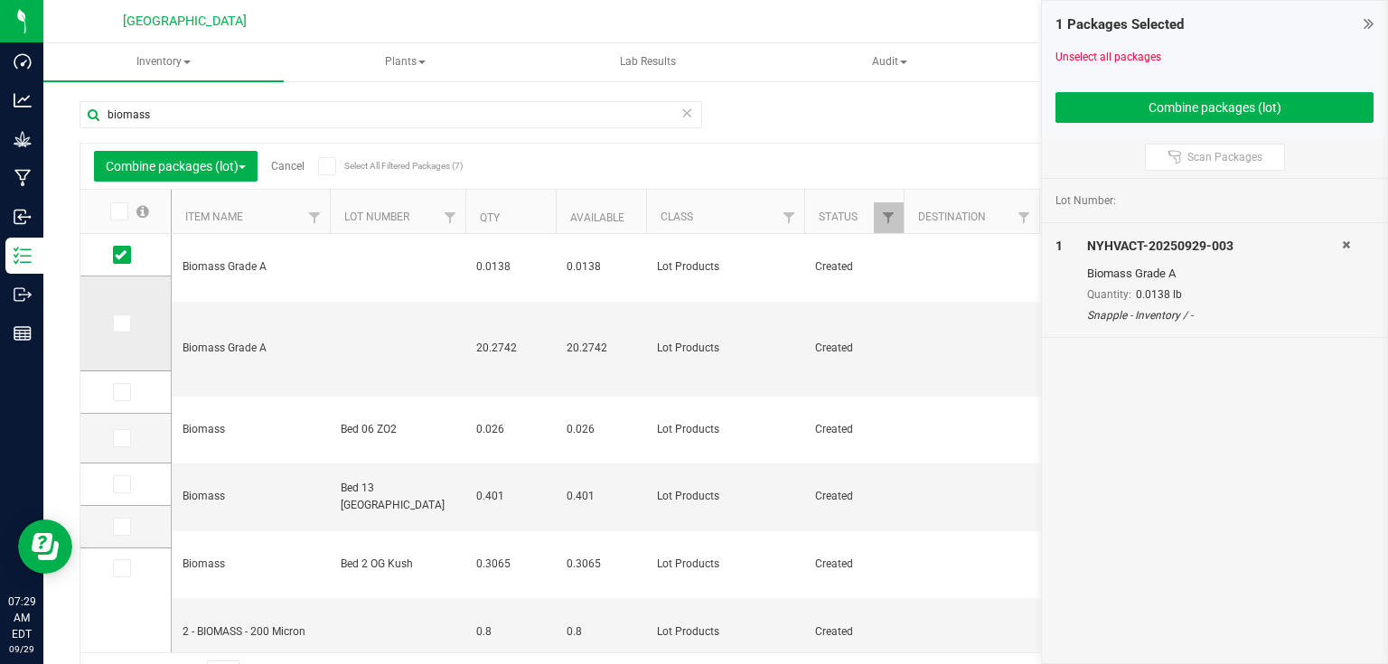
click at [119, 324] on icon at bounding box center [121, 324] width 12 height 0
click at [0, 0] on input "checkbox" at bounding box center [0, 0] width 0 height 0
click at [1142, 125] on div "2 Packages Selected Unselect all packages Combine packages (lot)" at bounding box center [1214, 69] width 345 height 136
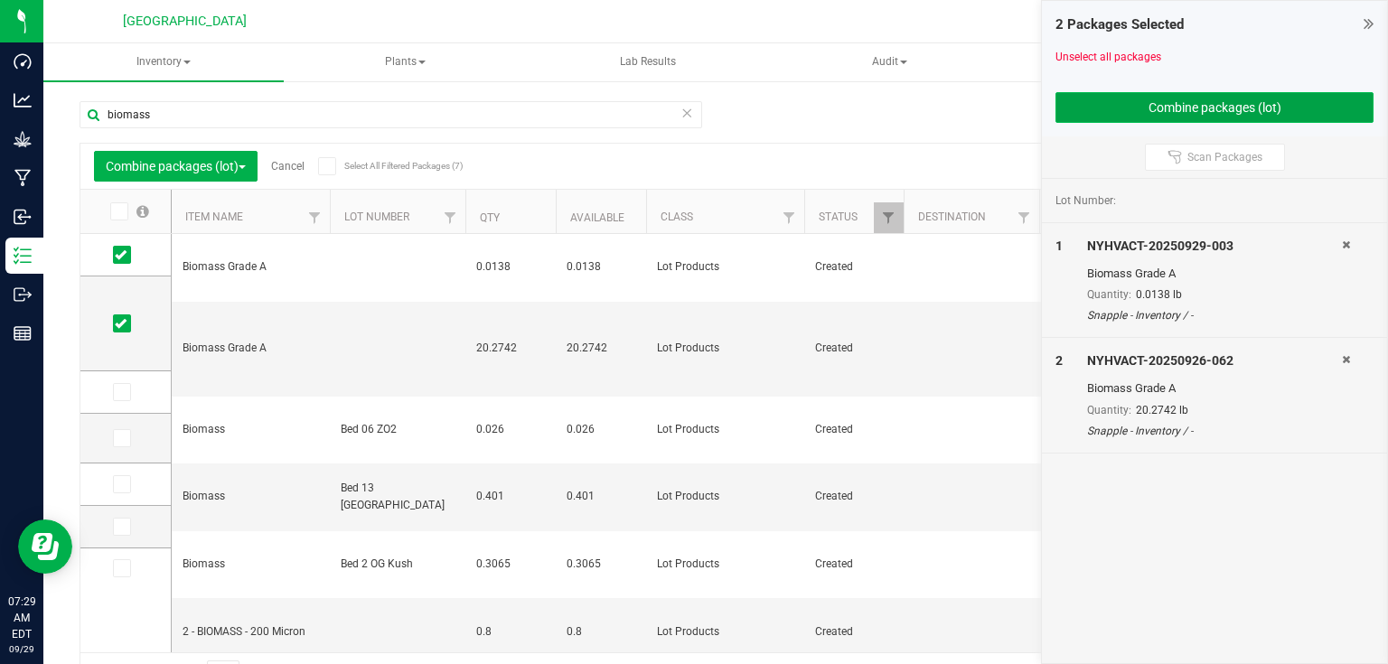
click at [1146, 119] on button "Combine packages (lot)" at bounding box center [1215, 107] width 318 height 31
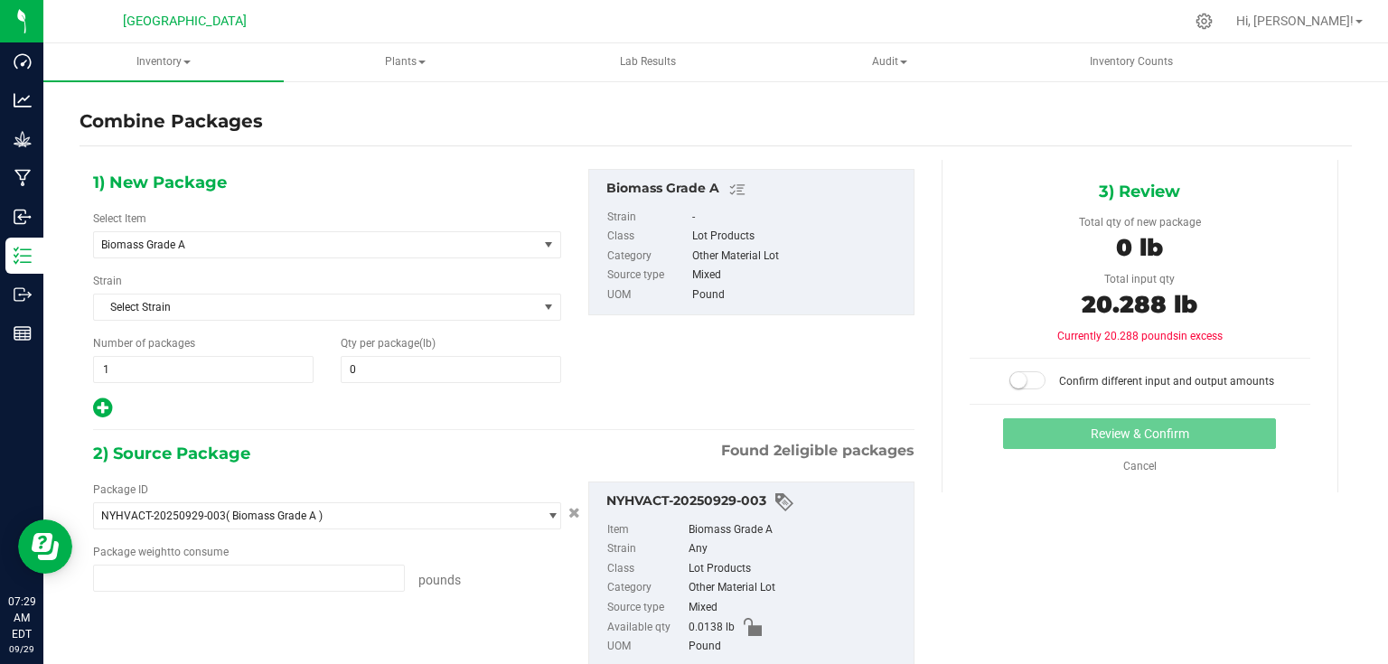
type input "0.0138 lb"
type input "20.2742 lb"
click at [383, 371] on span at bounding box center [451, 369] width 221 height 27
type input "20.288"
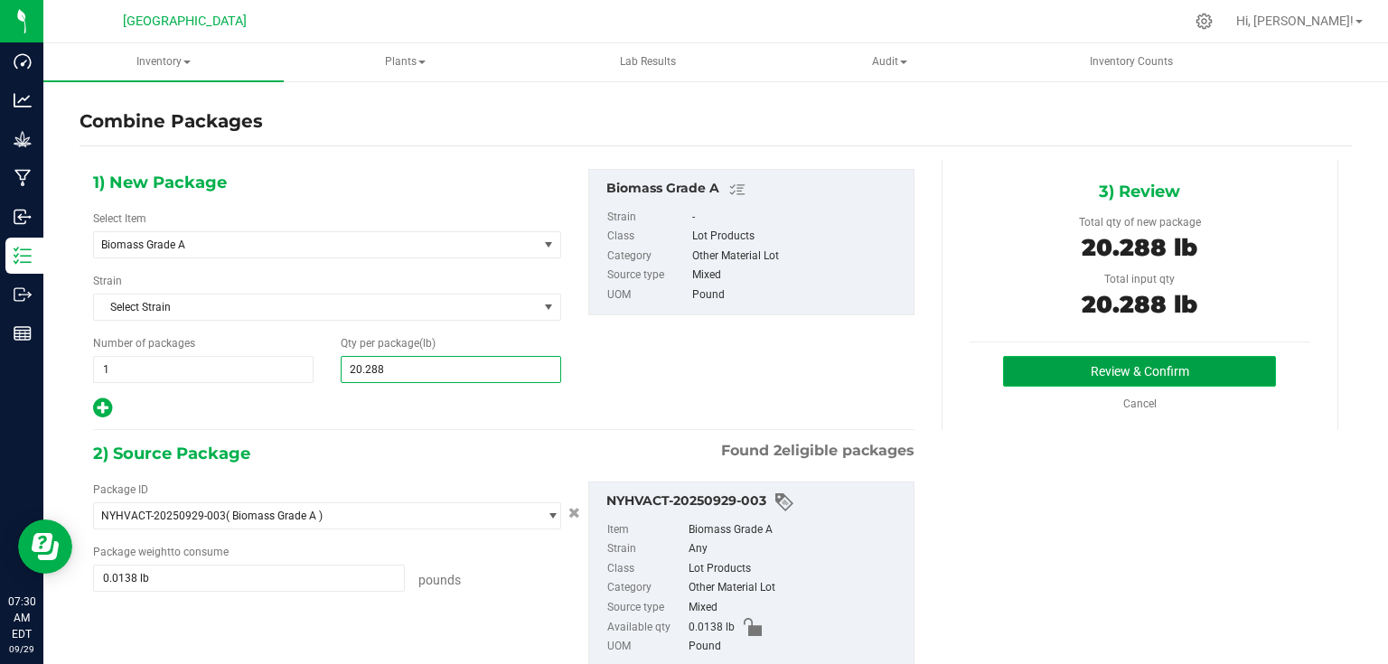
type input "20"
click at [1122, 375] on button "Review & Confirm" at bounding box center [1139, 371] width 273 height 31
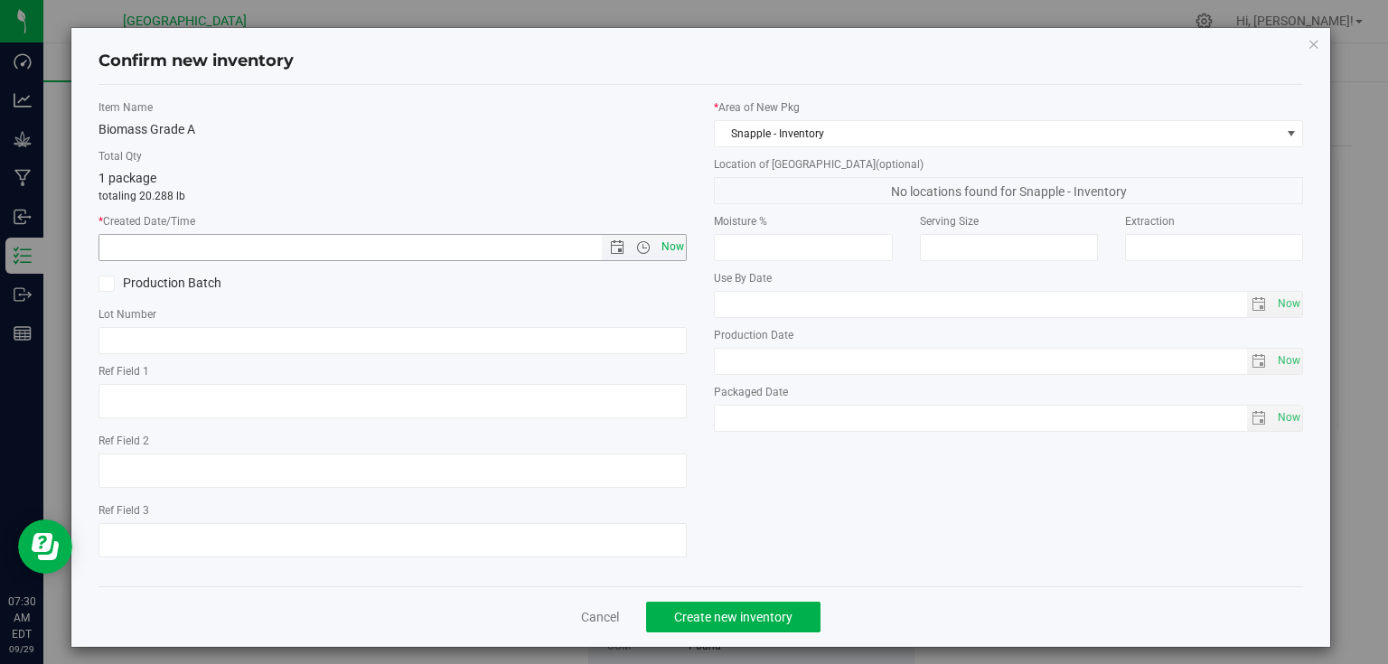
click at [664, 242] on span "Now" at bounding box center [672, 247] width 31 height 26
type input "[DATE] 7:30 AM"
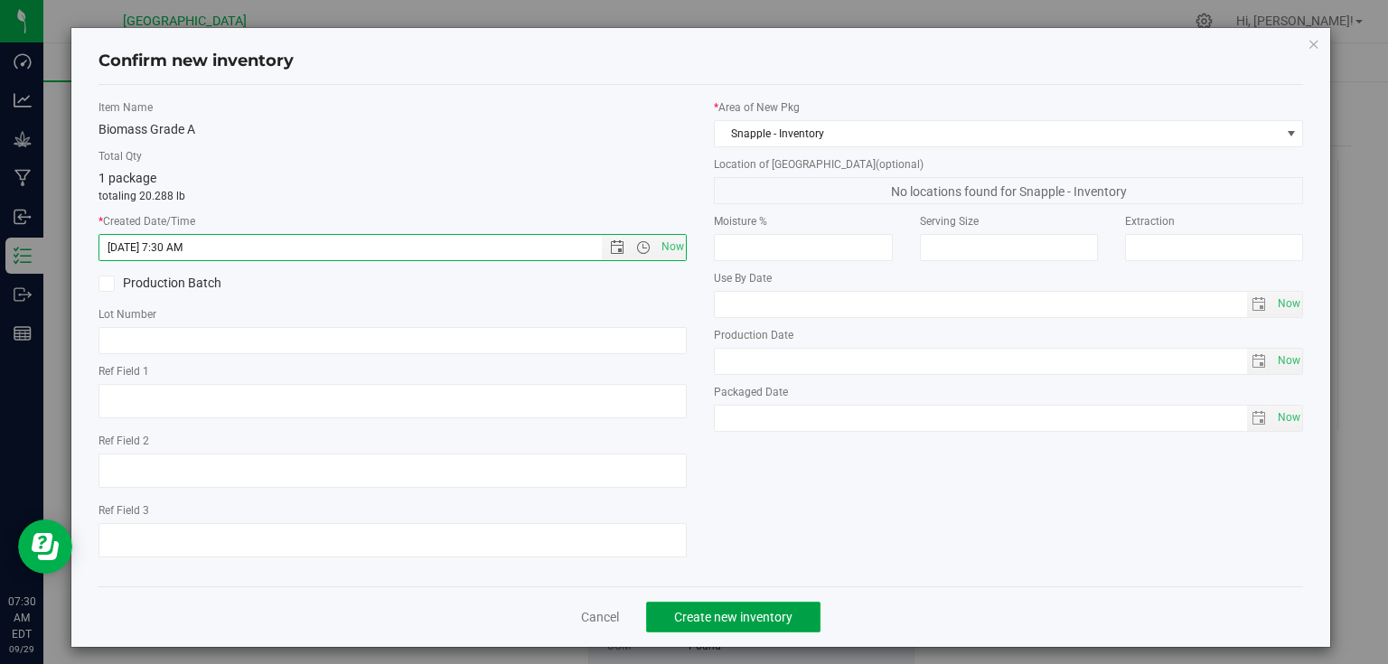
click at [726, 617] on span "Create new inventory" at bounding box center [733, 617] width 118 height 14
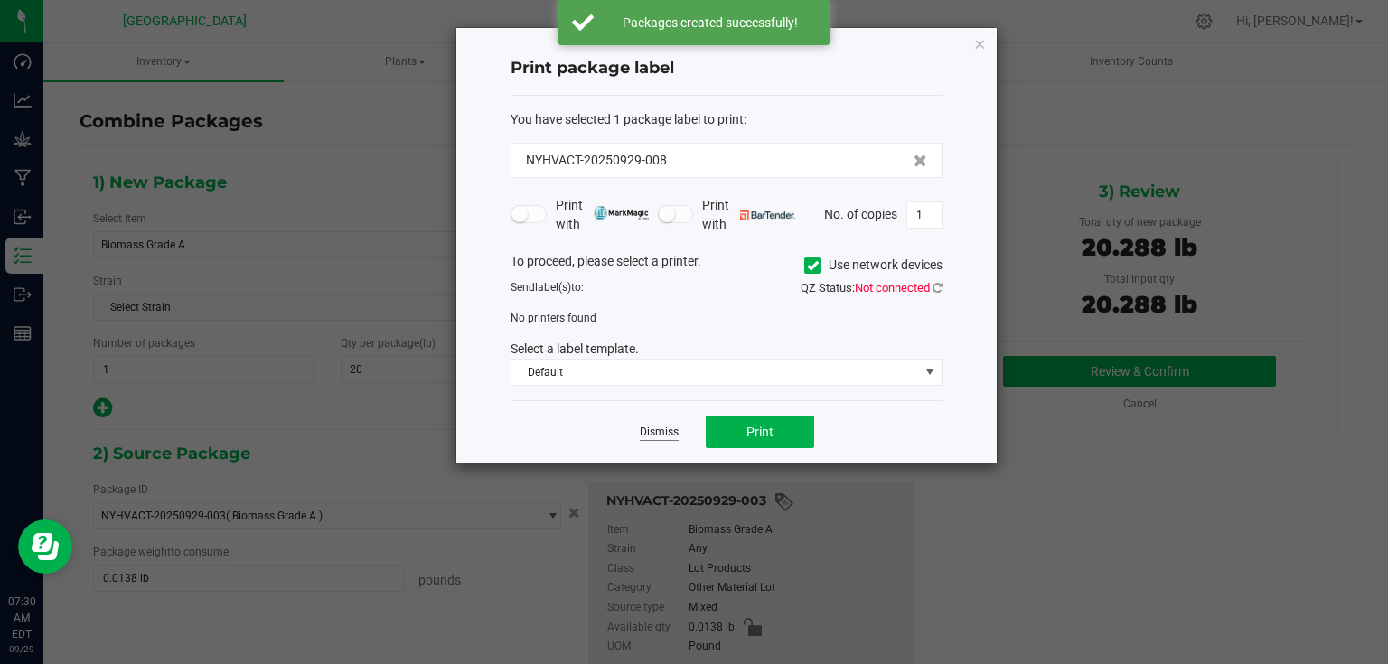
click at [659, 429] on link "Dismiss" at bounding box center [659, 432] width 39 height 15
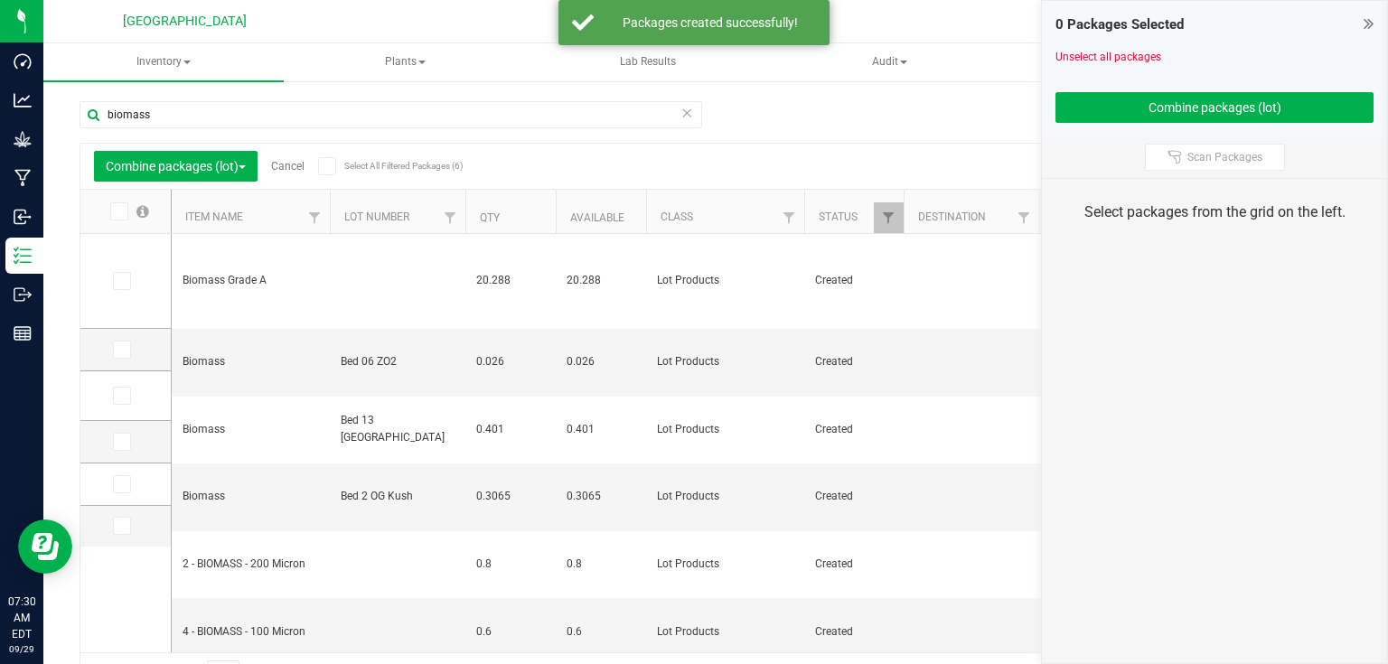
click at [1374, 21] on icon at bounding box center [1369, 23] width 10 height 18
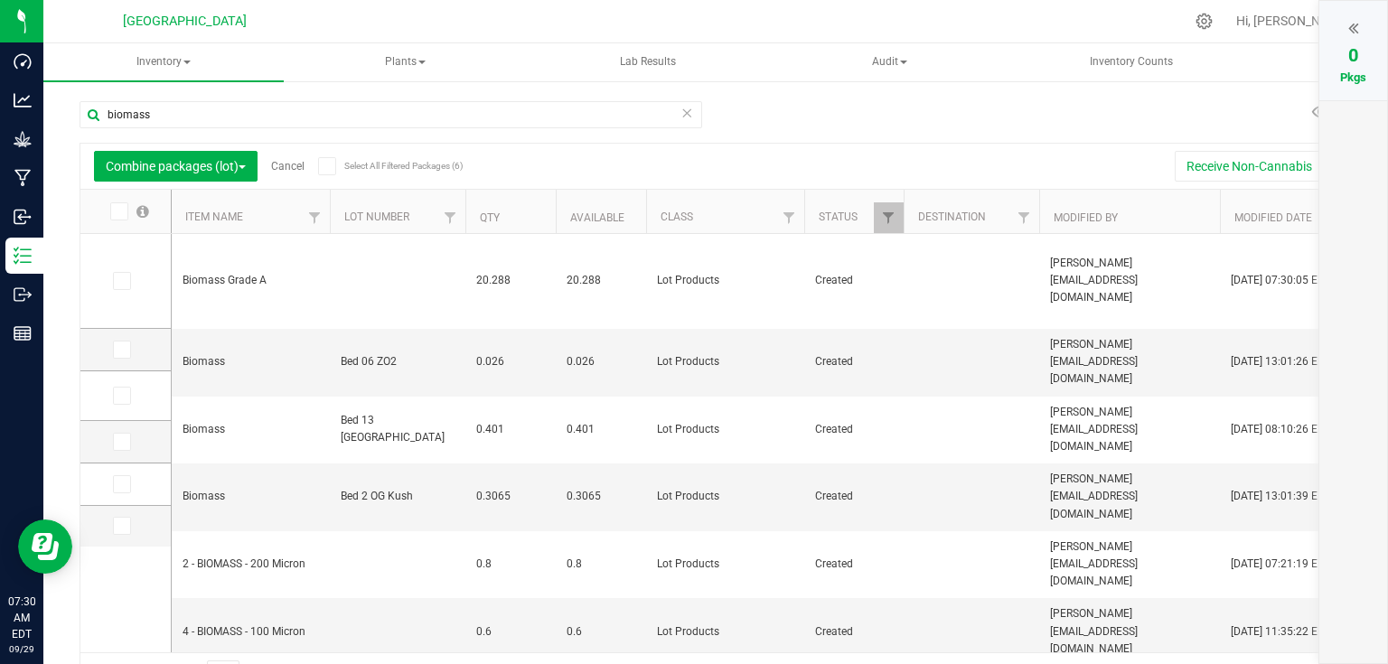
click at [286, 164] on link "Cancel" at bounding box center [287, 166] width 33 height 13
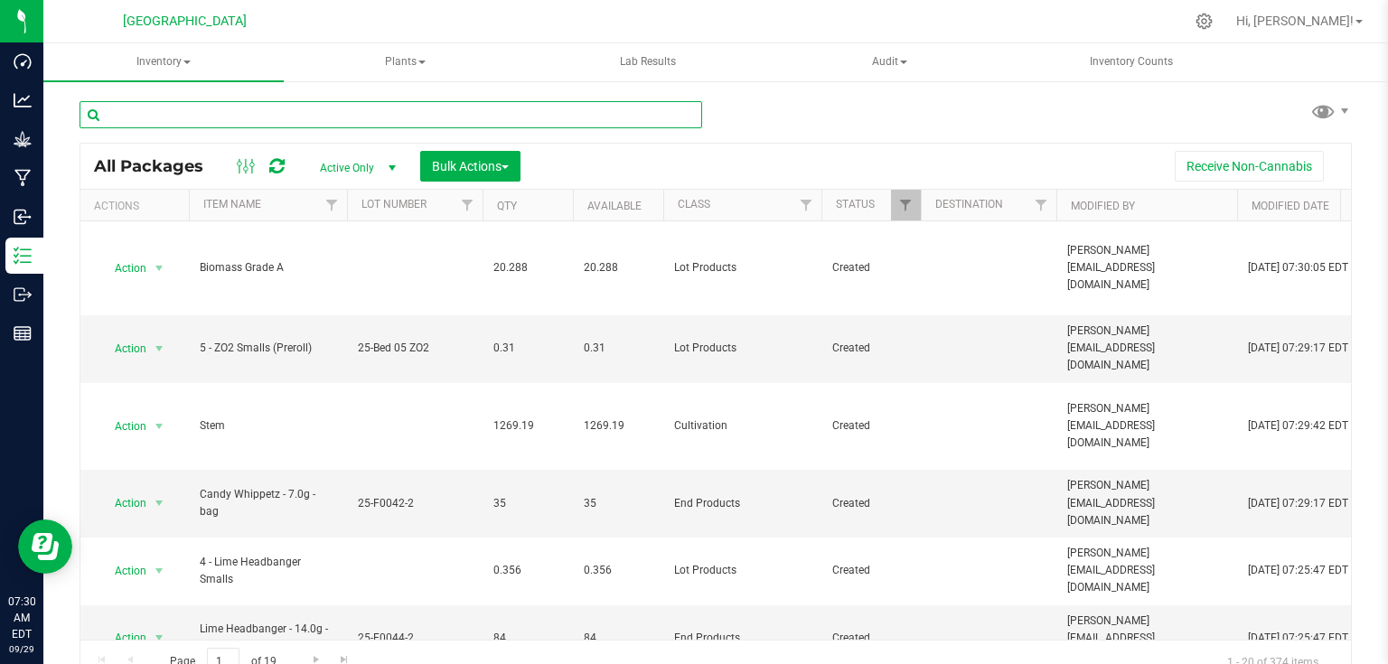
click at [289, 119] on input "text" at bounding box center [391, 114] width 623 height 27
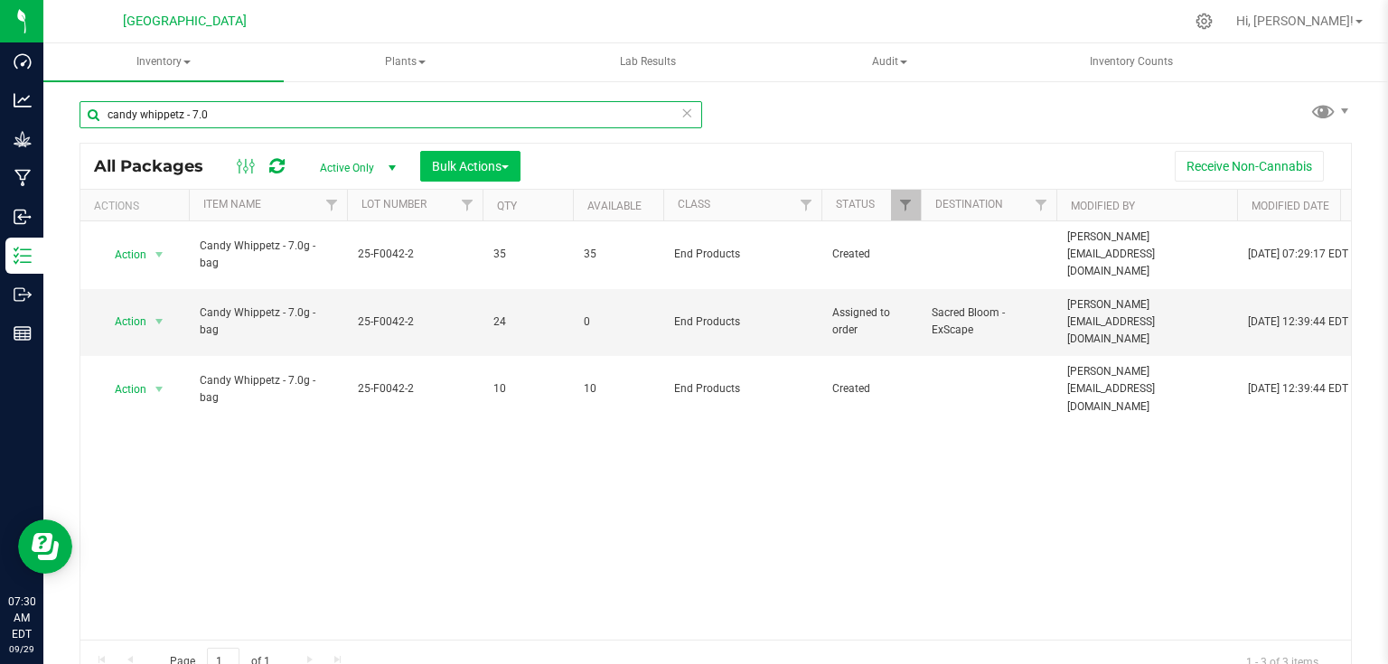
type input "candy whippetz - 7.0"
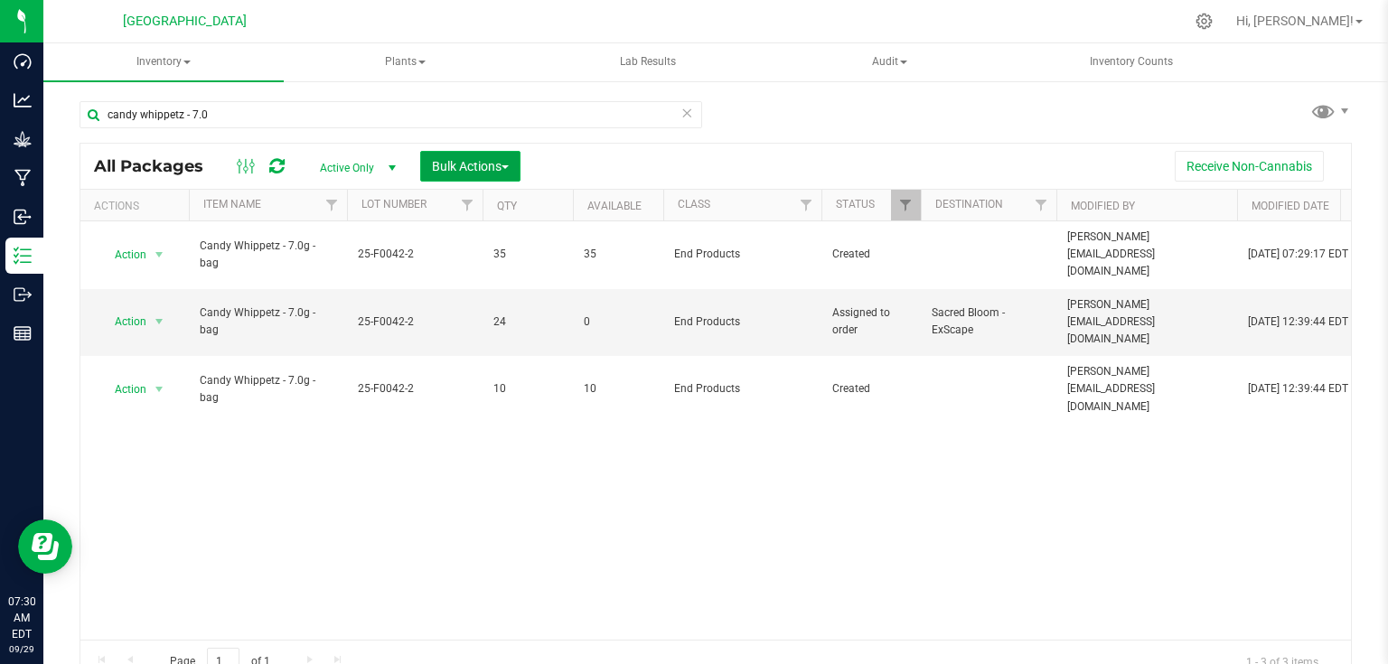
click at [466, 163] on span "Bulk Actions" at bounding box center [470, 166] width 77 height 14
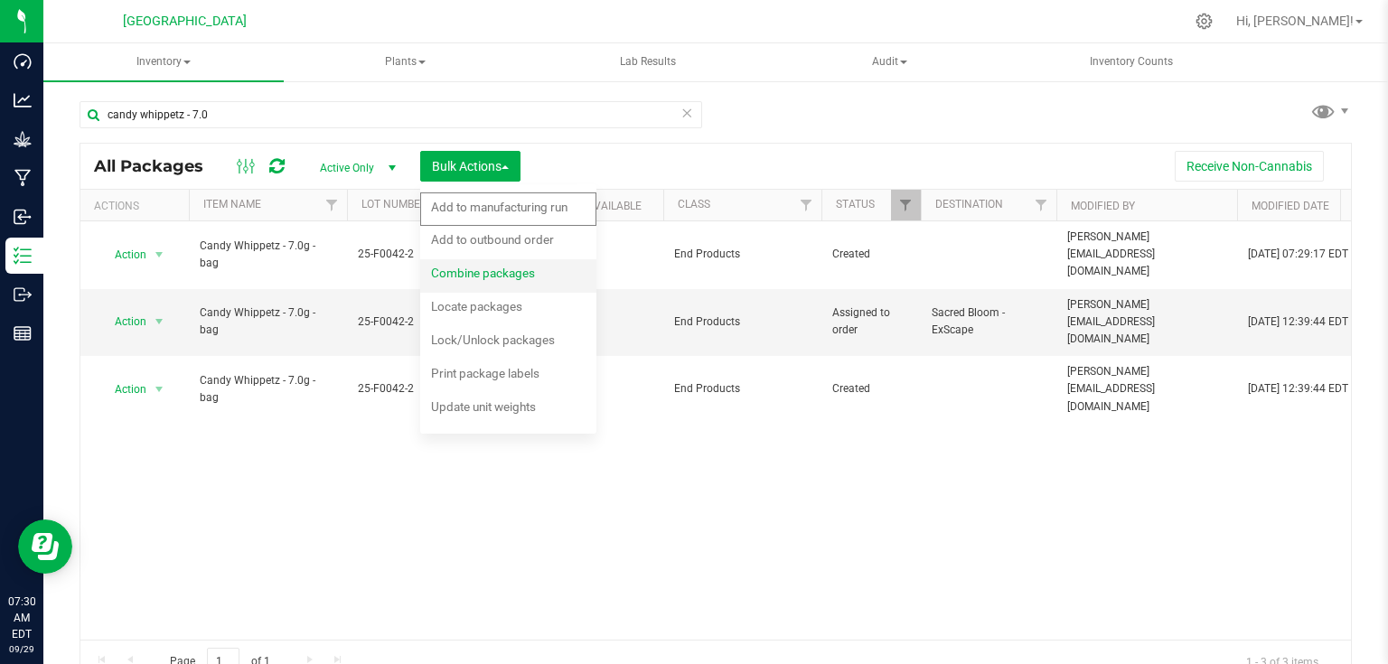
click at [470, 266] on span "Combine packages" at bounding box center [483, 273] width 104 height 14
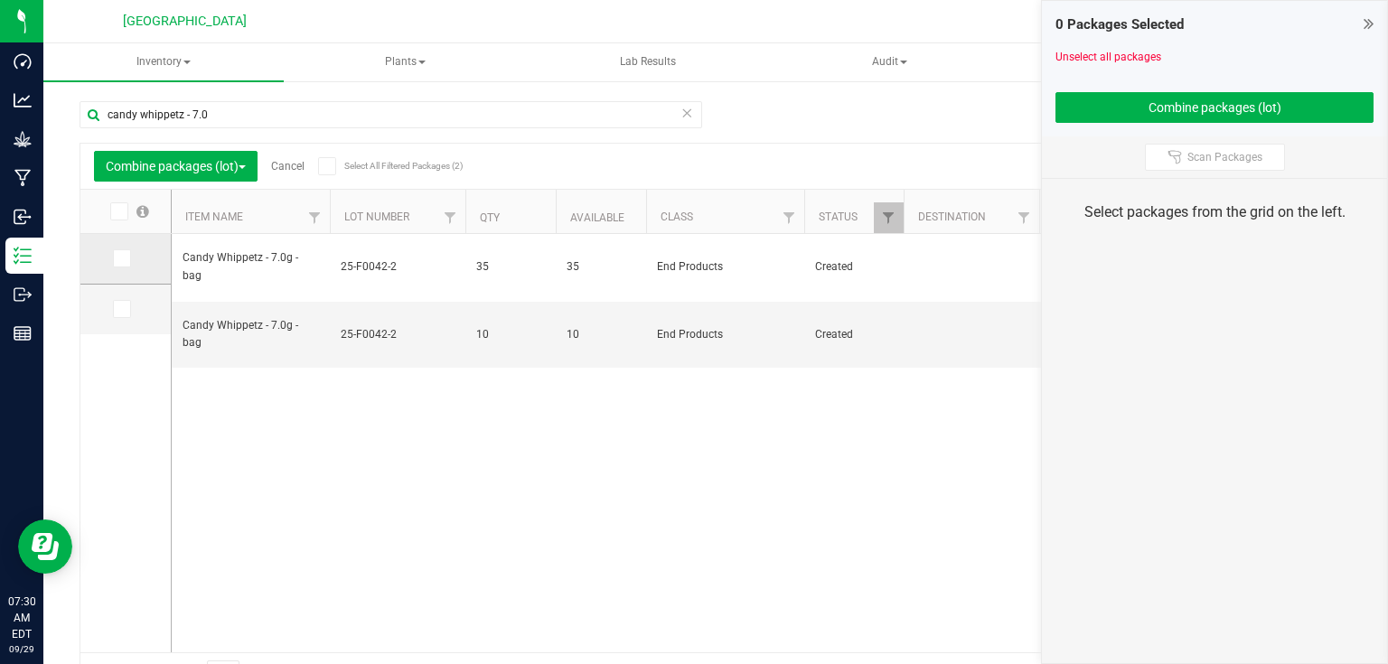
click at [115, 258] on icon at bounding box center [121, 258] width 12 height 0
click at [0, 0] on input "checkbox" at bounding box center [0, 0] width 0 height 0
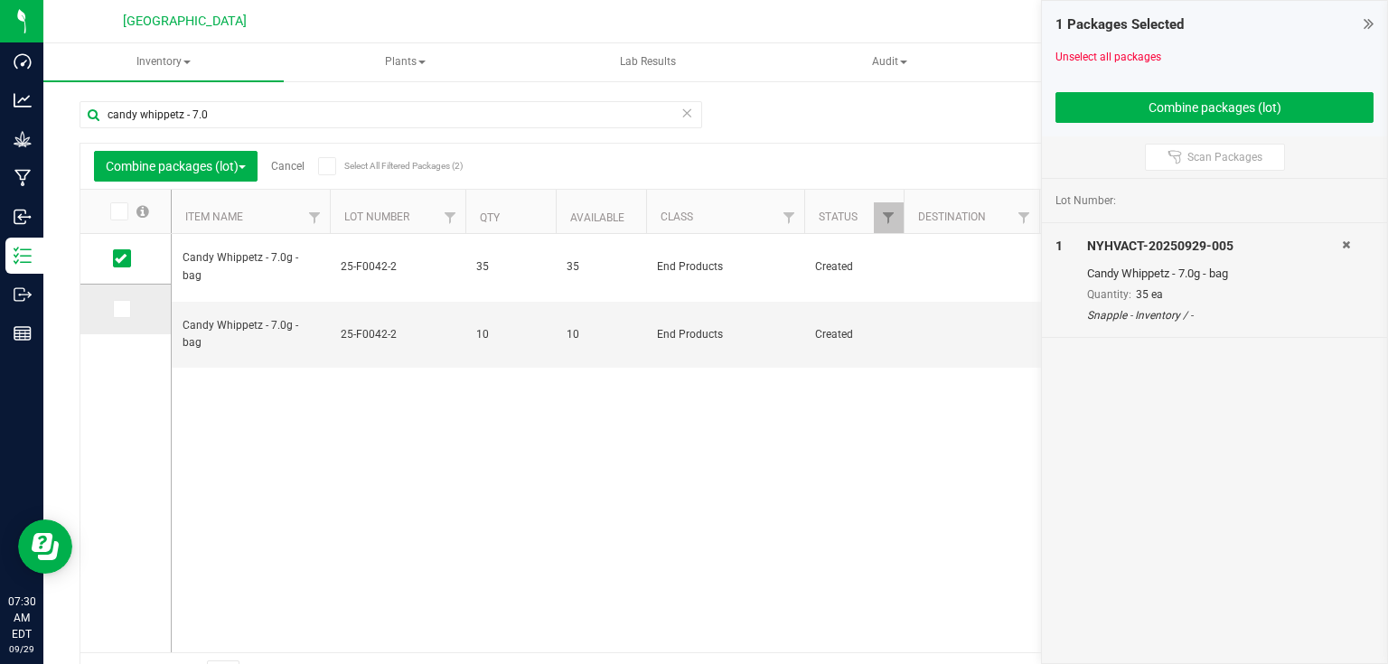
click at [125, 309] on icon at bounding box center [121, 309] width 12 height 0
click at [0, 0] on input "checkbox" at bounding box center [0, 0] width 0 height 0
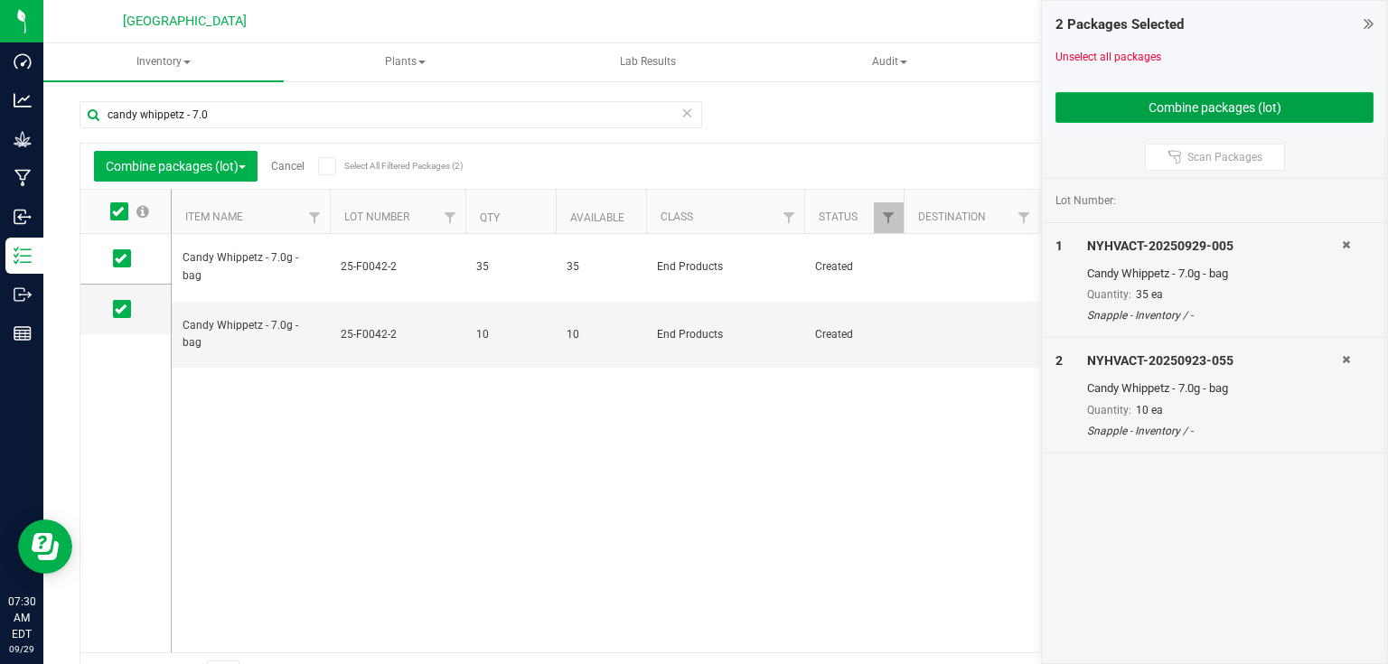
click at [1258, 100] on button "Combine packages (lot)" at bounding box center [1215, 107] width 318 height 31
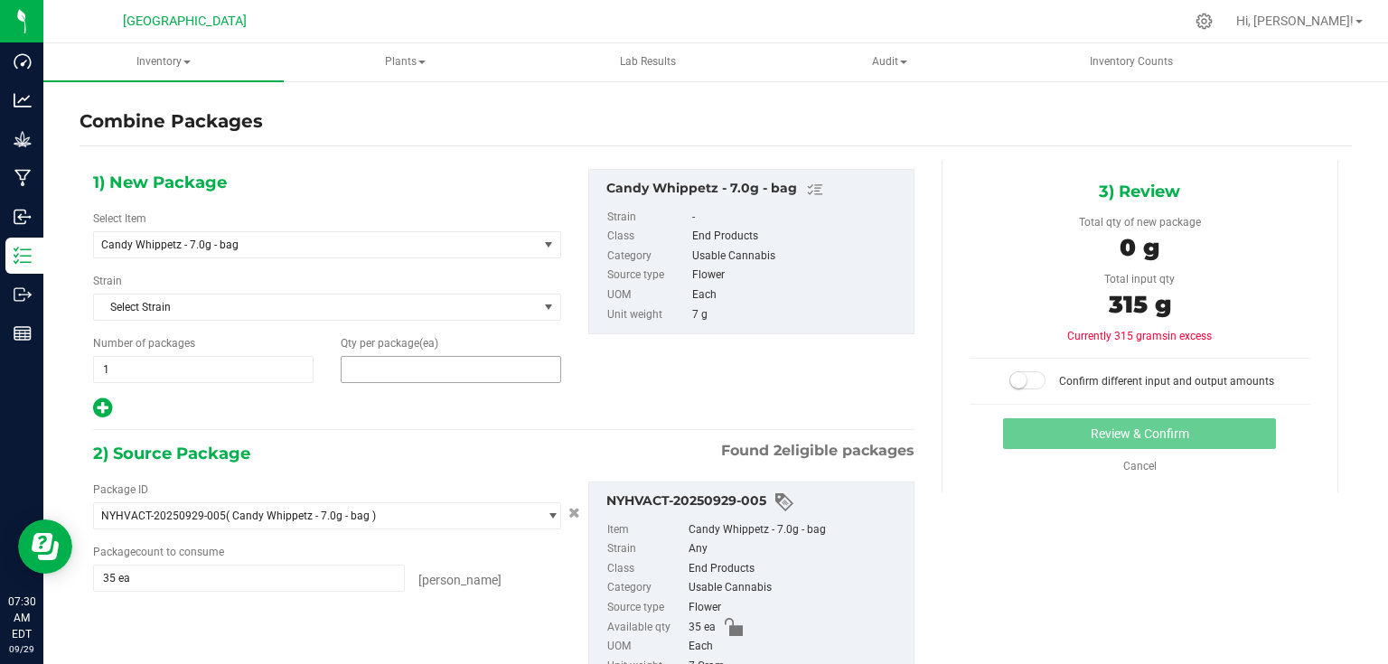
click at [483, 373] on span at bounding box center [451, 369] width 221 height 27
type input "45"
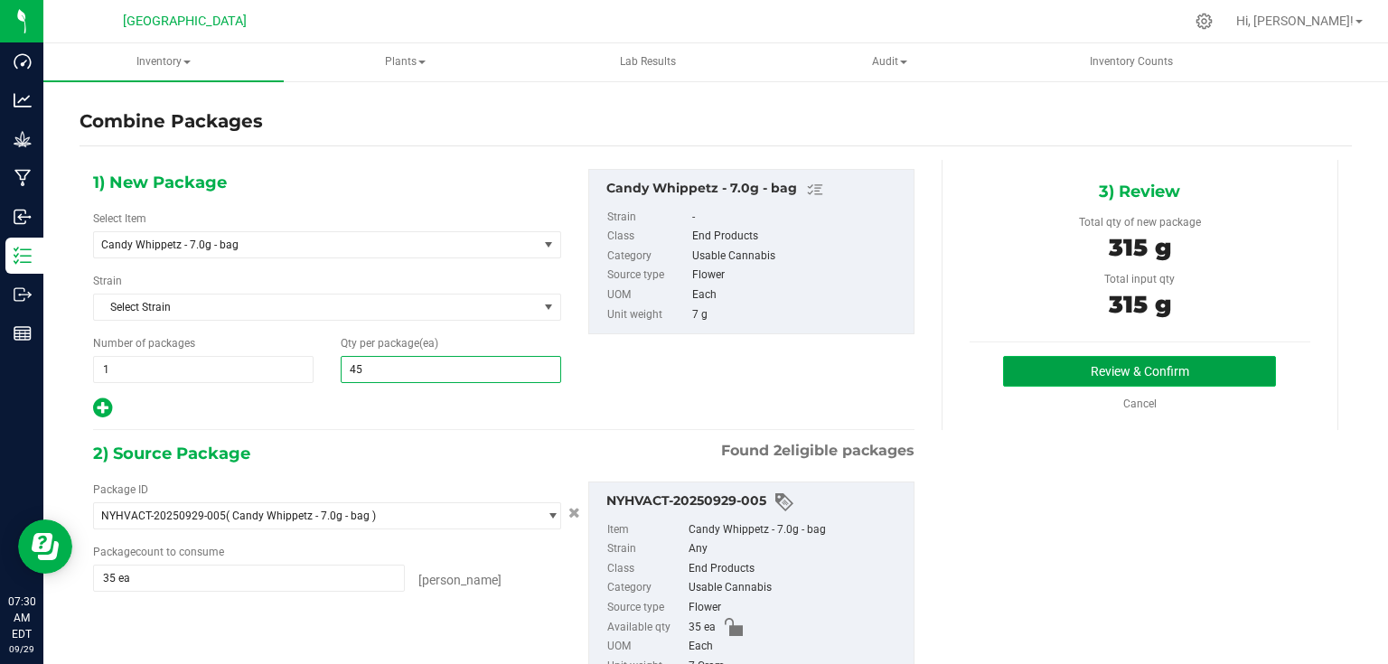
type input "45"
click at [1074, 361] on button "Review & Confirm" at bounding box center [1139, 371] width 273 height 31
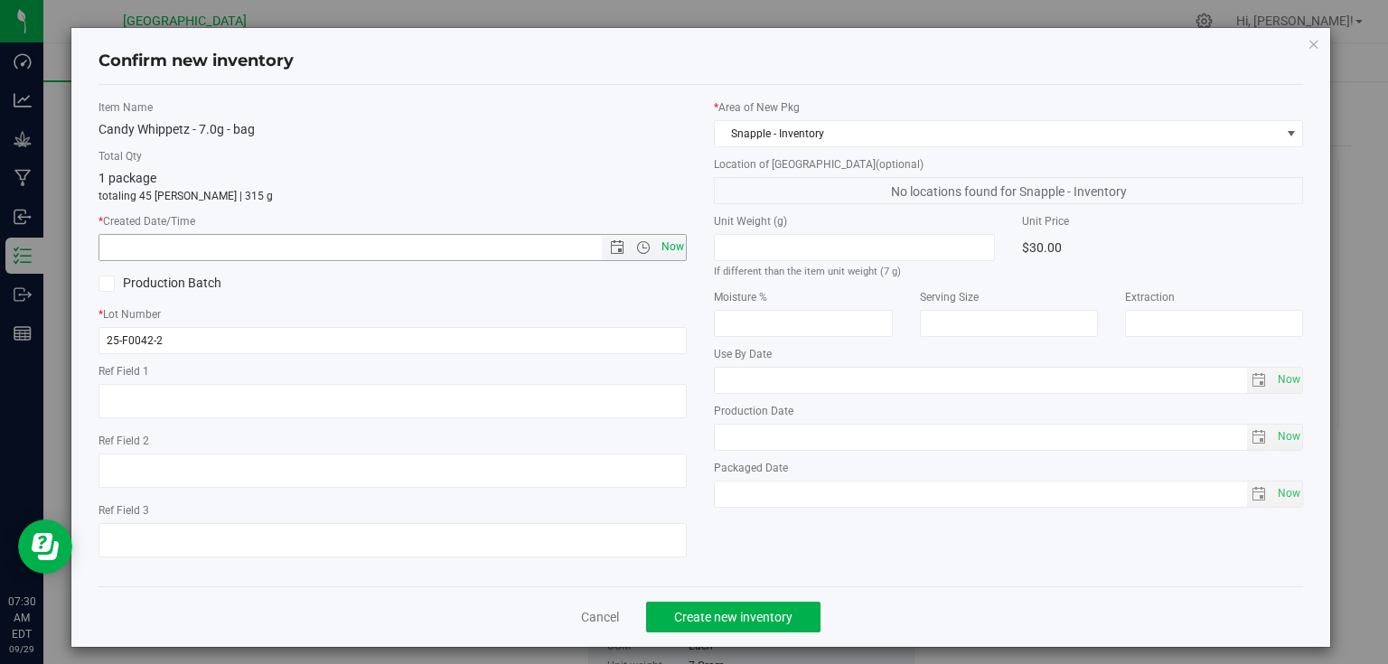
click at [670, 249] on span "Now" at bounding box center [672, 247] width 31 height 26
type input "[DATE] 7:30 AM"
click at [730, 637] on div "Cancel Create new inventory" at bounding box center [702, 617] width 1206 height 61
click at [737, 622] on span "Create new inventory" at bounding box center [733, 617] width 118 height 14
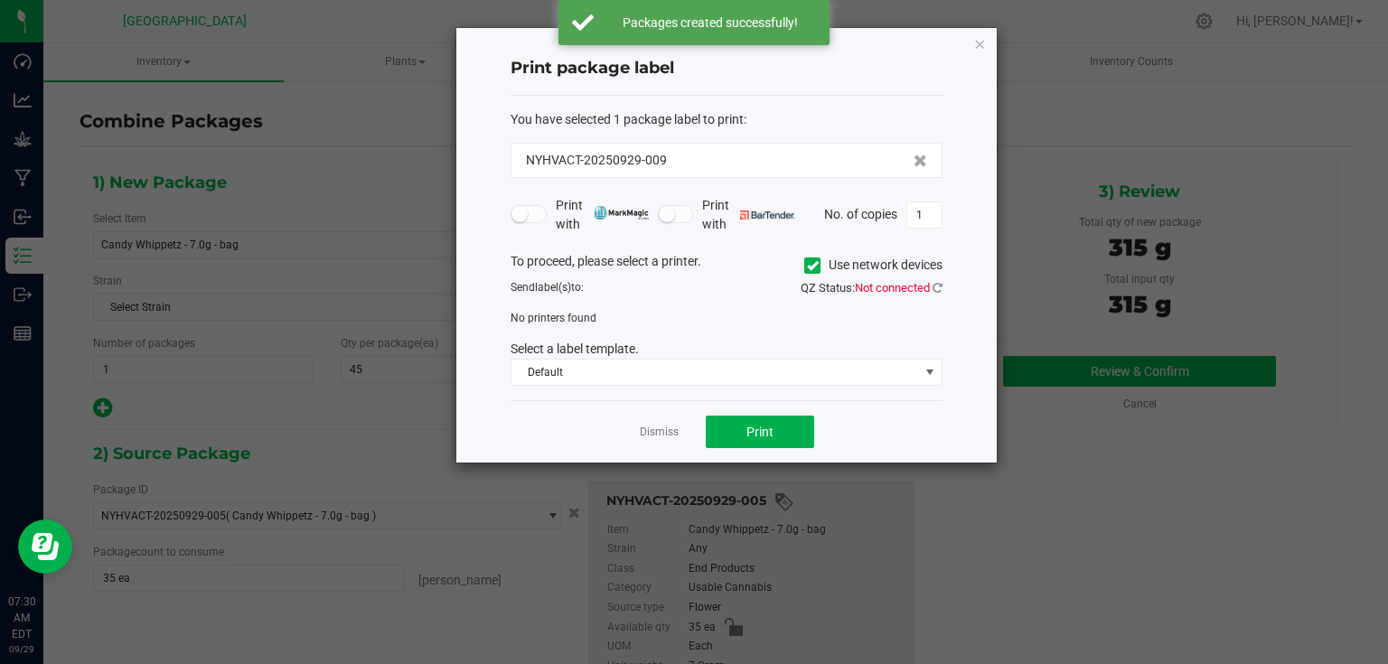
click at [655, 441] on div "Dismiss Print" at bounding box center [727, 431] width 432 height 62
click at [655, 436] on link "Dismiss" at bounding box center [659, 432] width 39 height 15
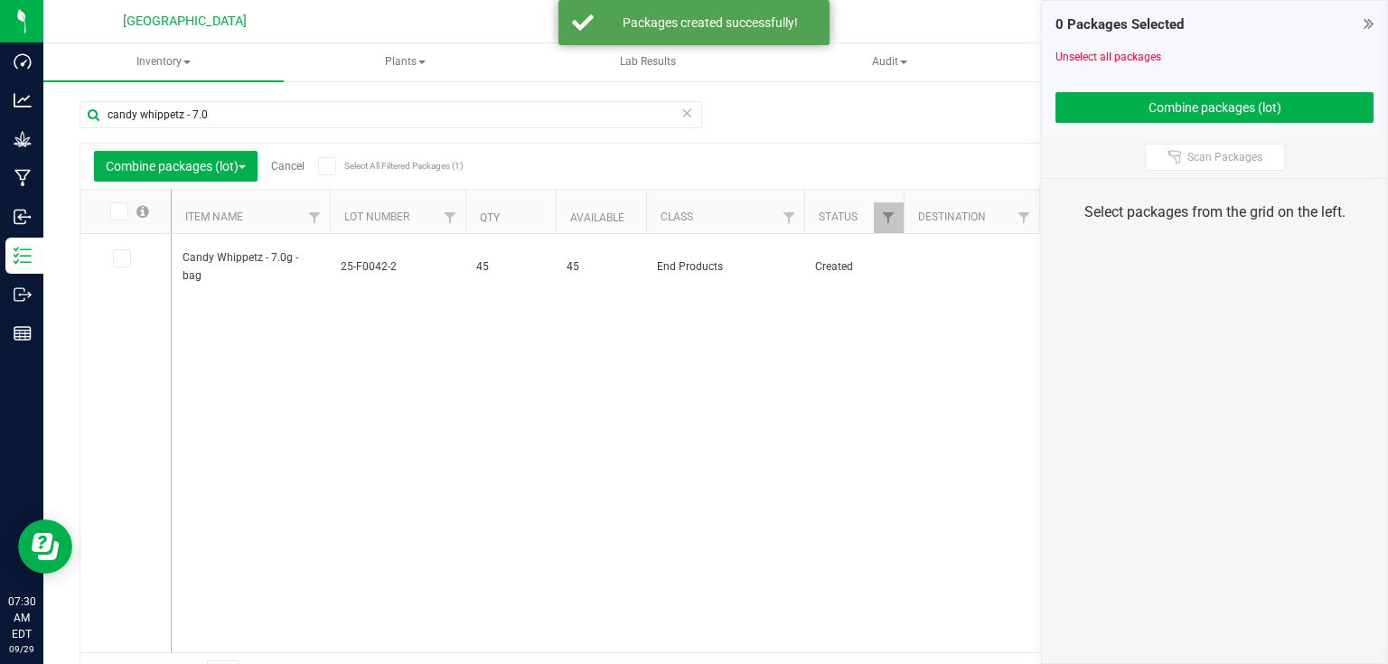
click at [1366, 22] on icon at bounding box center [1369, 23] width 10 height 18
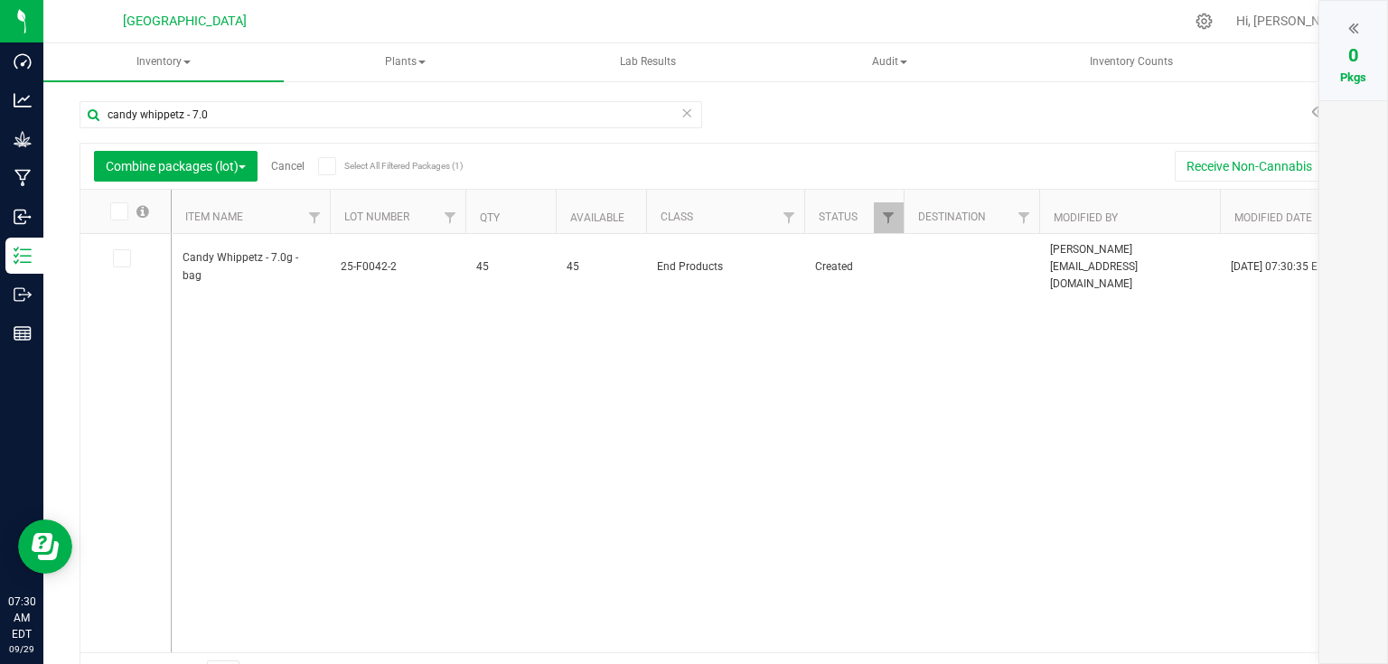
click at [285, 164] on link "Cancel" at bounding box center [287, 166] width 33 height 13
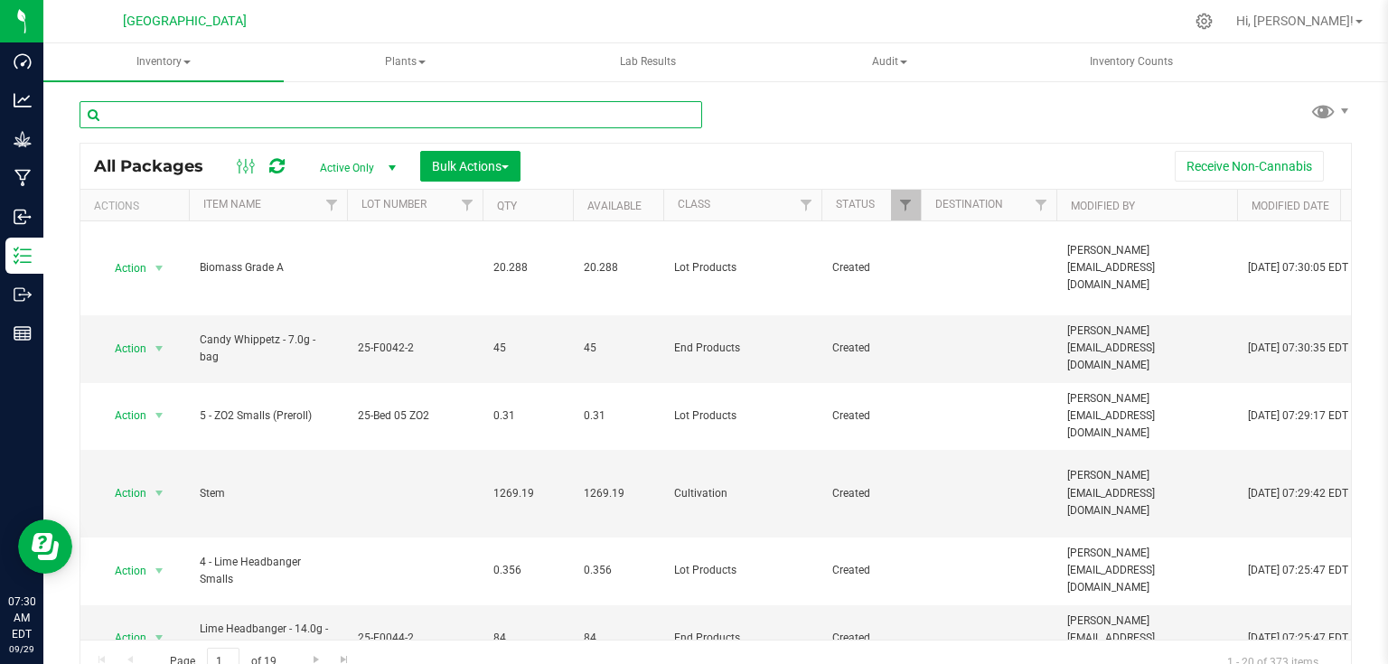
click at [174, 108] on input "text" at bounding box center [391, 114] width 623 height 27
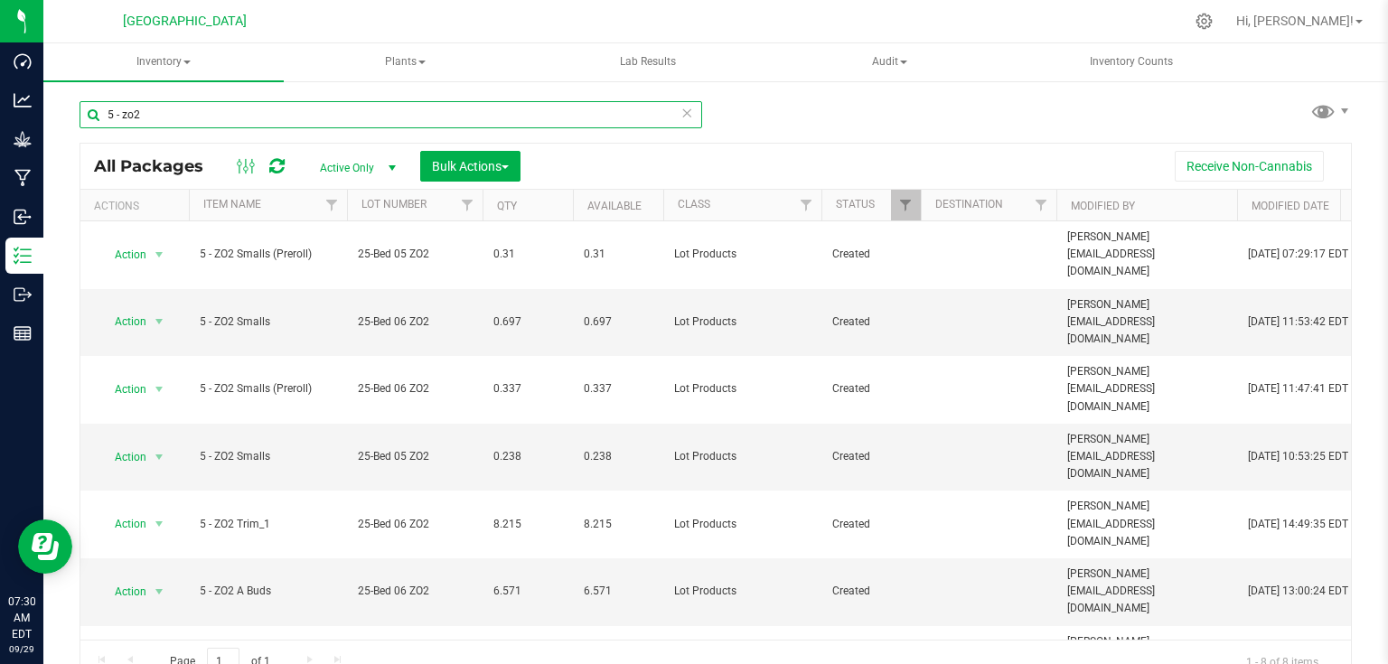
type input "5 - zo2"
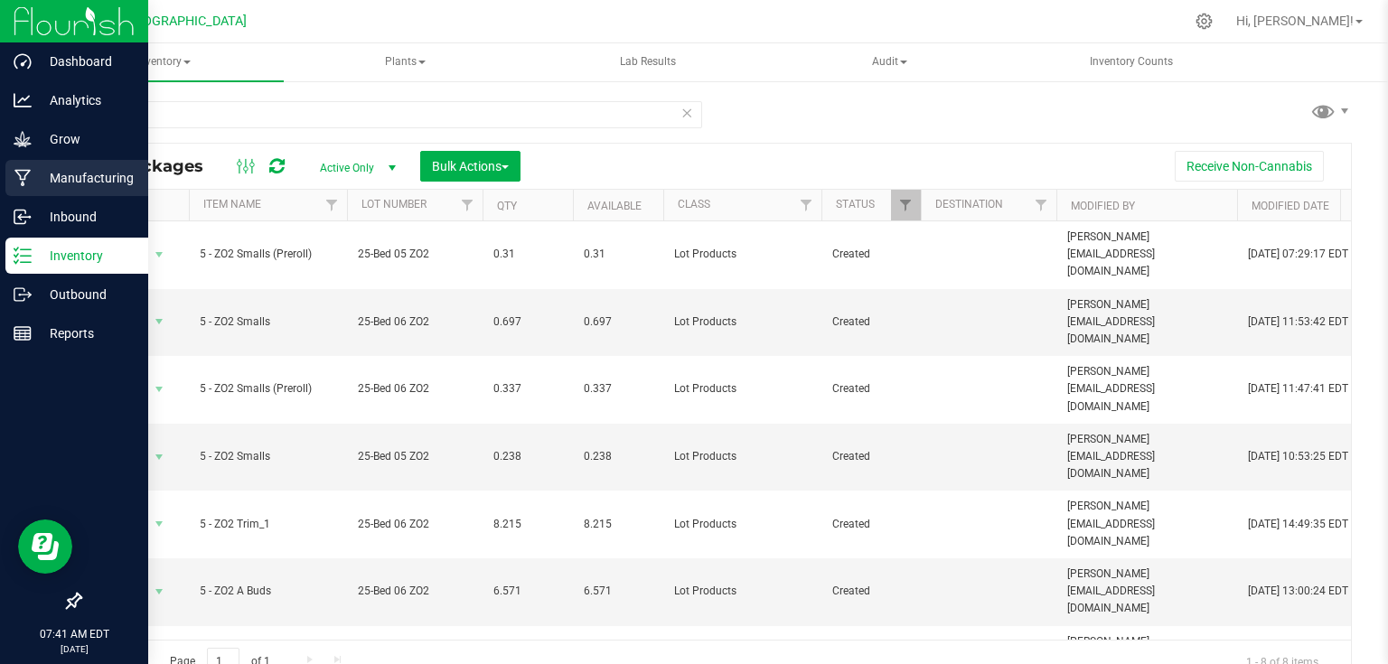
click at [56, 174] on p "Manufacturing" at bounding box center [86, 178] width 108 height 22
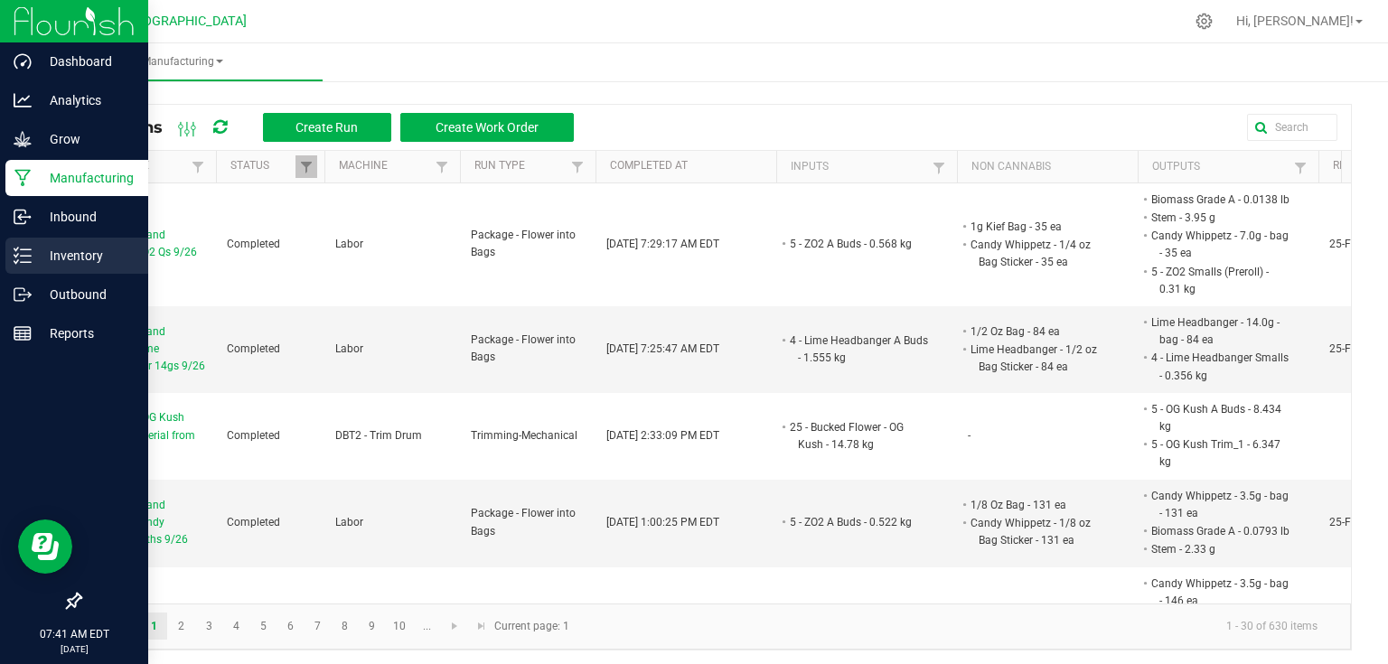
click at [77, 264] on p "Inventory" at bounding box center [86, 256] width 108 height 22
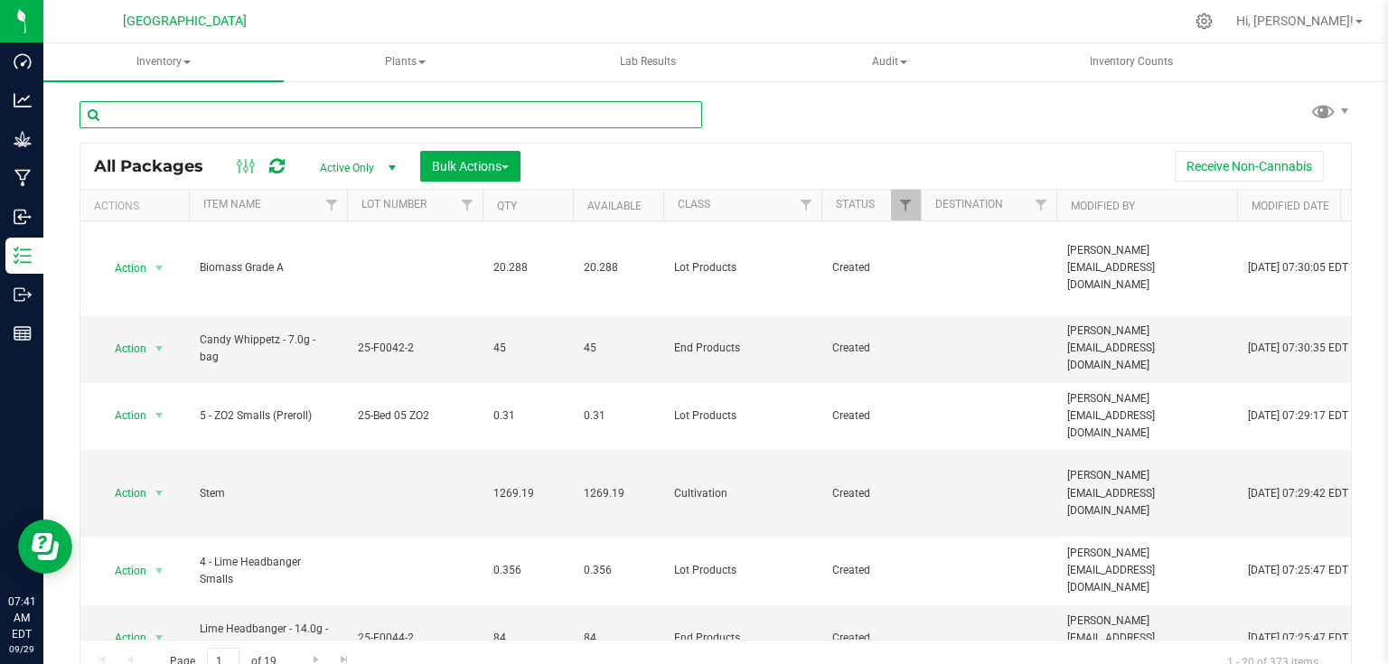
click at [232, 116] on input "text" at bounding box center [391, 114] width 623 height 27
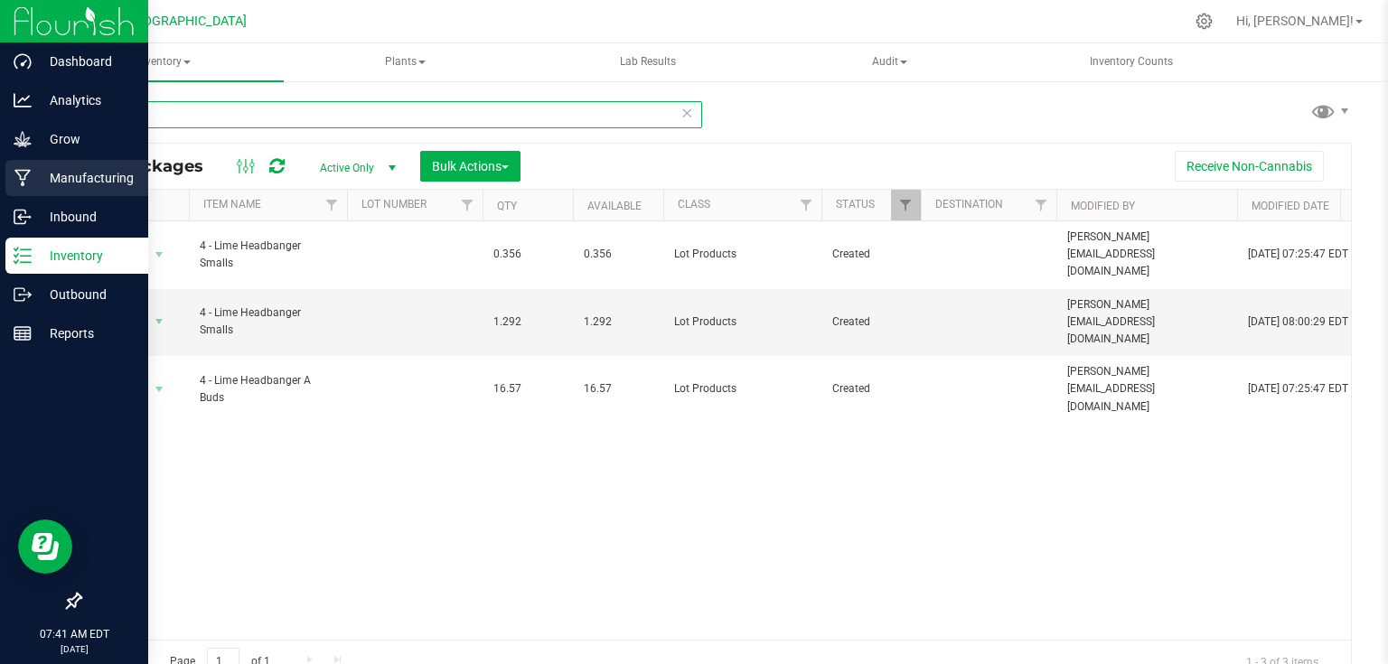
type input "4 - lime"
click at [33, 179] on p "Manufacturing" at bounding box center [86, 178] width 108 height 22
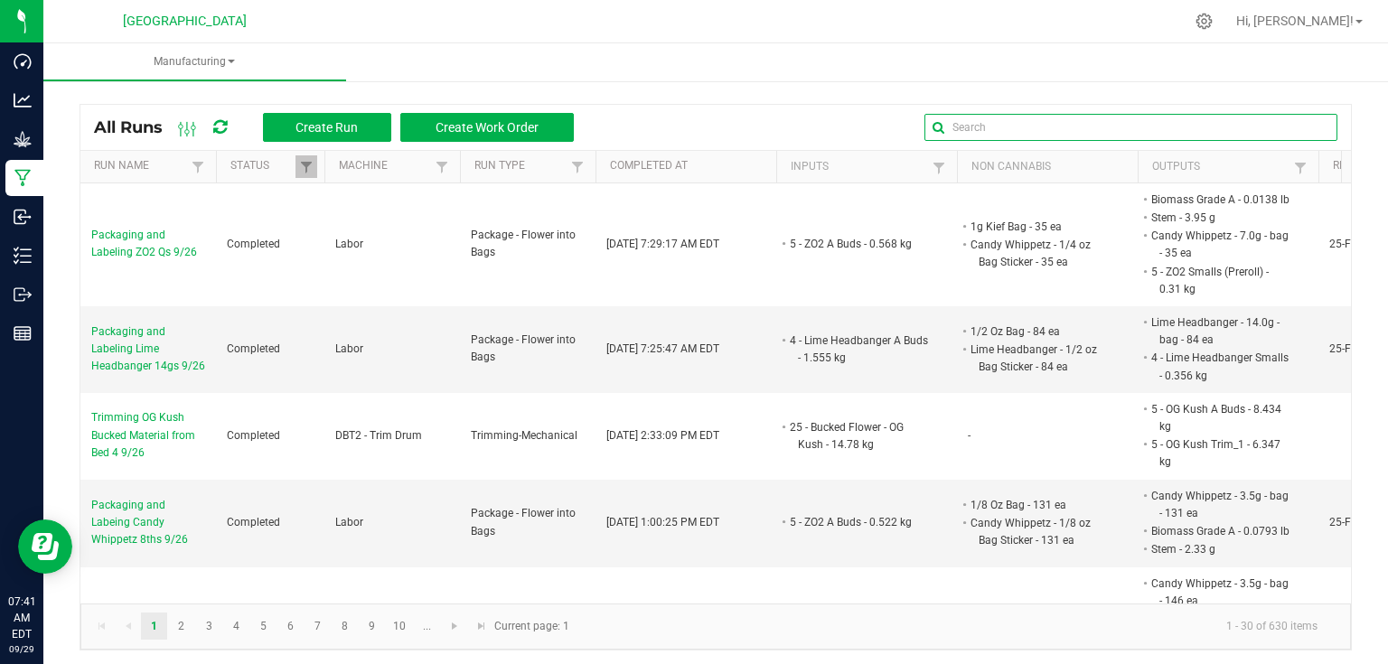
click at [1316, 130] on global-search-input-ngx at bounding box center [1130, 127] width 413 height 13
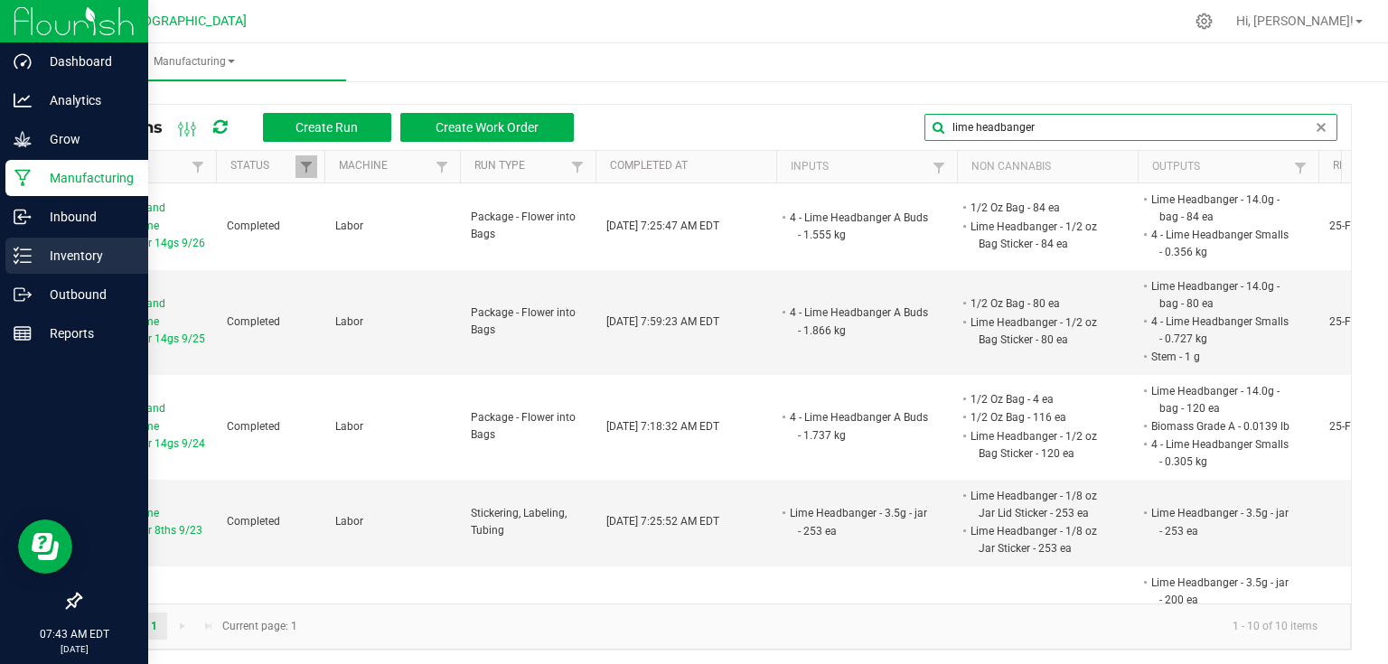
type input "lime headbanger"
click at [60, 243] on div "Inventory" at bounding box center [76, 256] width 143 height 36
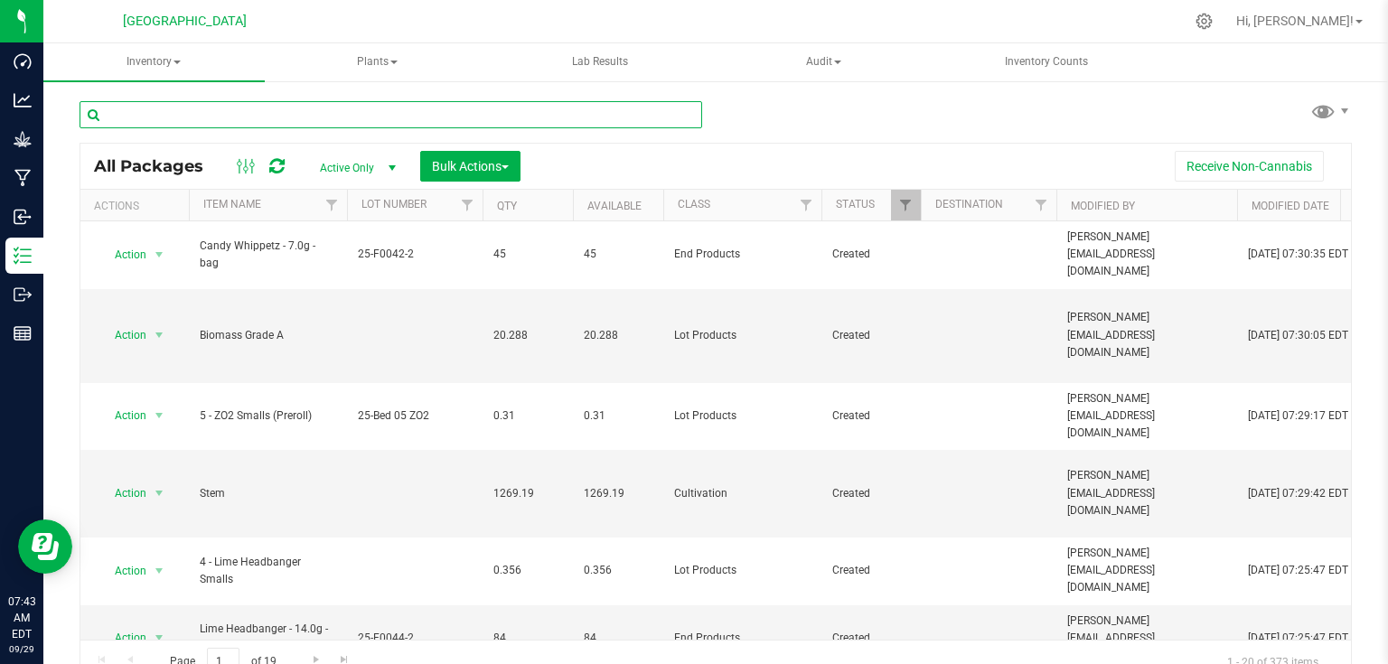
click at [224, 105] on input "text" at bounding box center [391, 114] width 623 height 27
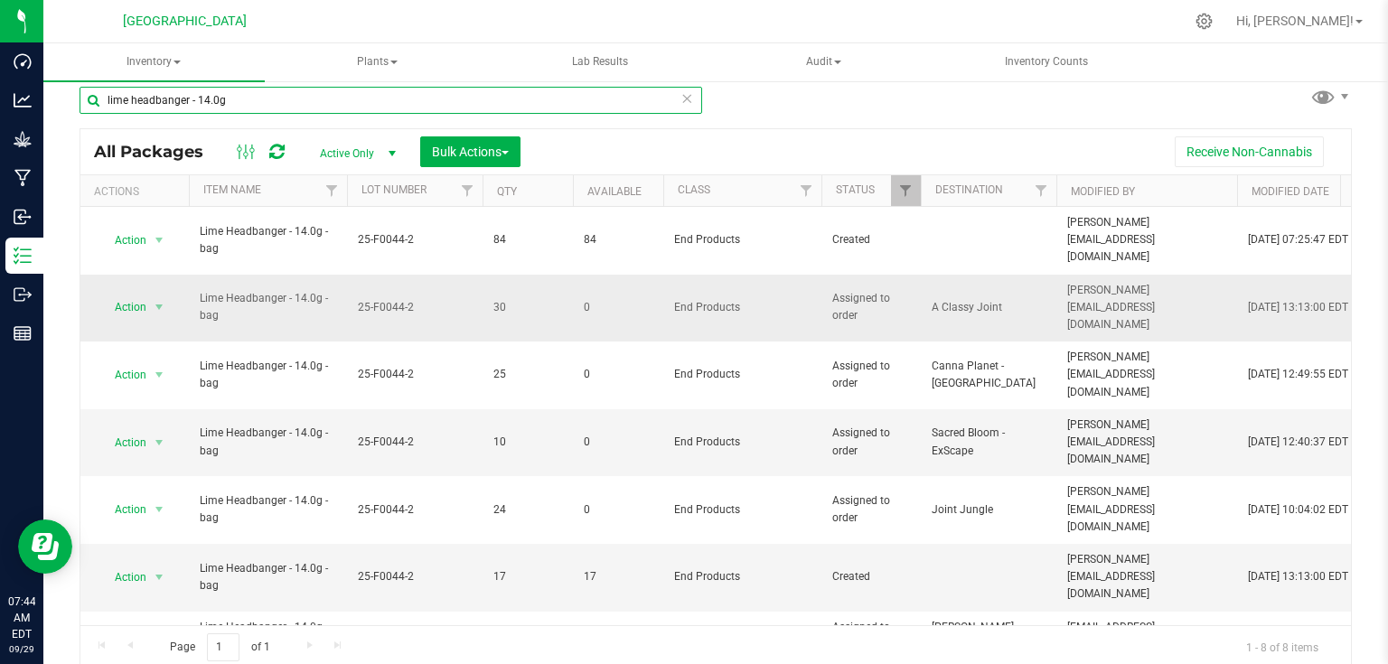
scroll to position [18, 0]
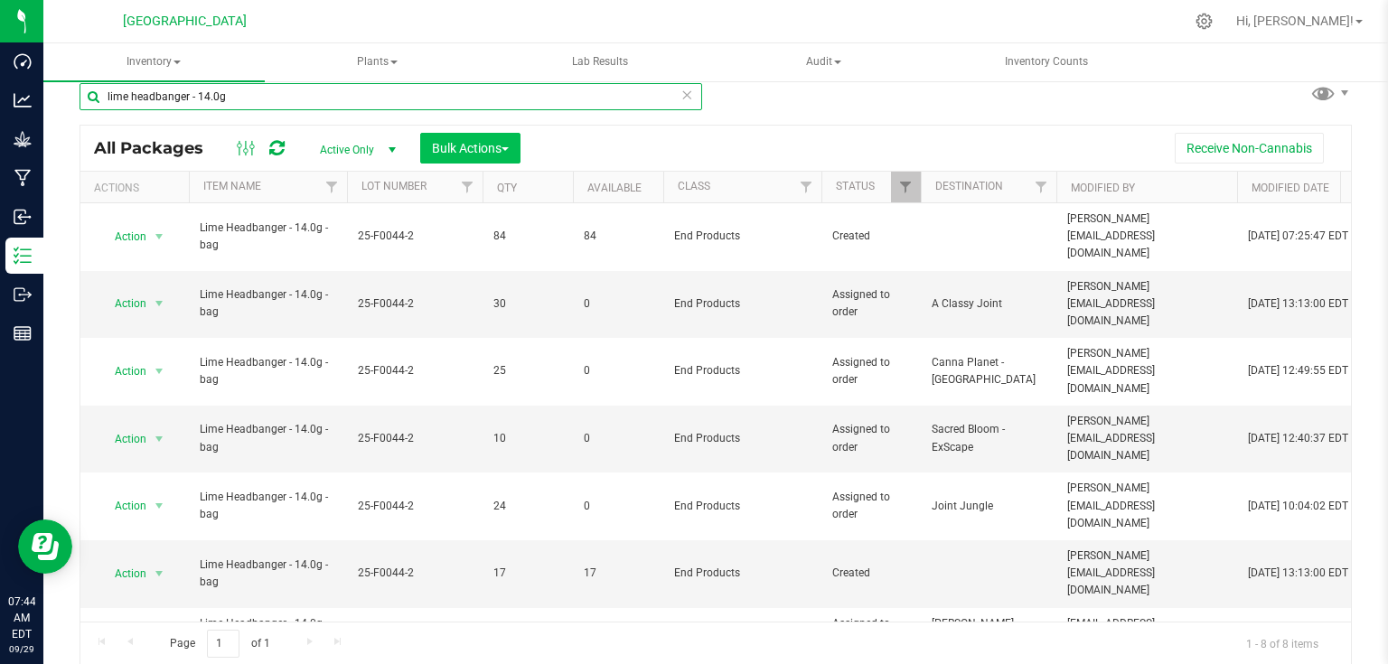
type input "lime headbanger - 14.0g"
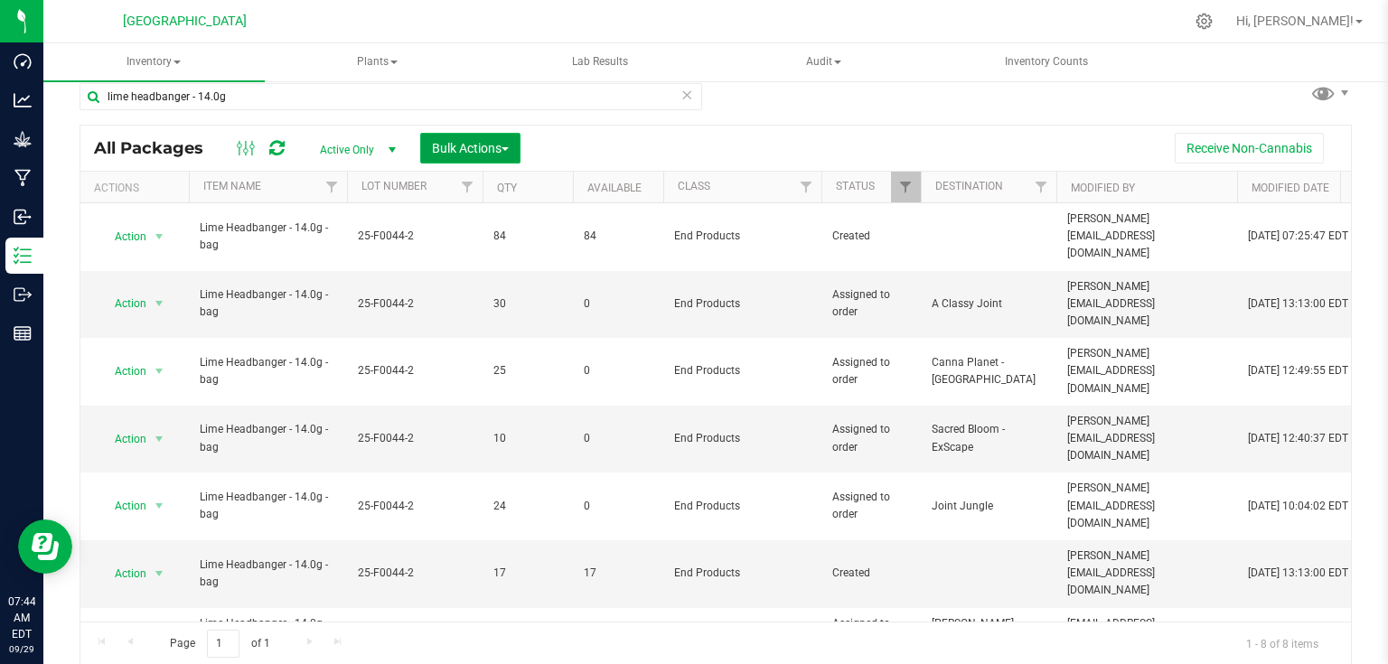
click at [492, 156] on button "Bulk Actions" at bounding box center [470, 148] width 100 height 31
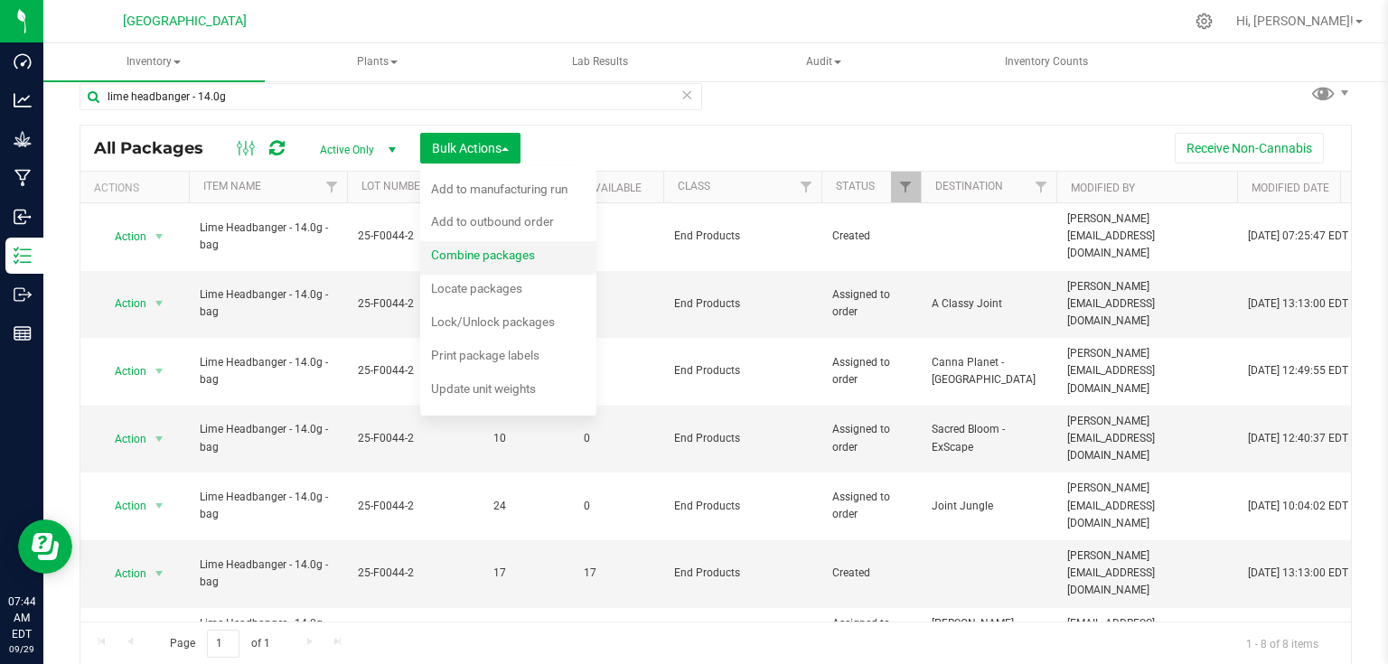
click at [492, 267] on div "Combine packages" at bounding box center [495, 257] width 128 height 29
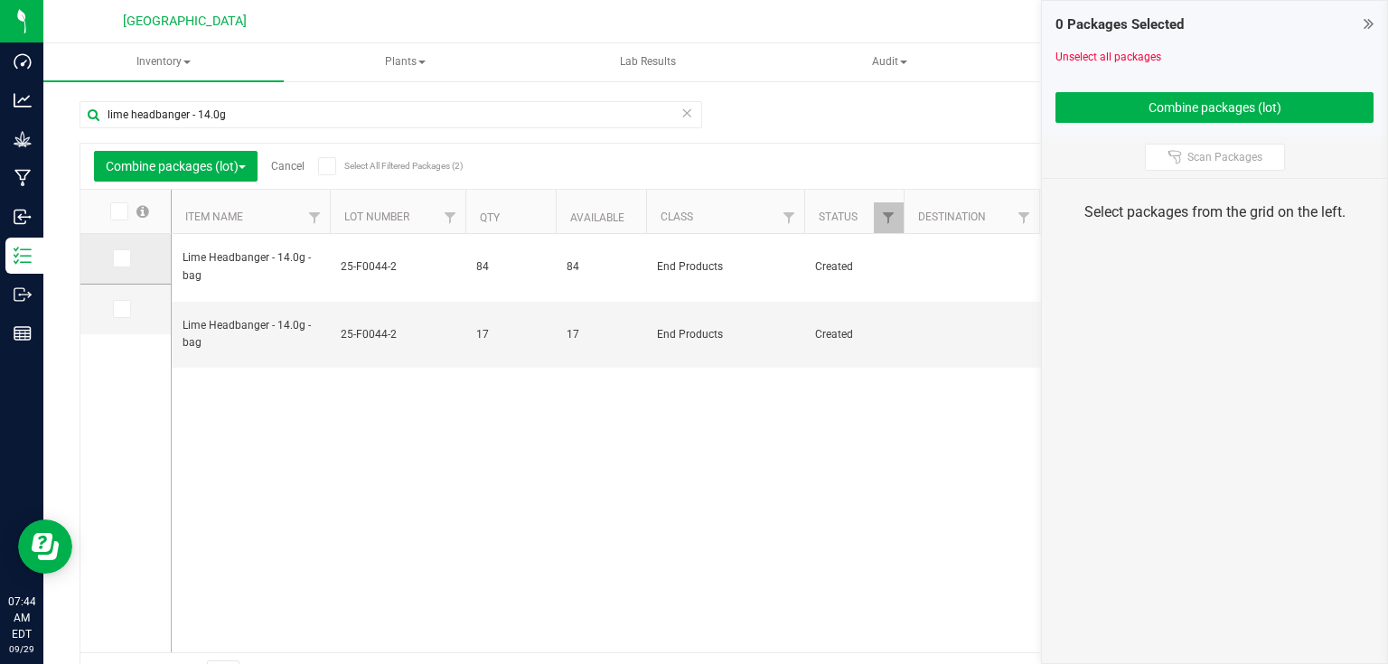
click at [127, 258] on span at bounding box center [122, 258] width 18 height 18
click at [0, 0] on input "checkbox" at bounding box center [0, 0] width 0 height 0
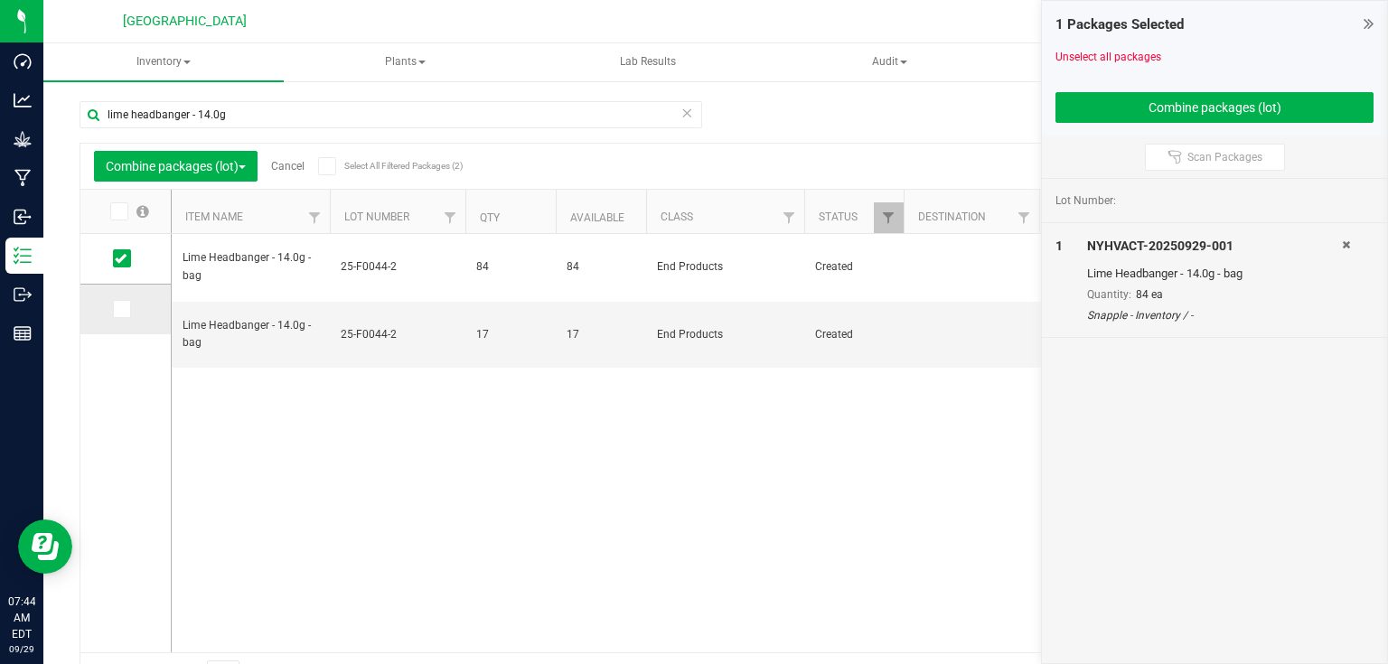
click at [116, 309] on icon at bounding box center [121, 309] width 12 height 0
click at [0, 0] on input "checkbox" at bounding box center [0, 0] width 0 height 0
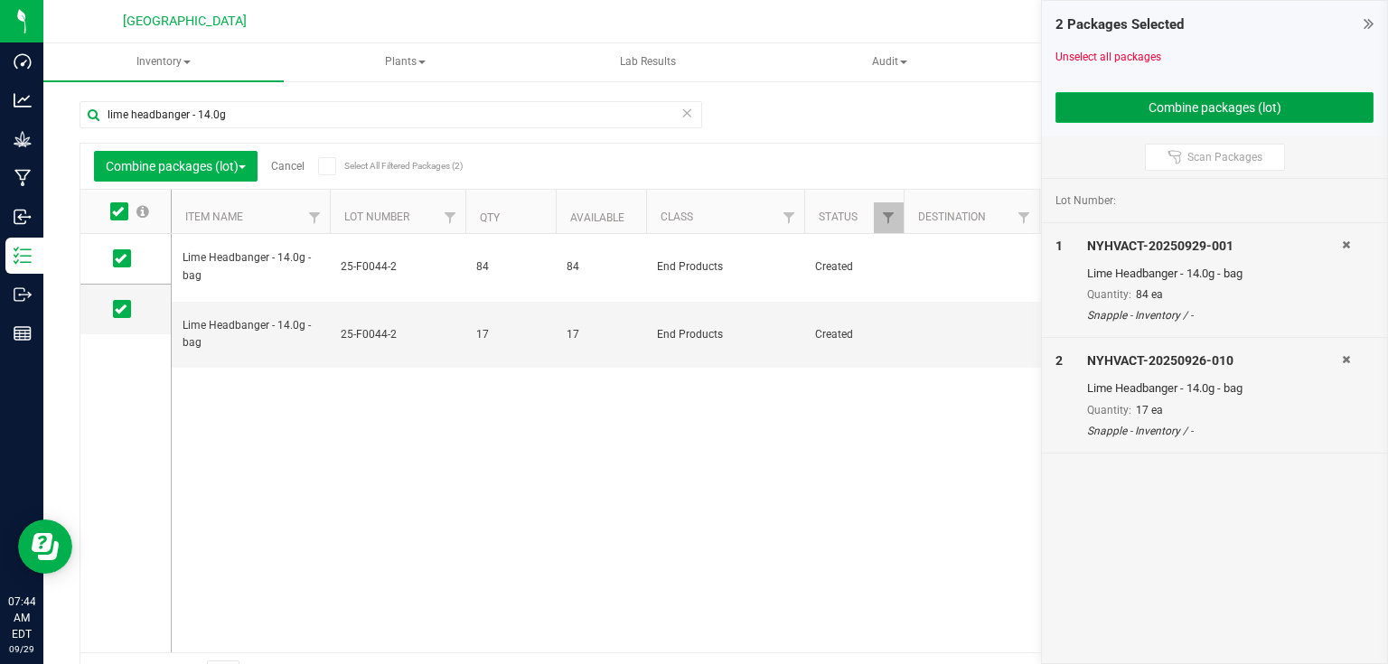
click at [1133, 119] on button "Combine packages (lot)" at bounding box center [1215, 107] width 318 height 31
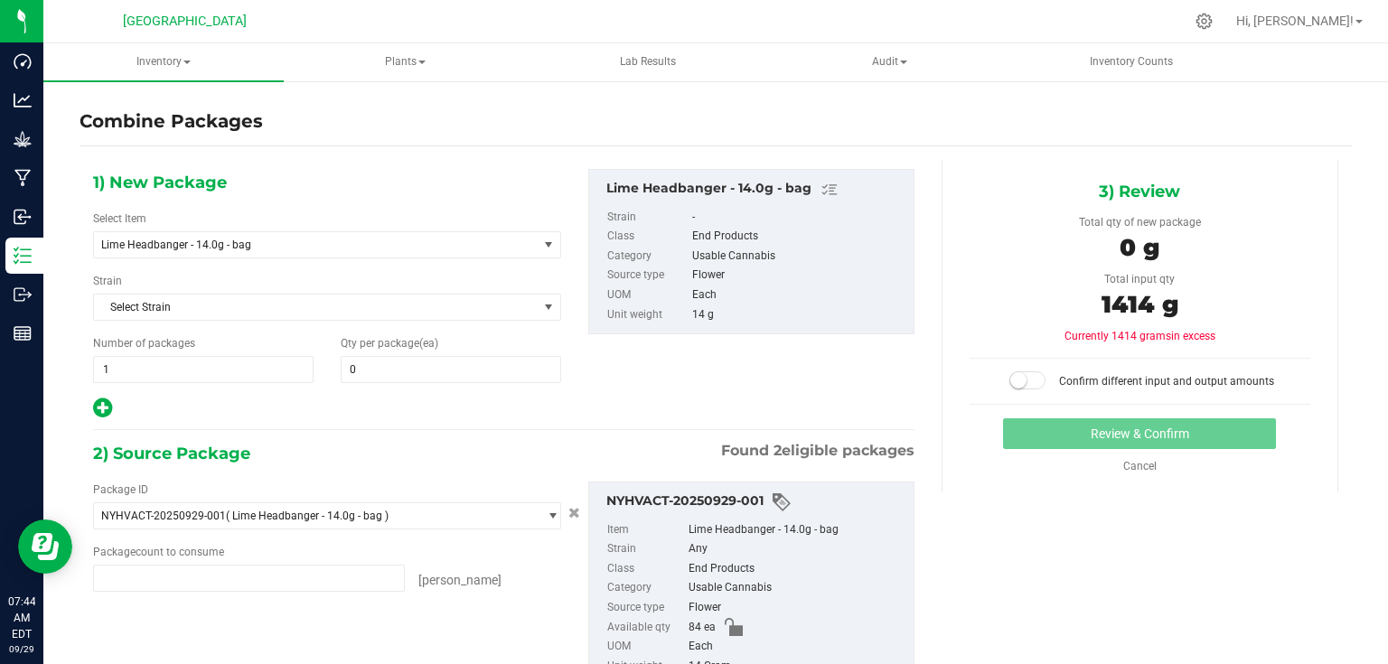
type input "84 ea"
type input "17 ea"
click at [452, 369] on span at bounding box center [451, 369] width 221 height 27
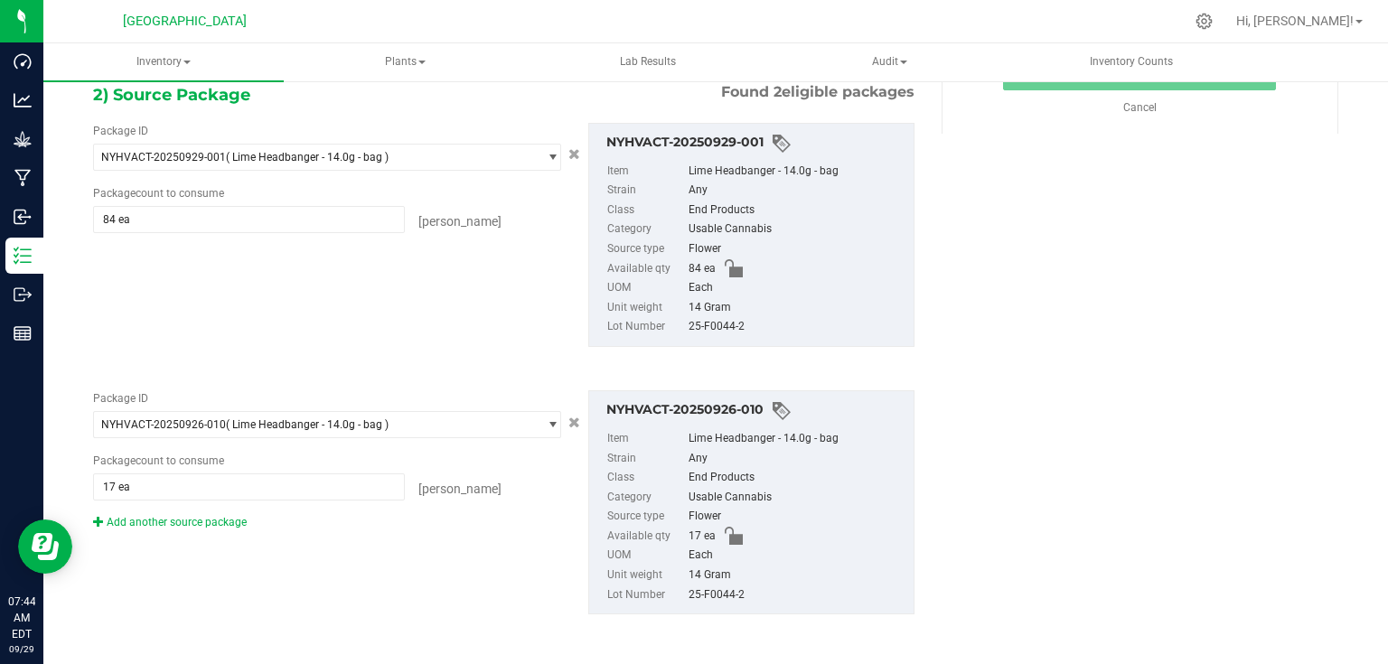
scroll to position [286, 0]
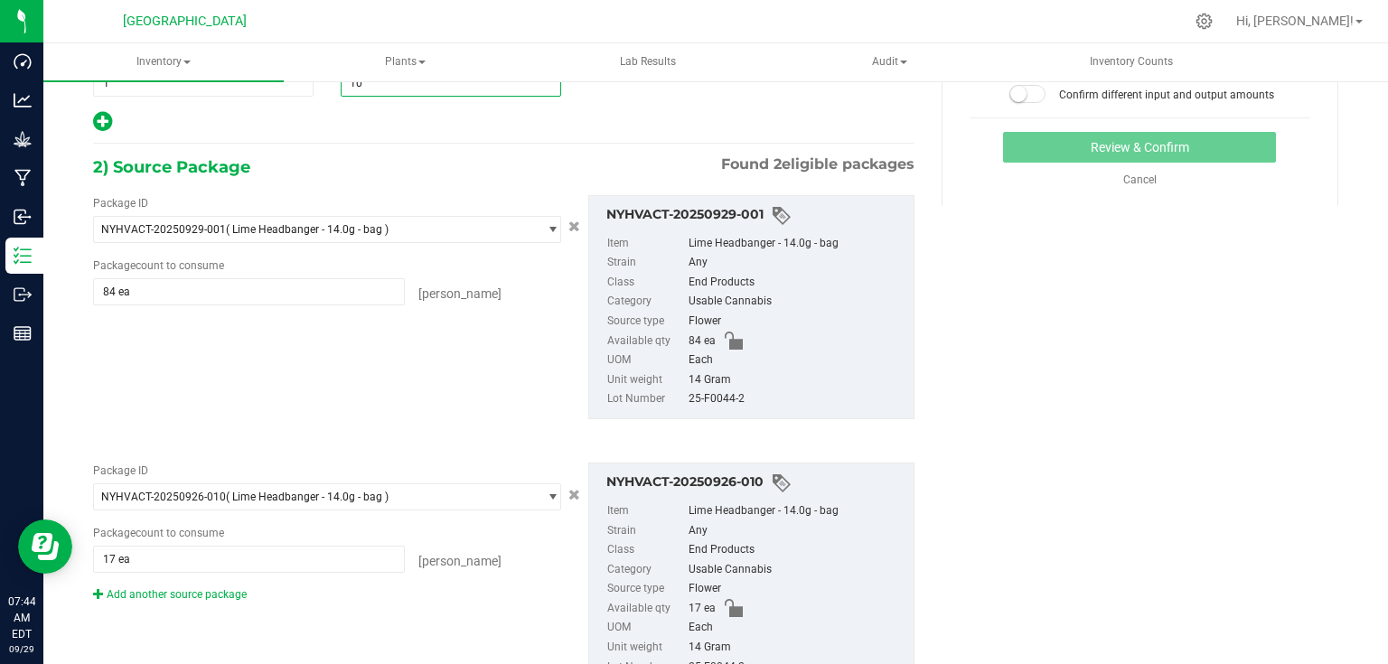
type input "101"
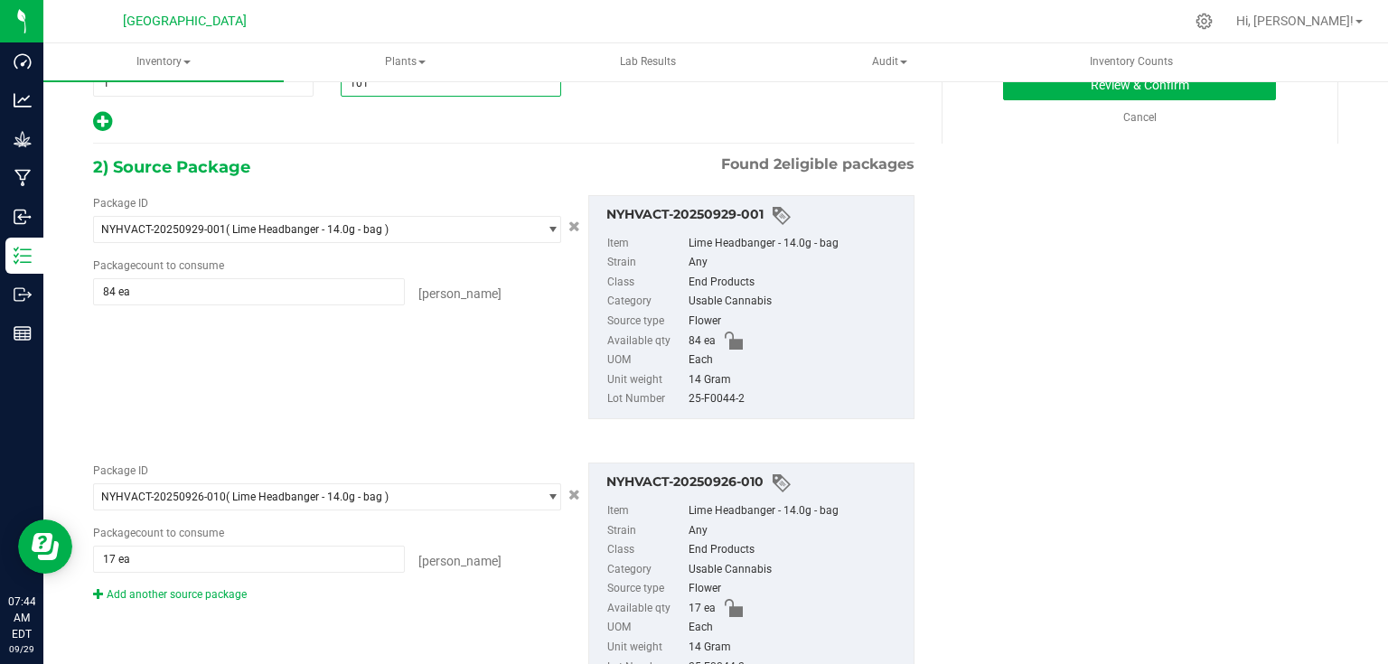
scroll to position [214, 0]
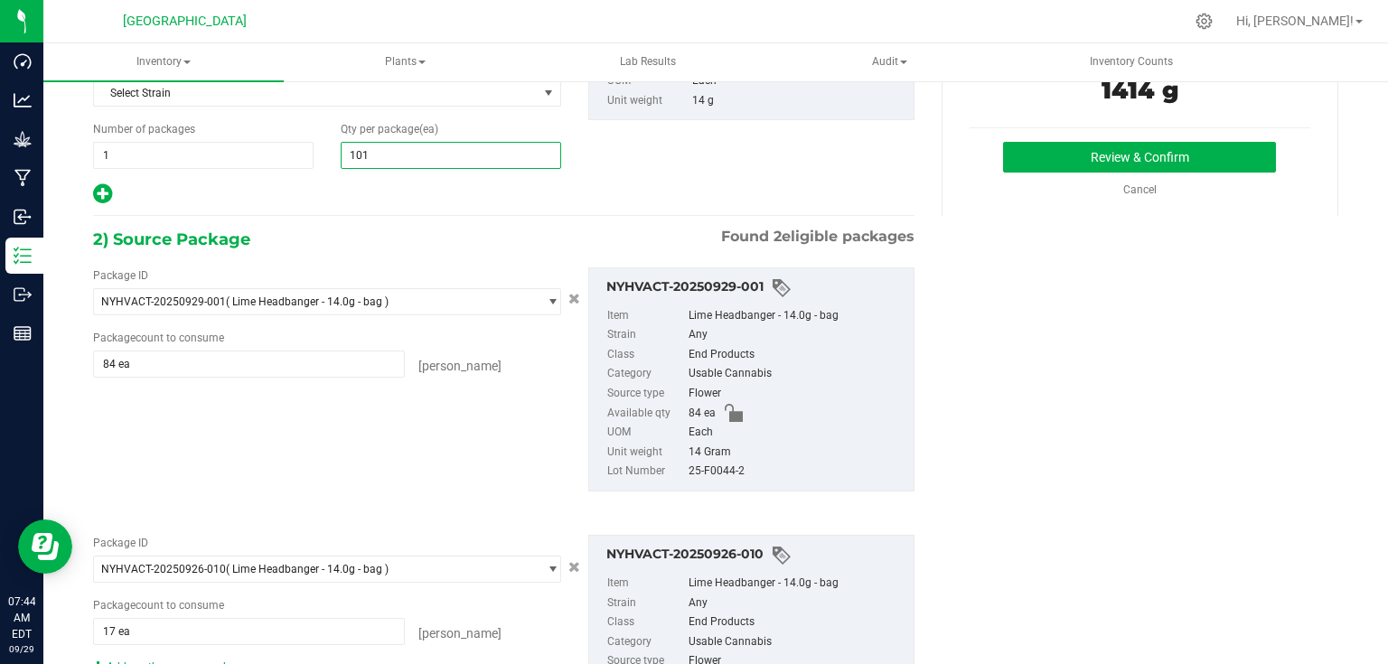
type input "101"
click at [562, 254] on div "Package ID NYHVACT-20250929-001 ( Lime Headbanger - 14.0g - bag ) NYHVACT-20250…" at bounding box center [504, 379] width 849 height 253
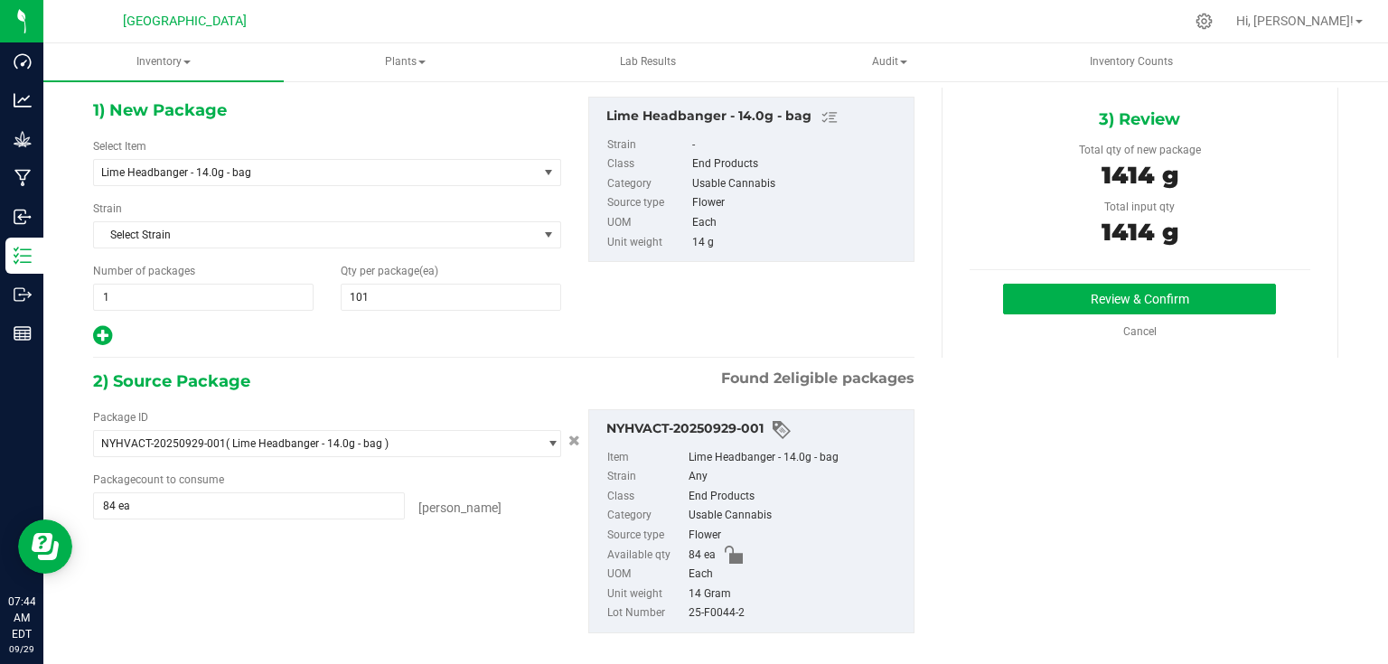
scroll to position [70, 0]
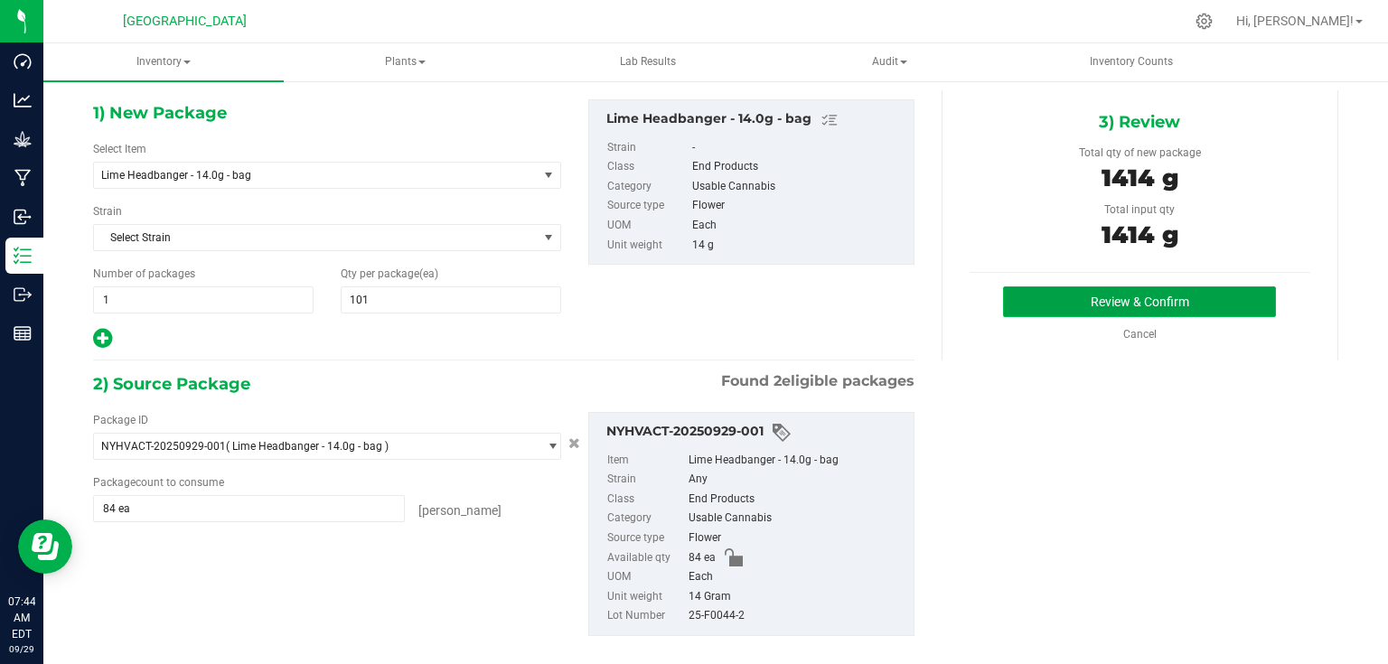
click at [1211, 310] on button "Review & Confirm" at bounding box center [1139, 301] width 273 height 31
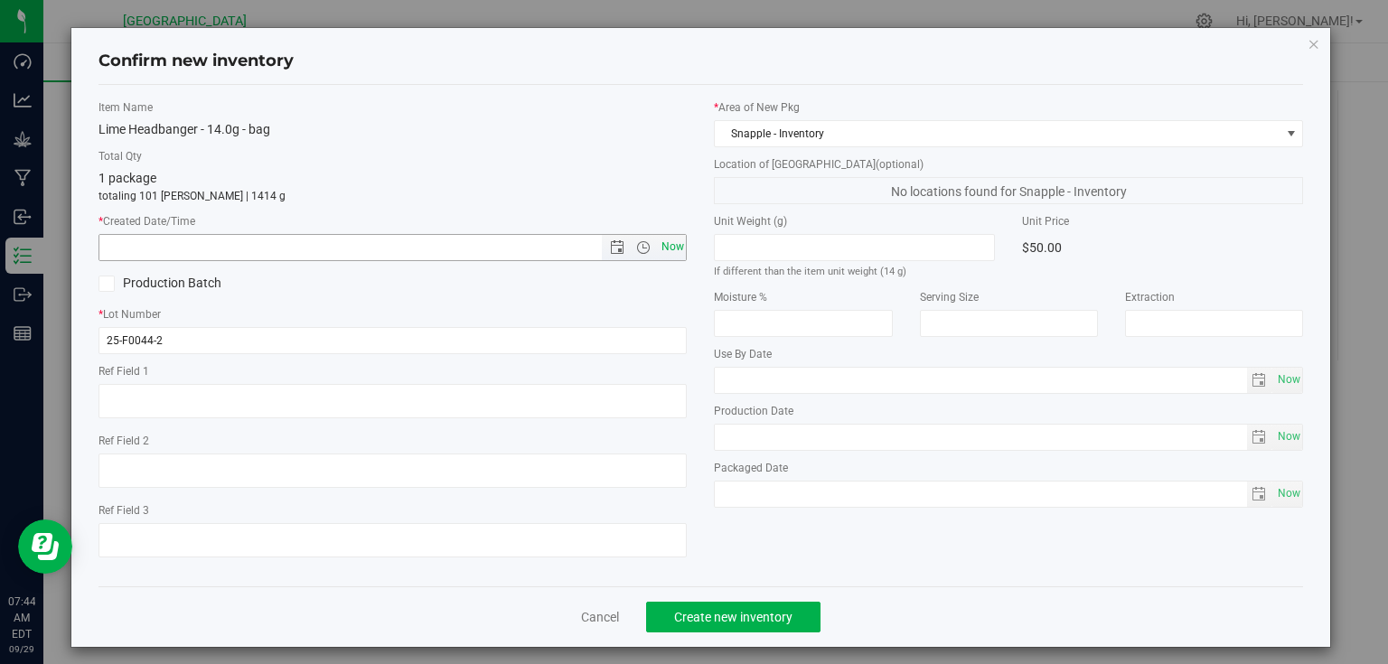
click at [676, 254] on span "Now" at bounding box center [672, 247] width 31 height 26
type input "[DATE] 7:44 AM"
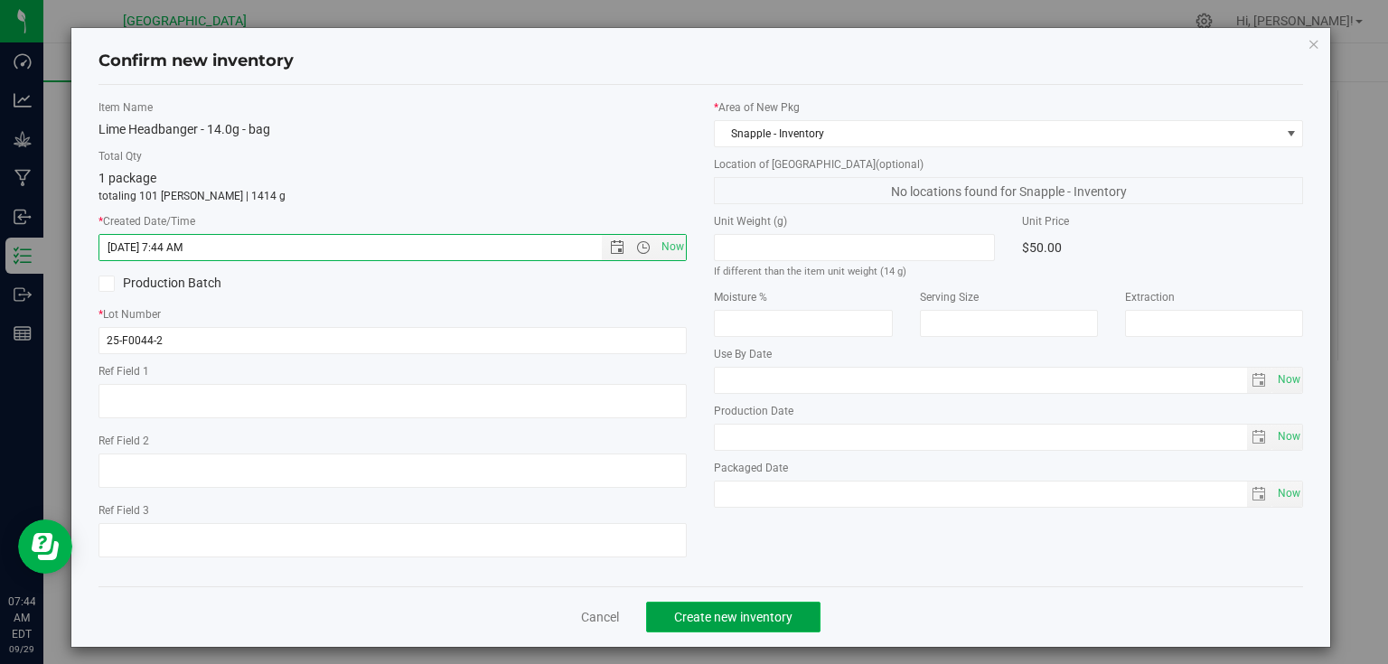
click at [701, 604] on button "Create new inventory" at bounding box center [733, 617] width 174 height 31
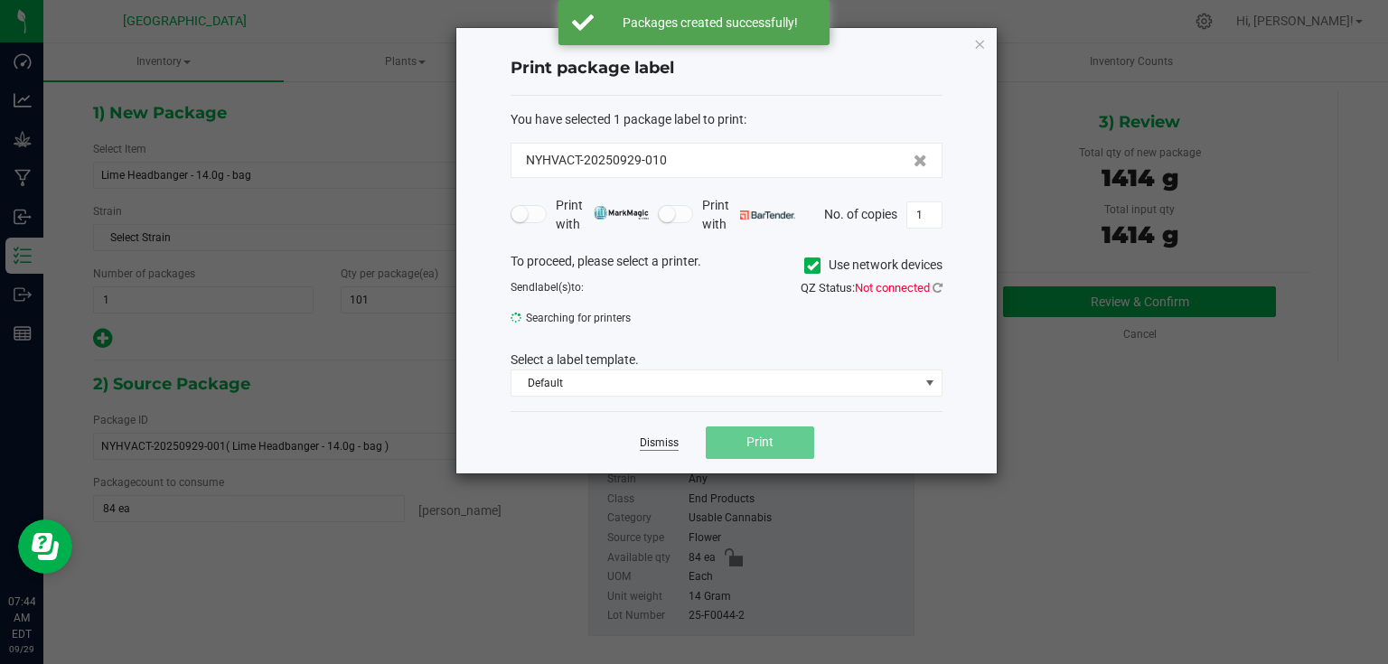
click at [643, 437] on link "Dismiss" at bounding box center [659, 443] width 39 height 15
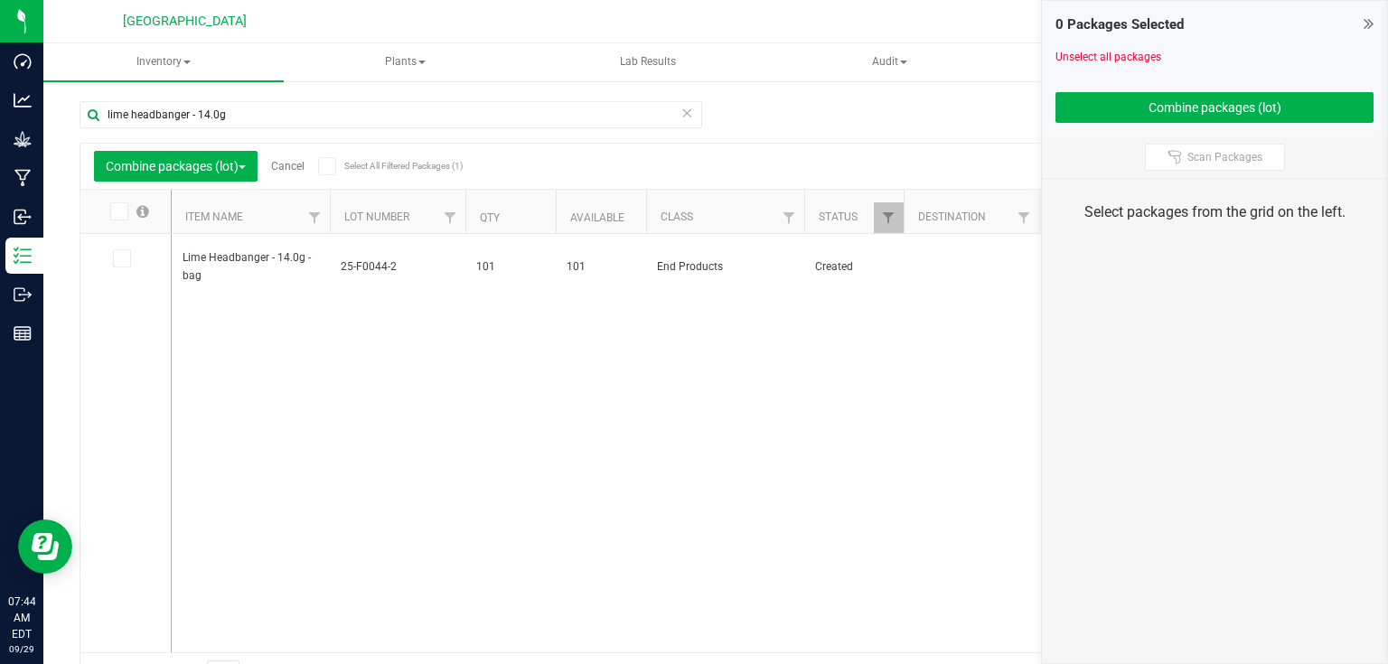
drag, startPoint x: 1363, startPoint y: 22, endPoint x: 1294, endPoint y: 18, distance: 68.8
click at [1364, 22] on icon at bounding box center [1369, 23] width 10 height 18
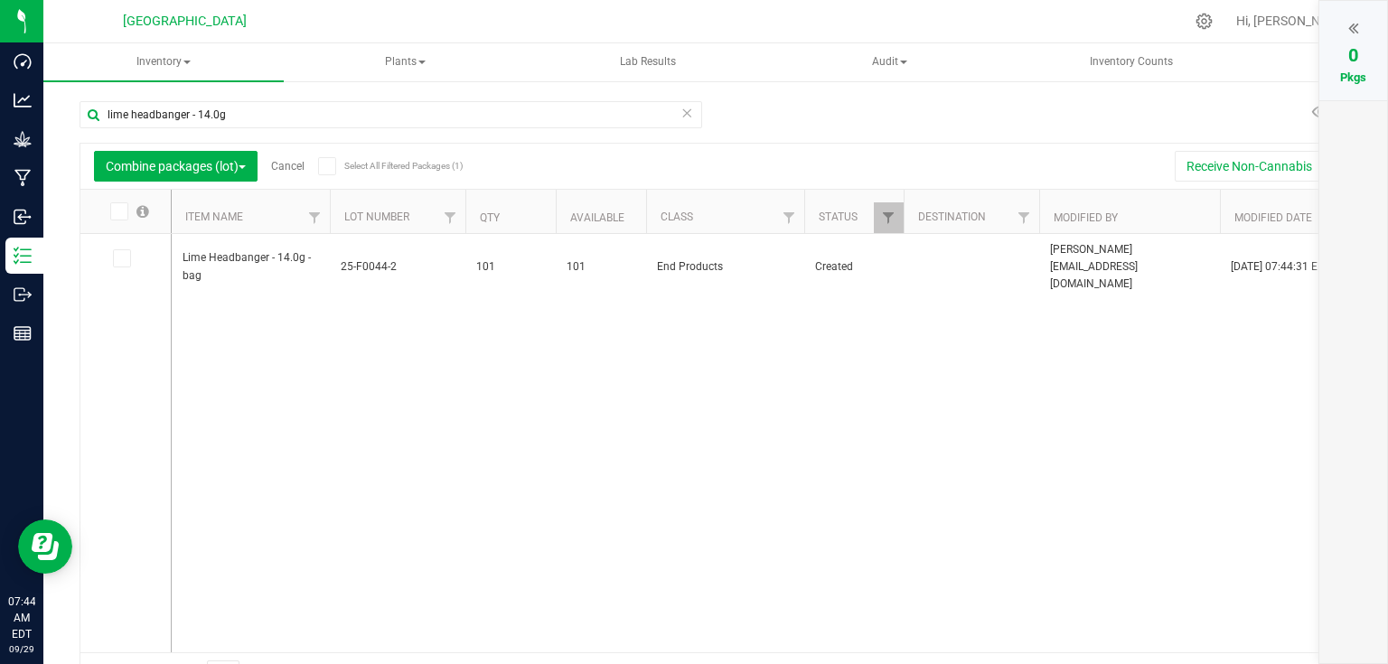
click at [296, 167] on link "Cancel" at bounding box center [287, 166] width 33 height 13
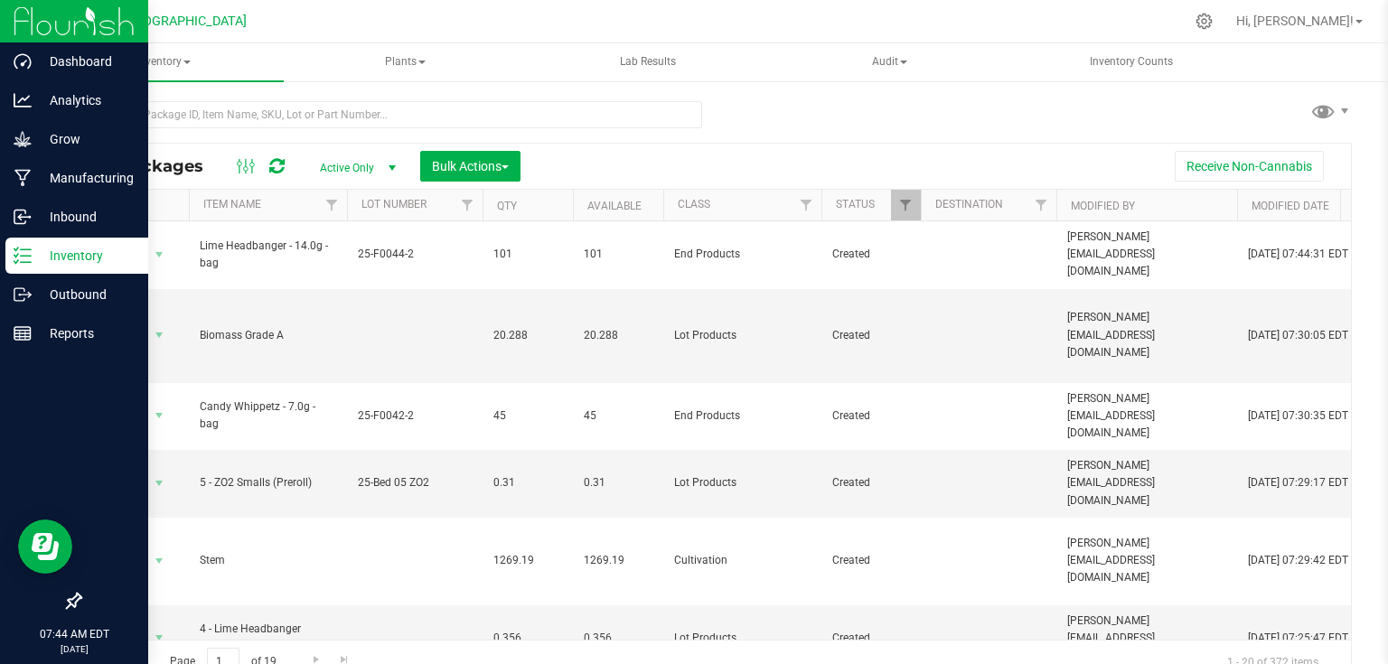
click at [54, 19] on img at bounding box center [74, 21] width 121 height 42
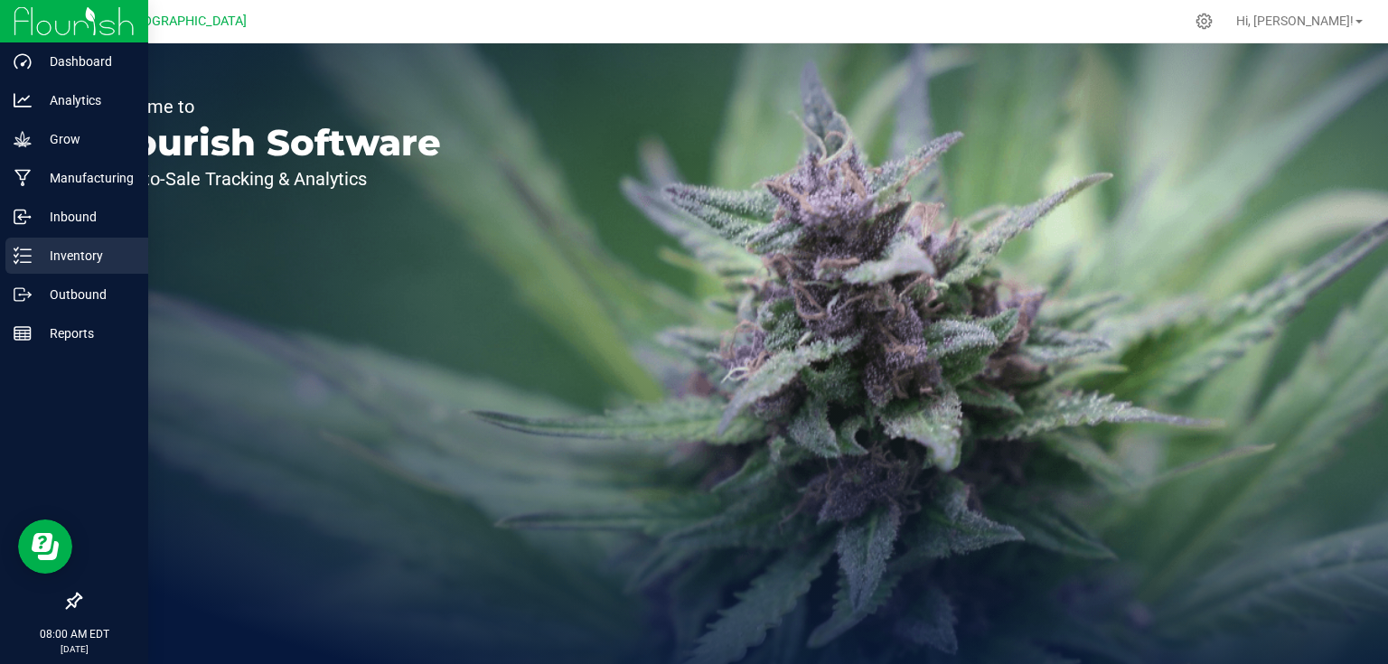
click at [94, 250] on p "Inventory" at bounding box center [86, 256] width 108 height 22
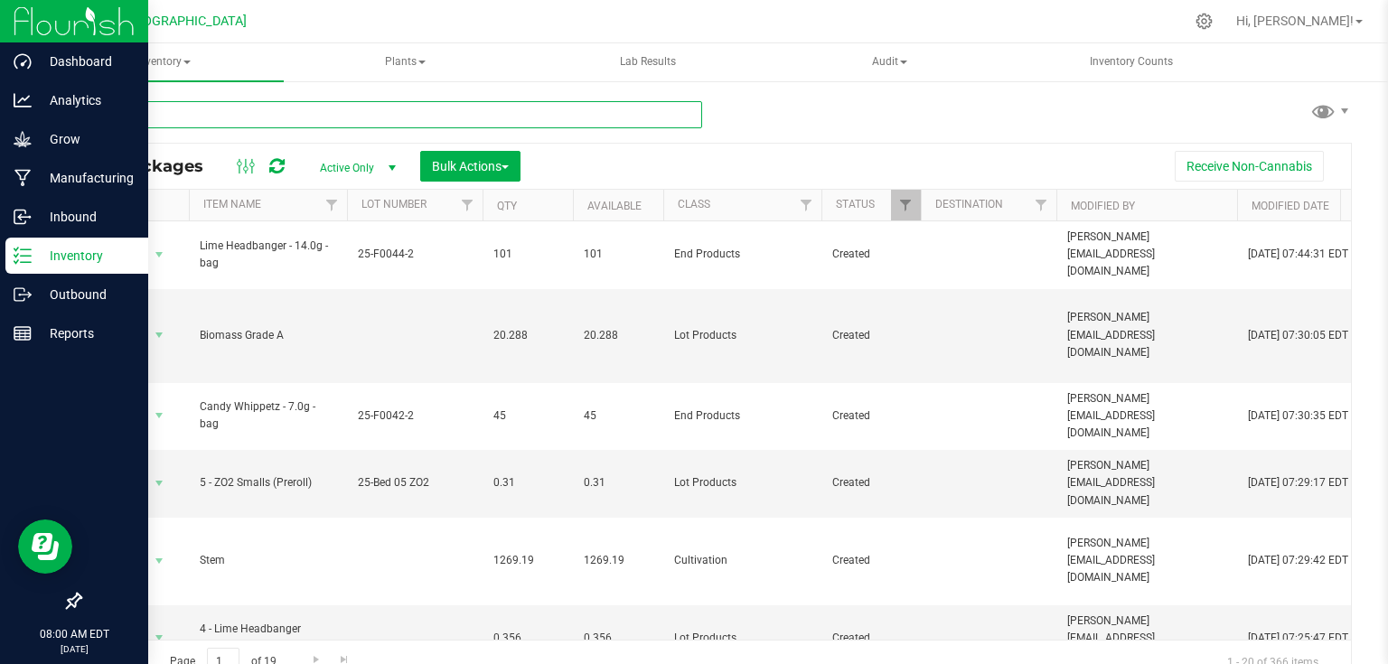
click at [369, 123] on input "text" at bounding box center [391, 114] width 623 height 27
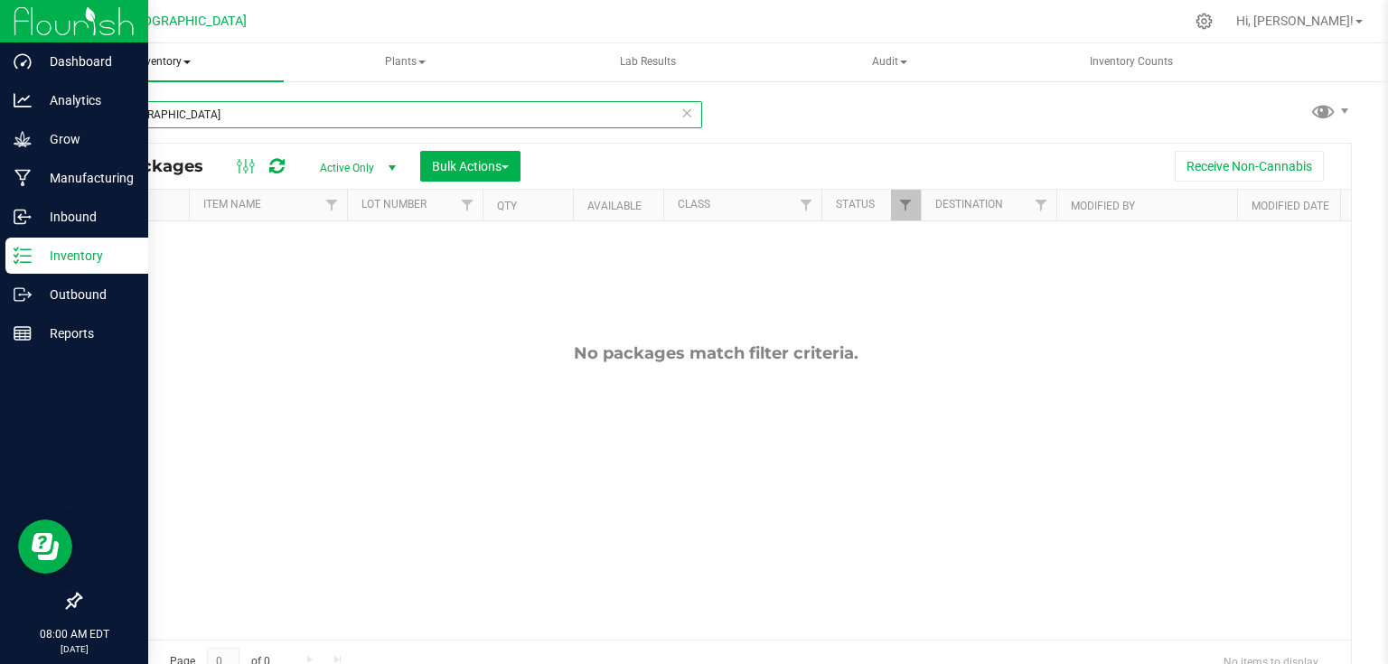
type input "[DEMOGRAPHIC_DATA]"
click at [176, 67] on span "Inventory" at bounding box center [163, 62] width 240 height 38
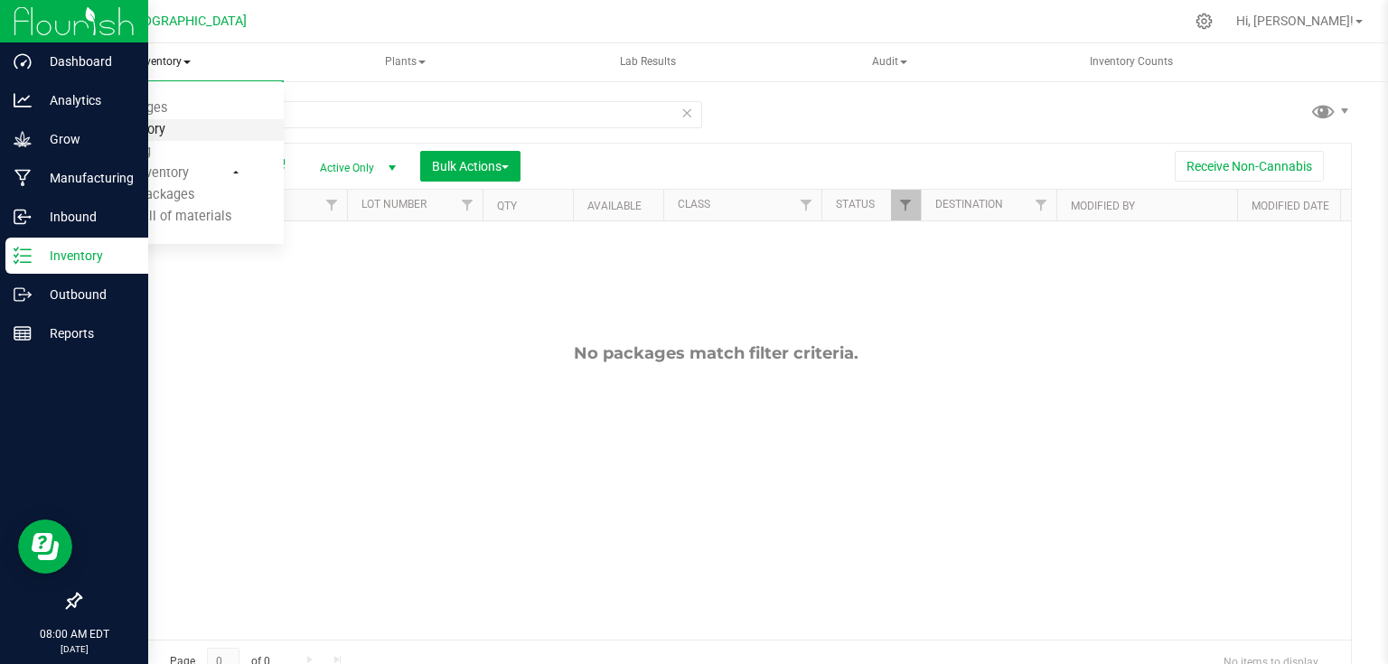
click at [148, 125] on span "All inventory" at bounding box center [129, 129] width 122 height 15
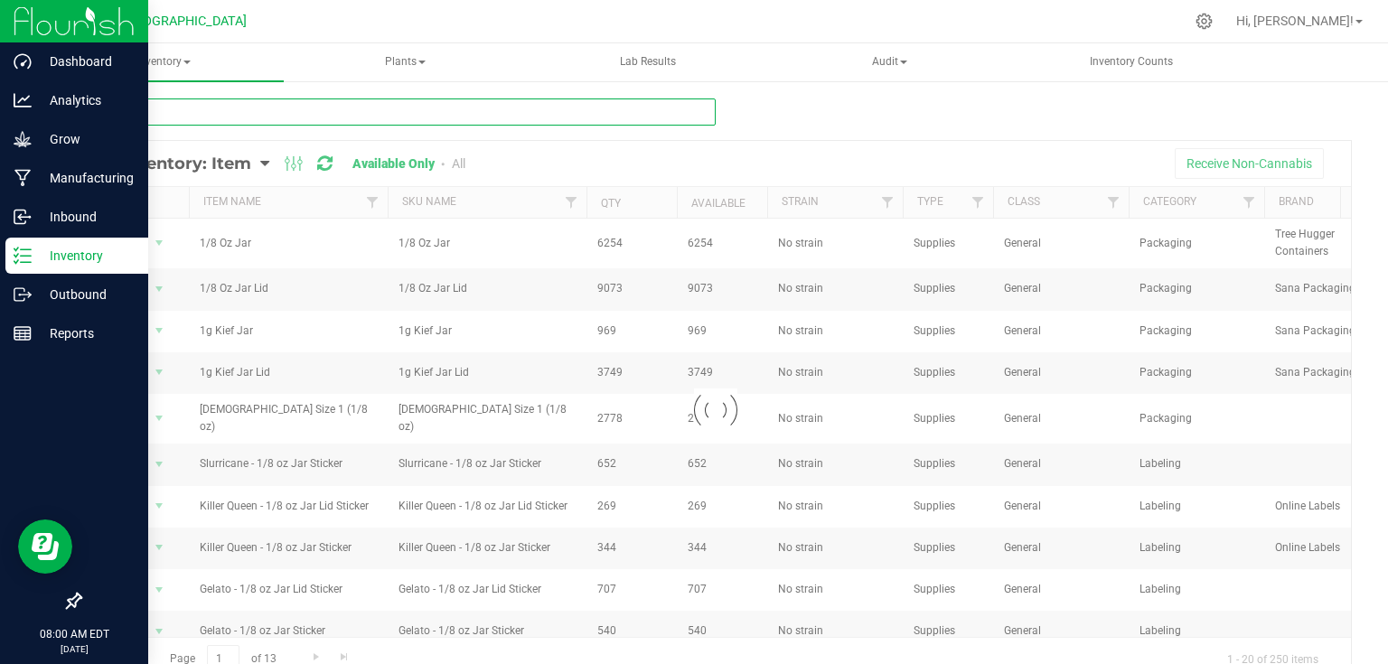
click at [257, 115] on input "text" at bounding box center [398, 112] width 636 height 27
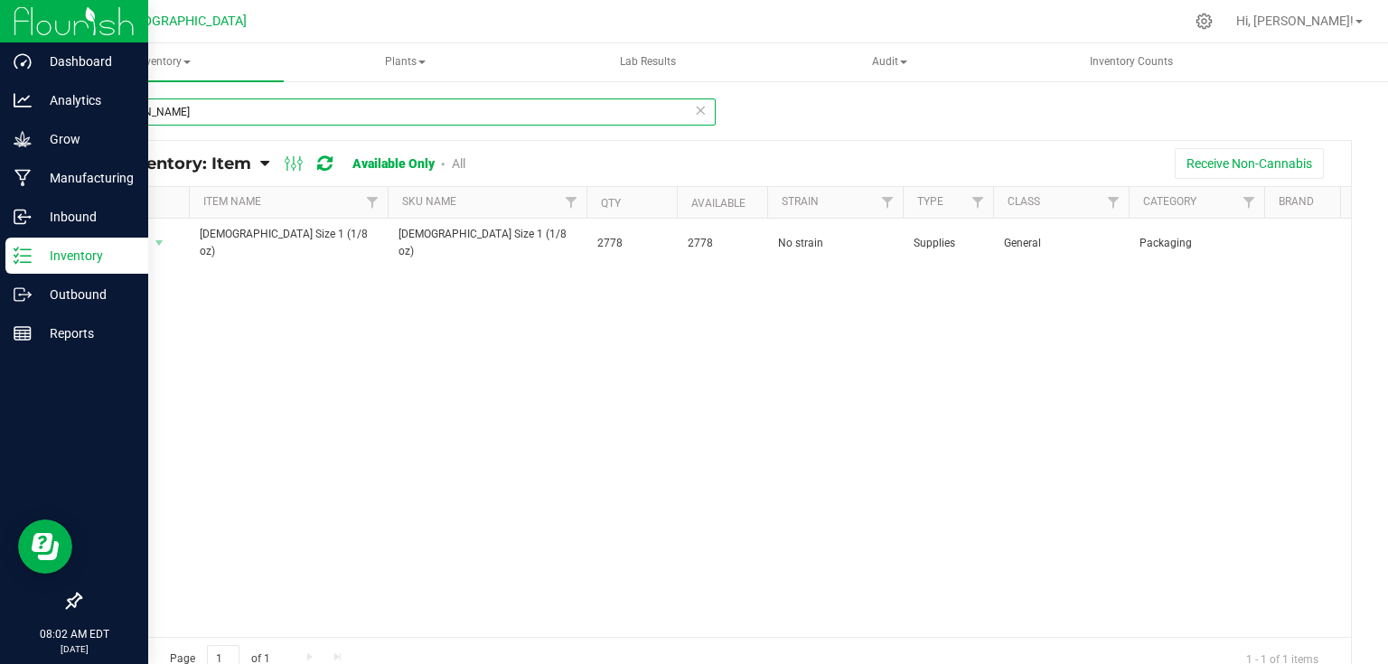
type input "[PERSON_NAME]"
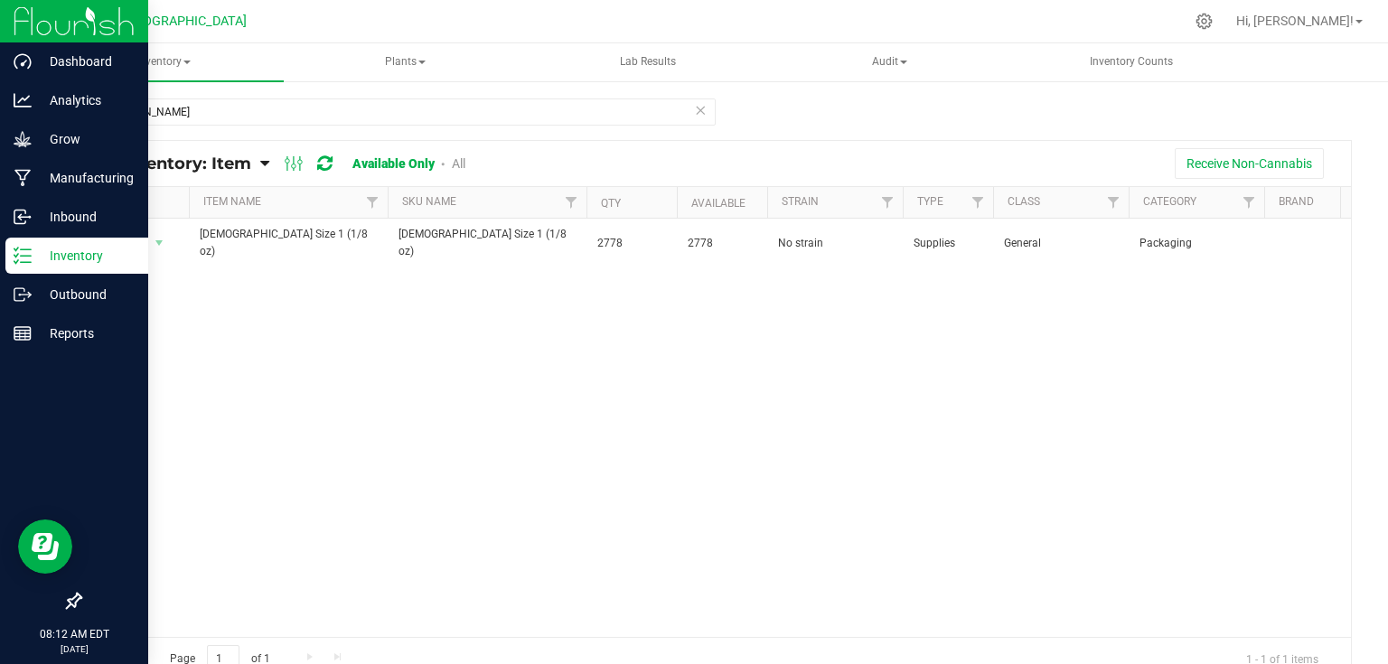
click at [694, 108] on icon at bounding box center [700, 110] width 13 height 22
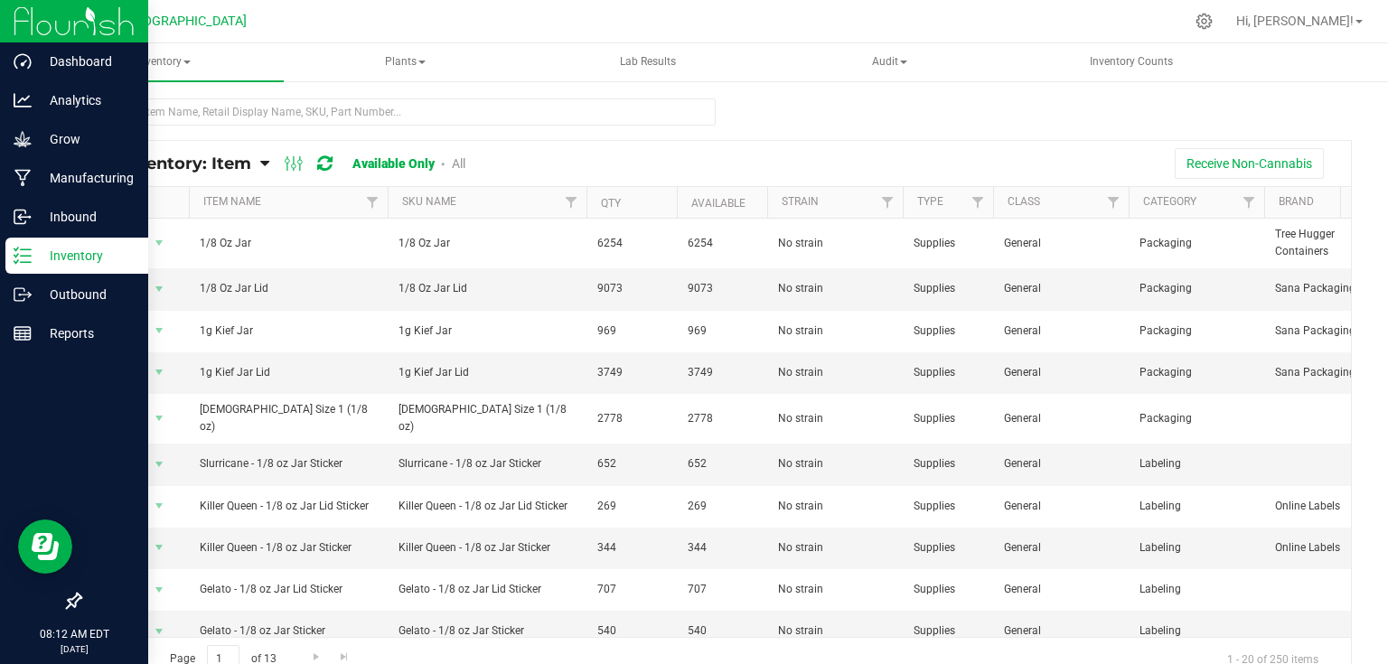
click at [37, 28] on img at bounding box center [74, 21] width 121 height 42
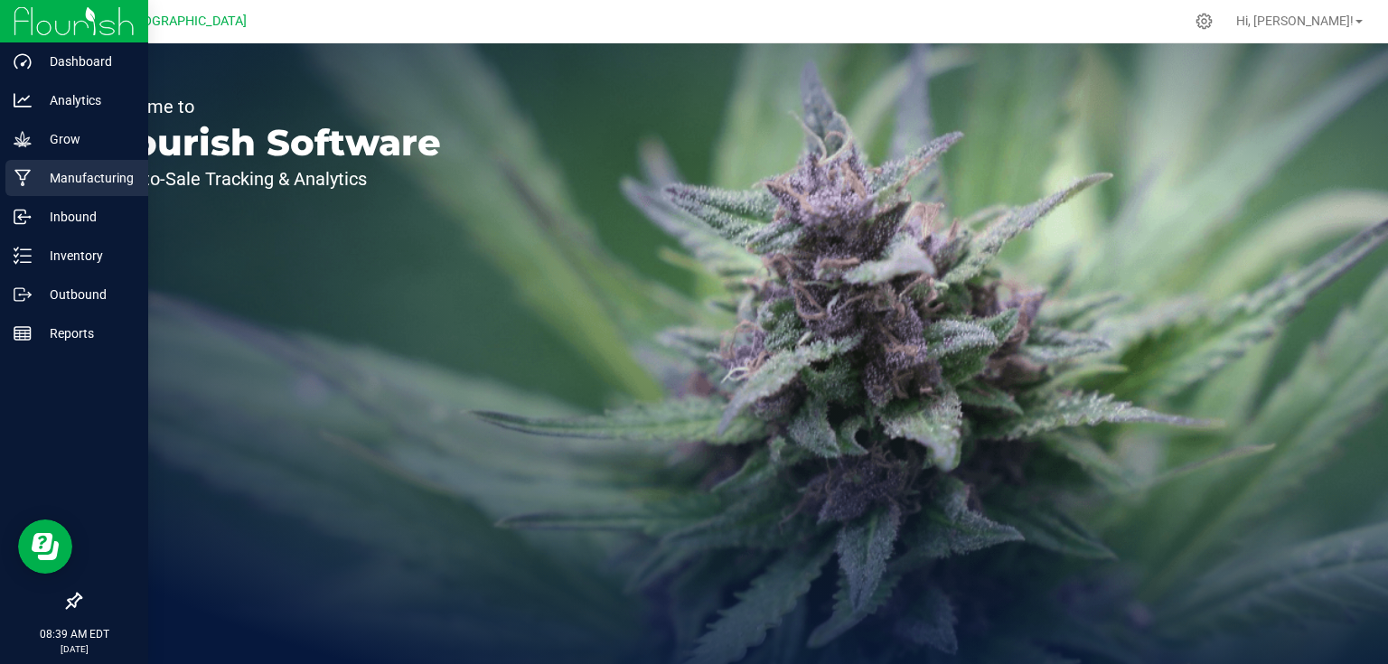
click at [50, 178] on p "Manufacturing" at bounding box center [86, 178] width 108 height 22
